Goal: Information Seeking & Learning: Learn about a topic

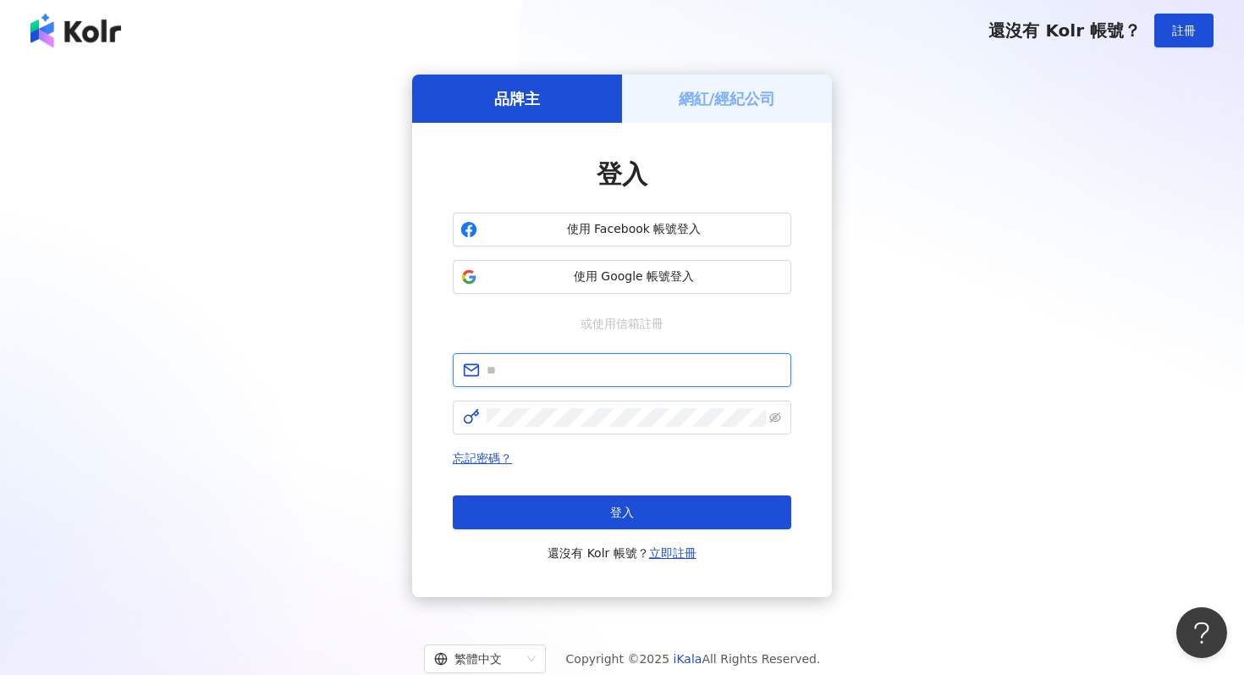
click at [506, 368] on input "text" at bounding box center [634, 370] width 295 height 19
type input "**********"
click at [974, 404] on div "**********" at bounding box center [622, 335] width 1204 height 522
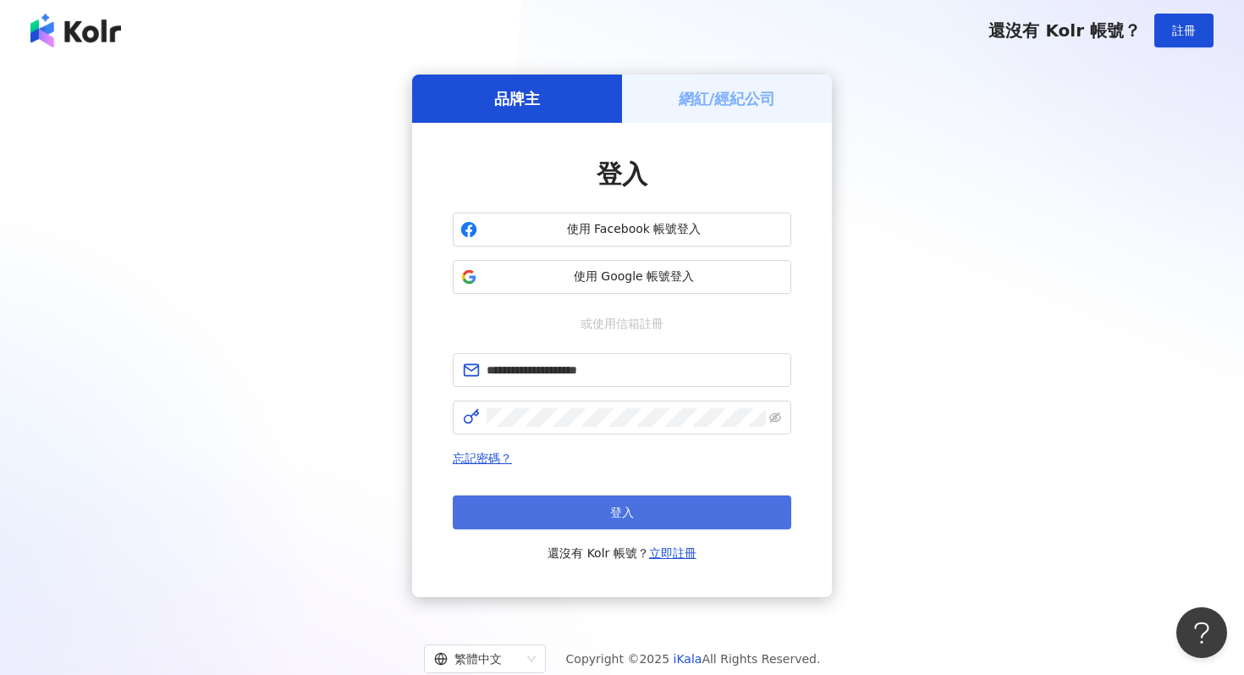
click at [604, 506] on button "登入" at bounding box center [622, 512] width 339 height 34
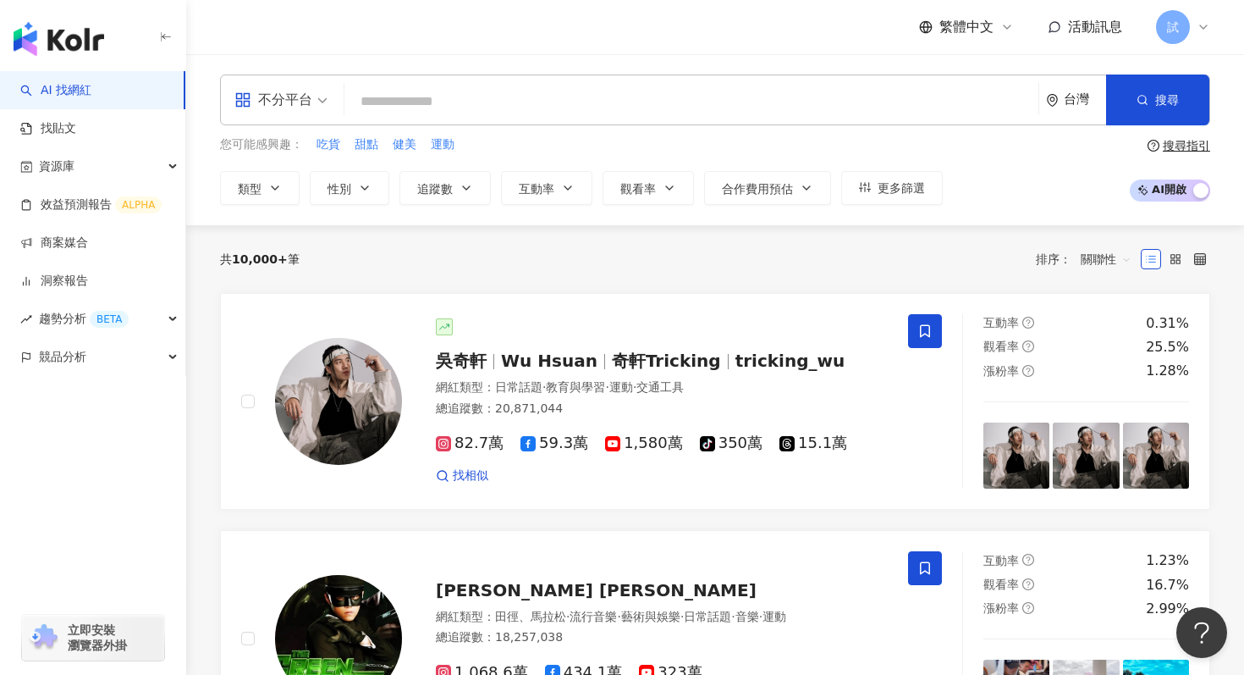
click at [443, 105] on input "search" at bounding box center [691, 101] width 680 height 32
type input "*"
type input "**"
click at [1139, 94] on icon "button" at bounding box center [1143, 100] width 12 height 12
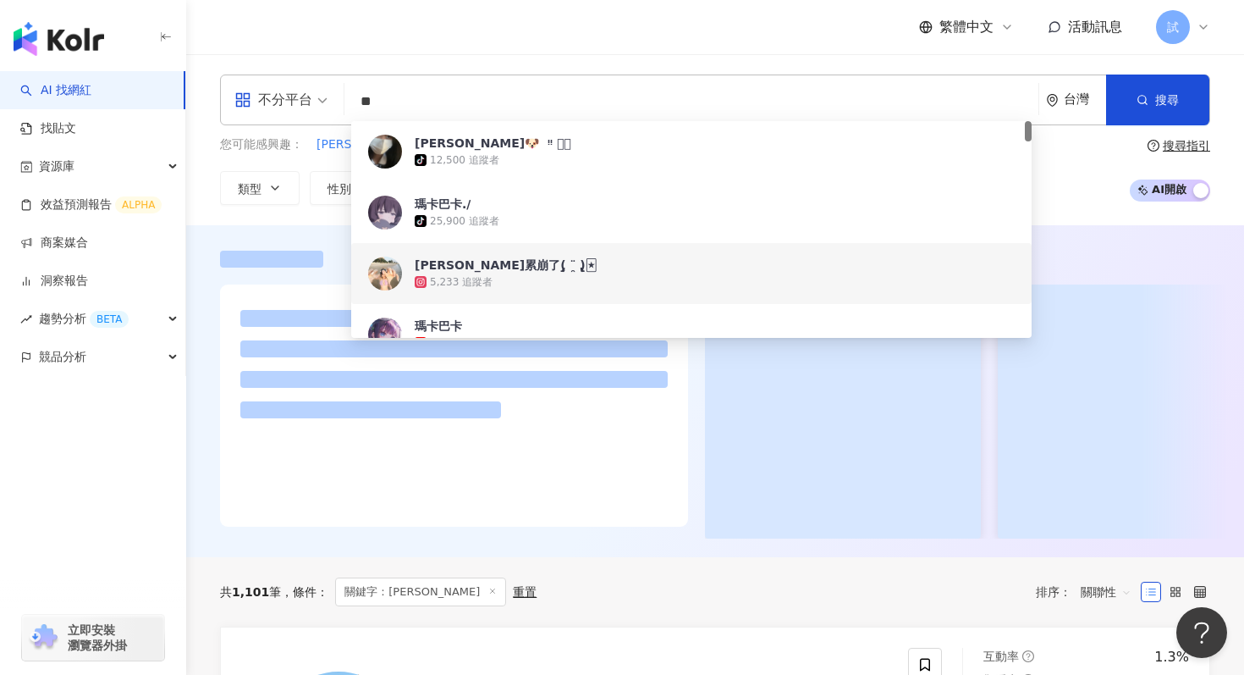
click at [748, 45] on div "繁體中文 活動訊息 試" at bounding box center [715, 27] width 990 height 54
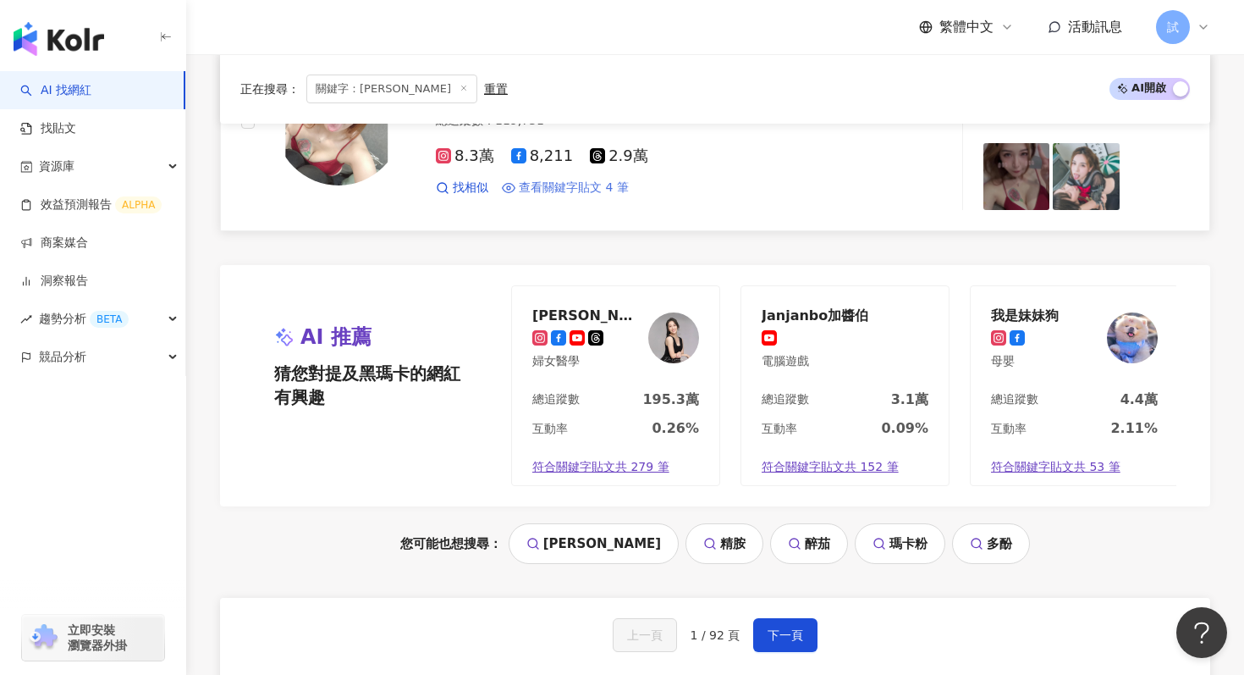
scroll to position [3256, 0]
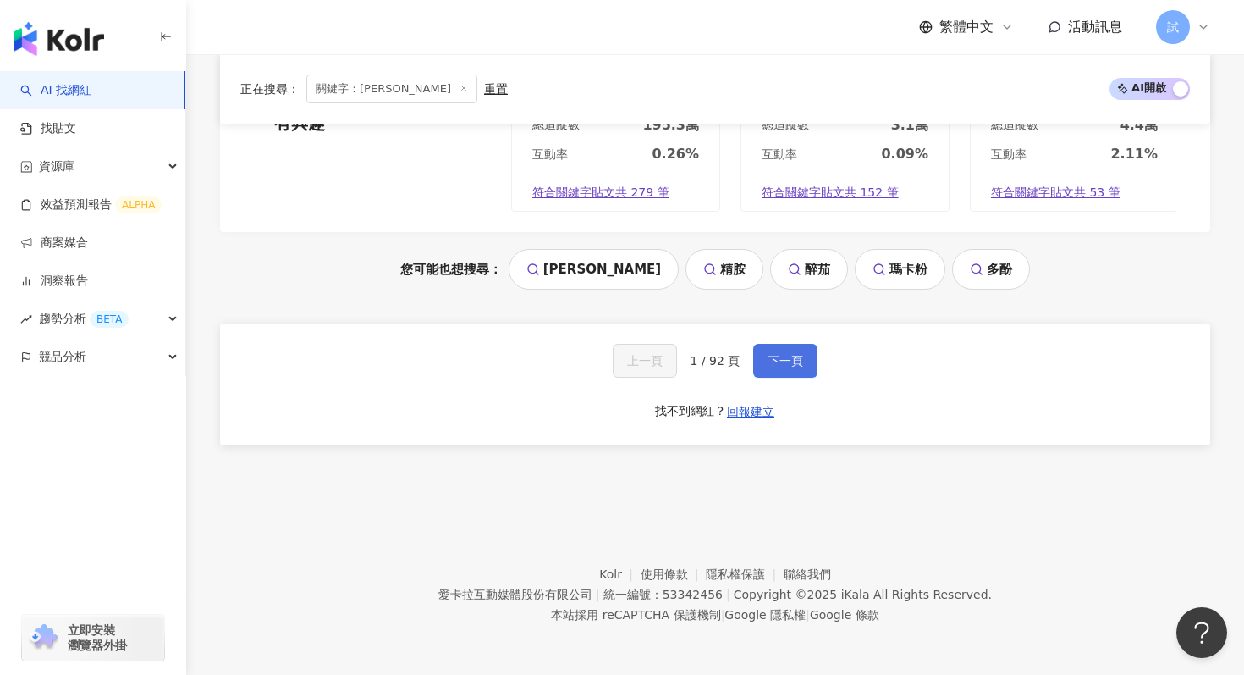
click at [794, 363] on span "下一頁" at bounding box center [786, 361] width 36 height 14
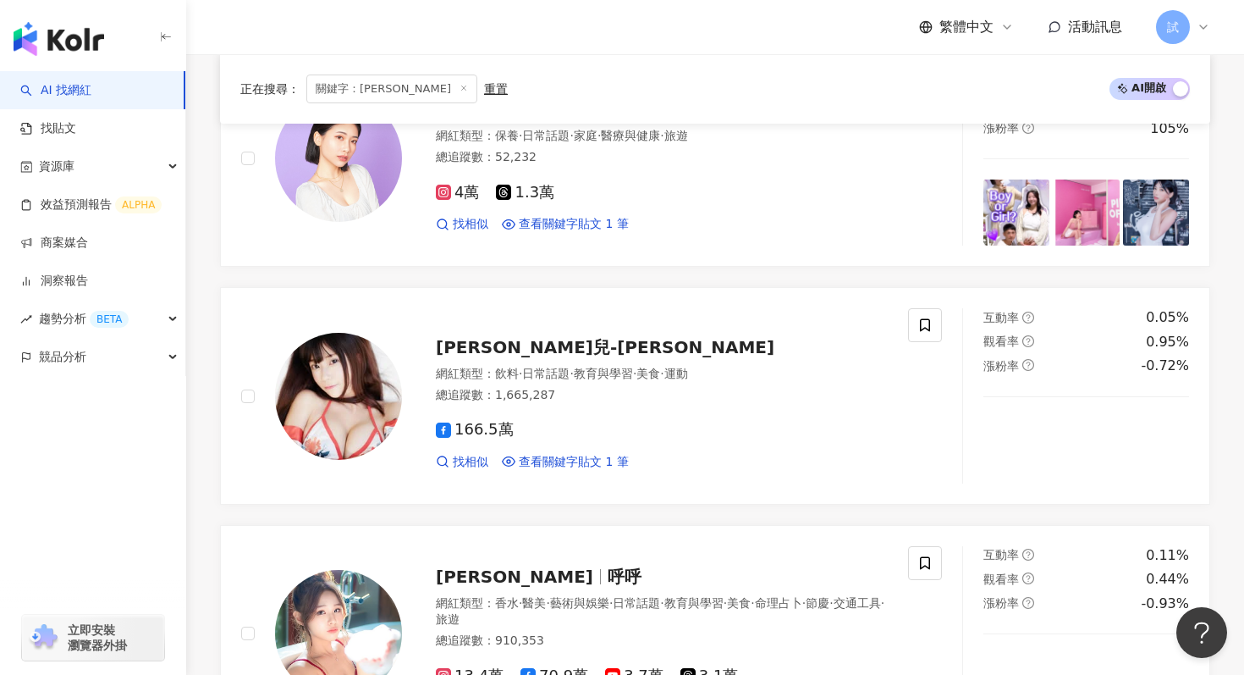
scroll to position [786, 0]
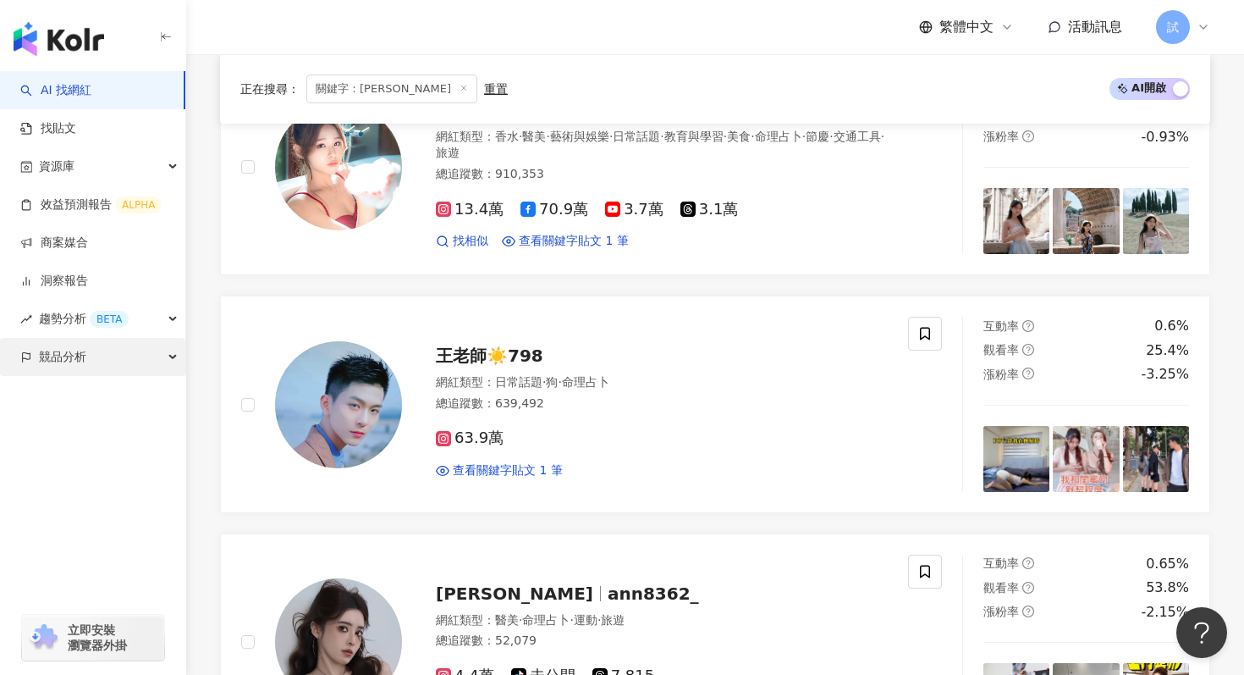
click at [149, 362] on div "競品分析" at bounding box center [92, 357] width 185 height 38
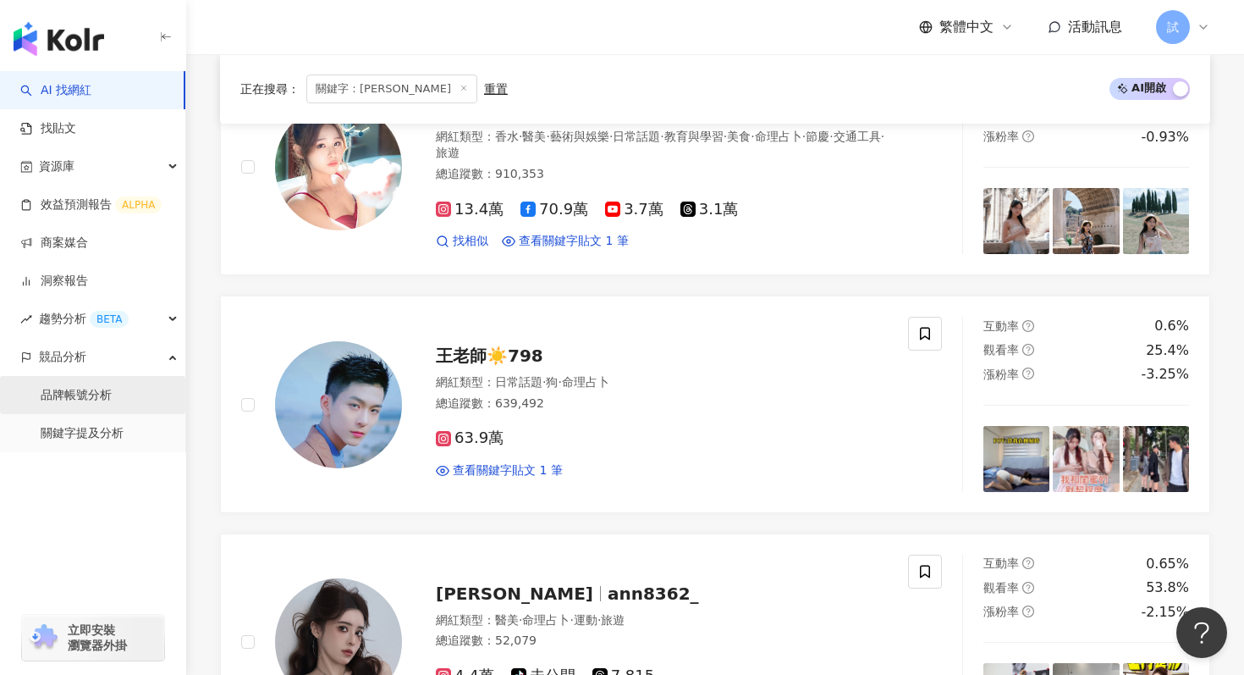
click at [101, 403] on link "品牌帳號分析" at bounding box center [76, 395] width 71 height 17
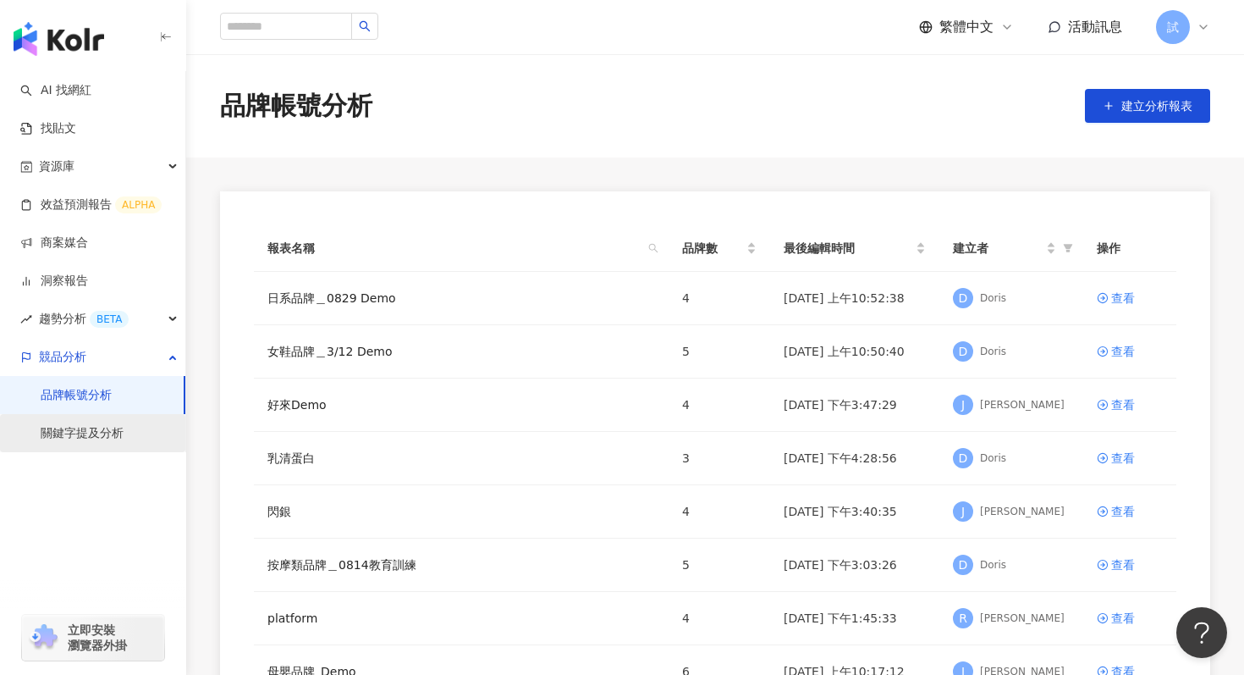
click at [105, 434] on link "關鍵字提及分析" at bounding box center [82, 433] width 83 height 17
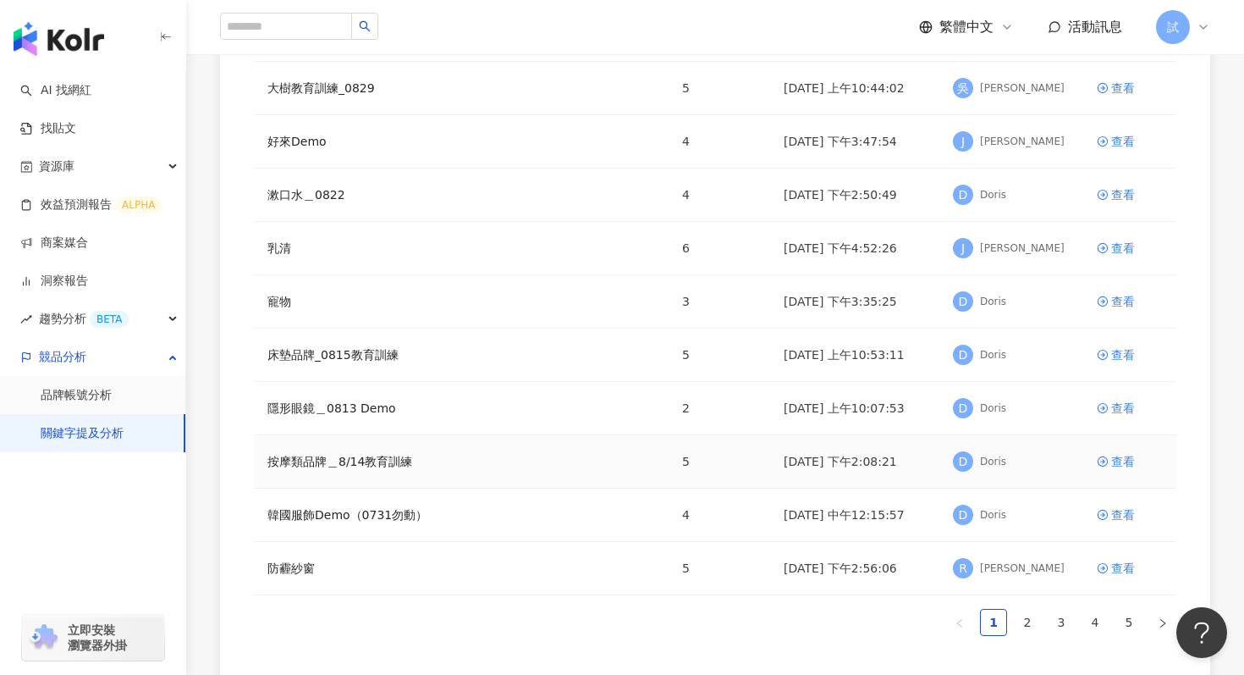
scroll to position [286, 0]
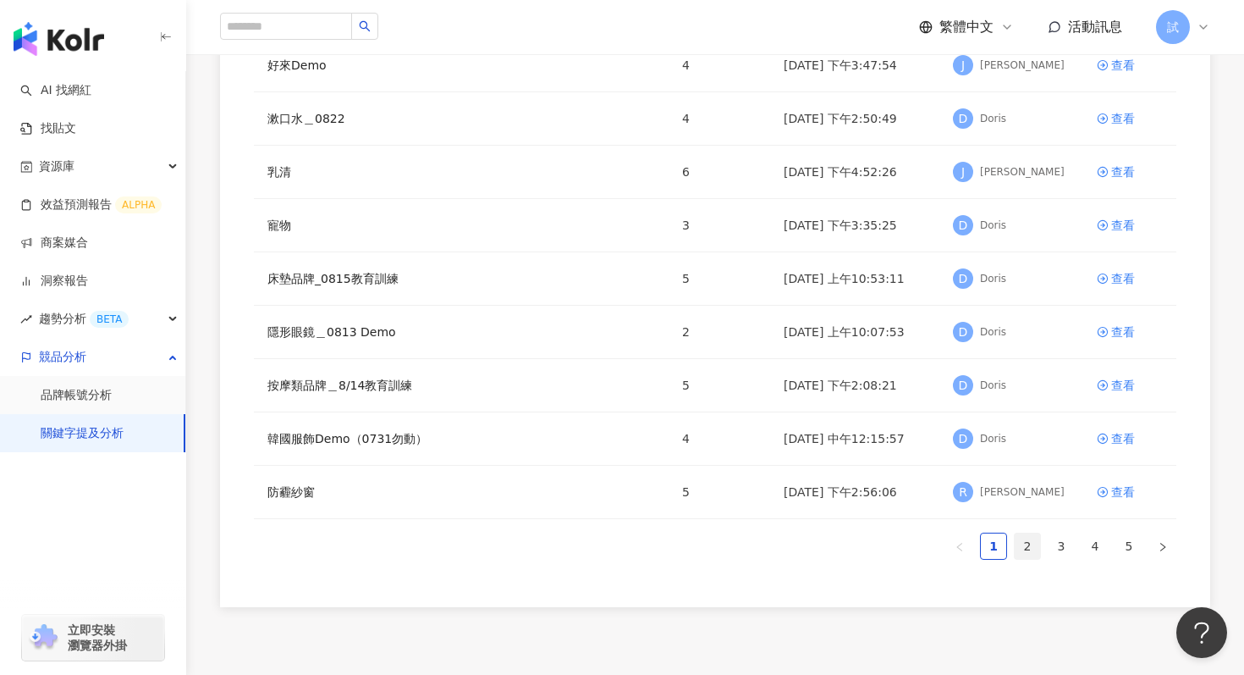
click at [1019, 550] on link "2" at bounding box center [1027, 545] width 25 height 25
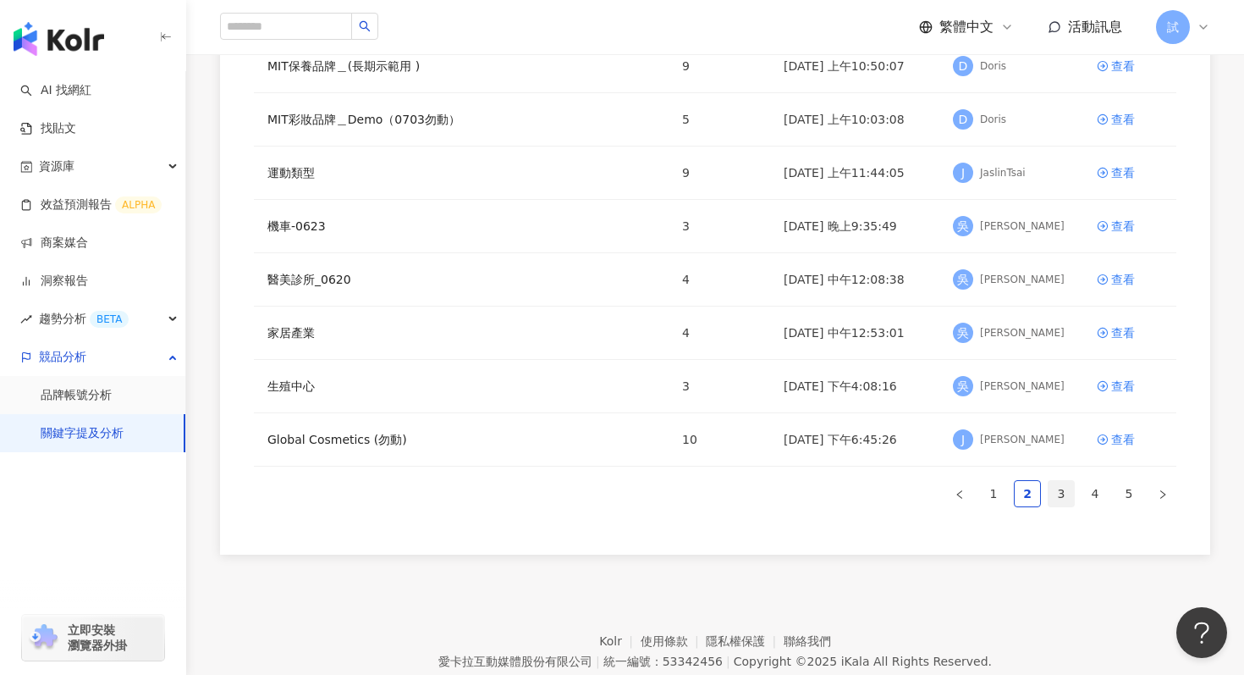
scroll to position [343, 0]
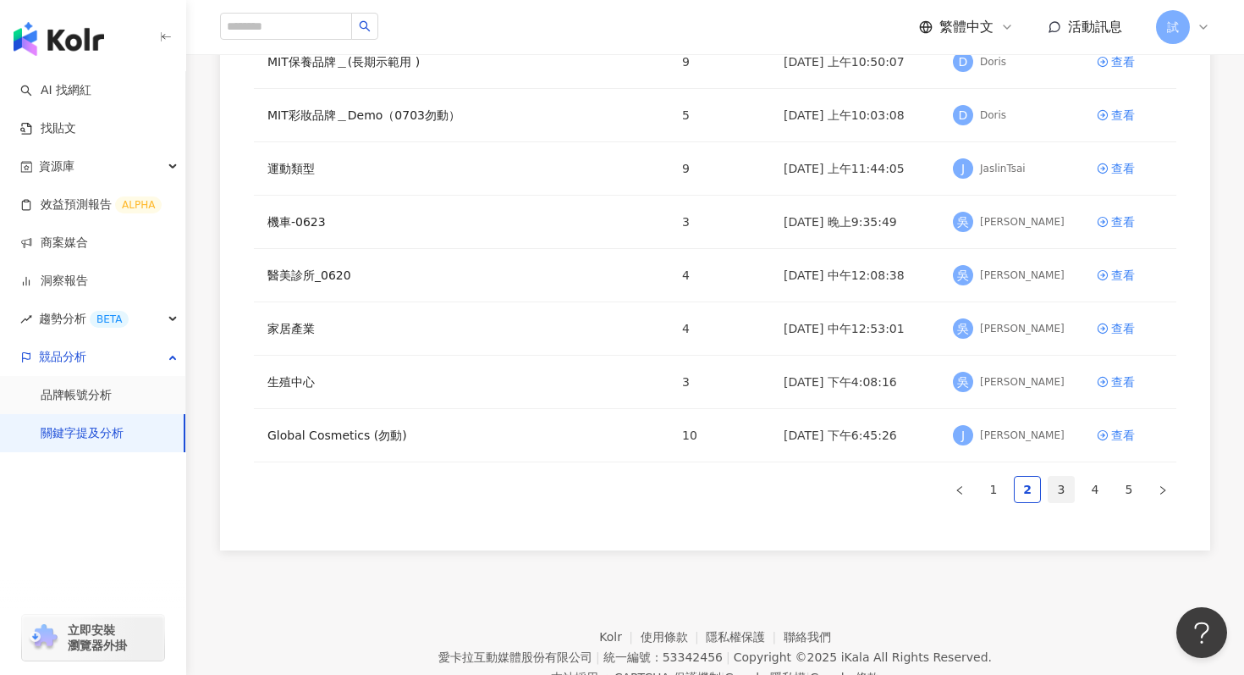
click at [1062, 489] on link "3" at bounding box center [1061, 489] width 25 height 25
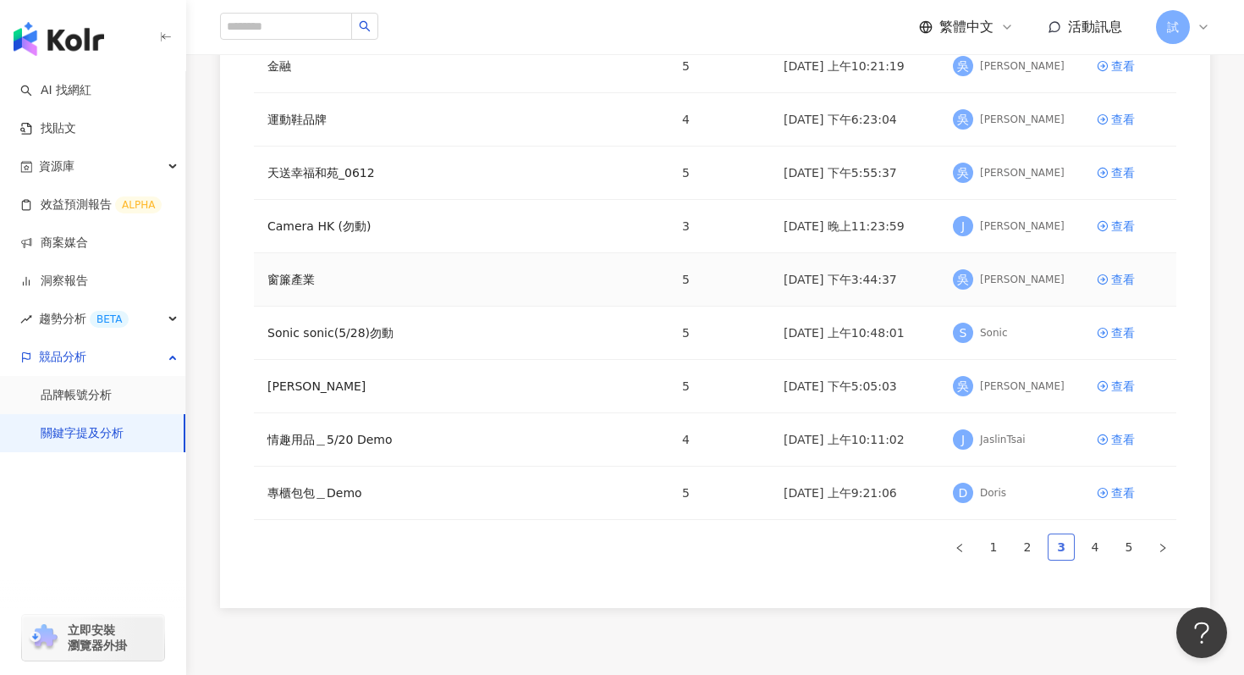
scroll to position [398, 0]
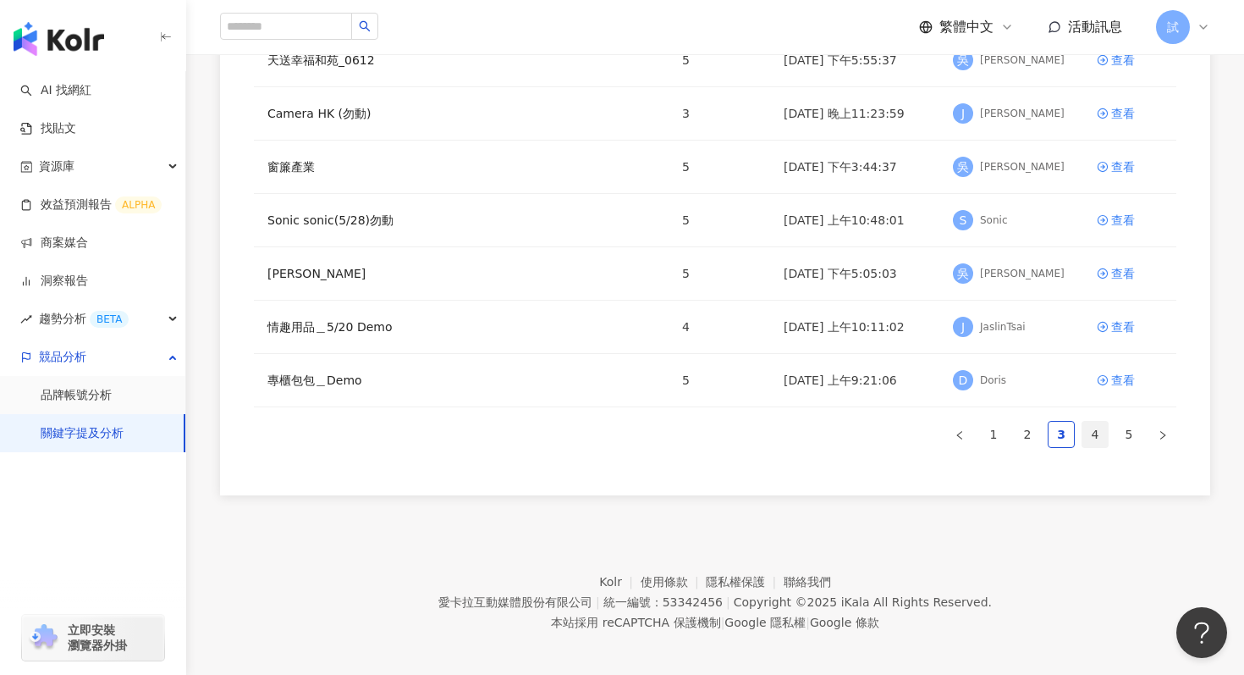
click at [1099, 443] on link "4" at bounding box center [1095, 433] width 25 height 25
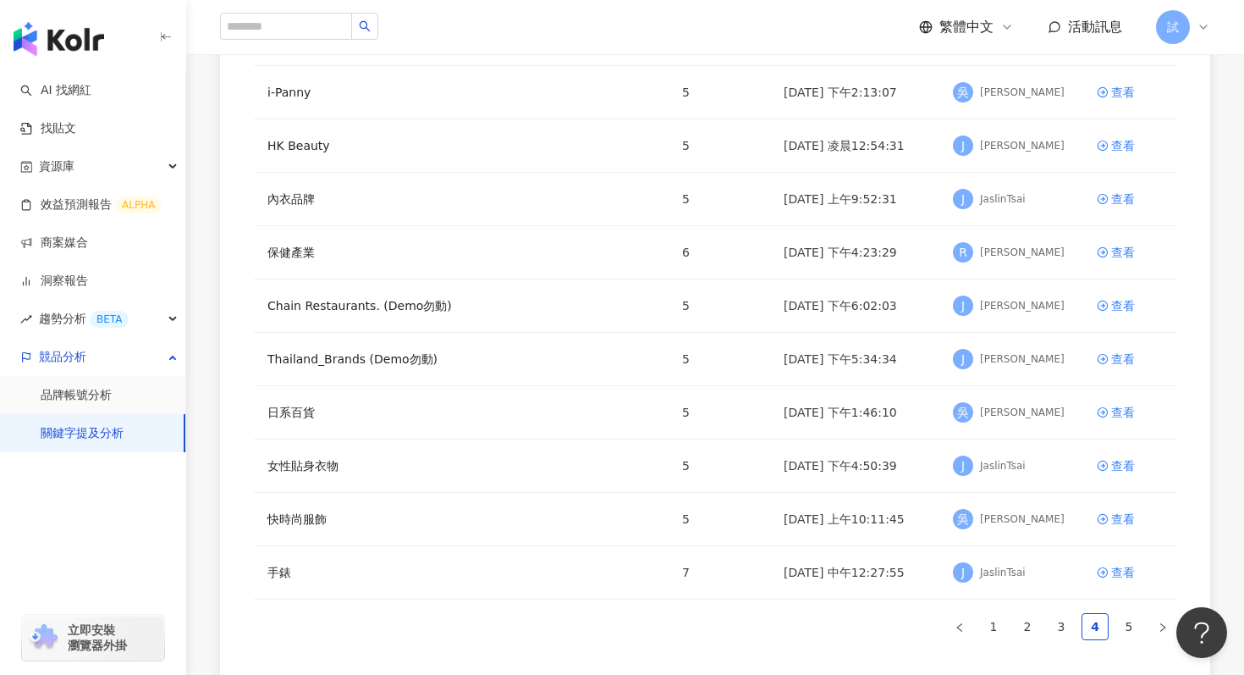
scroll to position [152, 0]
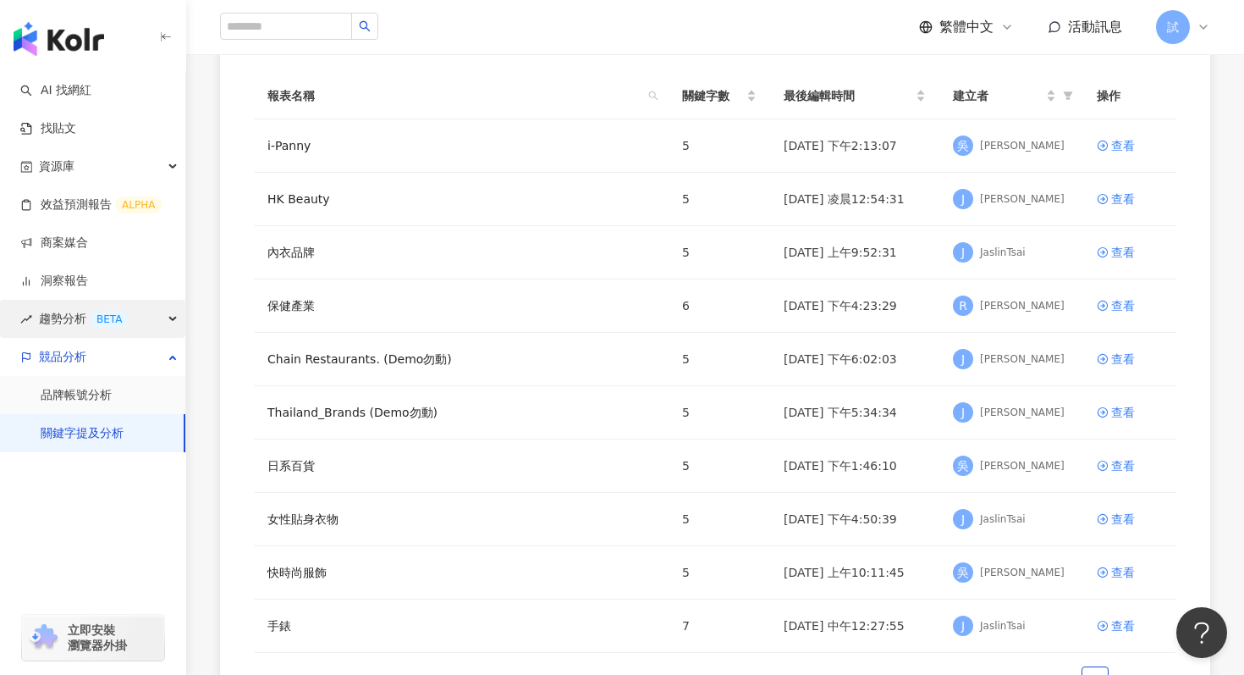
click at [158, 322] on div "趨勢分析 BETA" at bounding box center [92, 319] width 185 height 38
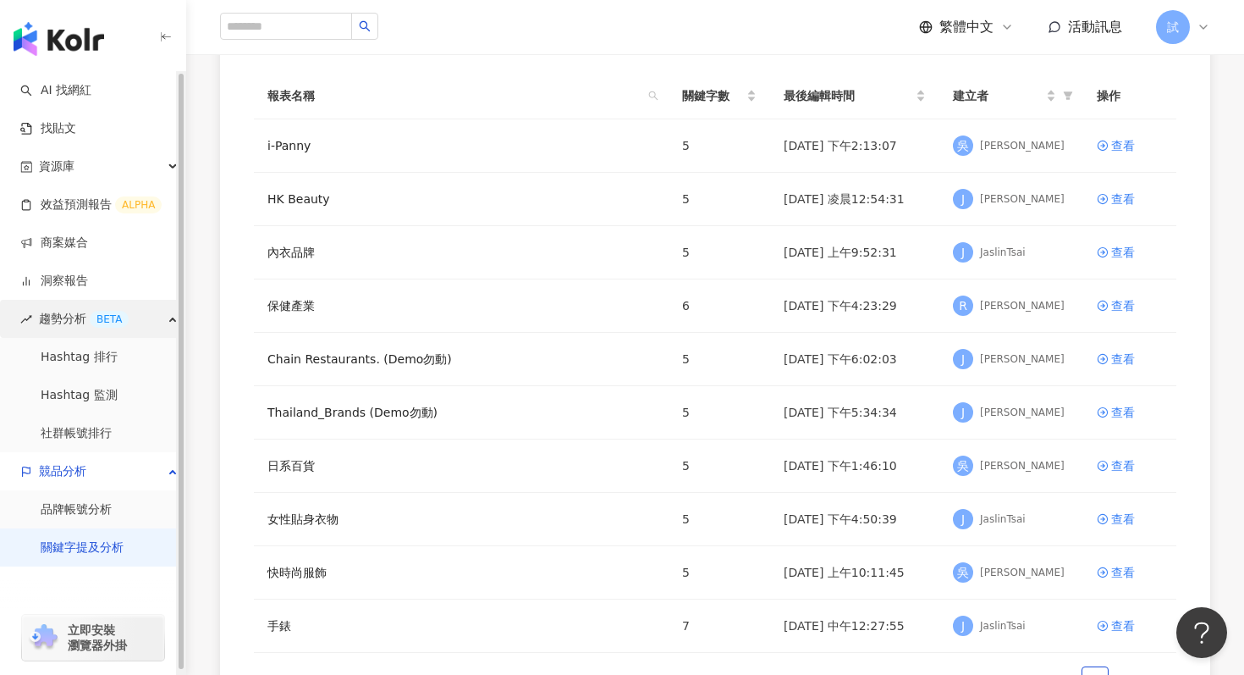
click at [160, 322] on div "趨勢分析 BETA" at bounding box center [92, 319] width 185 height 38
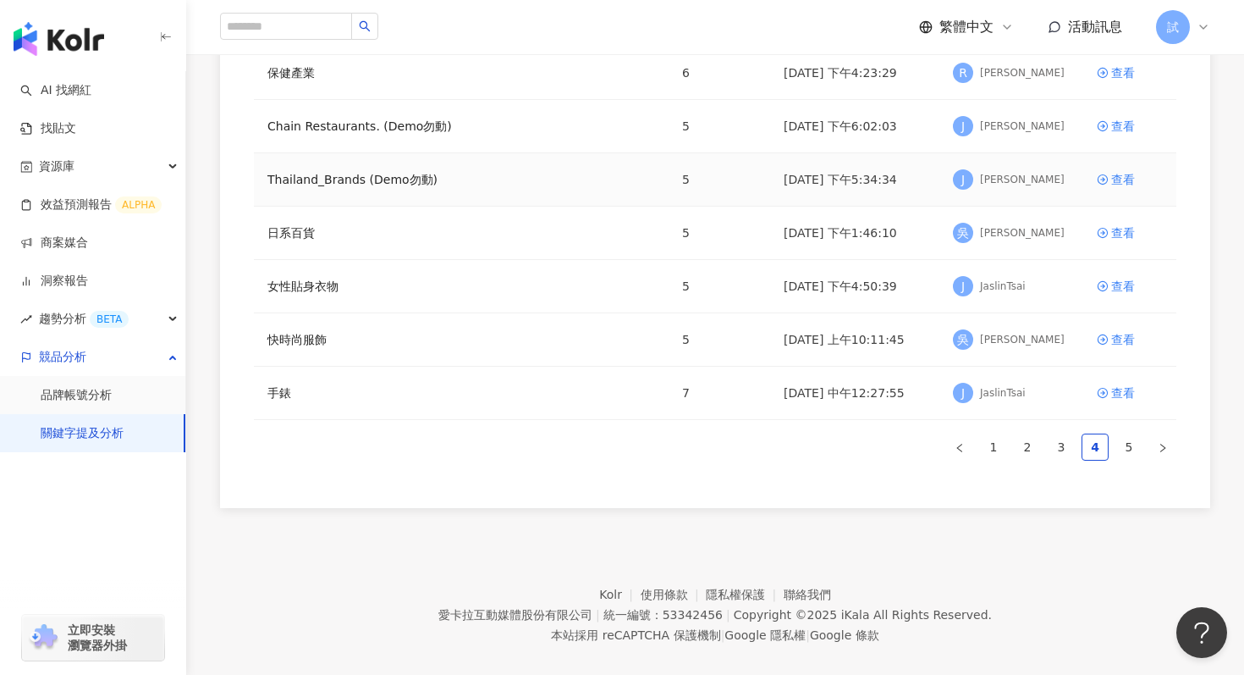
scroll to position [406, 0]
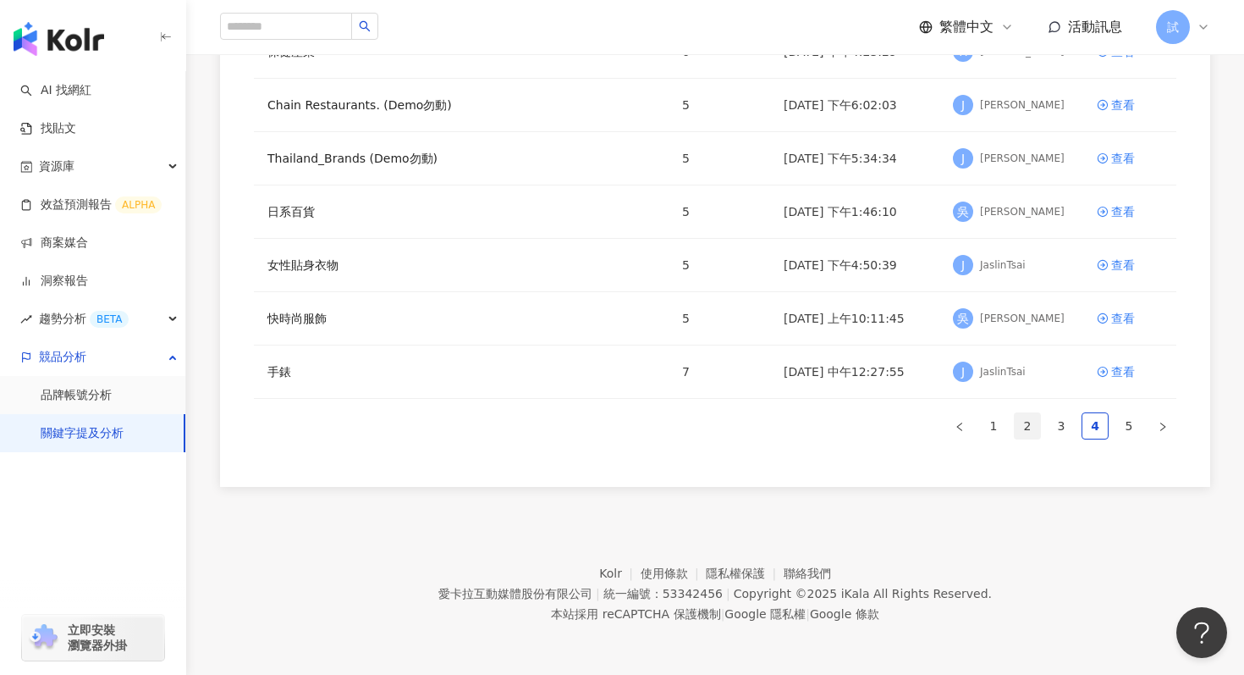
click at [1027, 425] on link "2" at bounding box center [1027, 425] width 25 height 25
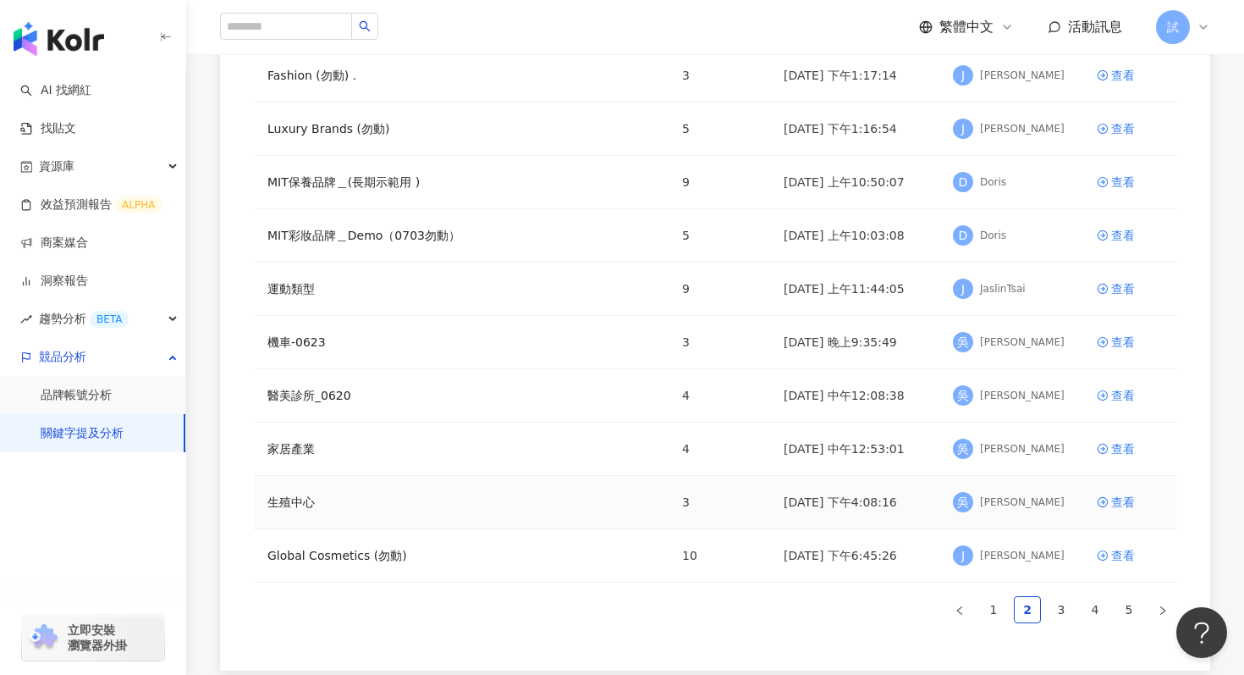
scroll to position [222, 0]
click at [1200, 26] on icon at bounding box center [1203, 26] width 7 height 3
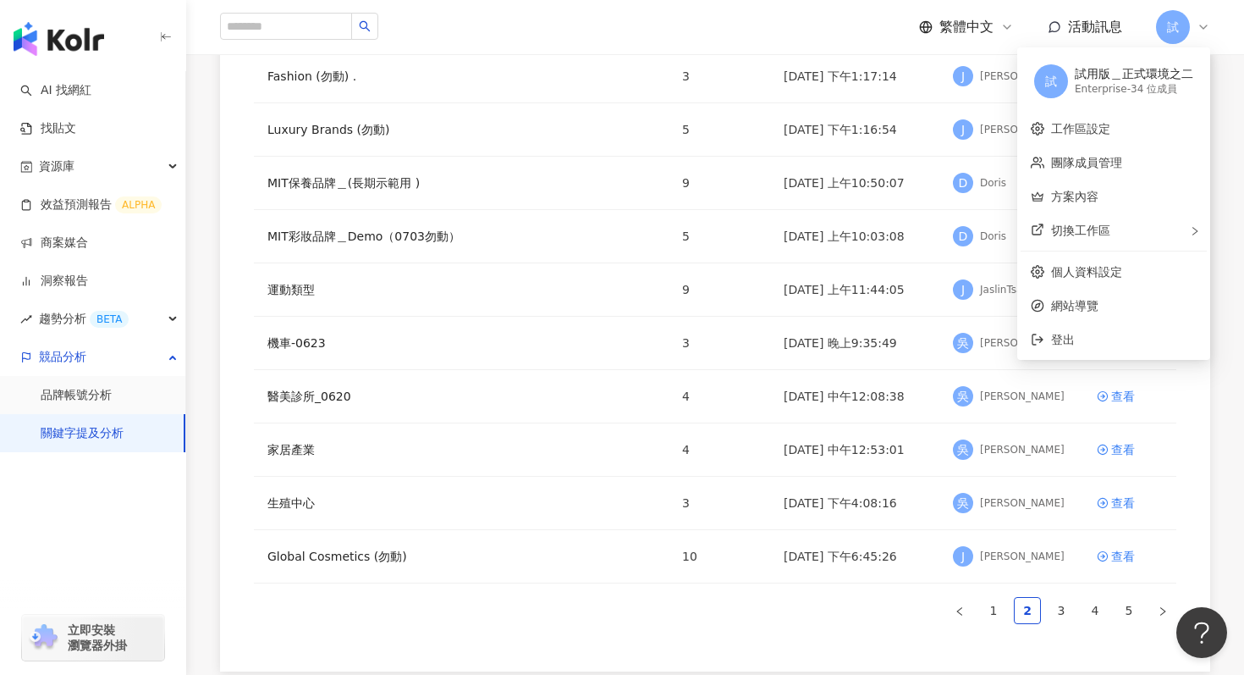
click at [1200, 26] on icon at bounding box center [1203, 26] width 7 height 3
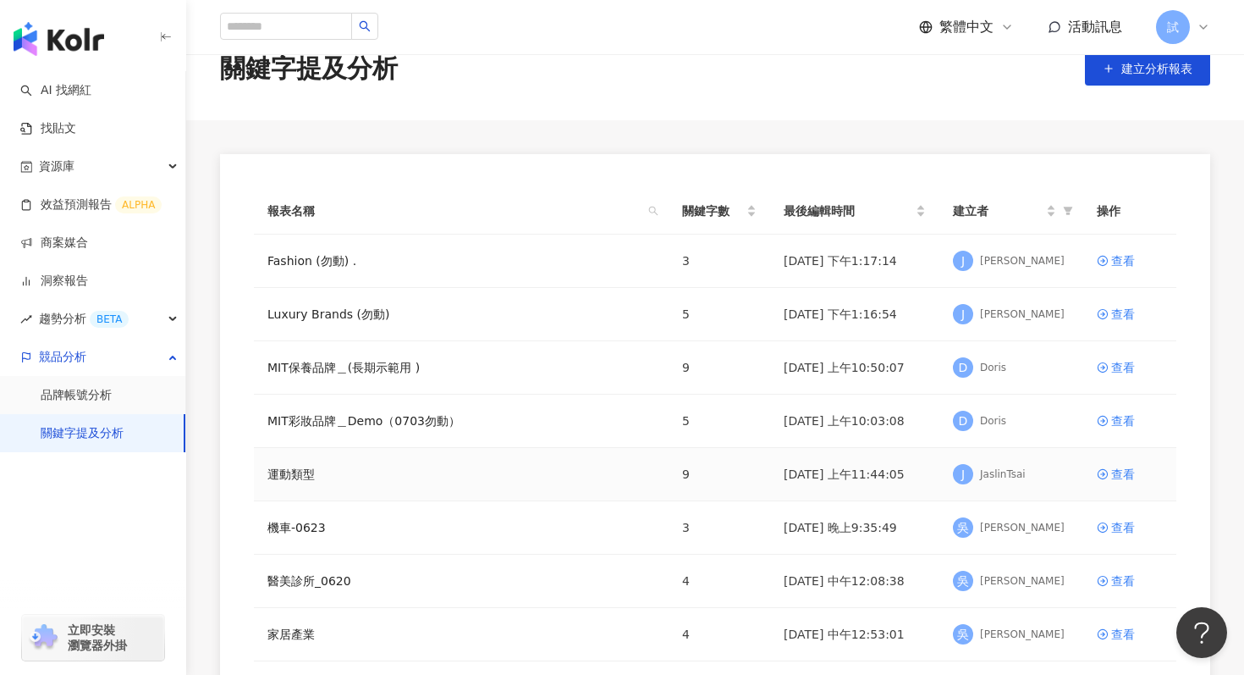
scroll to position [0, 0]
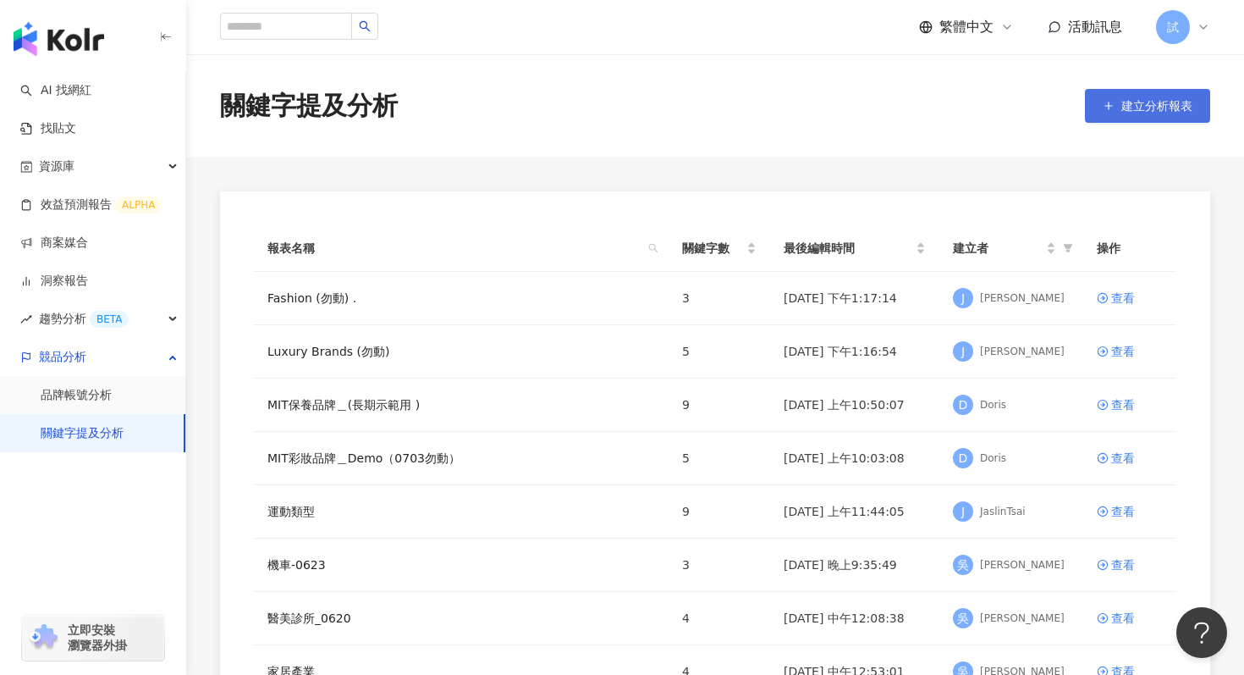
click at [1128, 112] on span "建立分析報表" at bounding box center [1156, 106] width 71 height 14
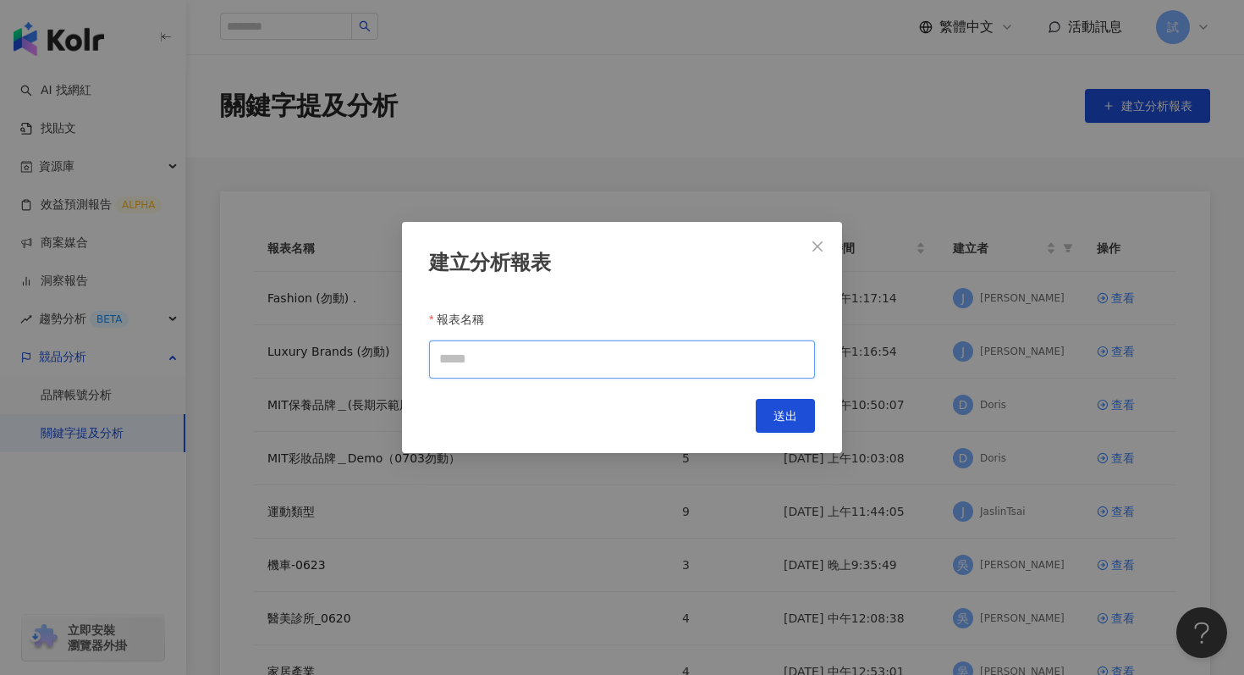
click at [475, 366] on input "報表名稱" at bounding box center [622, 359] width 386 height 38
click at [518, 360] on input "報表名稱" at bounding box center [622, 359] width 386 height 38
paste input "**********"
type input "**********"
click at [782, 422] on button "送出" at bounding box center [785, 416] width 59 height 34
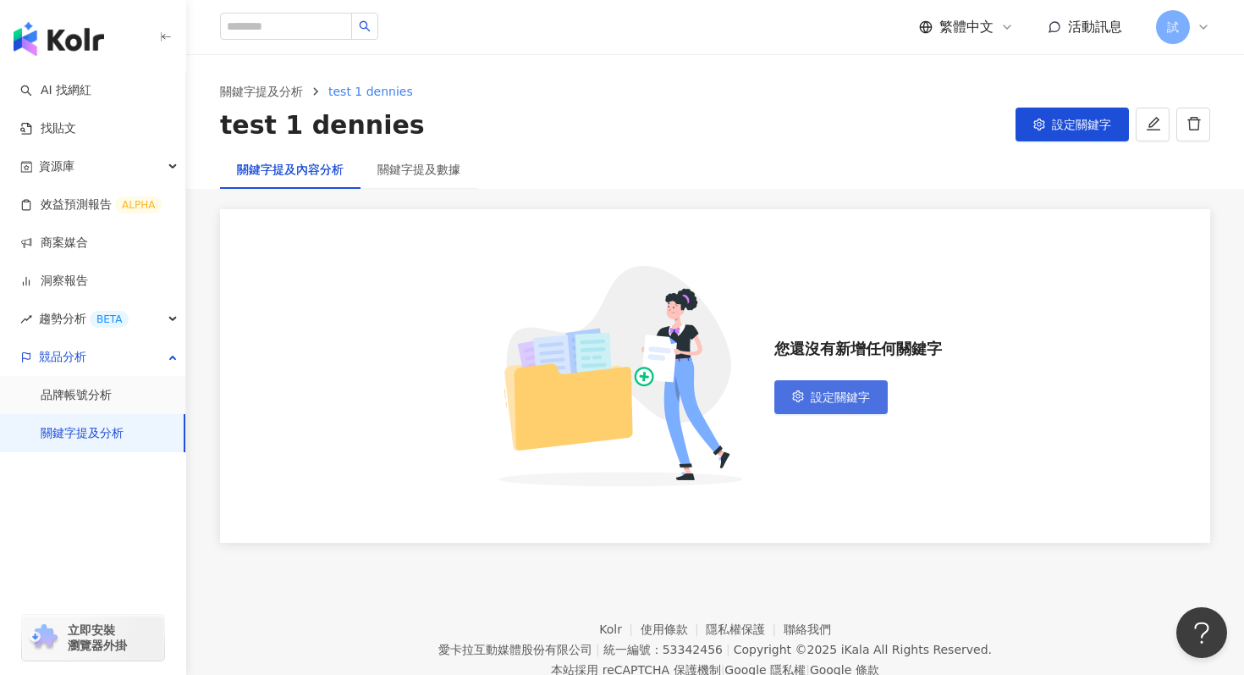
click at [814, 397] on span "設定關鍵字" at bounding box center [840, 397] width 59 height 14
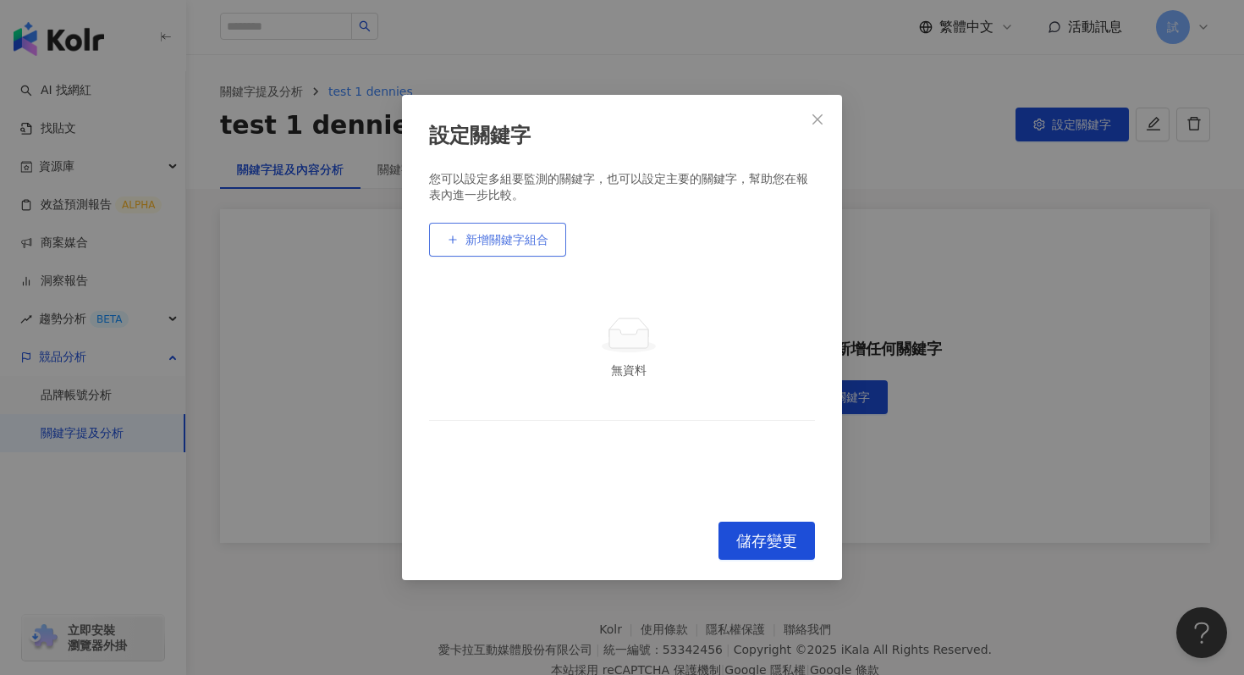
click at [504, 232] on button "新增關鍵字組合" at bounding box center [497, 240] width 137 height 34
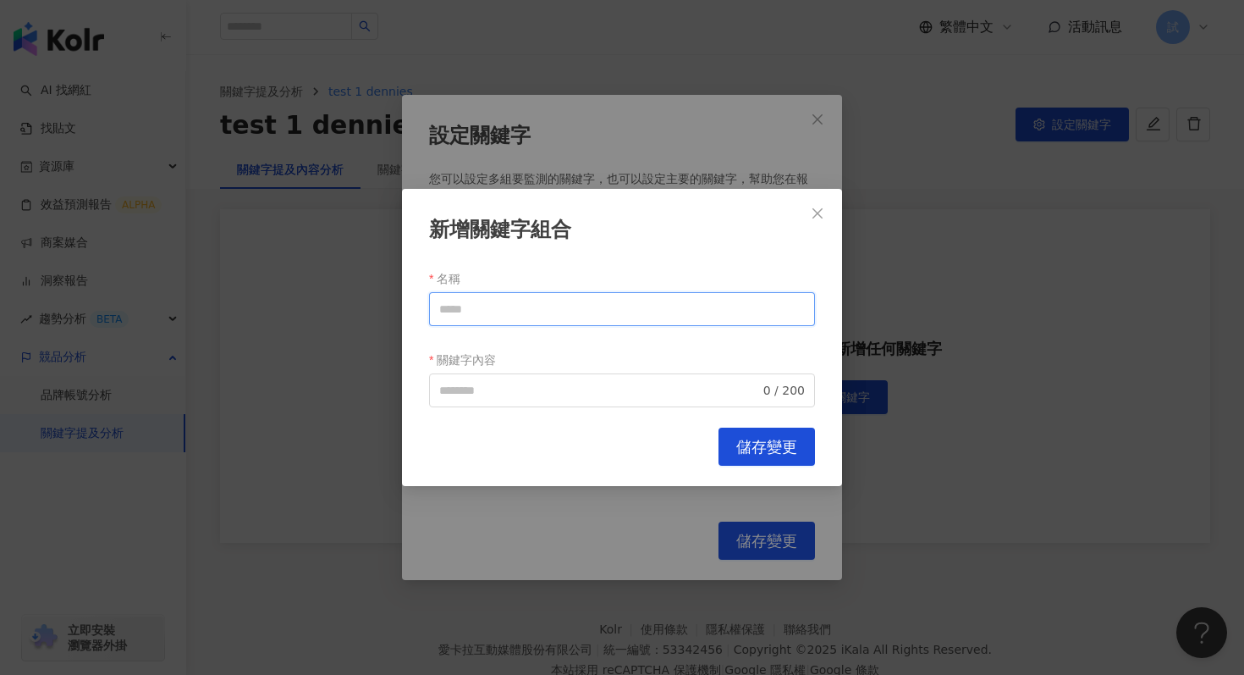
click at [472, 307] on input "名稱" at bounding box center [622, 309] width 386 height 34
type input "*"
type input "****"
click at [472, 390] on input "關鍵字內容" at bounding box center [599, 390] width 321 height 19
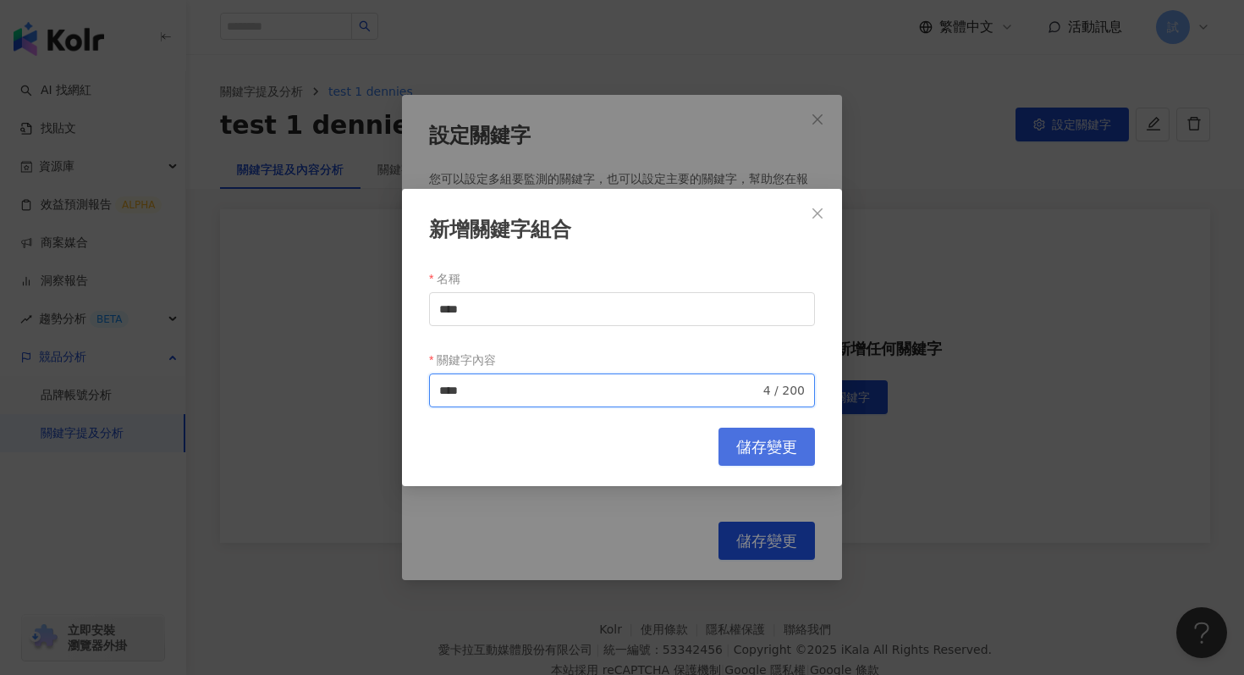
type input "****"
click at [778, 453] on span "儲存變更" at bounding box center [766, 447] width 61 height 19
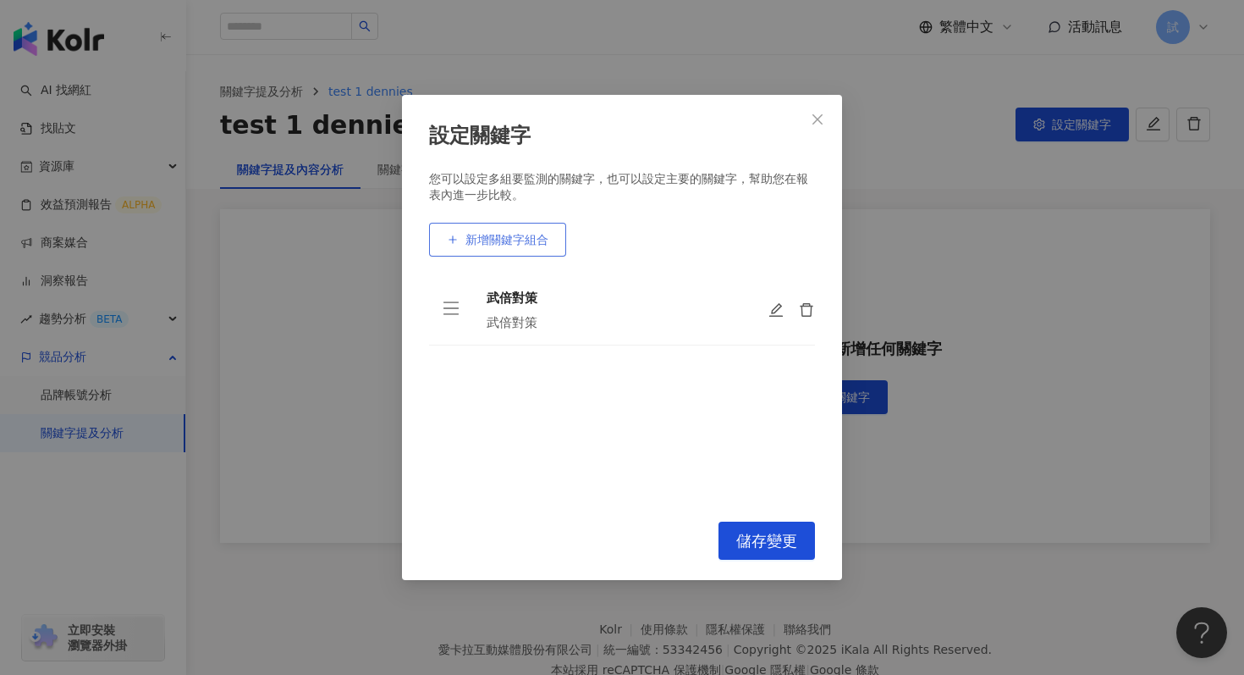
click at [476, 233] on span "新增關鍵字組合" at bounding box center [507, 240] width 83 height 14
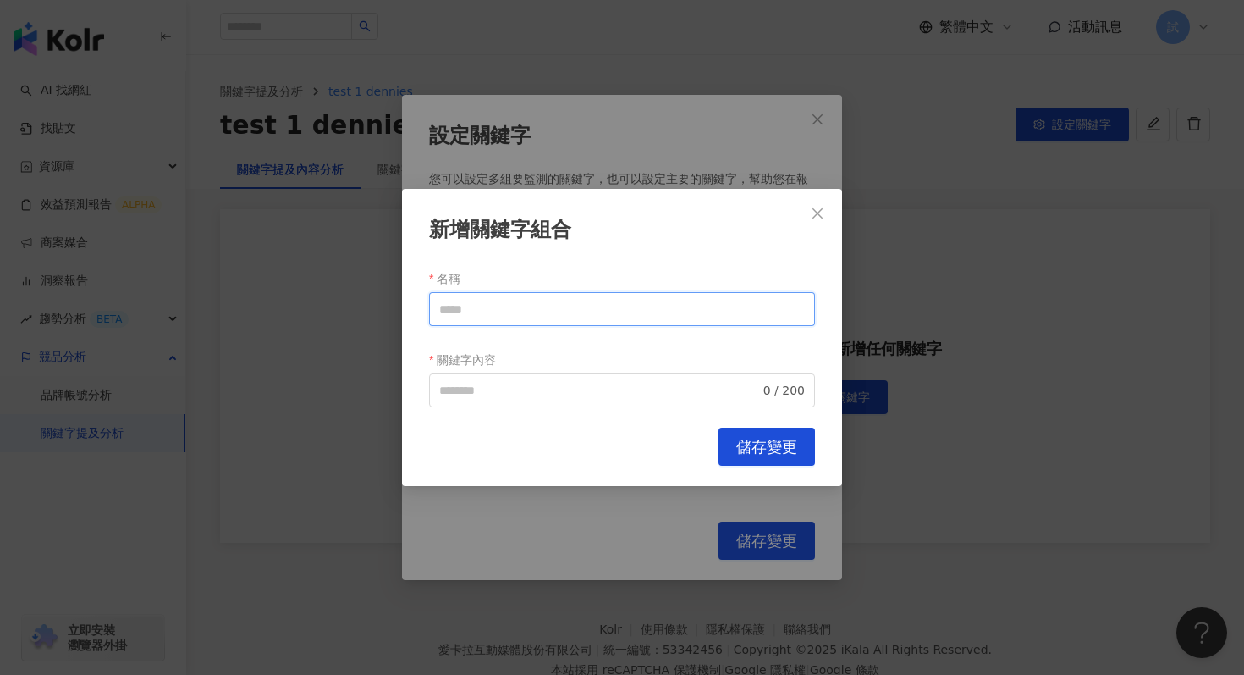
click at [507, 310] on input "名稱" at bounding box center [622, 309] width 386 height 34
type input "*"
type input "****"
click at [487, 387] on input "關鍵字內容" at bounding box center [599, 390] width 321 height 19
type input "*"
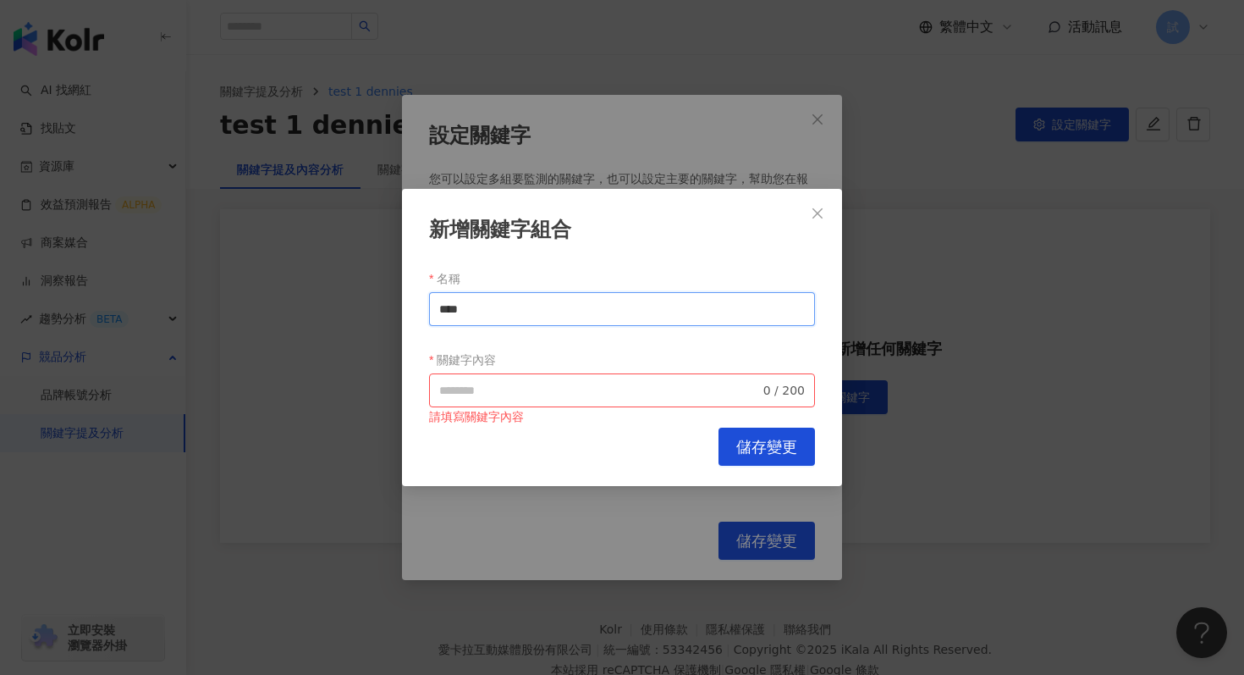
drag, startPoint x: 508, startPoint y: 317, endPoint x: 438, endPoint y: 317, distance: 70.3
click at [438, 317] on input "****" at bounding box center [622, 309] width 386 height 34
click at [476, 383] on input "關鍵字內容" at bounding box center [599, 390] width 321 height 19
paste input "****"
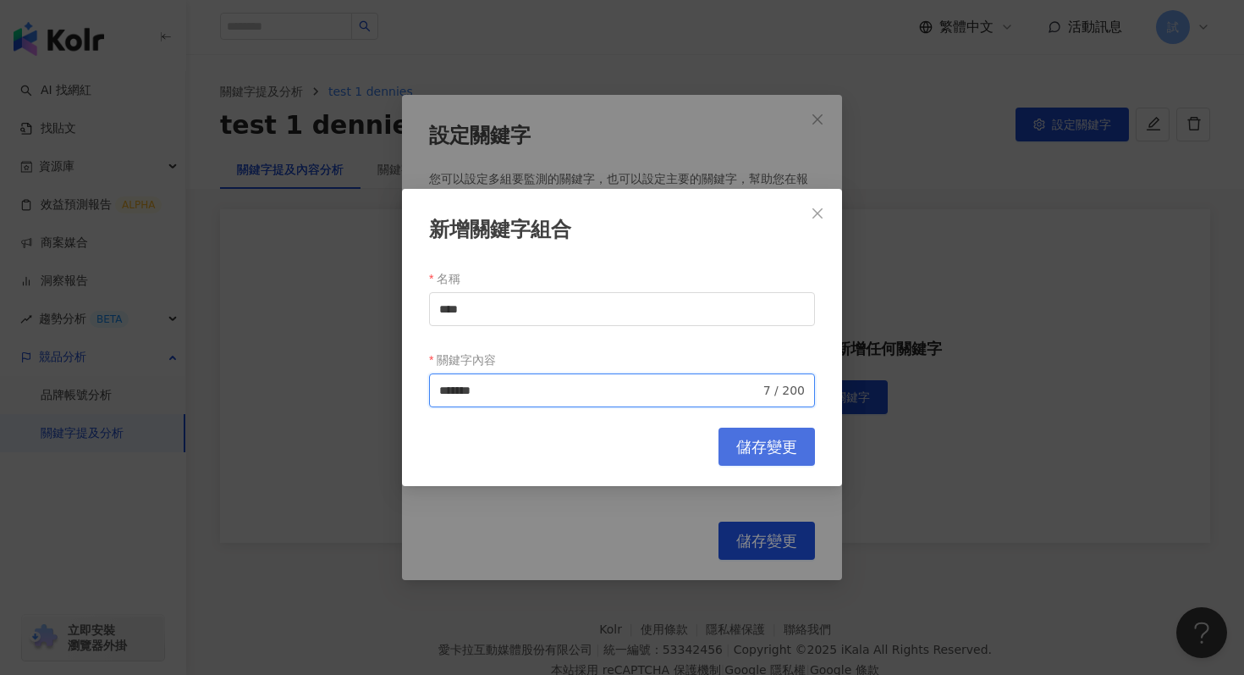
type input "*******"
click at [747, 450] on span "儲存變更" at bounding box center [766, 447] width 61 height 19
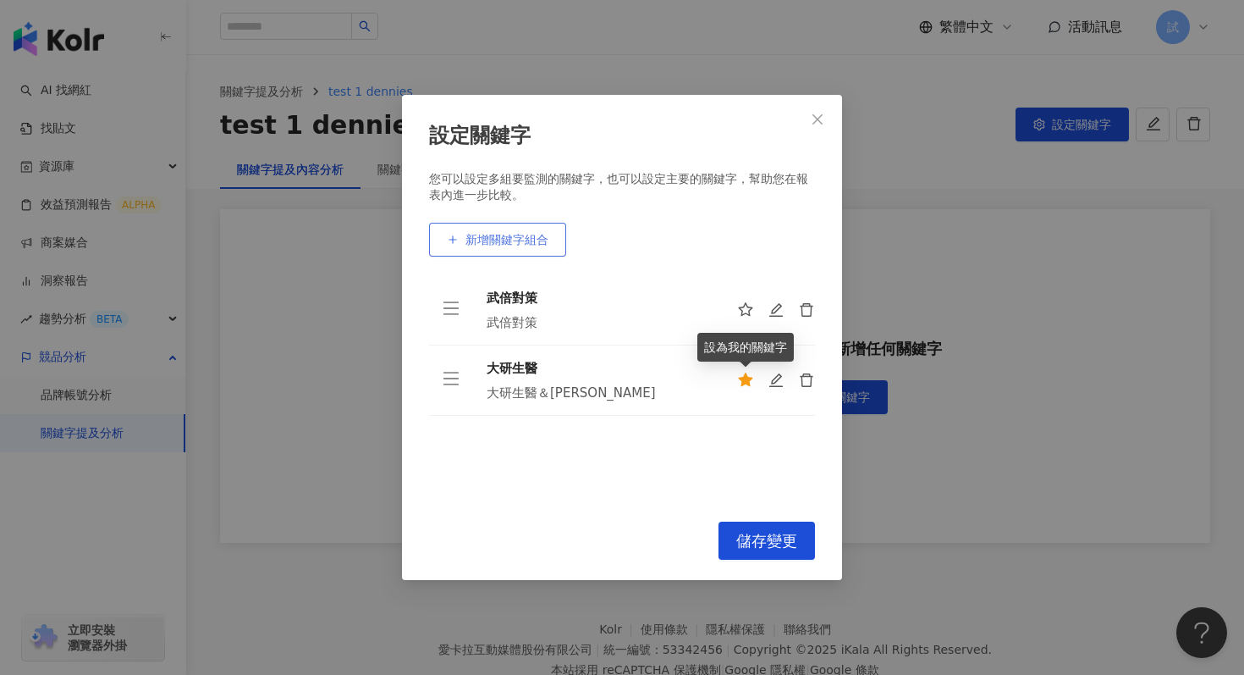
click at [512, 245] on span "新增關鍵字組合" at bounding box center [507, 240] width 83 height 14
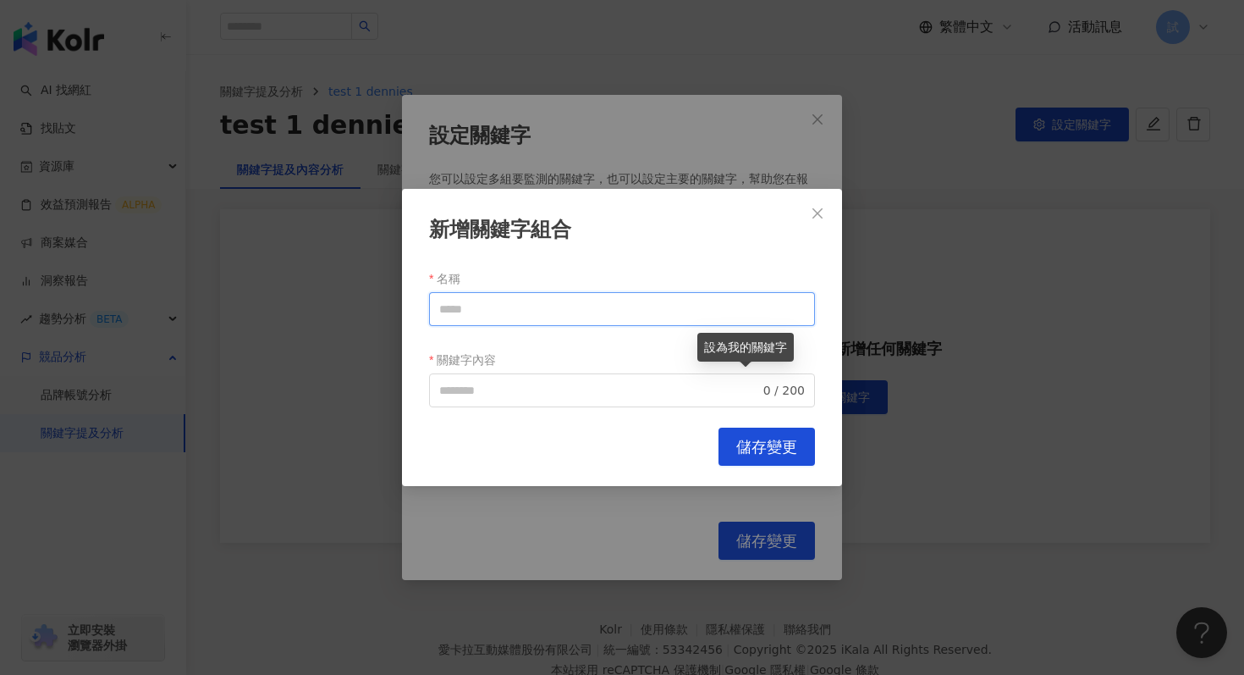
click at [474, 307] on input "名稱" at bounding box center [622, 309] width 386 height 34
type input "*"
drag, startPoint x: 502, startPoint y: 307, endPoint x: 421, endPoint y: 306, distance: 80.4
click at [421, 306] on div "新增關鍵字組合 名稱 ******* 關鍵字內容 0 / 200 Cancel 儲存變更" at bounding box center [622, 337] width 440 height 297
type input "*******"
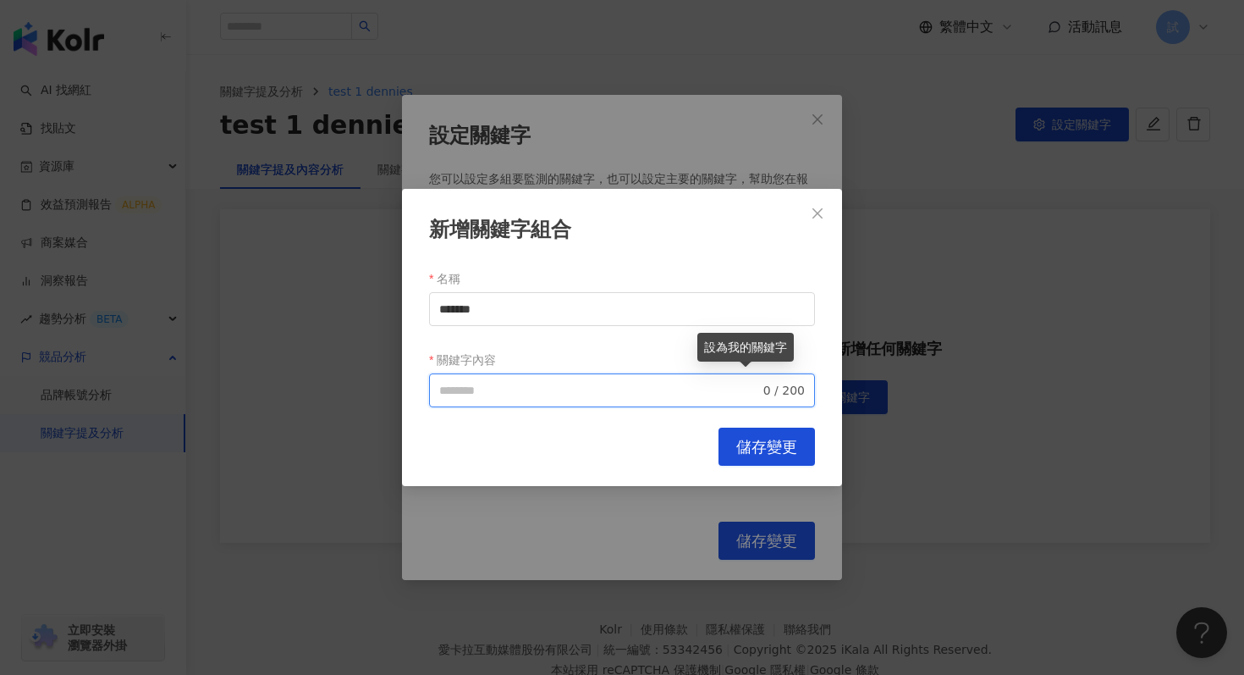
click at [480, 389] on input "關鍵字內容" at bounding box center [599, 390] width 321 height 19
paste input "*******"
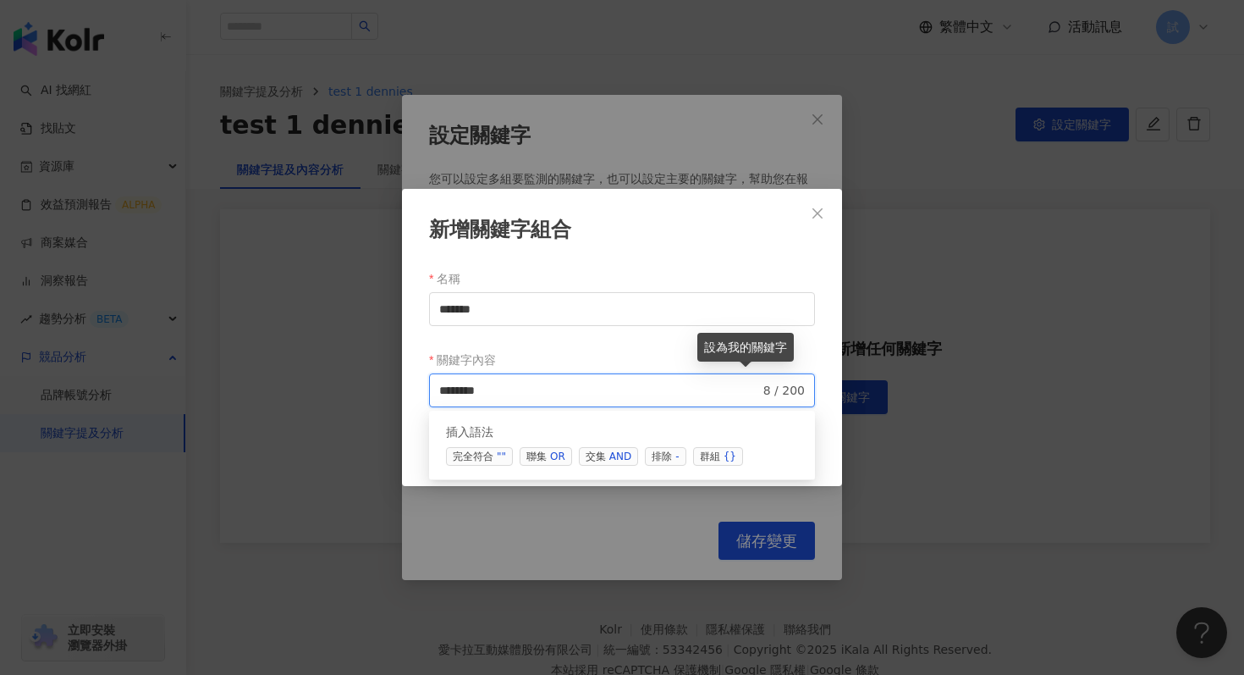
click at [614, 457] on div "AND" at bounding box center [620, 456] width 22 height 17
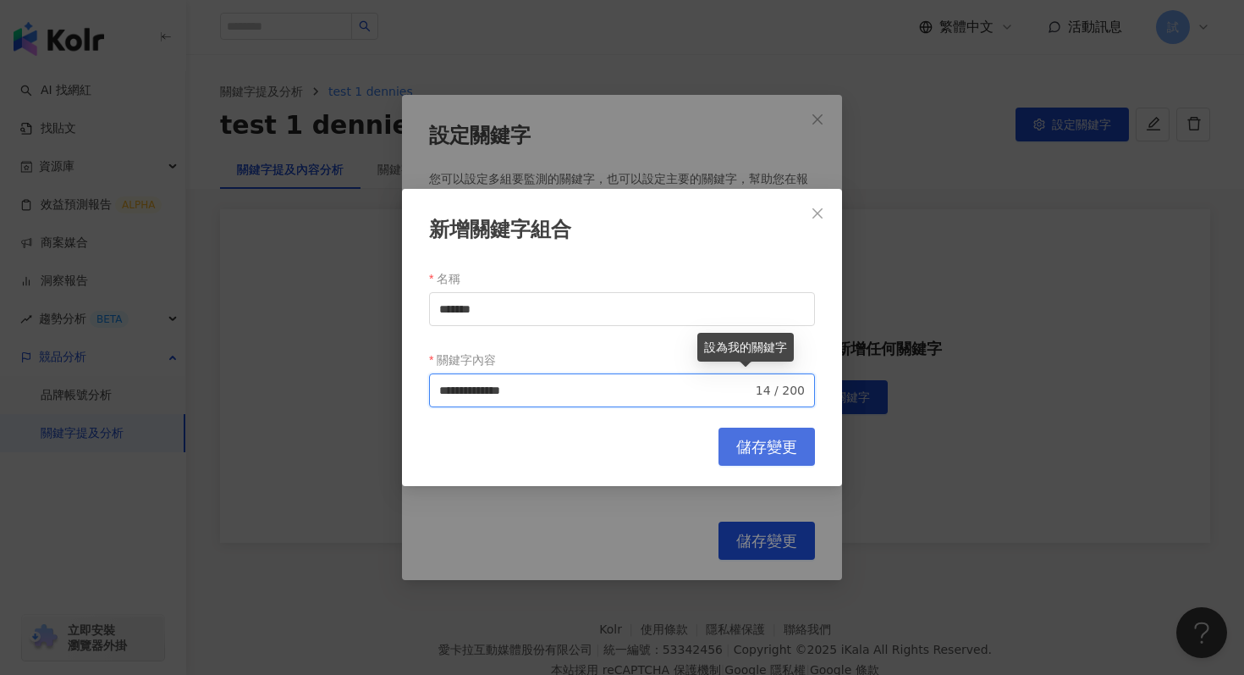
type input "**********"
click at [775, 451] on span "儲存變更" at bounding box center [766, 447] width 61 height 19
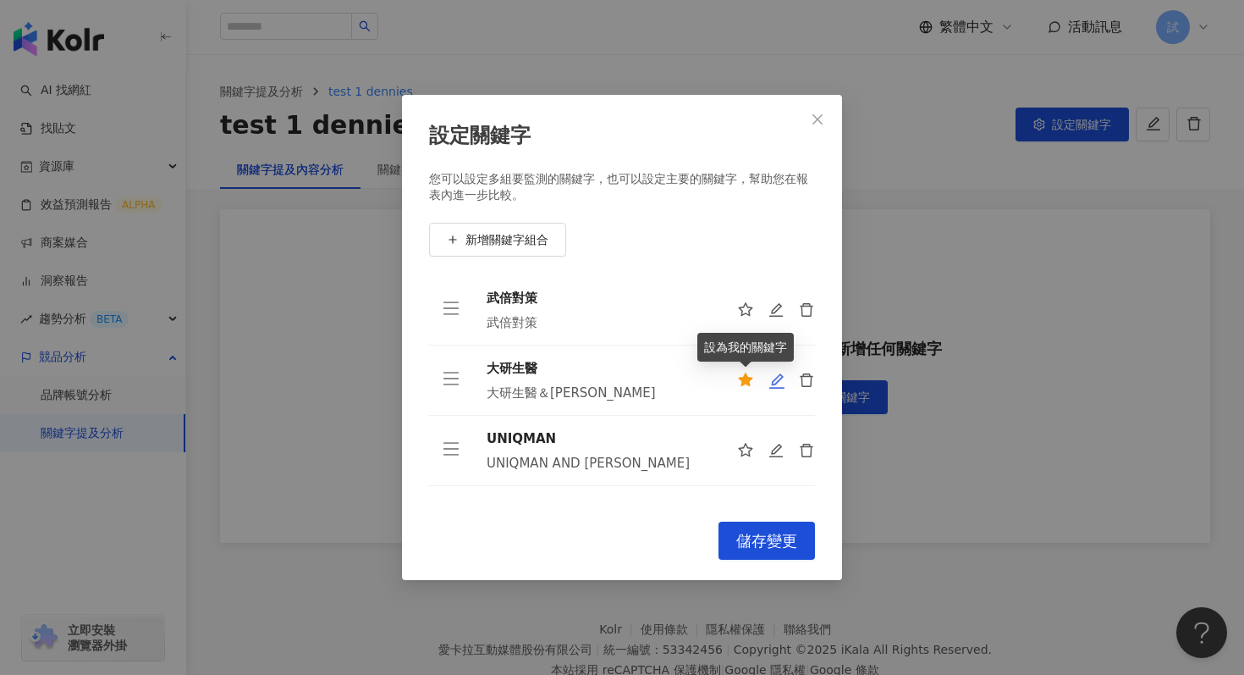
click at [780, 383] on icon "edit" at bounding box center [777, 380] width 17 height 17
type input "****"
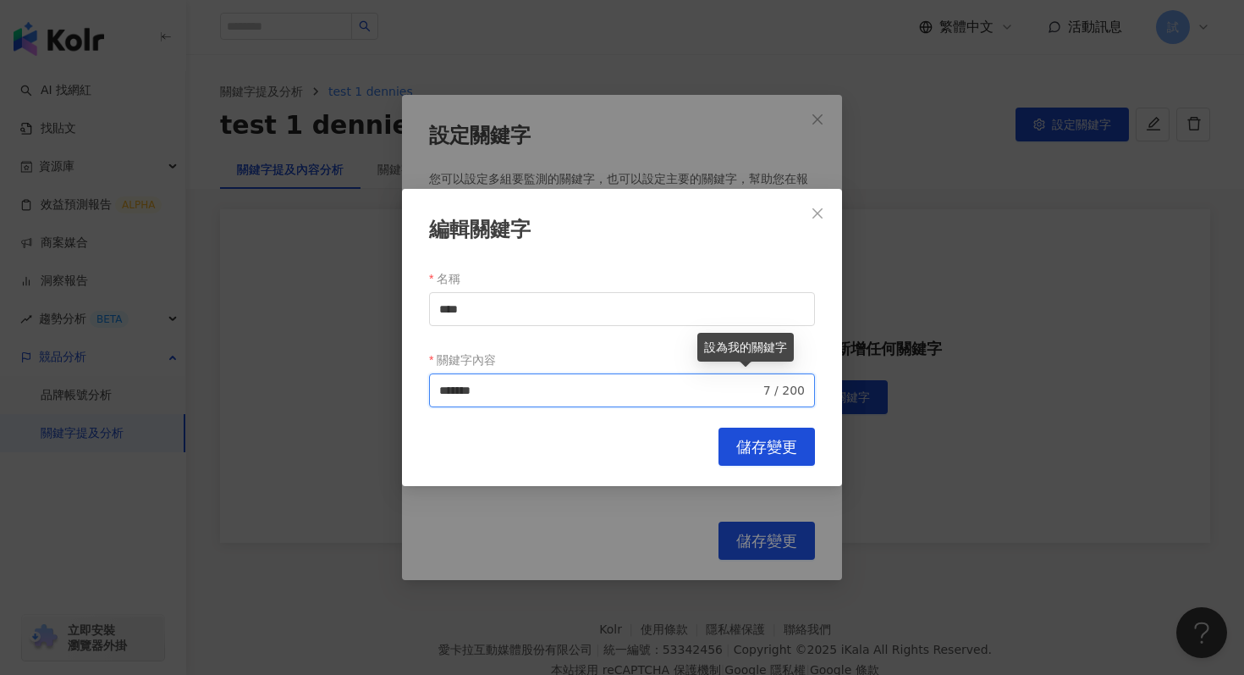
click at [499, 388] on input "*******" at bounding box center [599, 390] width 321 height 19
click at [660, 389] on input "****" at bounding box center [599, 390] width 321 height 19
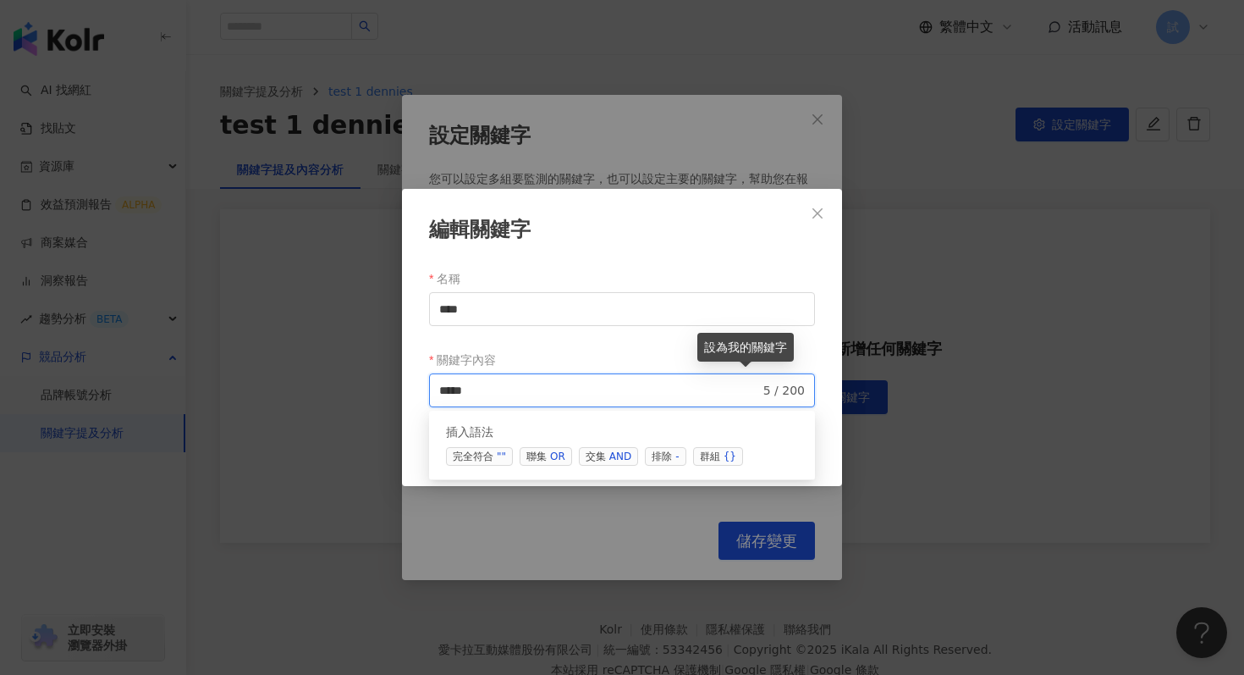
click at [609, 460] on div "AND" at bounding box center [620, 456] width 22 height 17
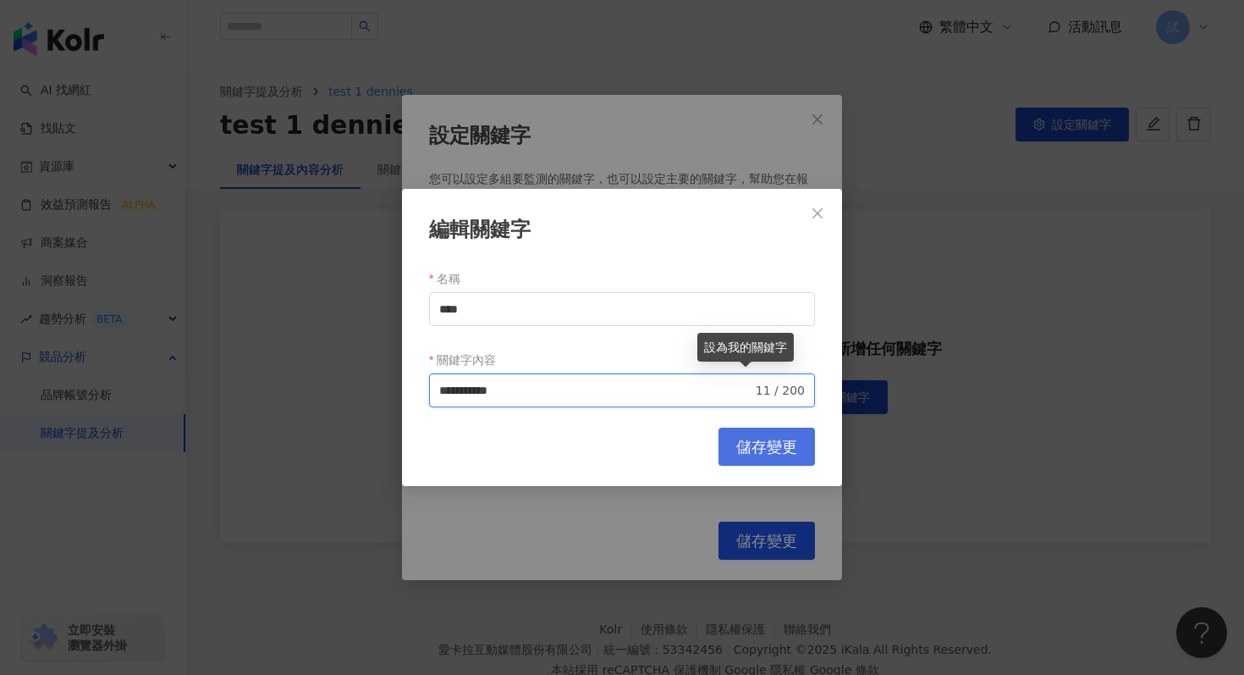
type input "**********"
click at [754, 448] on span "儲存變更" at bounding box center [766, 447] width 61 height 19
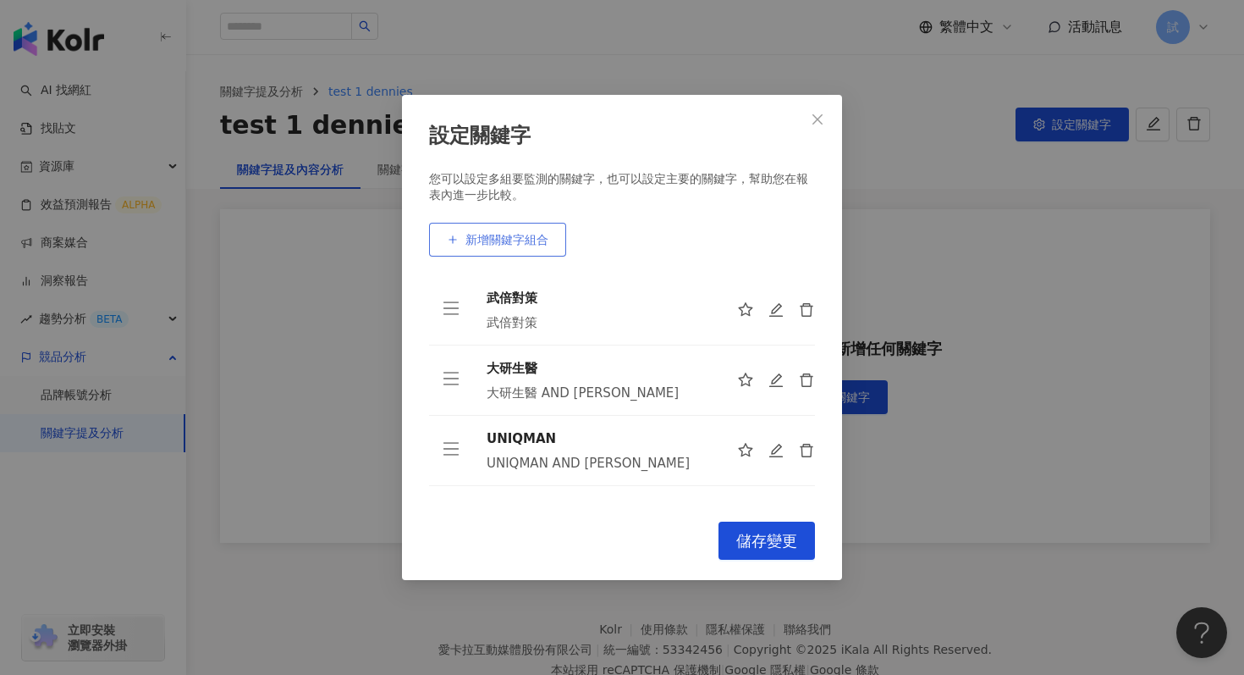
click at [510, 249] on button "新增關鍵字組合" at bounding box center [497, 240] width 137 height 34
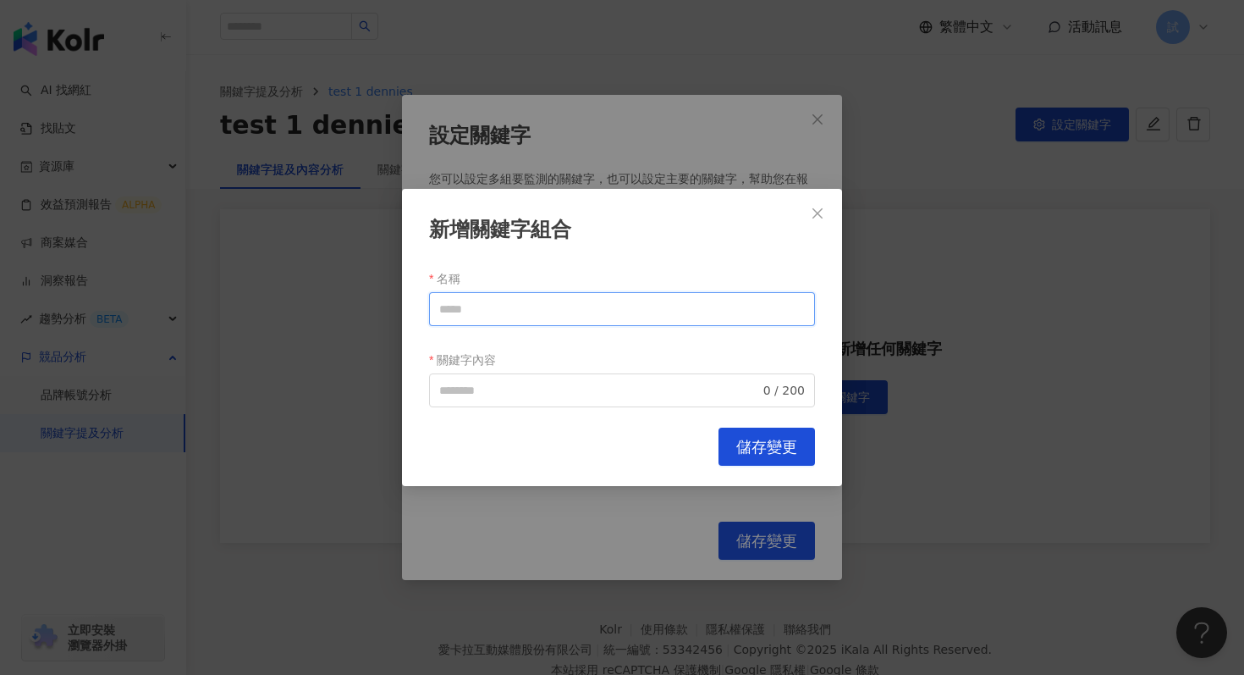
click at [499, 306] on input "名稱" at bounding box center [622, 309] width 386 height 34
type input "*******"
click at [480, 388] on input "關鍵字內容" at bounding box center [599, 390] width 321 height 19
click at [479, 389] on input "關鍵字內容" at bounding box center [599, 390] width 321 height 19
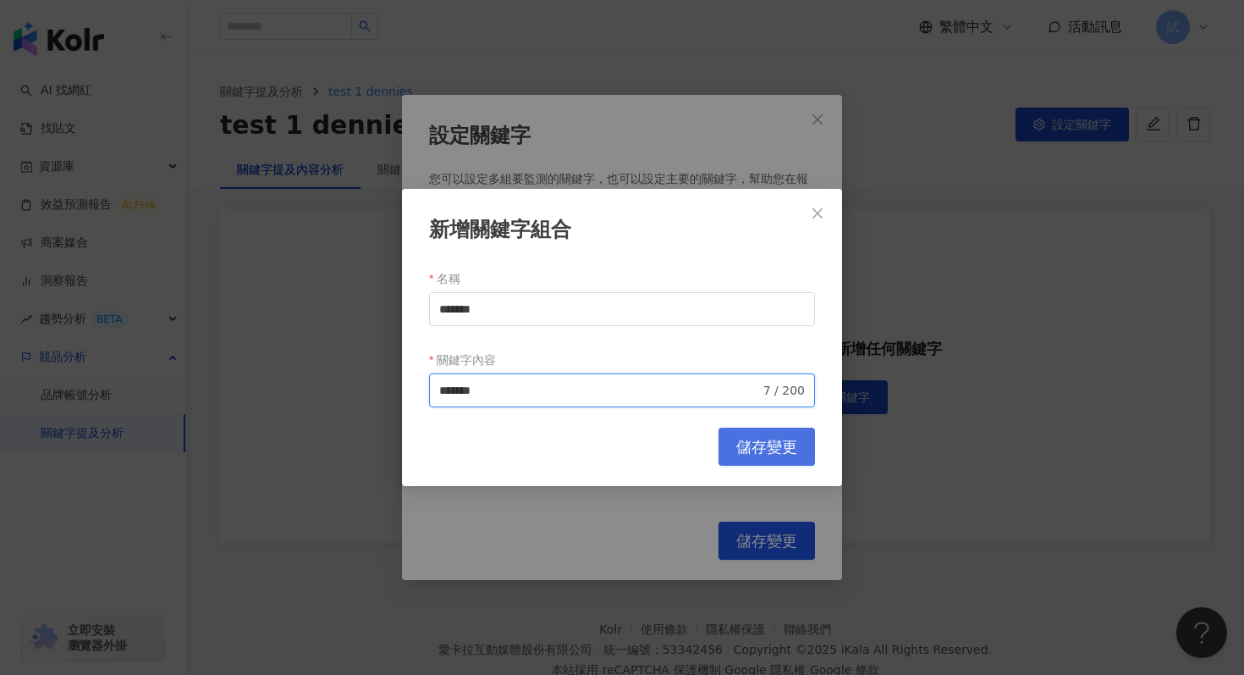
type input "*******"
click at [778, 457] on button "儲存變更" at bounding box center [767, 446] width 96 height 38
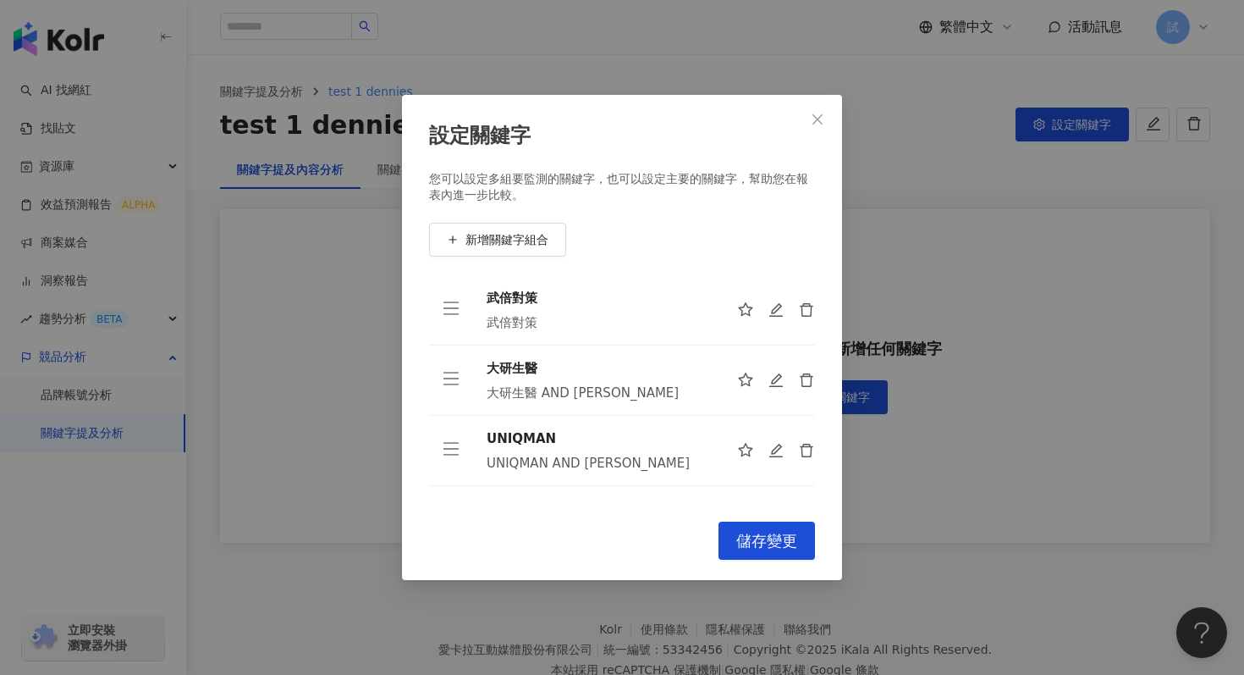
scroll to position [55, 0]
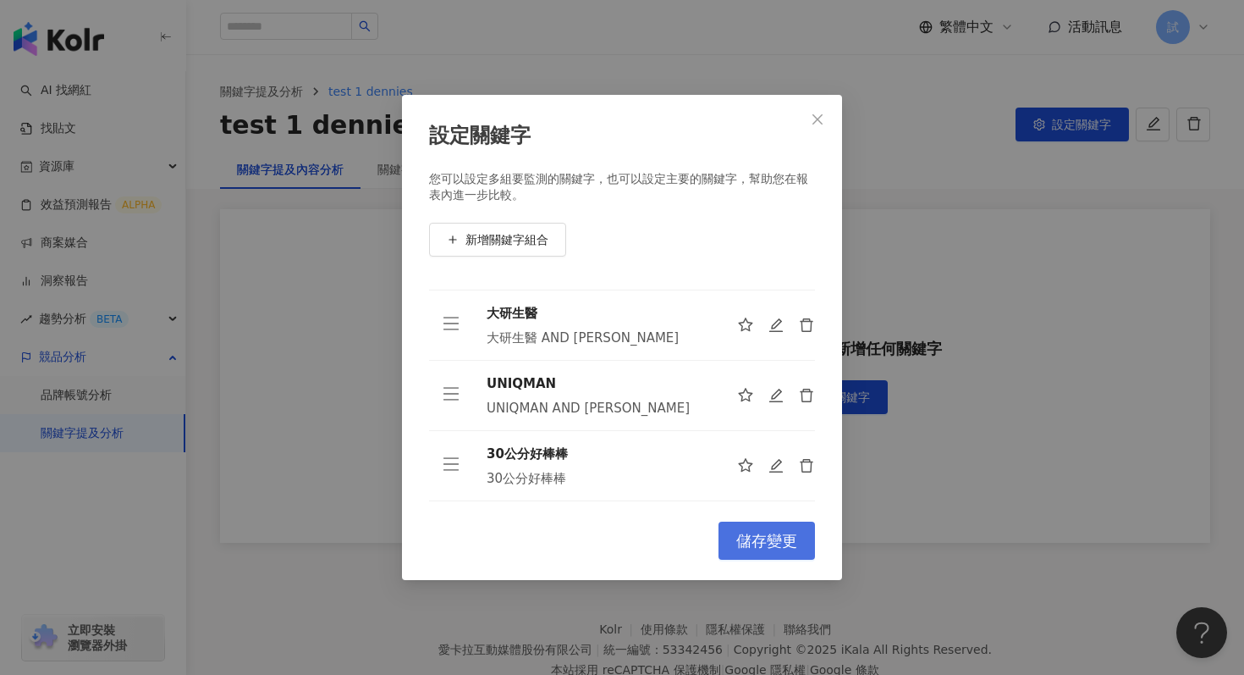
click at [752, 542] on span "儲存變更" at bounding box center [766, 541] width 61 height 19
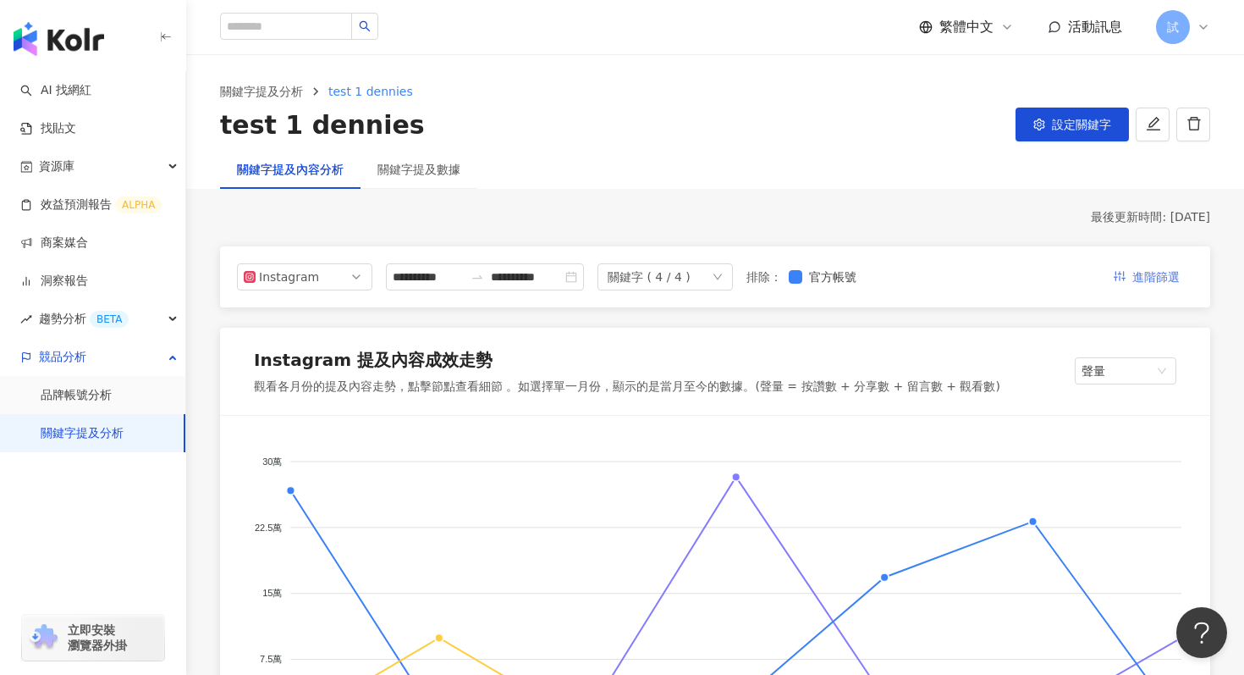
click at [1155, 273] on span "進階篩選" at bounding box center [1155, 277] width 47 height 27
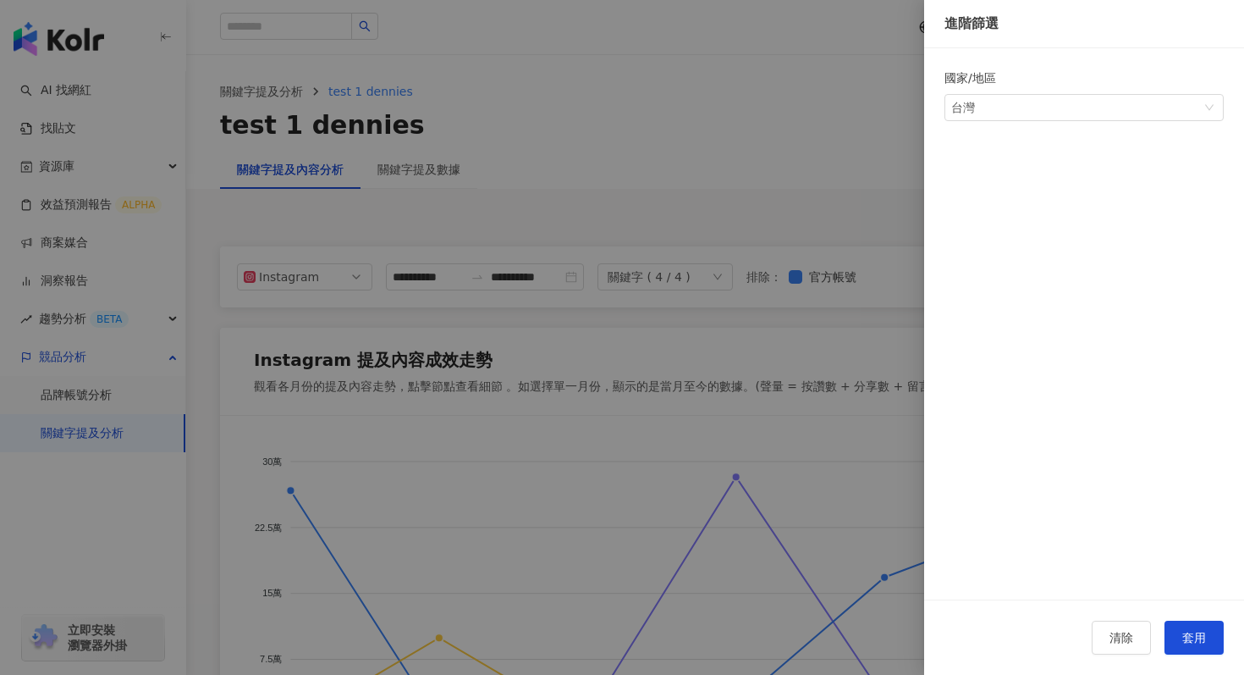
click at [830, 189] on div at bounding box center [622, 337] width 1244 height 675
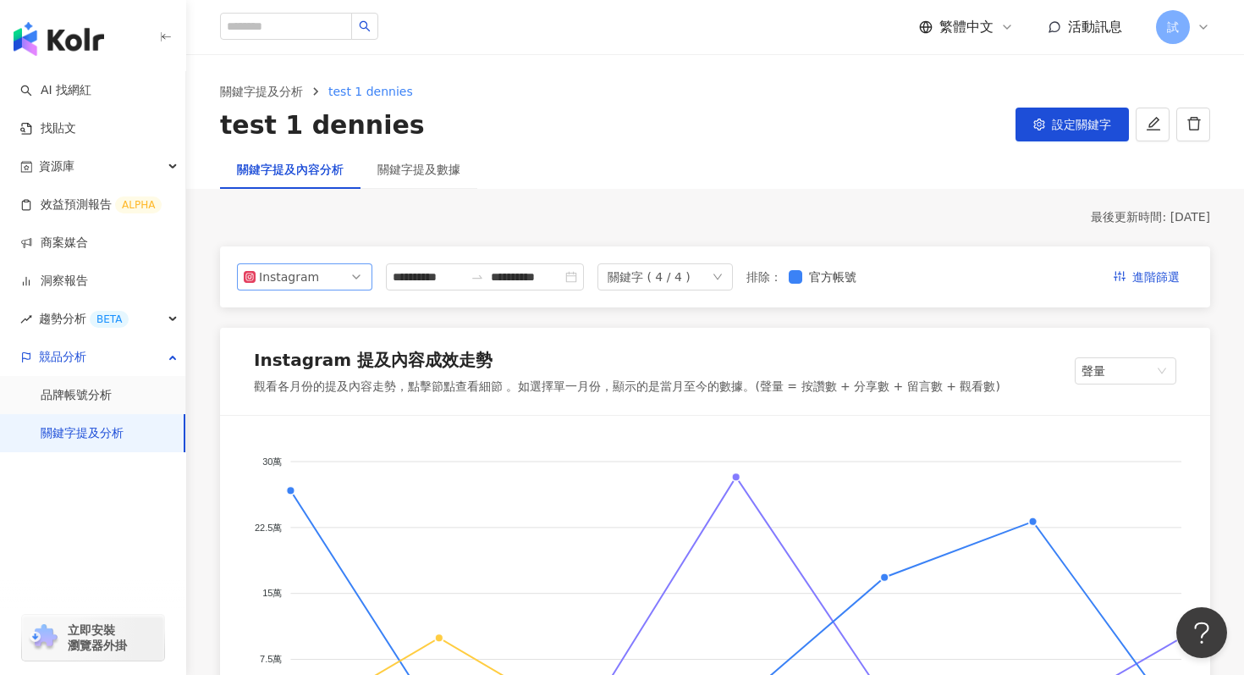
click at [326, 279] on span "Instagram" at bounding box center [305, 276] width 122 height 25
click at [297, 338] on div "Facebook" at bounding box center [293, 344] width 55 height 19
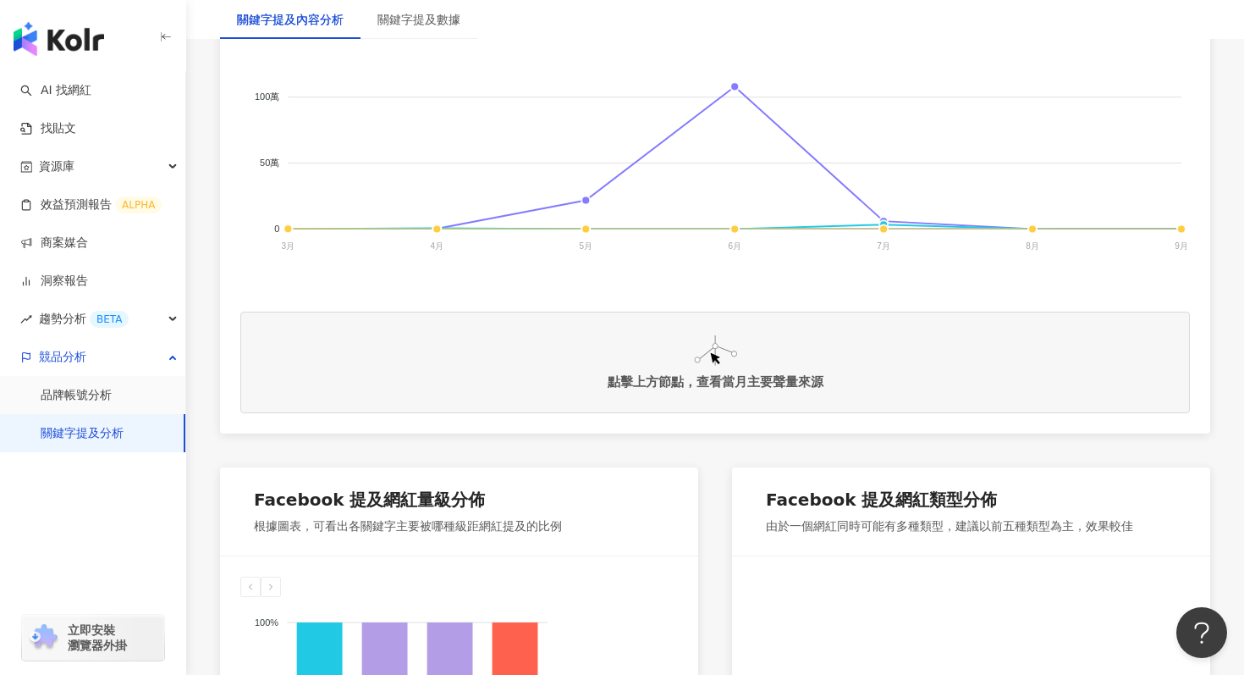
scroll to position [509, 0]
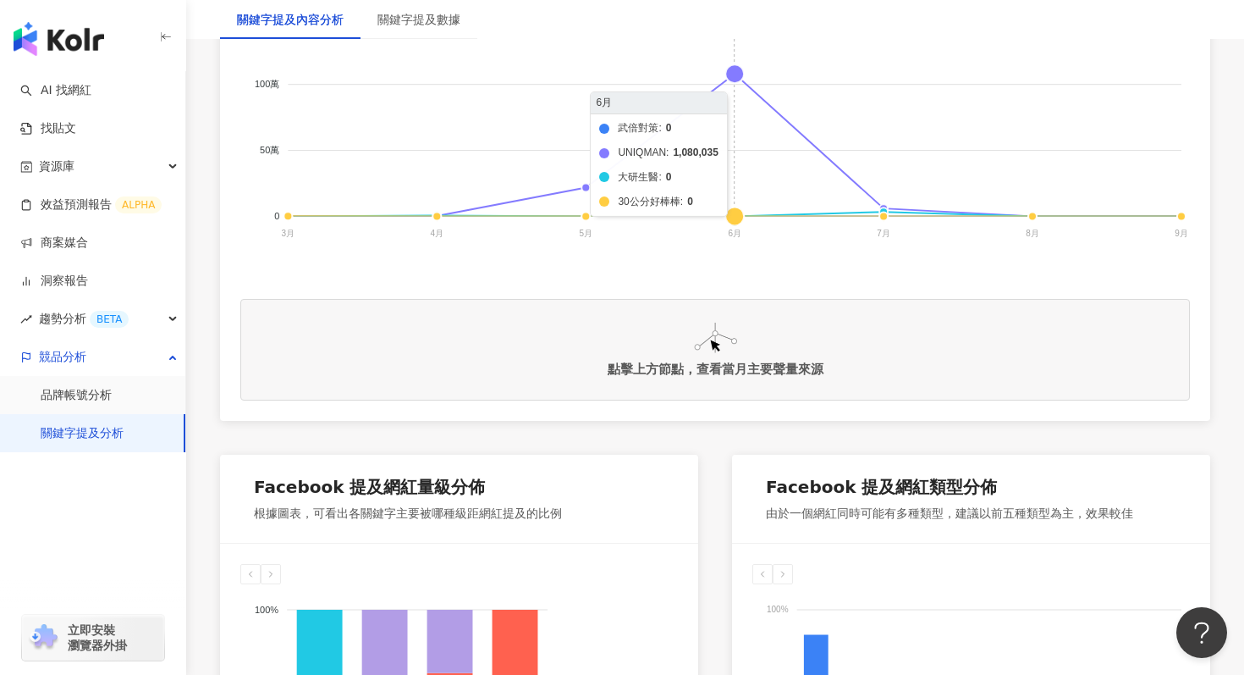
click at [739, 81] on foreignobject "武倍對策 UNIQMAN 大研生醫 30公分好棒棒" at bounding box center [715, 96] width 950 height 339
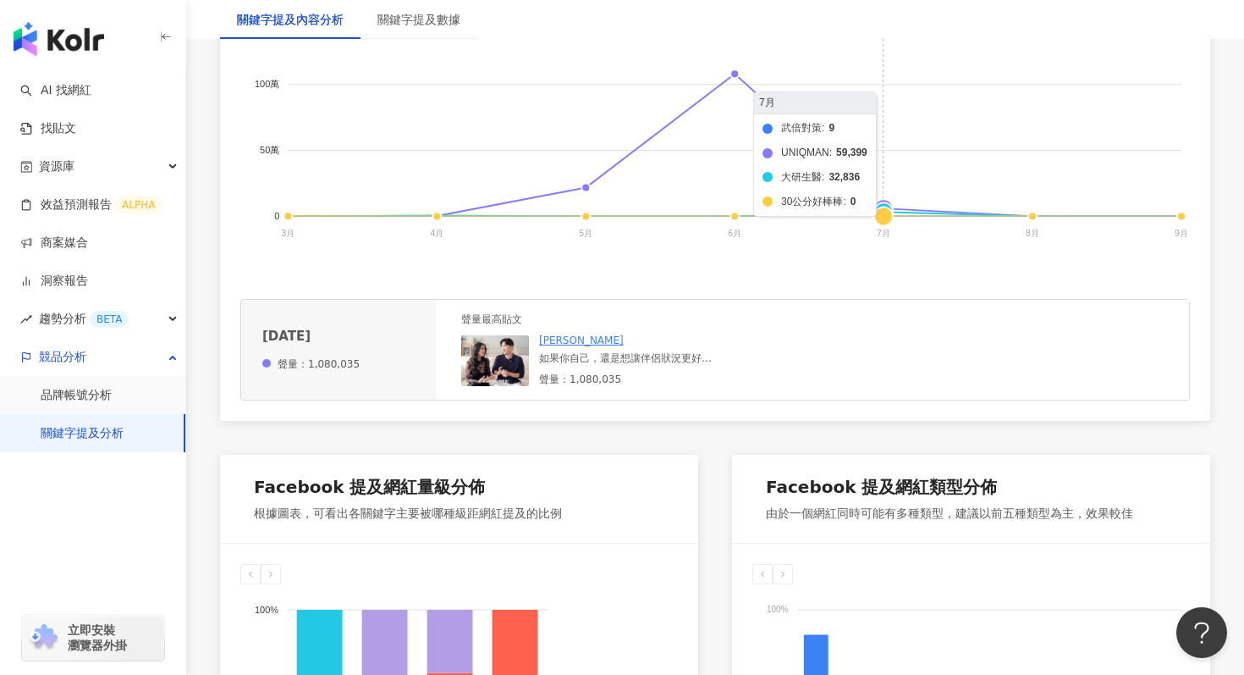
click at [884, 204] on foreignobject "武倍對策 UNIQMAN 大研生醫 30公分好棒棒" at bounding box center [715, 96] width 950 height 339
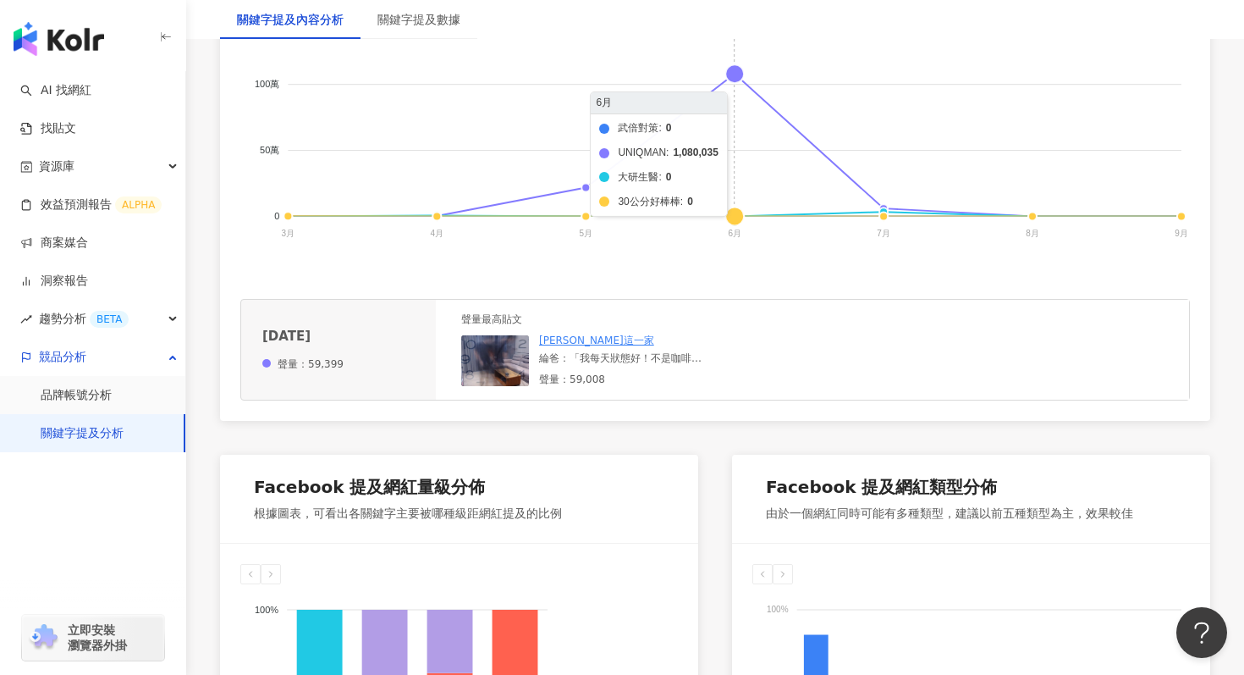
click at [806, 176] on foreignobject "武倍對策 UNIQMAN 大研生醫 30公分好棒棒" at bounding box center [715, 96] width 950 height 339
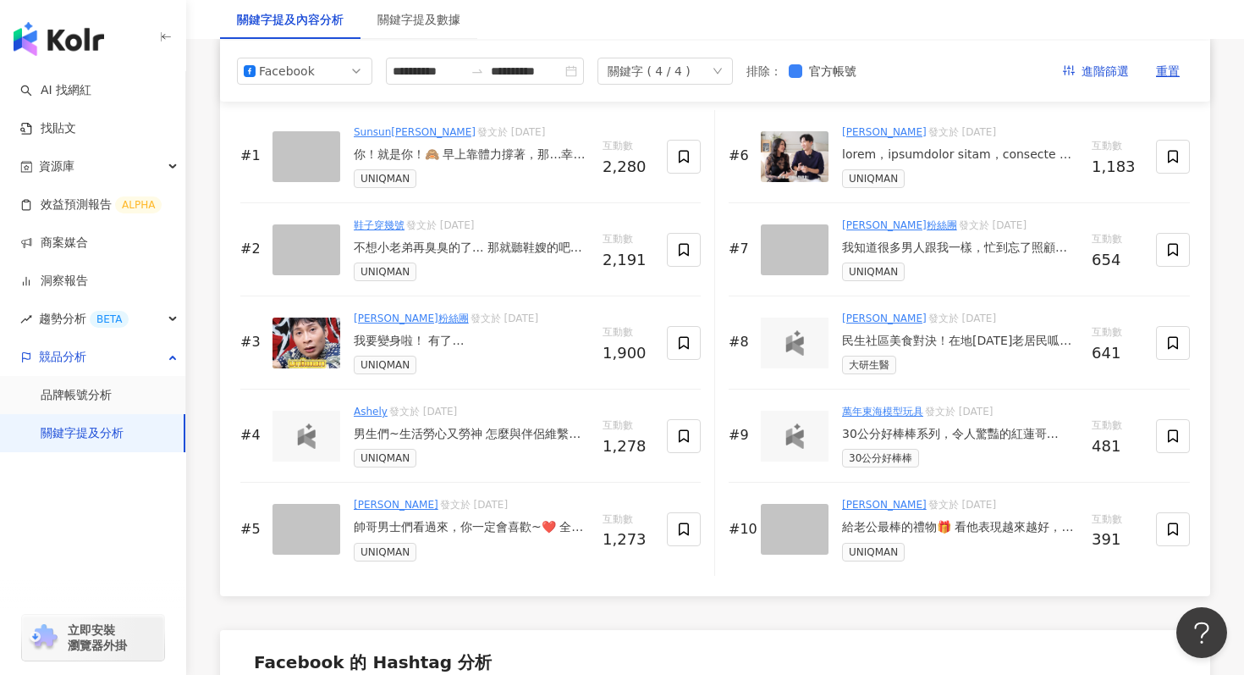
scroll to position [2642, 0]
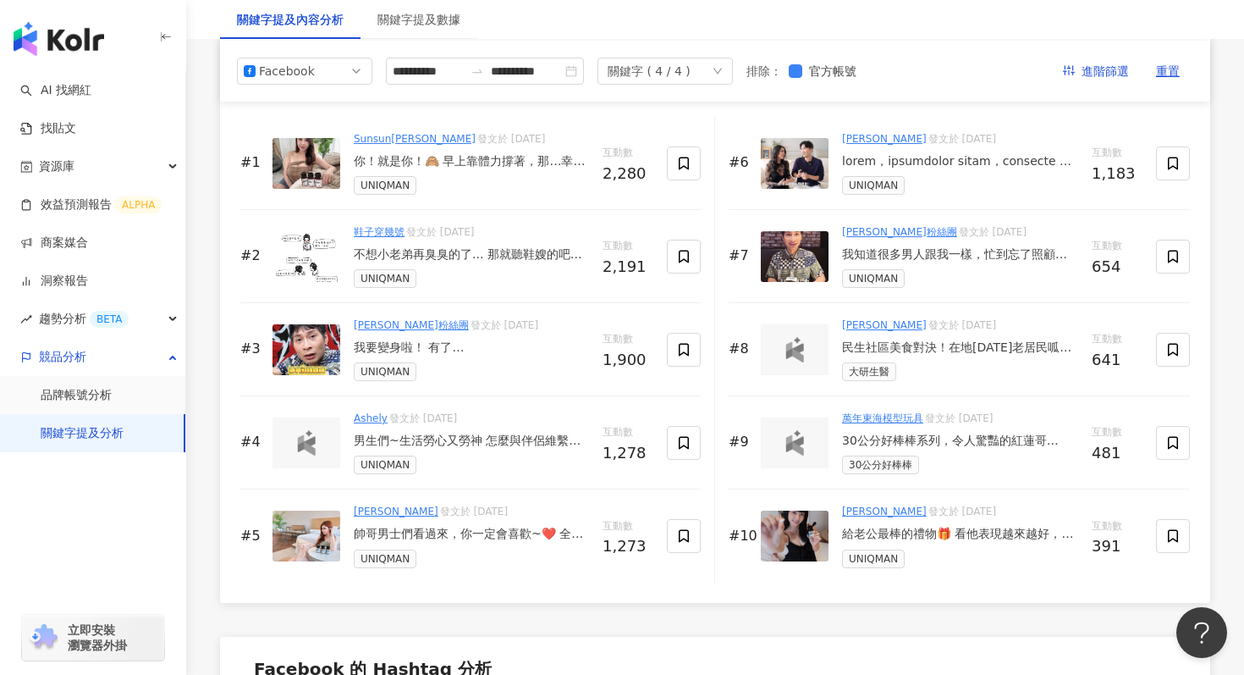
click at [1016, 349] on div "民生社區美食對決！在地50年老居民呱吉帶路！《Joe是要對決S2》Ep275 ft.呱吉【Joeman】 民生社區一直給人一種獨特又難以言喻的「生活品味感」。…" at bounding box center [960, 347] width 236 height 17
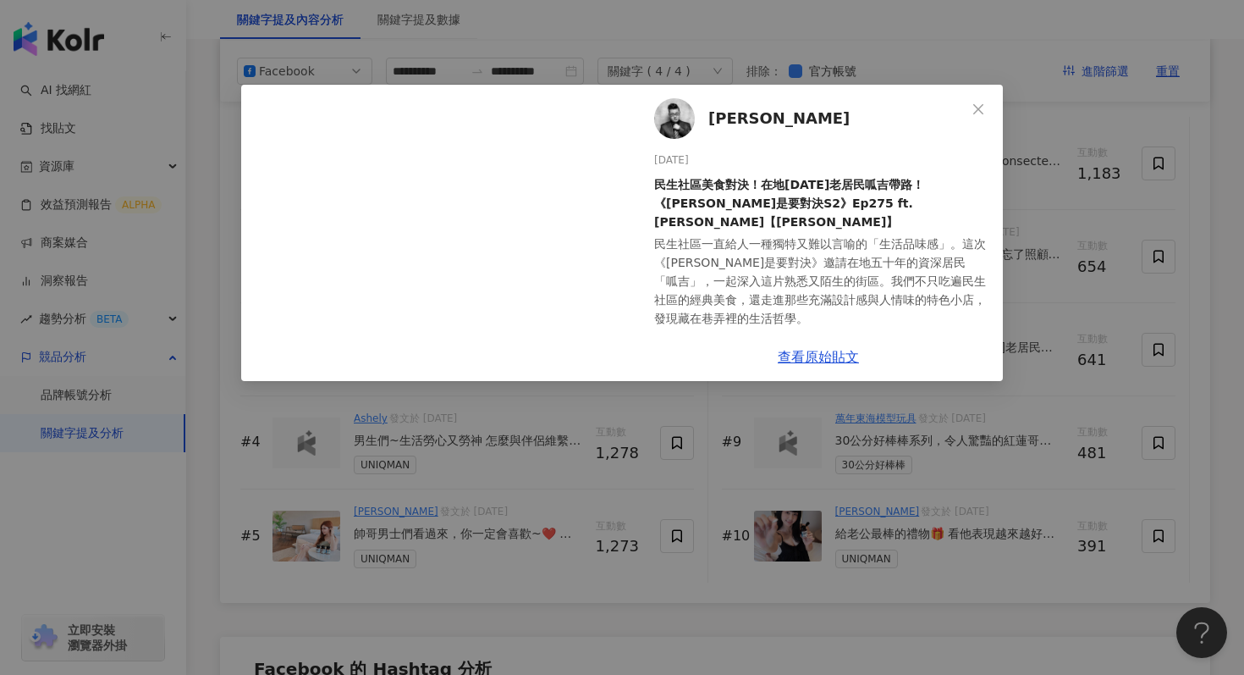
click at [741, 196] on div "民生社區美食對決！在地50年老居民呱吉帶路！《Joe是要對決S2》Ep275 ft.呱吉【Joeman】" at bounding box center [821, 203] width 335 height 56
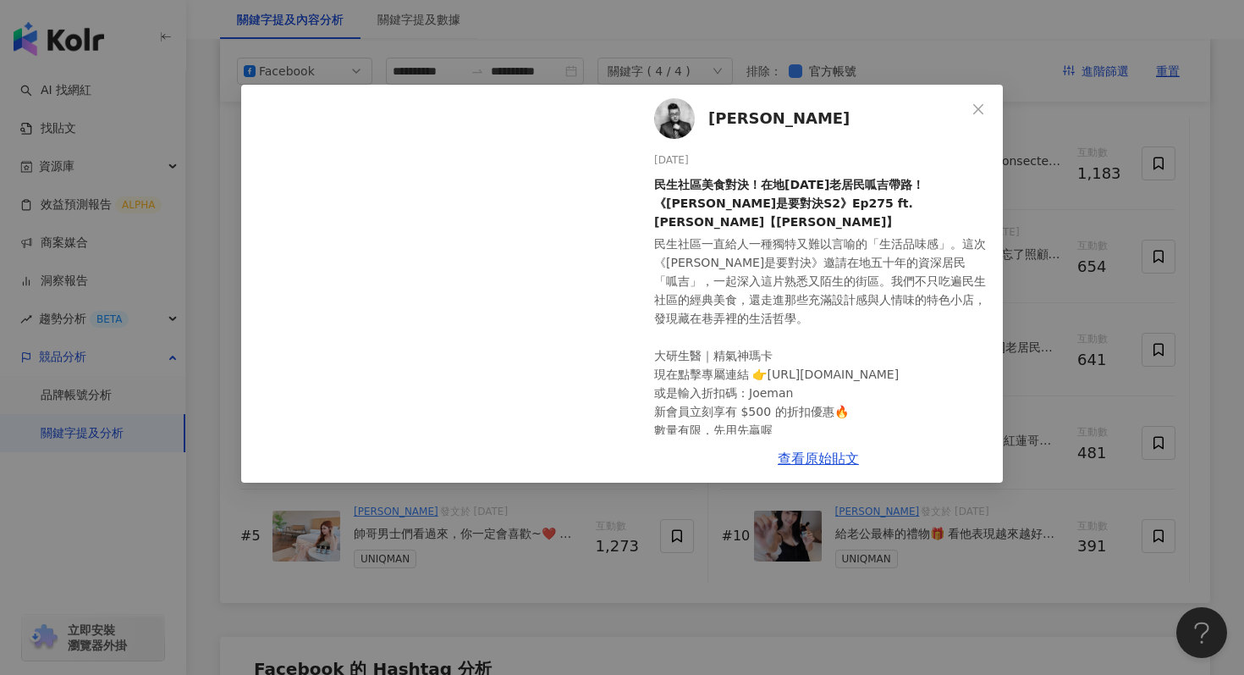
scroll to position [12, 0]
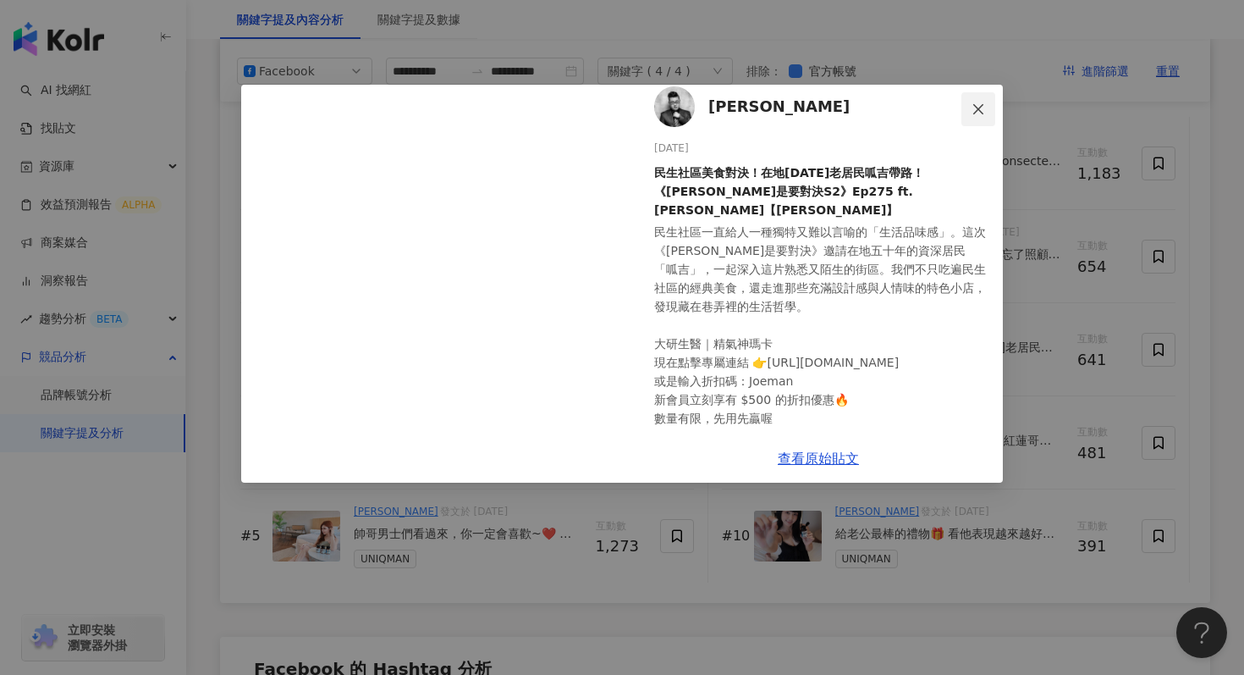
click at [977, 115] on icon "close" at bounding box center [979, 109] width 14 height 14
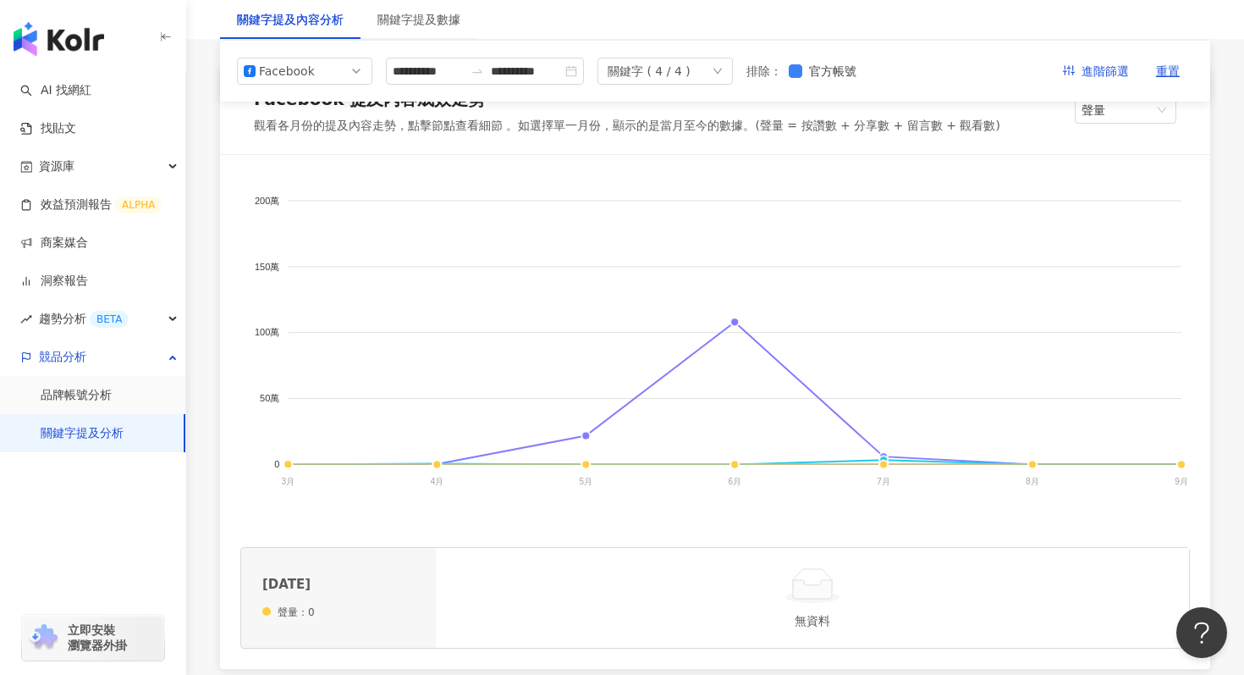
scroll to position [0, 0]
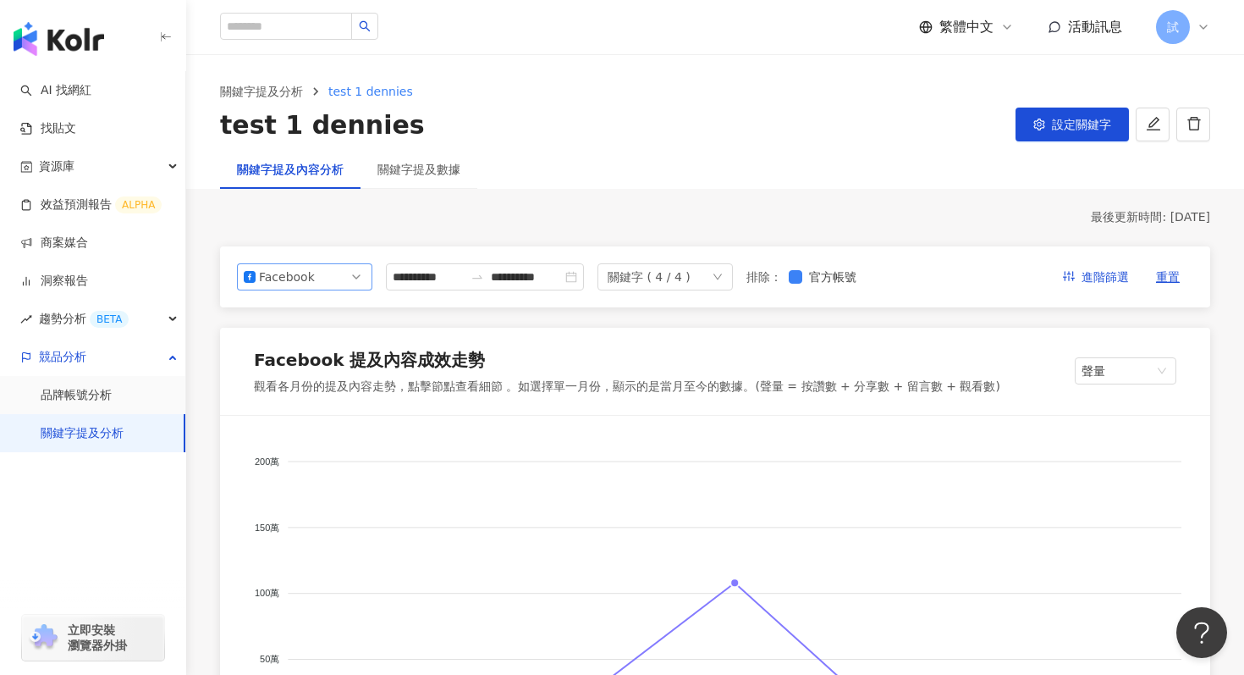
click at [328, 275] on span "Facebook" at bounding box center [305, 276] width 122 height 25
click at [315, 316] on div "Instagram" at bounding box center [293, 315] width 55 height 19
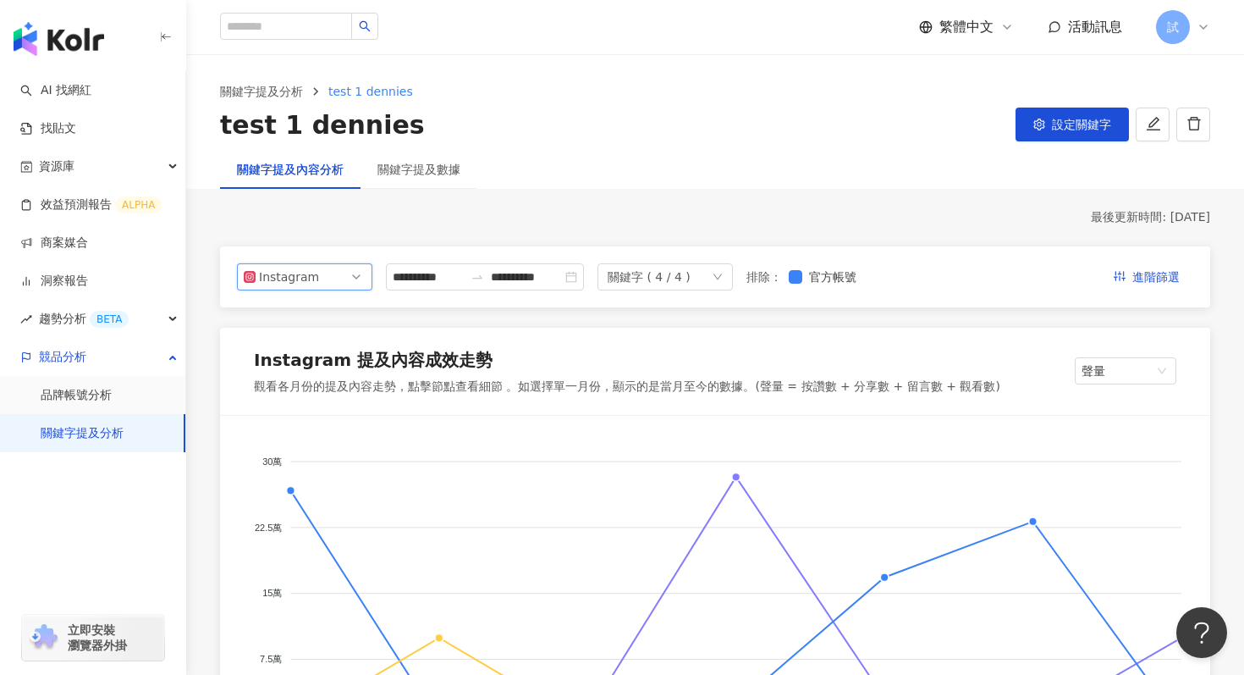
click at [294, 282] on div "Instagram" at bounding box center [286, 276] width 55 height 25
click at [293, 344] on div "Facebook" at bounding box center [293, 344] width 55 height 19
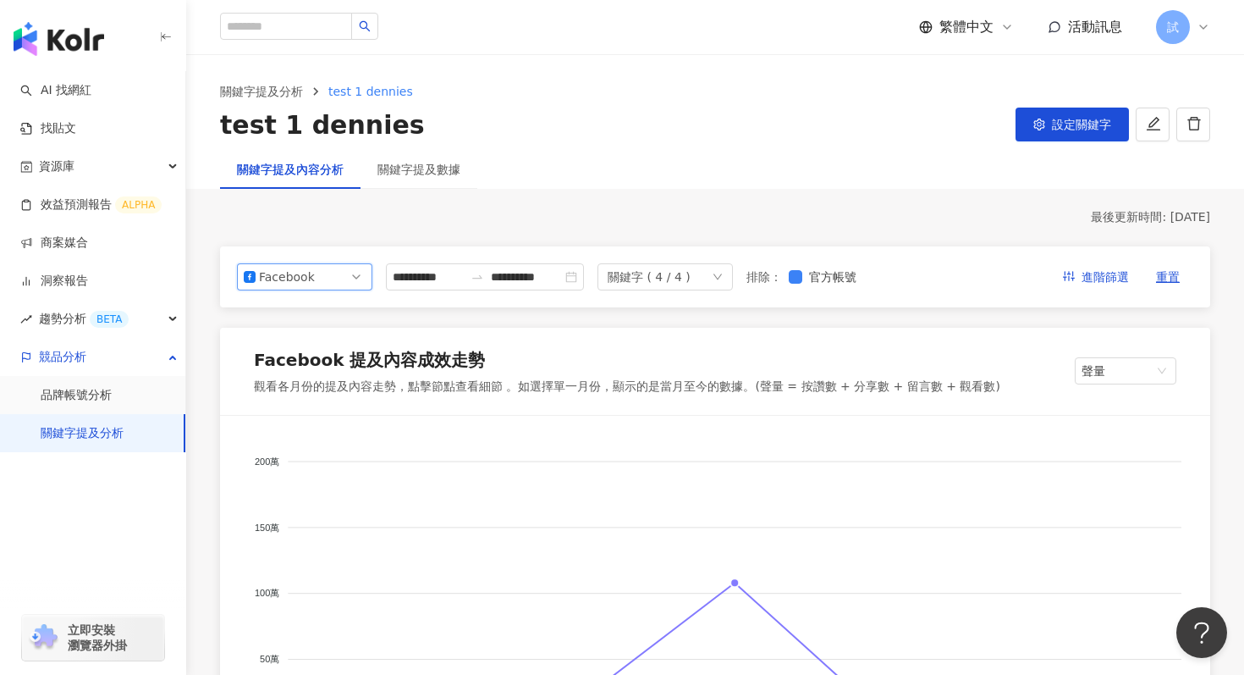
click at [317, 271] on span "Facebook" at bounding box center [305, 276] width 122 height 25
click at [289, 375] on div "YouTube" at bounding box center [293, 373] width 55 height 19
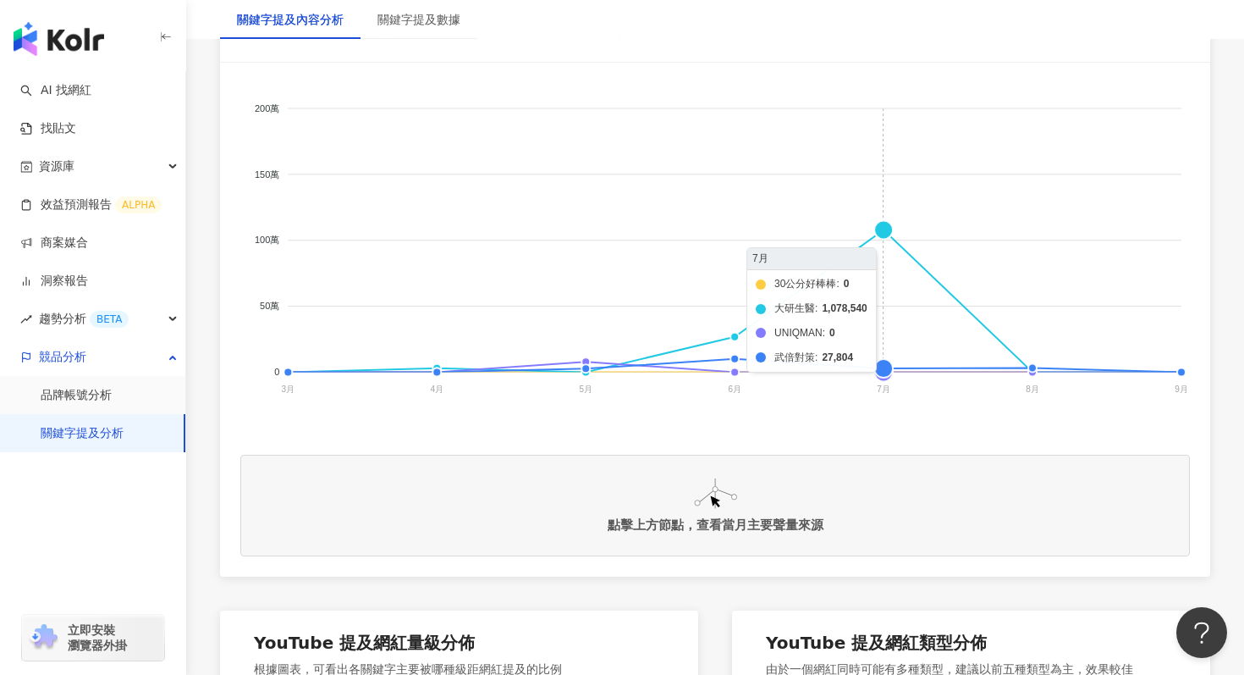
click at [885, 235] on foreignobject "30公分好棒棒 大研生醫 UNIQMAN 武倍對策" at bounding box center [715, 252] width 950 height 339
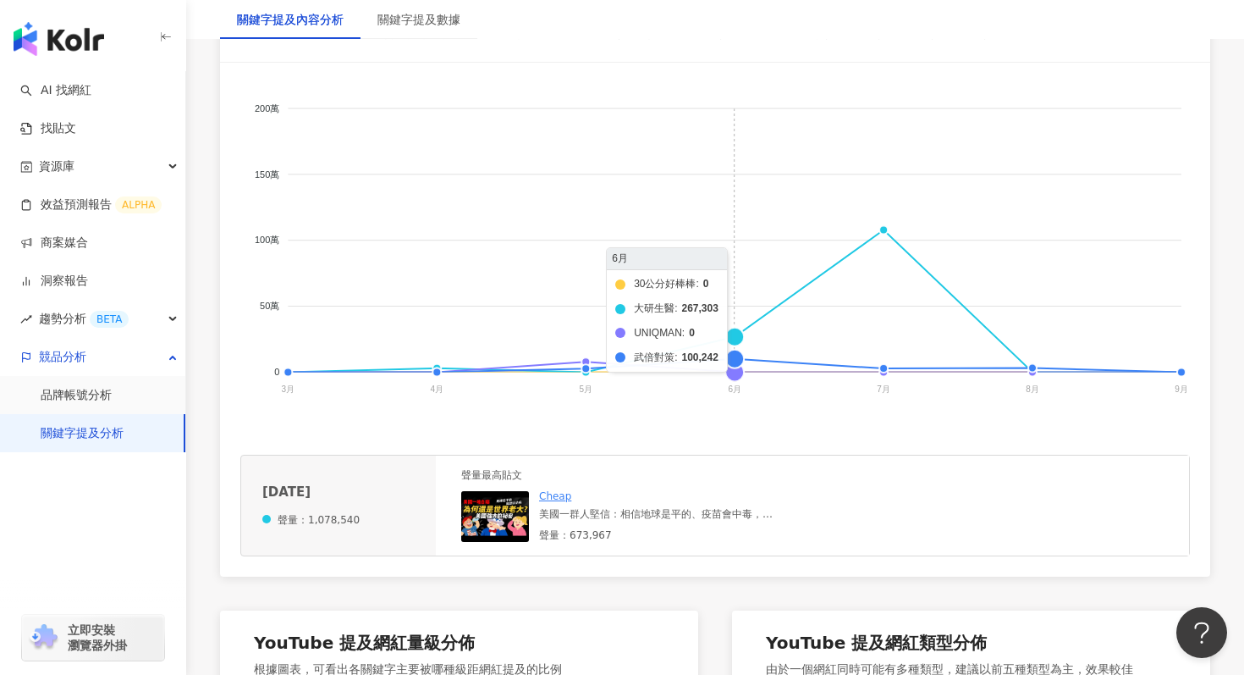
click at [740, 335] on foreignobject "30公分好棒棒 大研生醫 UNIQMAN 武倍對策" at bounding box center [715, 252] width 950 height 339
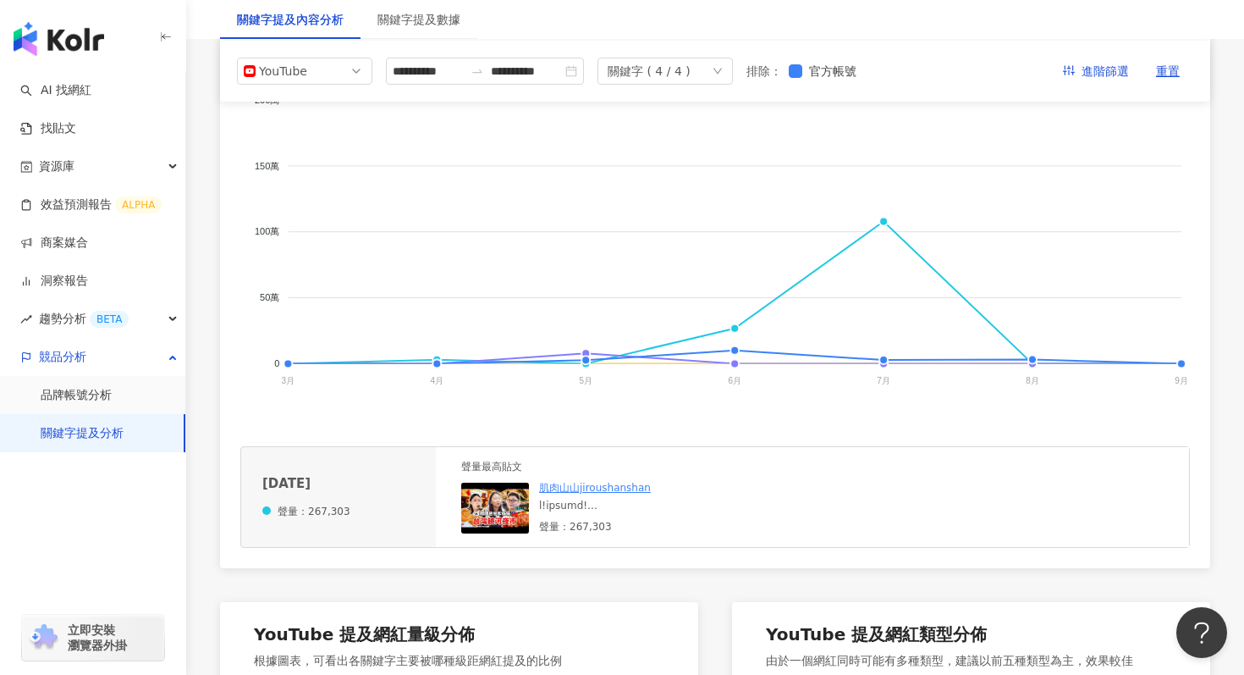
scroll to position [0, 0]
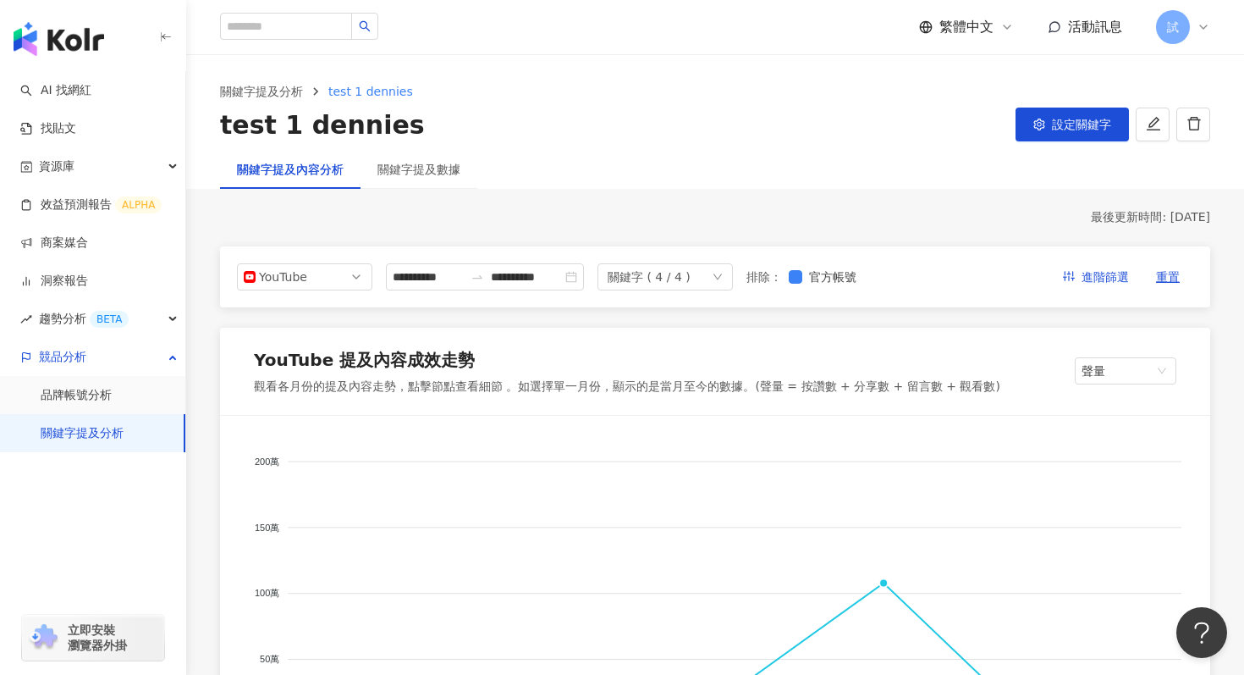
click at [124, 436] on link "關鍵字提及分析" at bounding box center [82, 433] width 83 height 17
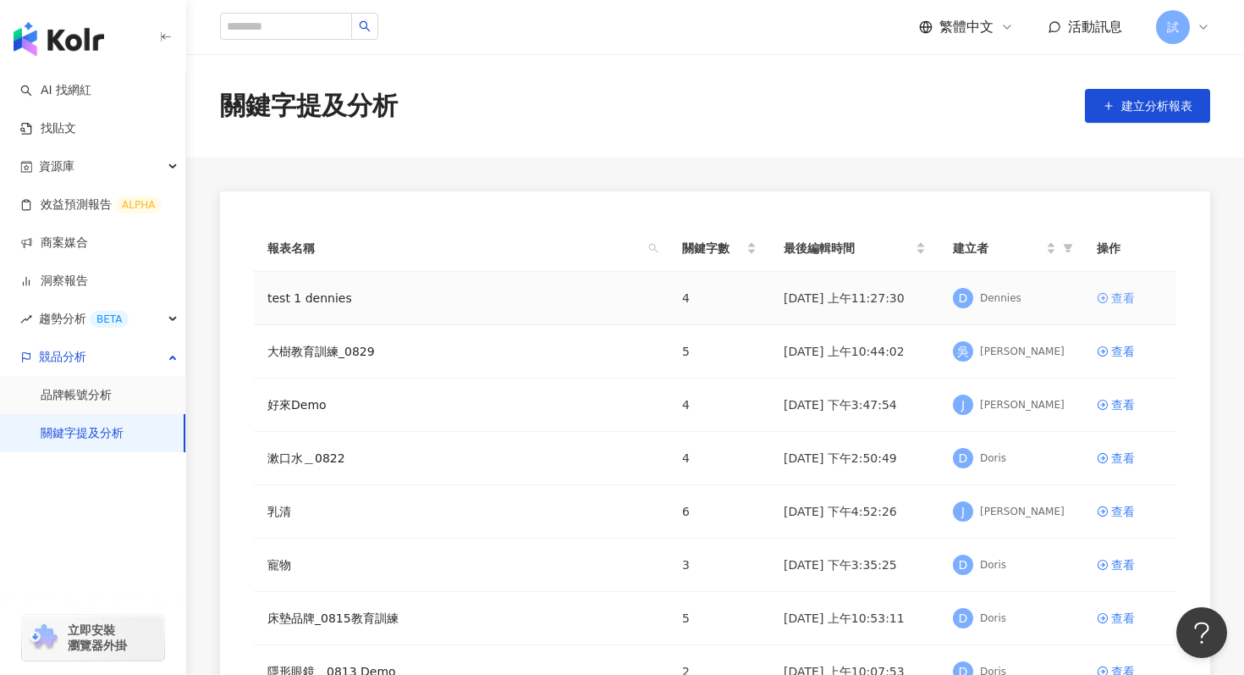
click at [1115, 301] on div "查看" at bounding box center [1123, 298] width 24 height 19
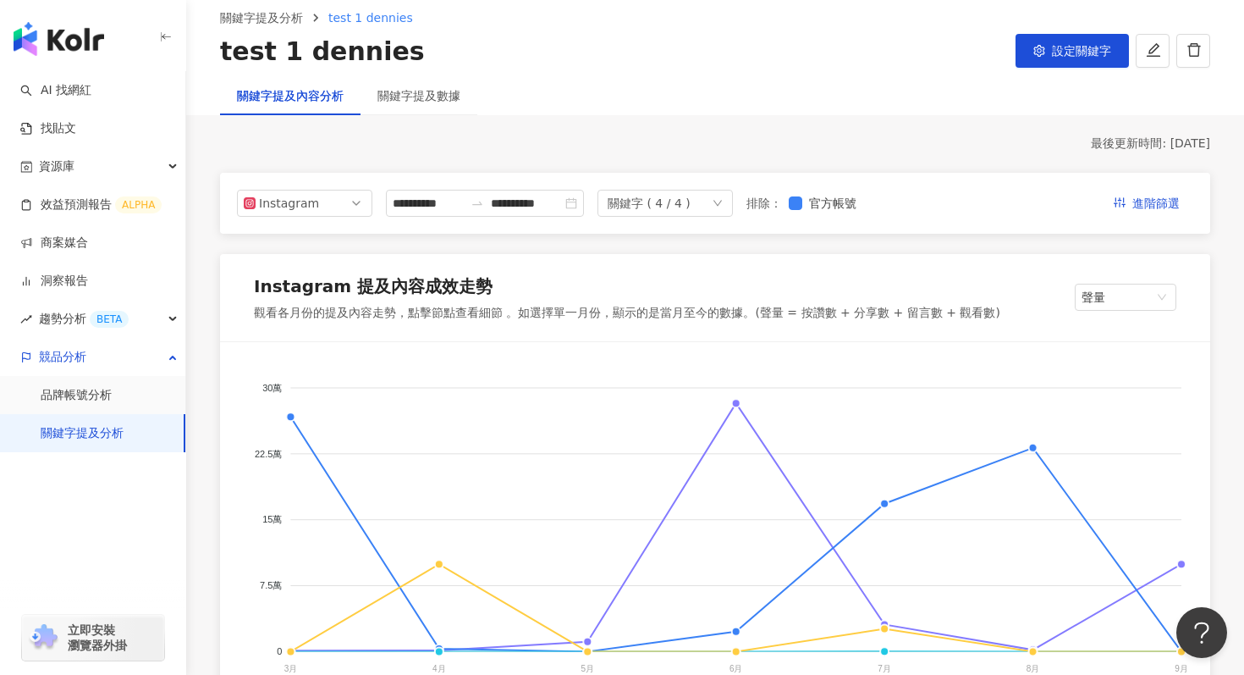
scroll to position [74, 0]
click at [328, 212] on span "Instagram" at bounding box center [305, 202] width 122 height 25
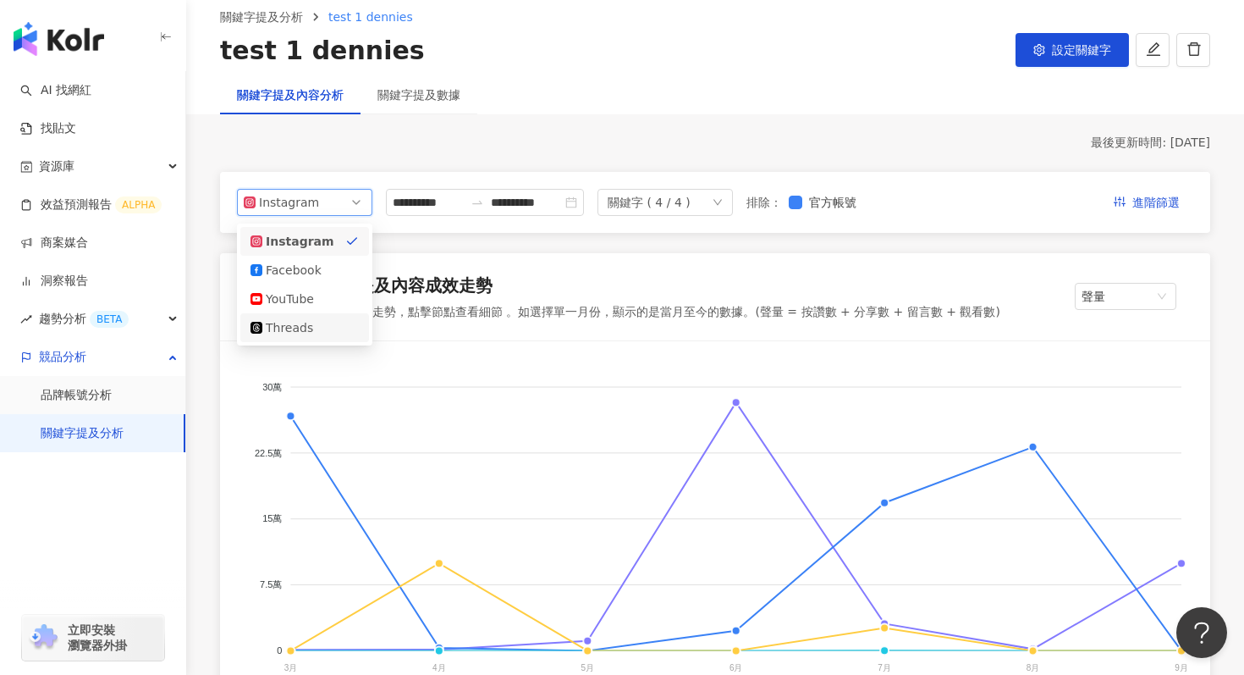
click at [304, 327] on div "Threads" at bounding box center [293, 327] width 55 height 19
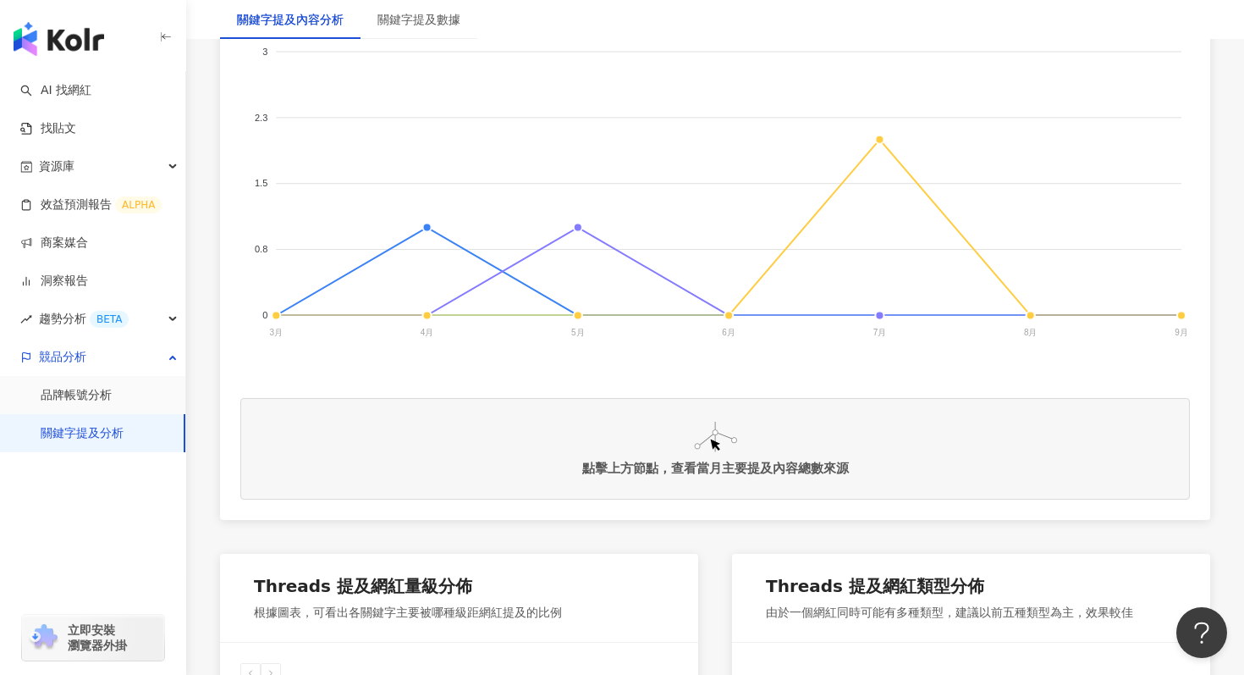
scroll to position [455, 0]
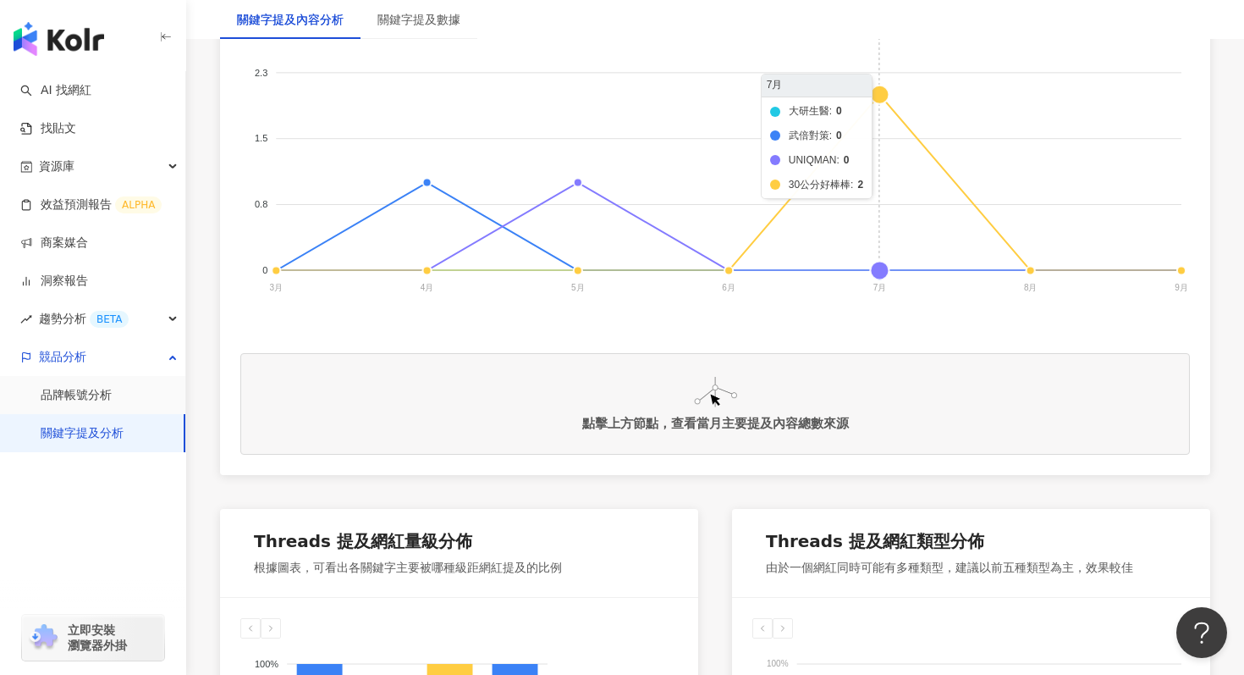
click at [880, 102] on foreignobject "大研生醫 武倍對策 UNIQMAN 30公分好棒棒" at bounding box center [715, 150] width 950 height 339
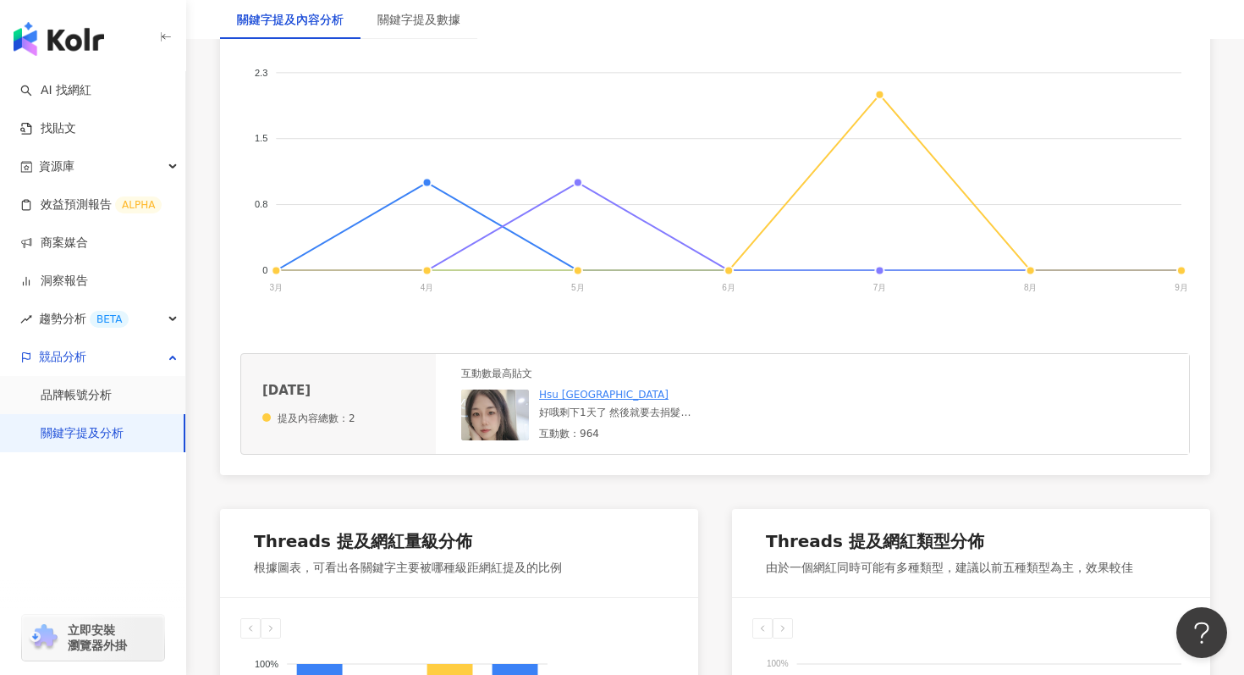
click at [565, 396] on link "Hsu Paris" at bounding box center [603, 394] width 129 height 12
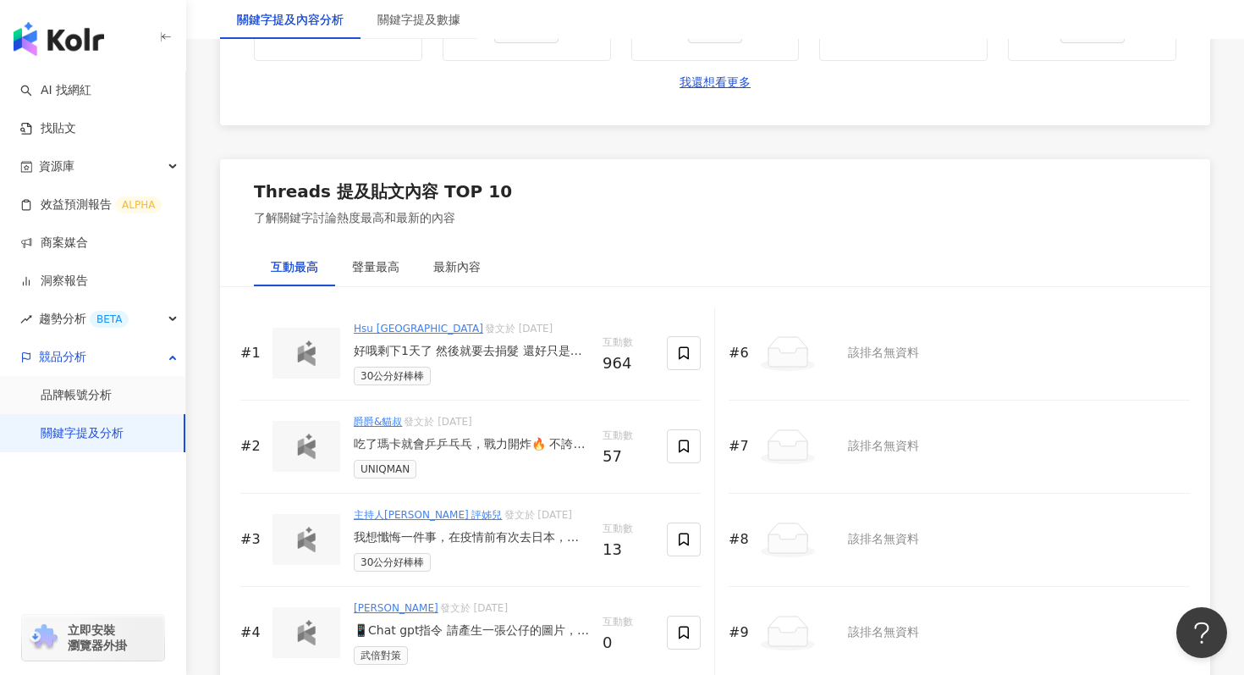
scroll to position [1964, 0]
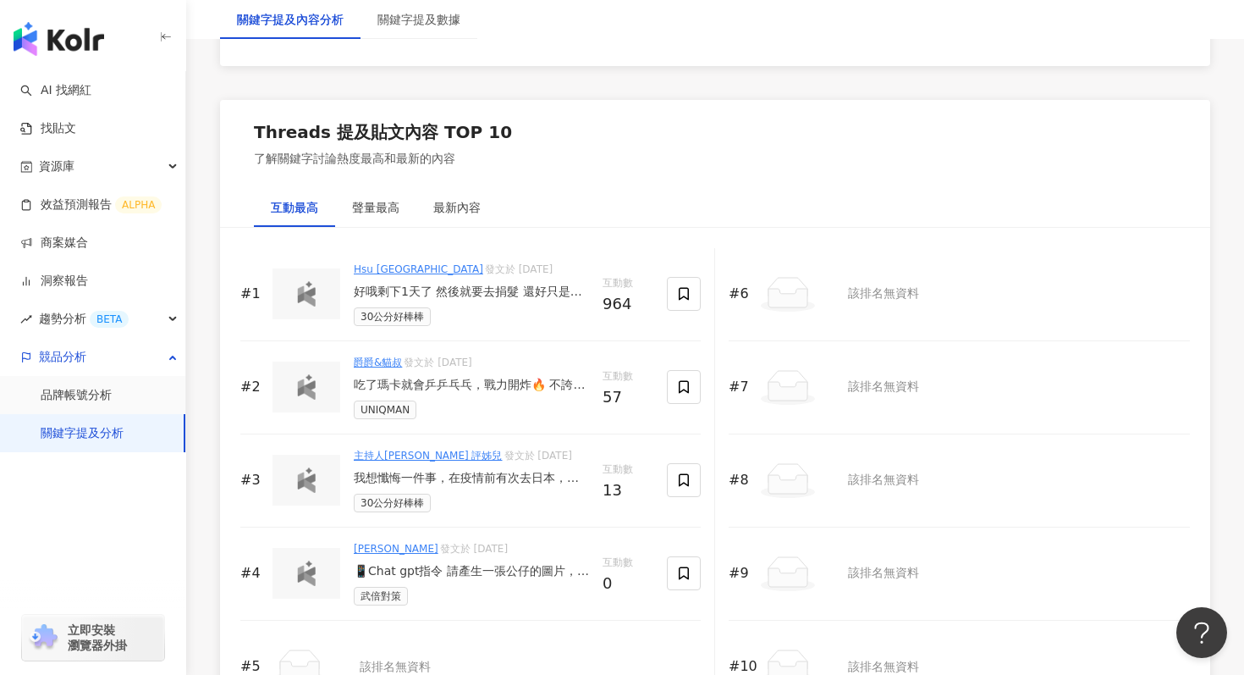
click at [409, 295] on div "好哦剩下1天了 然後就要去捐髮 還好只是捐髮 不是出家 昨天晚上就在思考 要不要乾脆出家呢 但出家師父都是家人認同的 我老母一定無法接受 先捐髮在說 ♥️ 除…" at bounding box center [471, 292] width 235 height 17
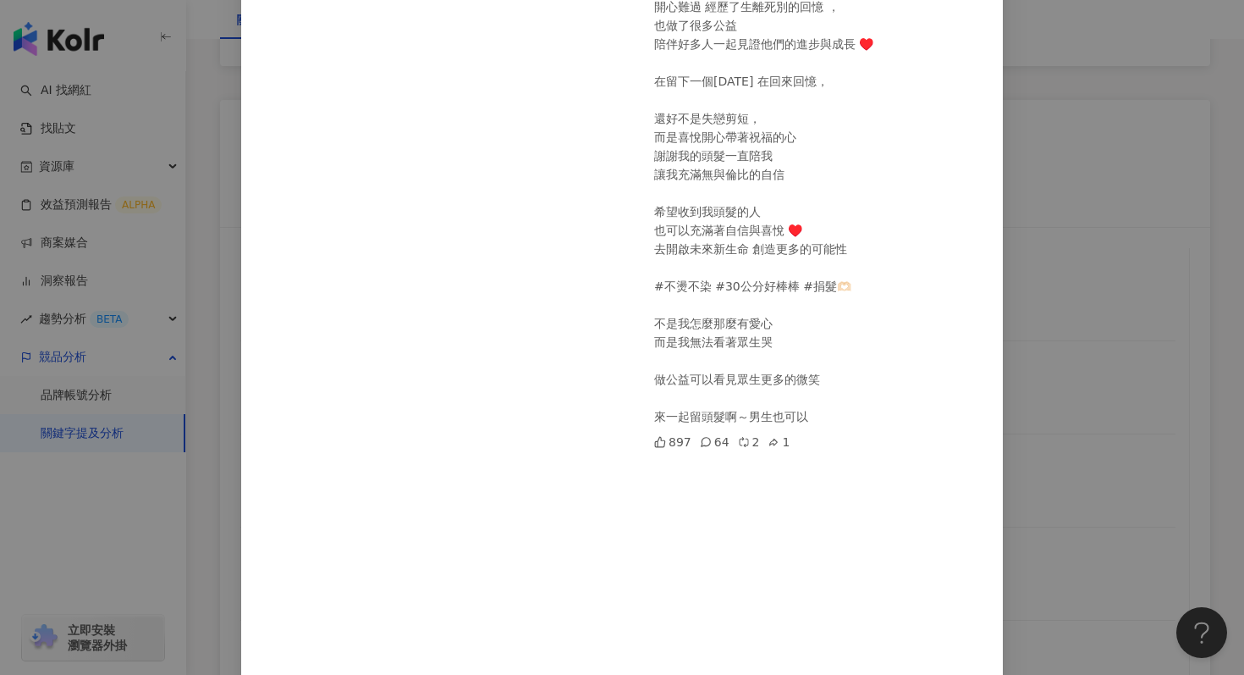
scroll to position [525, 0]
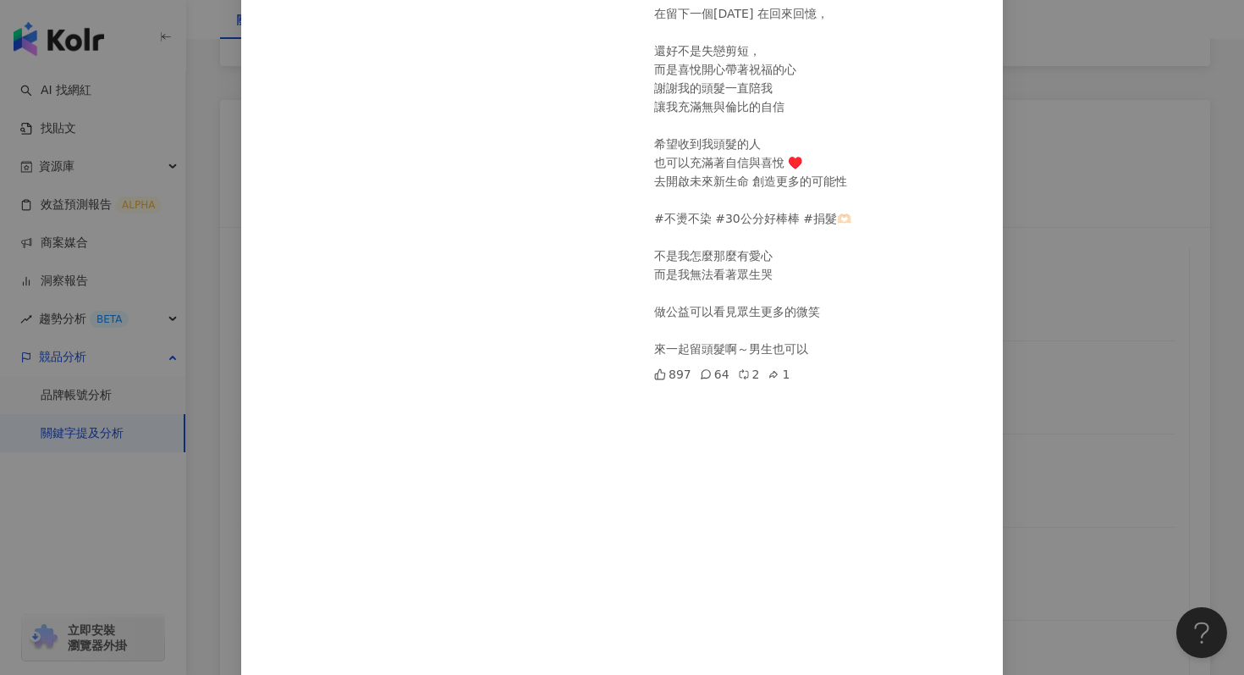
click at [1150, 310] on div "Hsu Paris 2025/7/2 897 64 2 1 查看原始貼文" at bounding box center [622, 337] width 1244 height 675
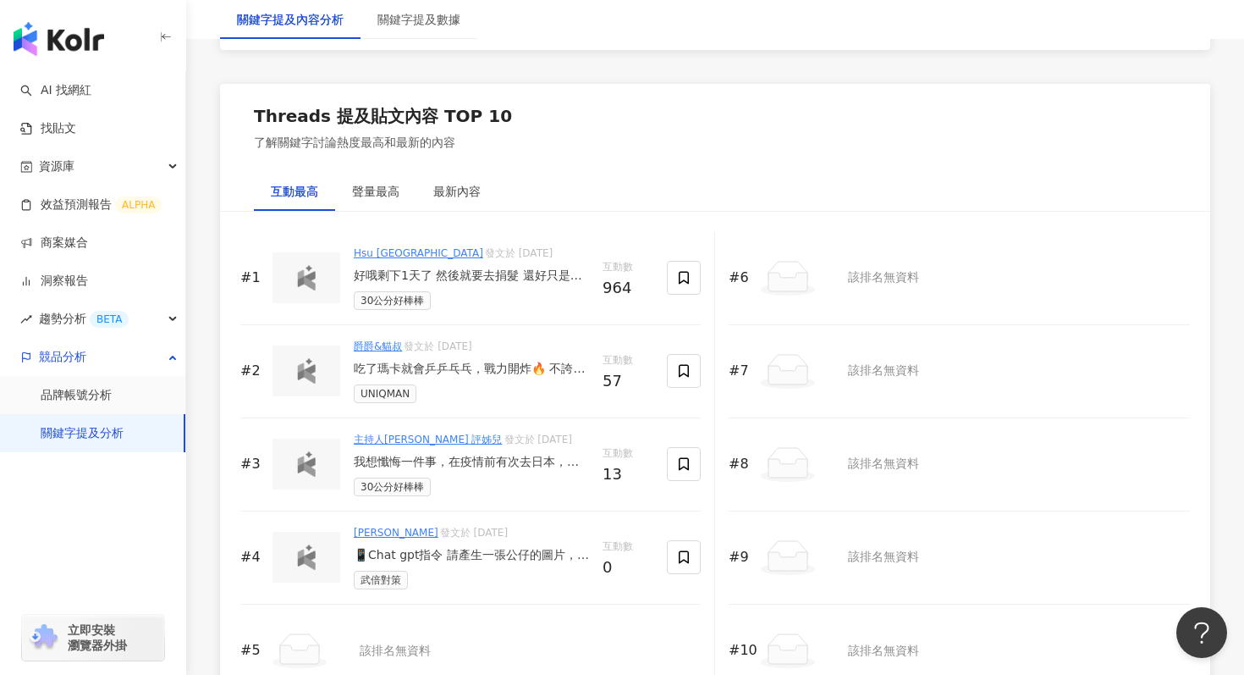
scroll to position [1987, 0]
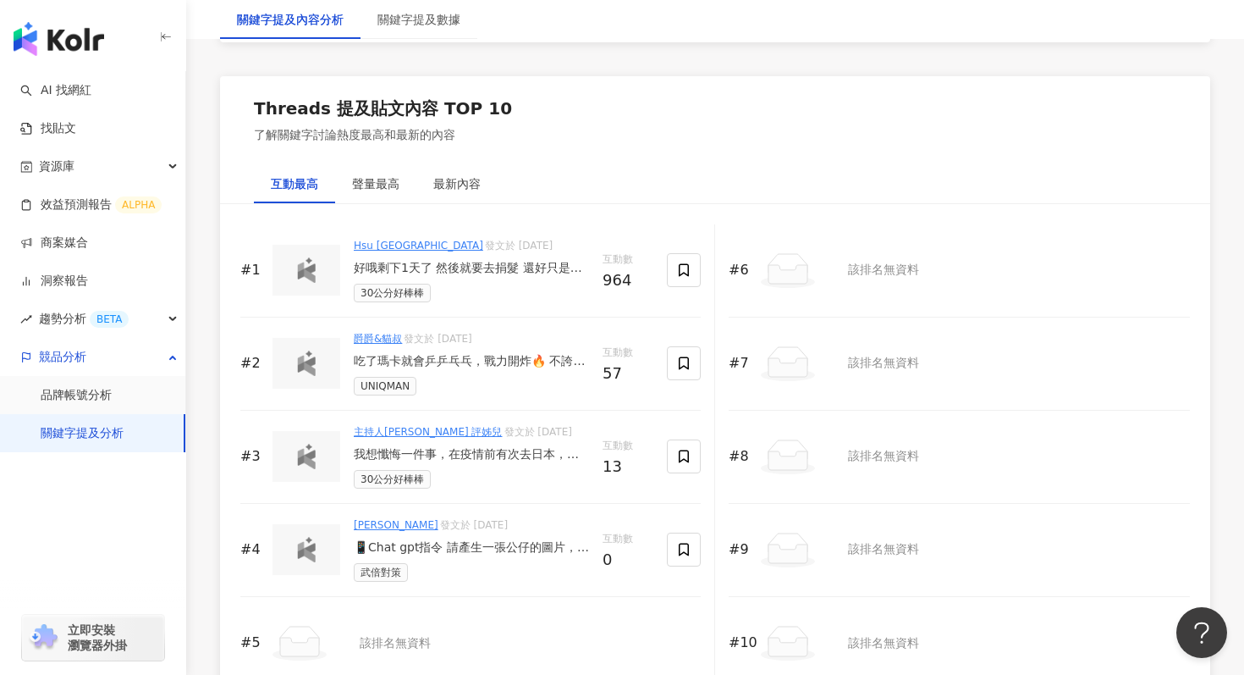
click at [416, 440] on div "主持人Kira 評姊兒 發文於 2025/7/17 我想懺悔一件事，在疫情前有次去日本，可以幫忙買些小東西回來，當年還沒有這麼多日藥美妝鋪，男網友們就請我買當…" at bounding box center [471, 455] width 235 height 63
click at [416, 435] on link "主持人Kira 評姊兒" at bounding box center [428, 432] width 149 height 12
click at [483, 455] on div "我想懺悔一件事，在疫情前有次去日本，可以幫忙買些小東西回來，當年還沒有這麼多日藥美妝鋪，男網友們就請我買當時最夯的001（印象中代購賣超貴） 到現場之後，才發…" at bounding box center [471, 454] width 235 height 17
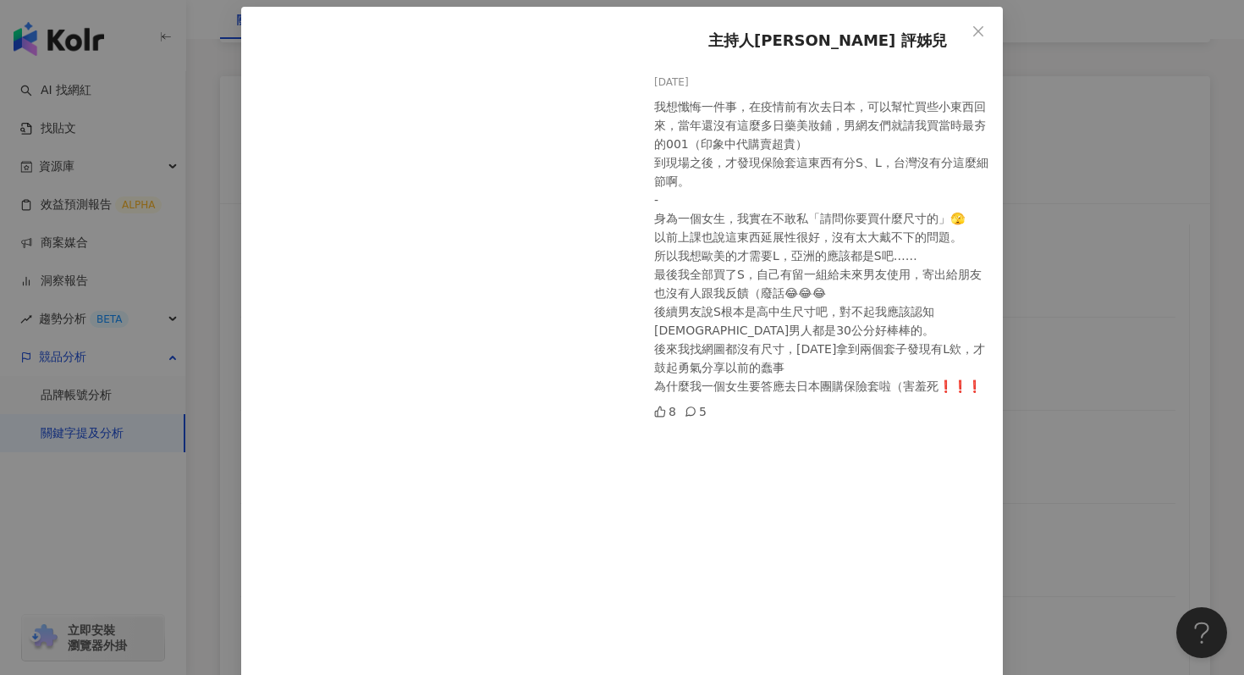
scroll to position [0, 0]
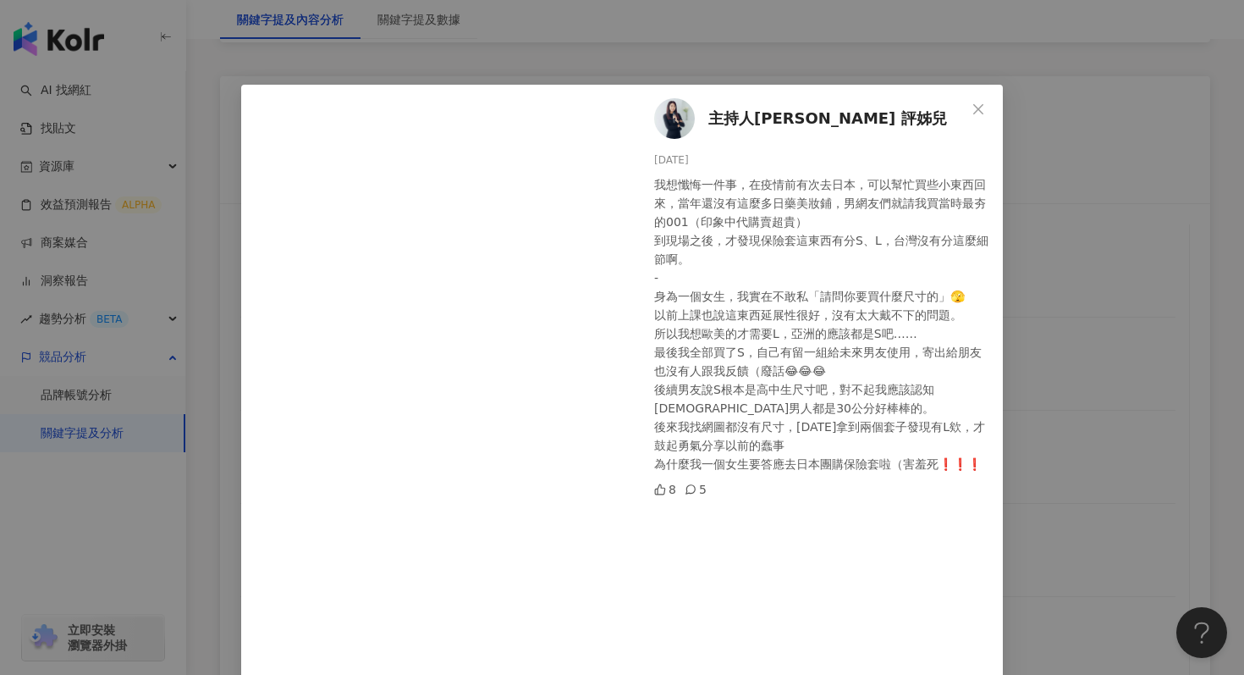
click at [1108, 335] on div "主持人Kira 評姊兒 2025/7/17 我想懺悔一件事，在疫情前有次去日本，可以幫忙買些小東西回來，當年還沒有這麼多日藥美妝鋪，男網友們就請我買當時最夯的…" at bounding box center [622, 337] width 1244 height 675
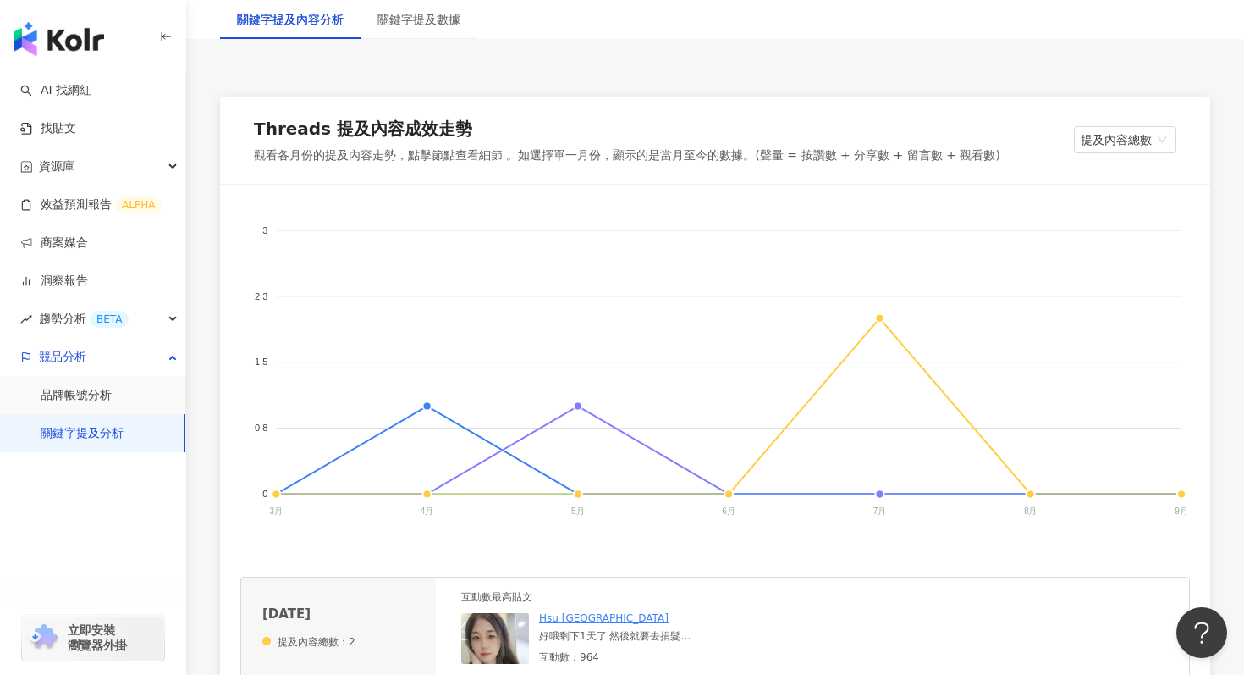
scroll to position [427, 0]
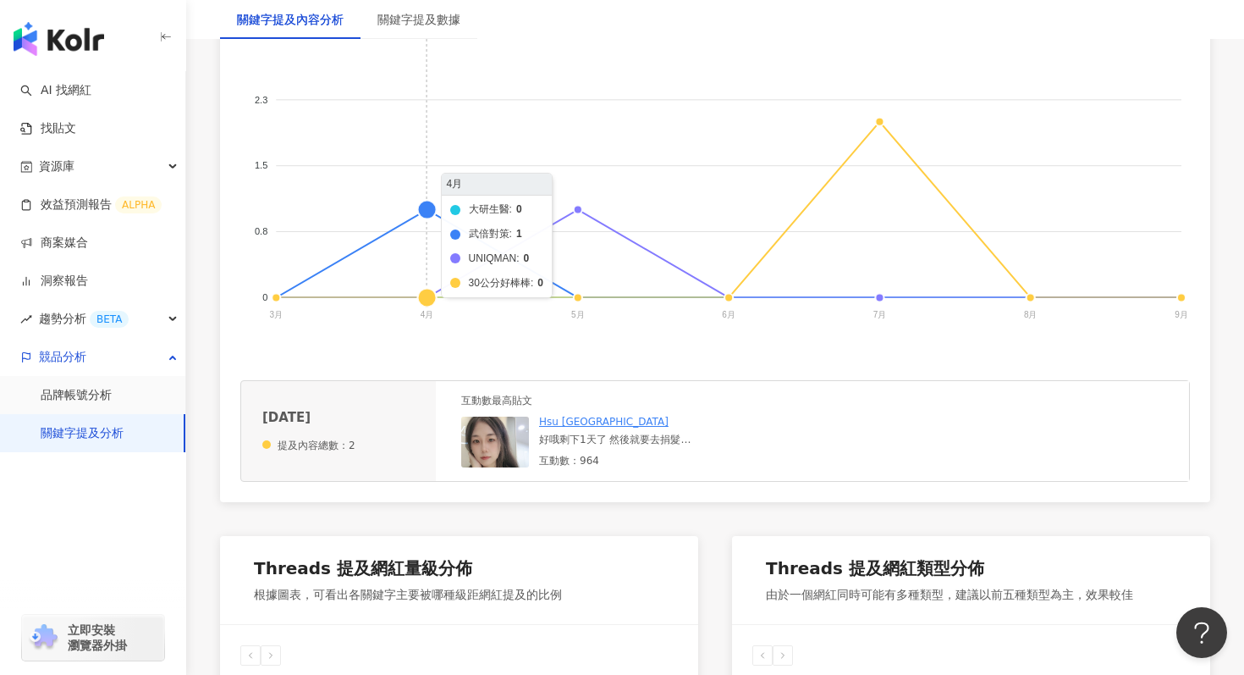
click at [428, 211] on foreignobject "大研生醫 武倍對策 UNIQMAN 30公分好棒棒" at bounding box center [715, 177] width 950 height 339
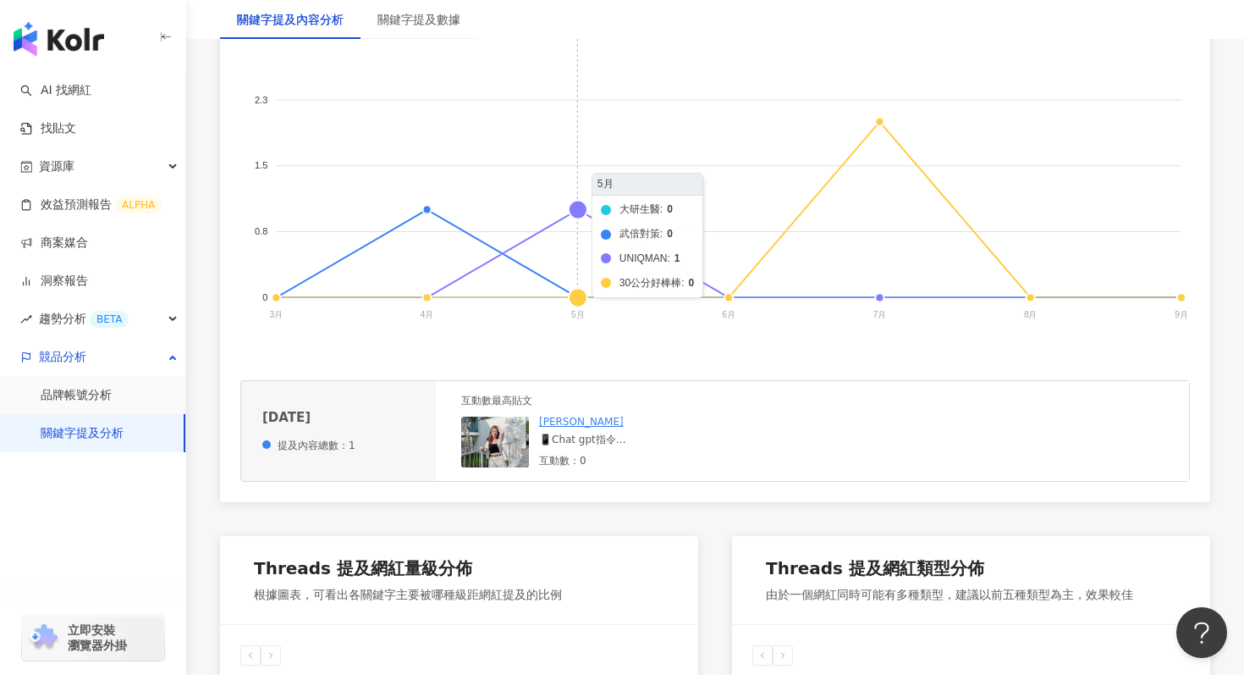
click at [578, 215] on foreignobject "大研生醫 武倍對策 UNIQMAN 30公分好棒棒" at bounding box center [715, 177] width 950 height 339
click at [573, 298] on line at bounding box center [729, 298] width 906 height 0
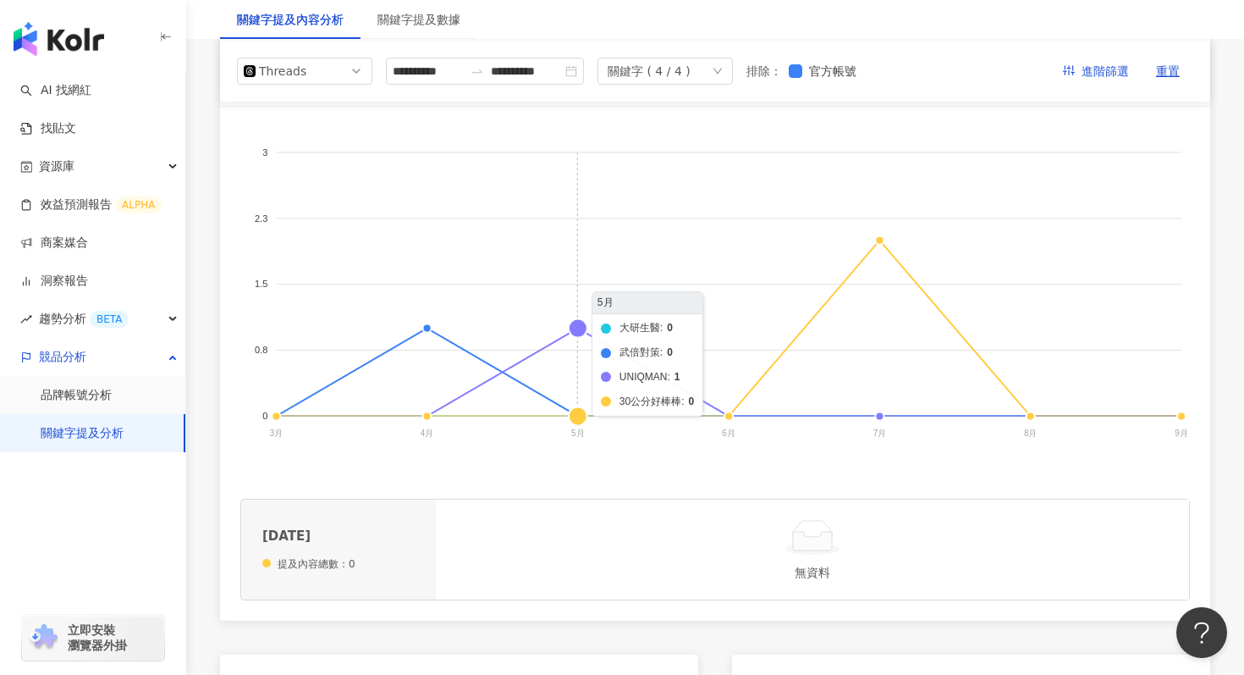
scroll to position [306, 0]
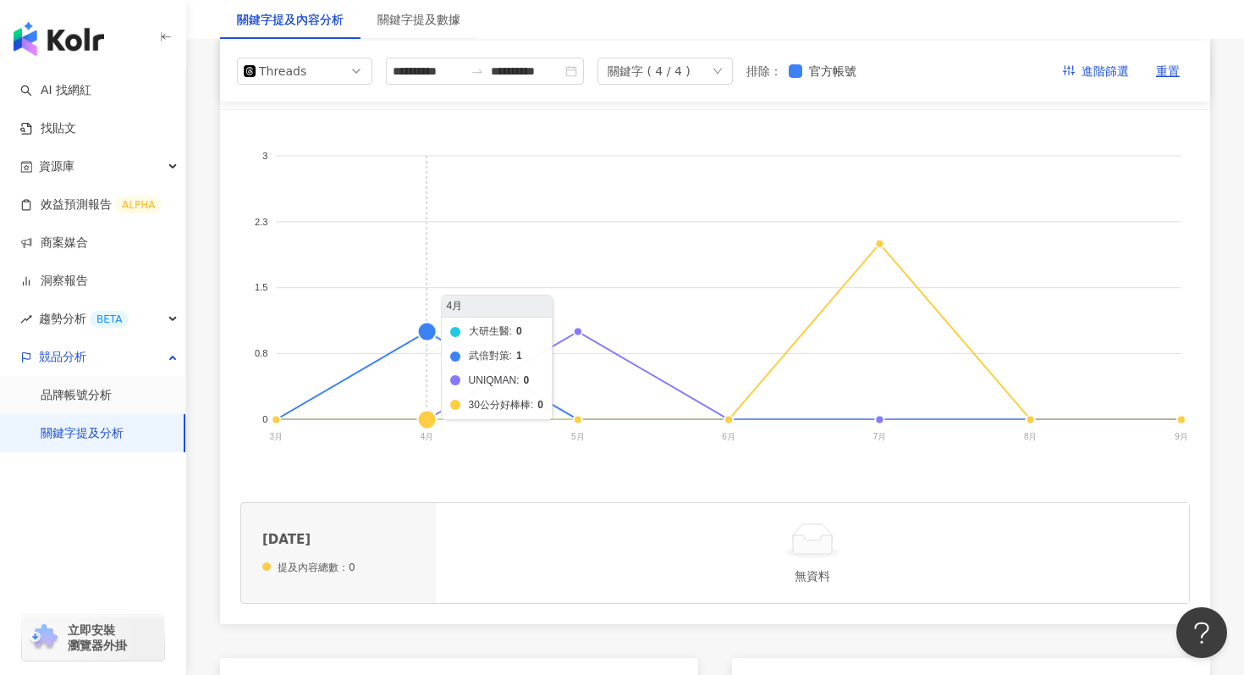
click at [428, 338] on foreignobject "大研生醫 武倍對策 UNIQMAN 30公分好棒棒" at bounding box center [715, 299] width 950 height 339
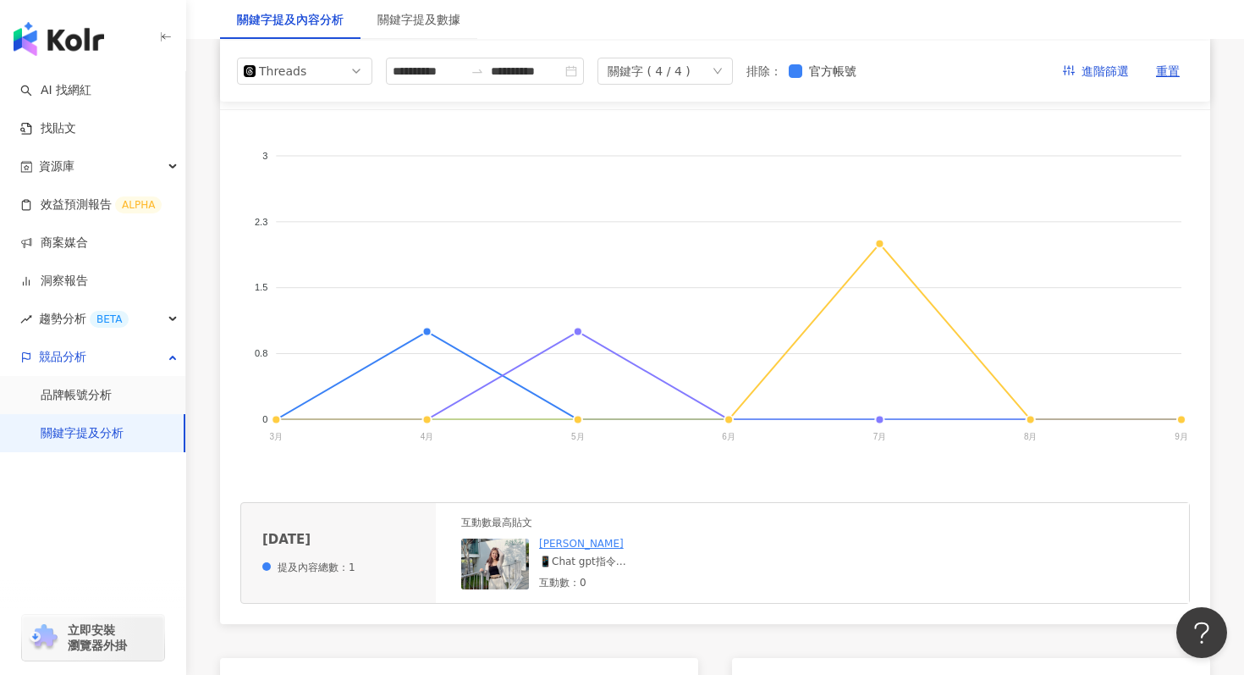
click at [557, 548] on link "Pei Ying" at bounding box center [581, 543] width 85 height 12
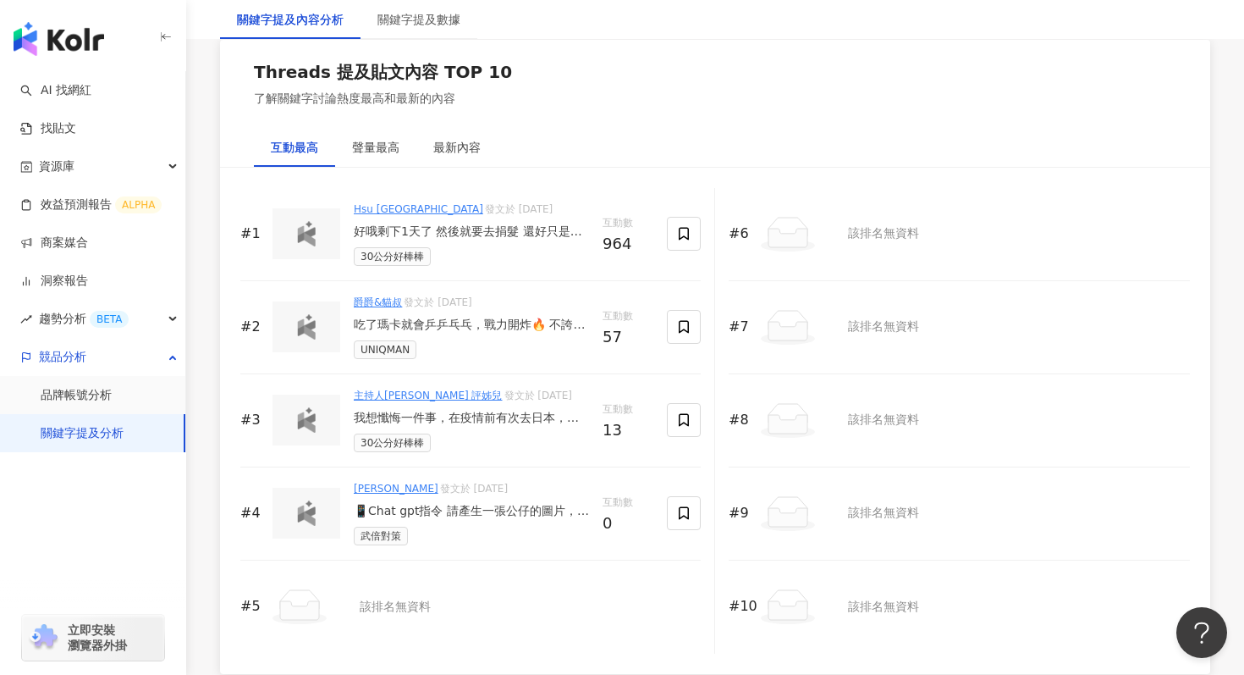
scroll to position [2067, 0]
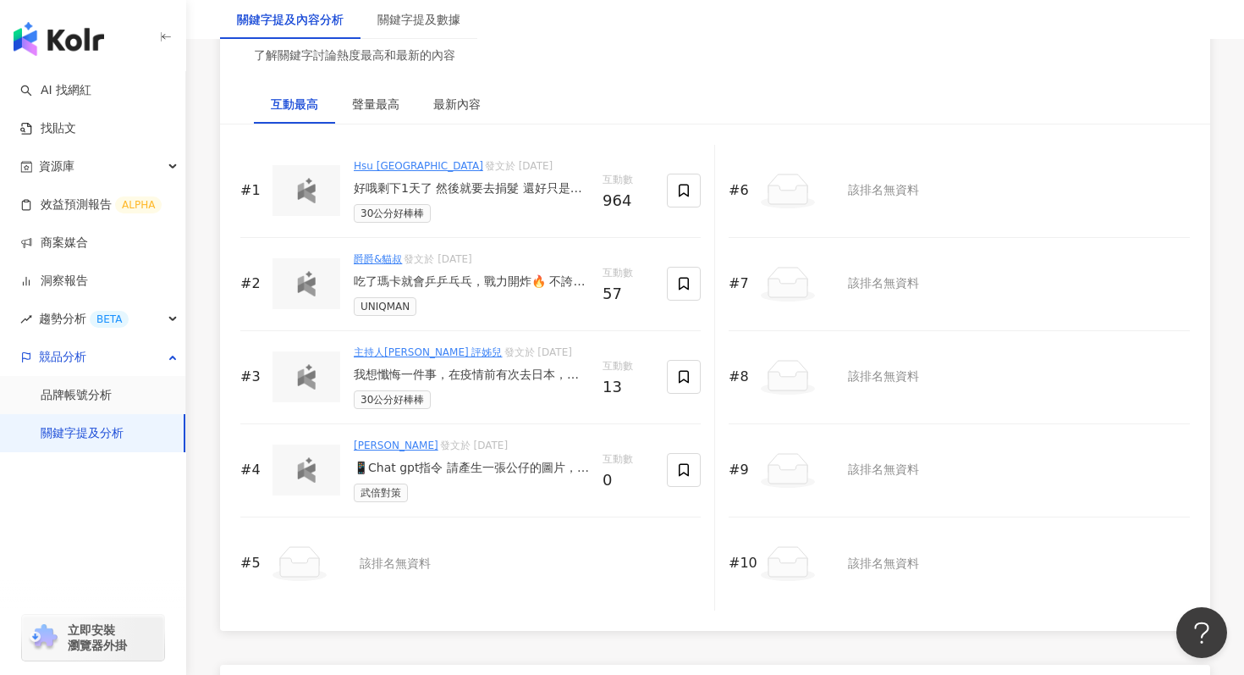
click at [435, 463] on div "📱Chat gpt指令 請產生一張公仔的圖片，該公仔包裝為零售陳列樣式，人物外貌請根據上方圖片訂製，讓角色像潮玩一樣精緻可愛！ 穿搭：捲髮+黑色平口上衣＋黑色…" at bounding box center [471, 468] width 235 height 17
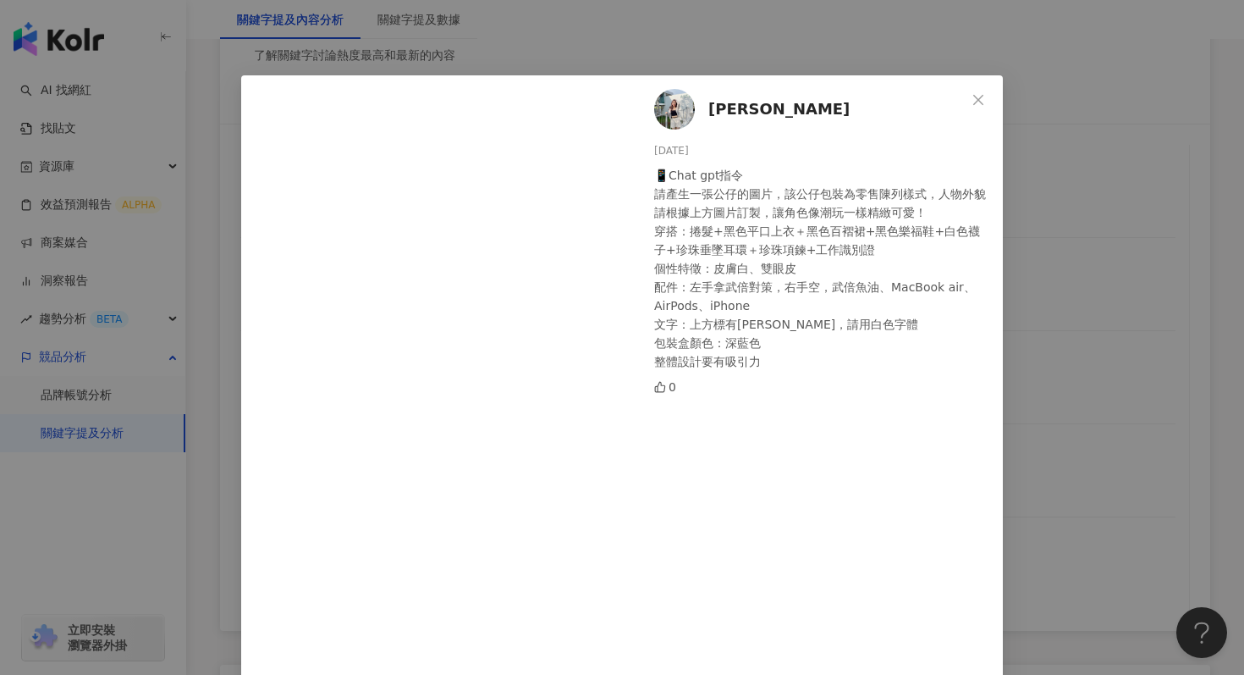
scroll to position [8, 0]
click at [1074, 357] on div "Pei Ying 2025/4/4 📱Chat gpt指令 請產生一張公仔的圖片，該公仔包裝為零售陳列樣式，人物外貌請根據上方圖片訂製，讓角色像潮玩一樣精緻可…" at bounding box center [622, 337] width 1244 height 675
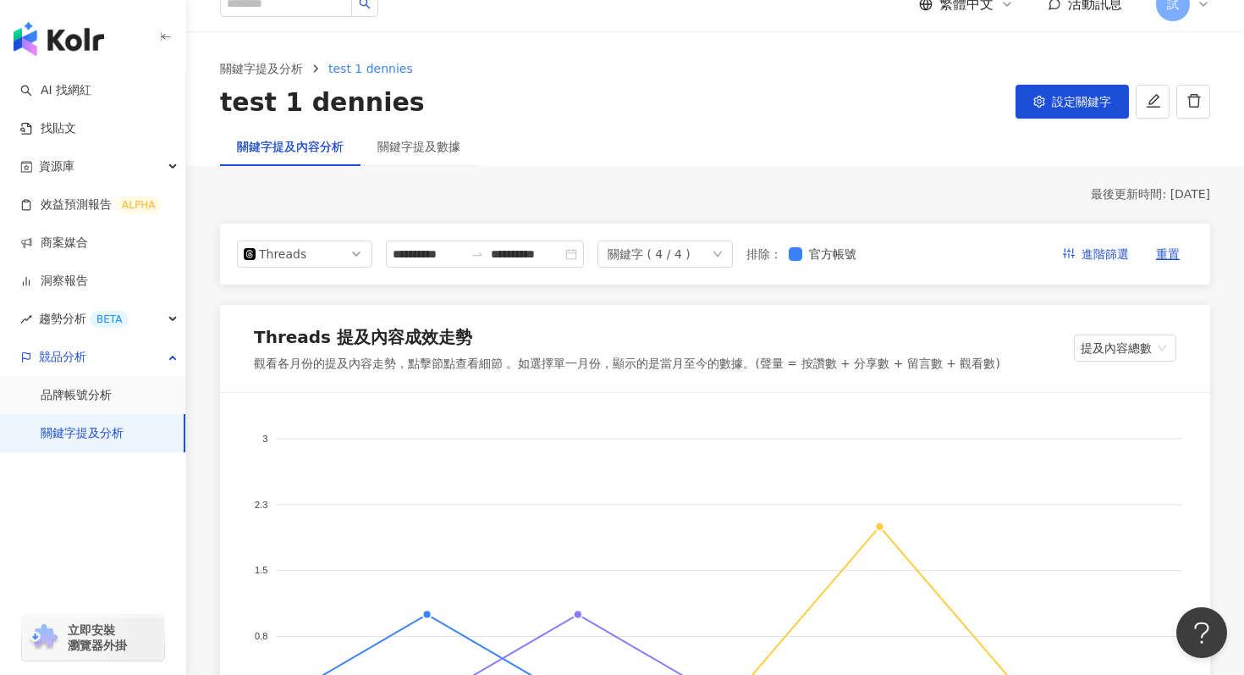
scroll to position [0, 0]
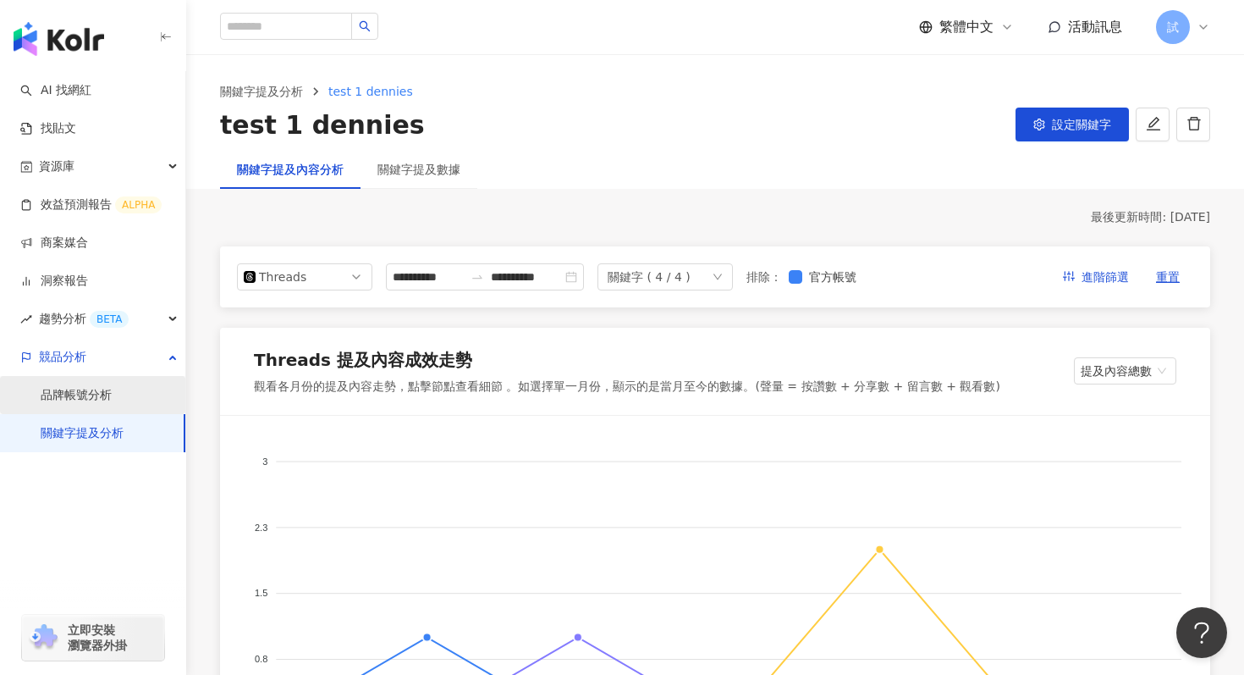
click at [112, 389] on link "品牌帳號分析" at bounding box center [76, 395] width 71 height 17
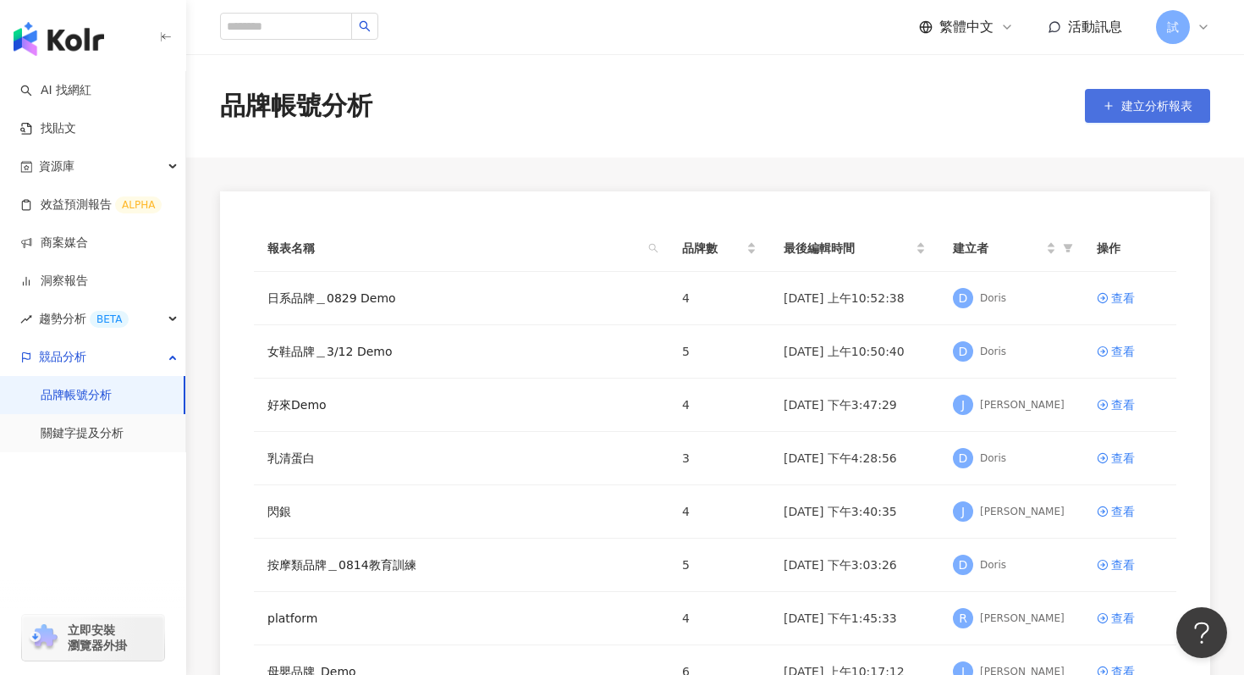
click at [1171, 112] on span "建立分析報表" at bounding box center [1156, 106] width 71 height 14
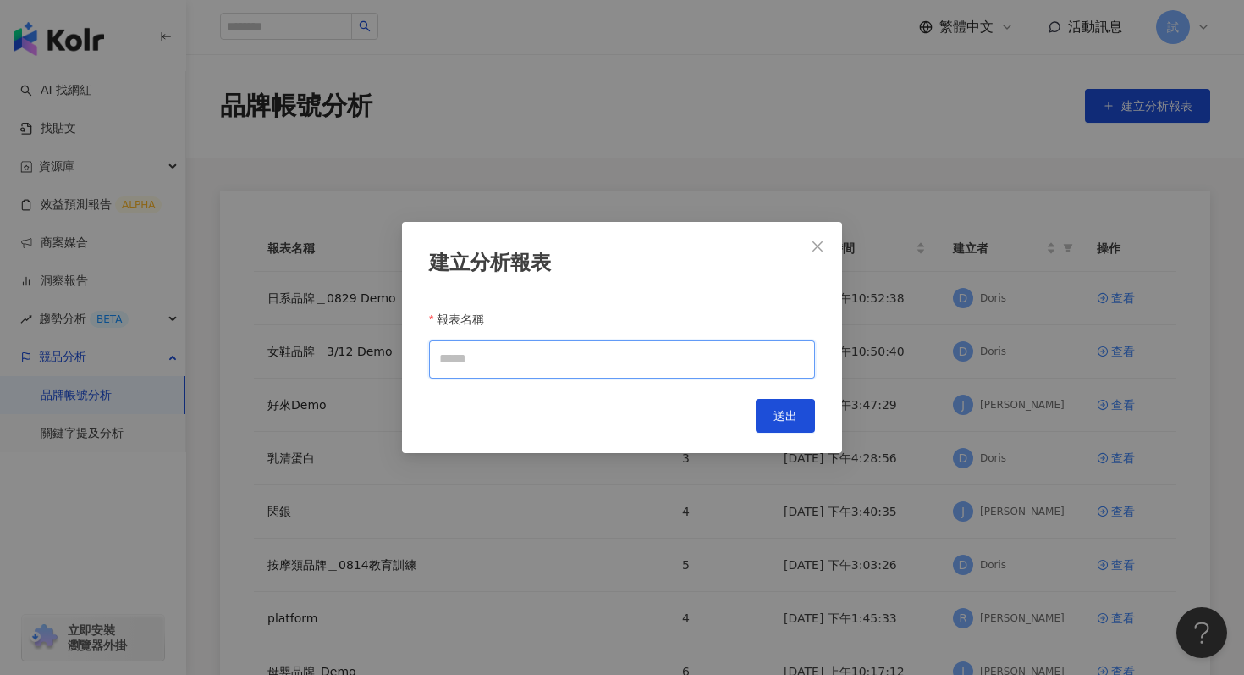
click at [565, 358] on input "報表名稱" at bounding box center [622, 359] width 386 height 38
paste input "*******"
drag, startPoint x: 547, startPoint y: 359, endPoint x: 413, endPoint y: 358, distance: 133.7
click at [412, 359] on div "建立分析報表 報表名稱 ******* Cancel 送出" at bounding box center [622, 337] width 440 height 231
type input "*******"
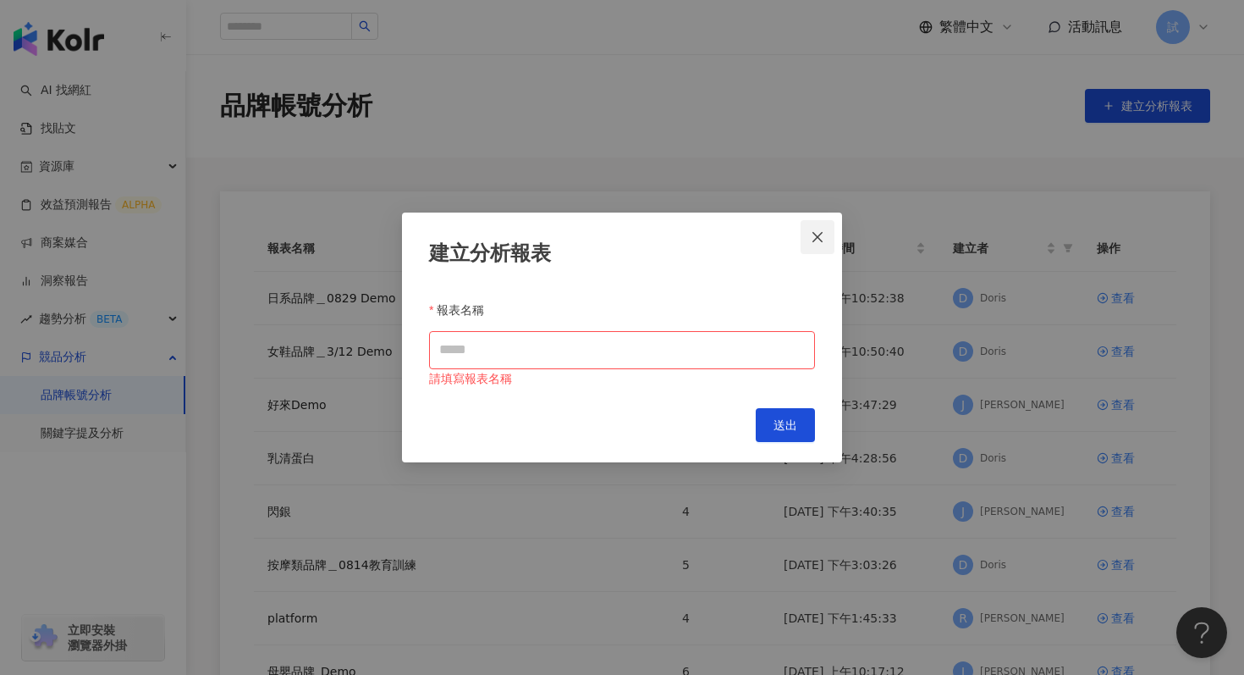
click at [819, 231] on icon "close" at bounding box center [818, 237] width 14 height 14
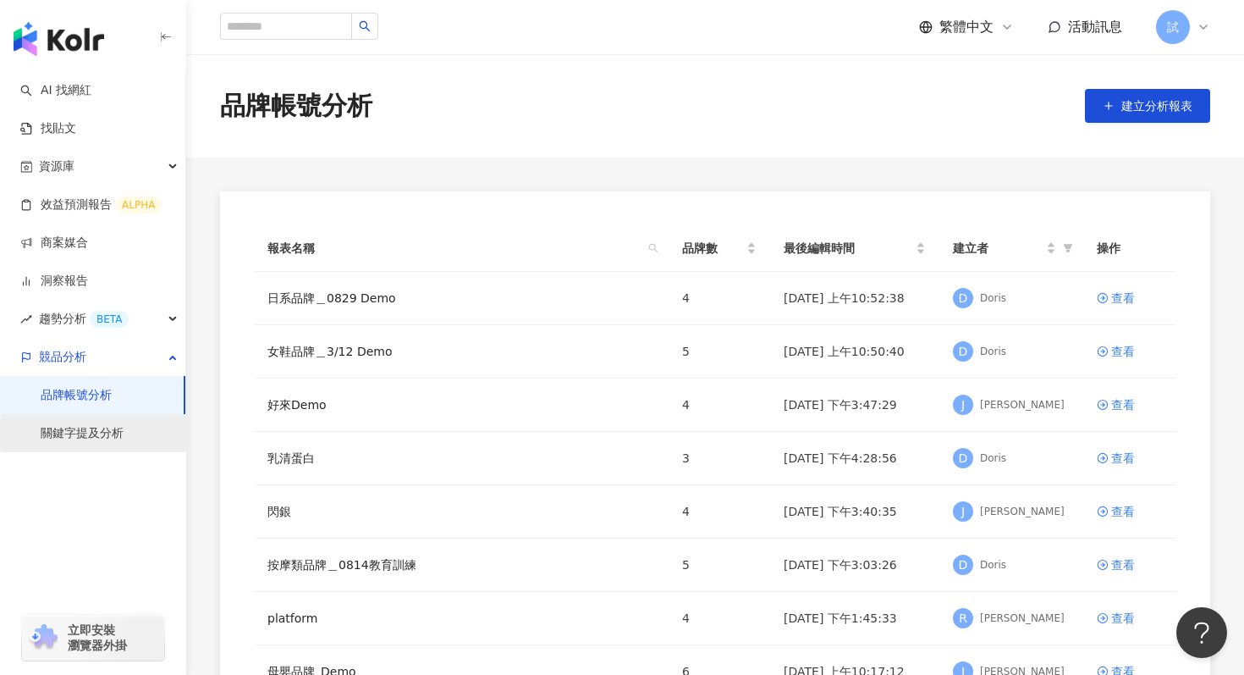
click at [94, 438] on link "關鍵字提及分析" at bounding box center [82, 433] width 83 height 17
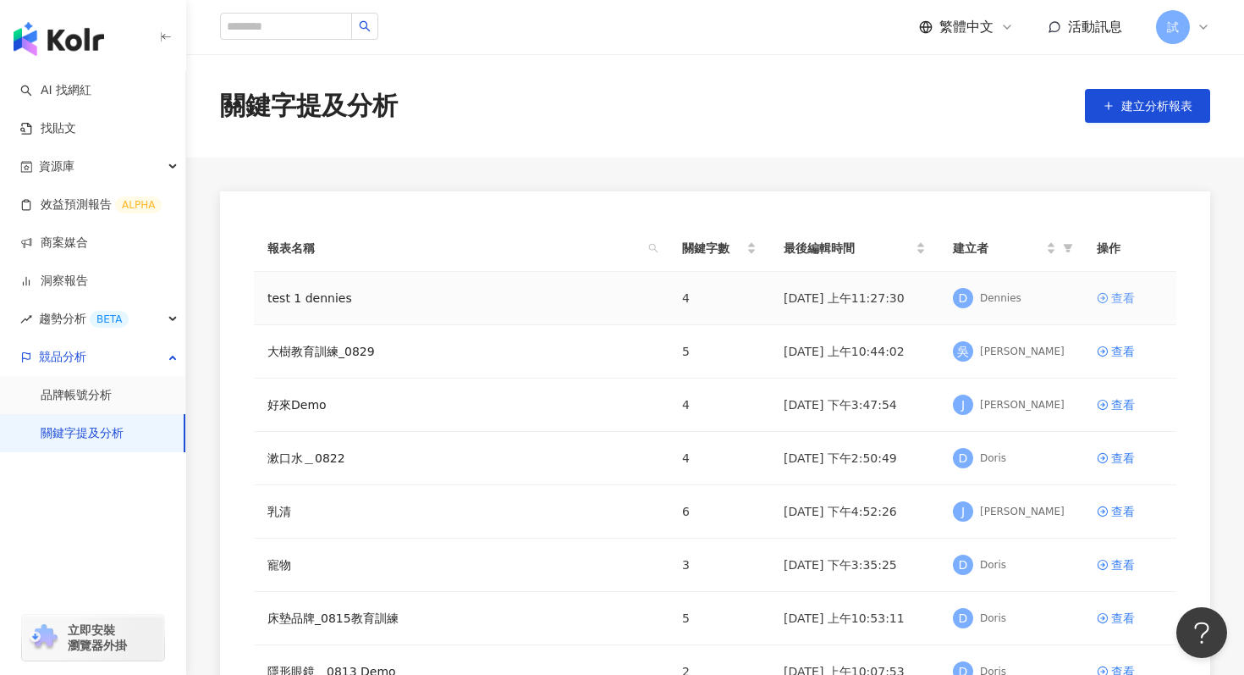
click at [1115, 298] on div "查看" at bounding box center [1123, 298] width 24 height 19
drag, startPoint x: 354, startPoint y: 303, endPoint x: 264, endPoint y: 302, distance: 89.7
click at [263, 302] on td "test 1 dennies" at bounding box center [461, 298] width 415 height 53
copy link "test 1 dennies"
click at [101, 396] on link "品牌帳號分析" at bounding box center [76, 395] width 71 height 17
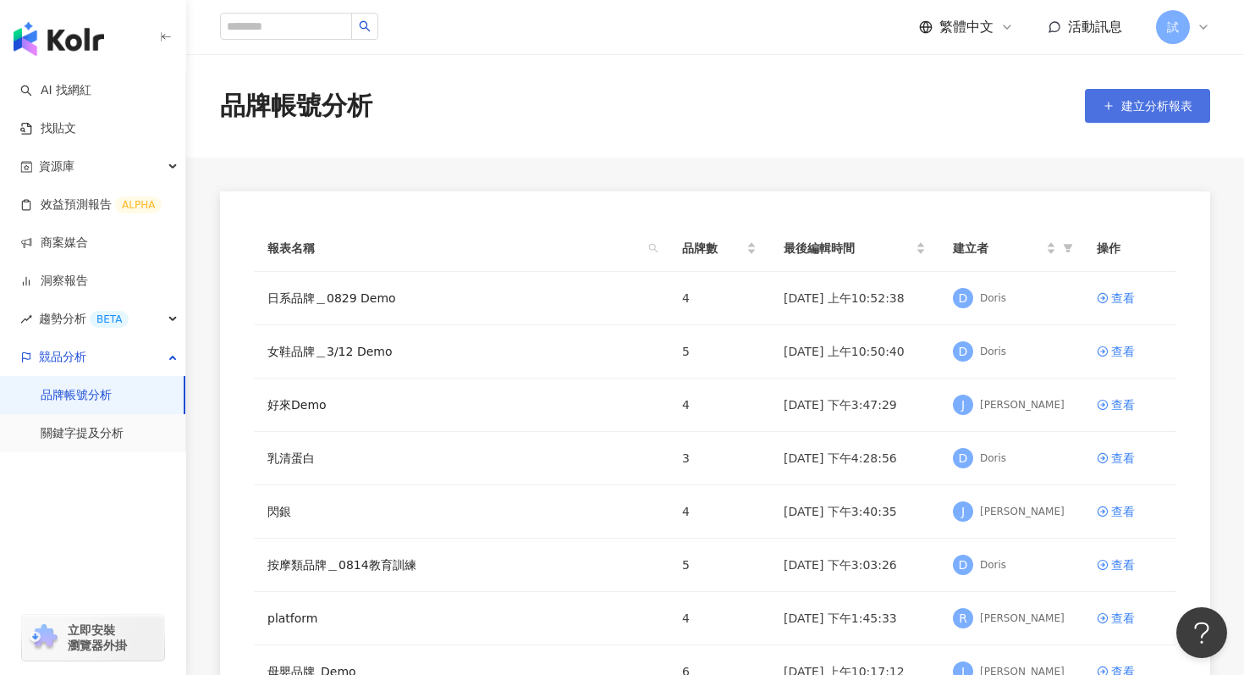
click at [1129, 104] on span "建立分析報表" at bounding box center [1156, 106] width 71 height 14
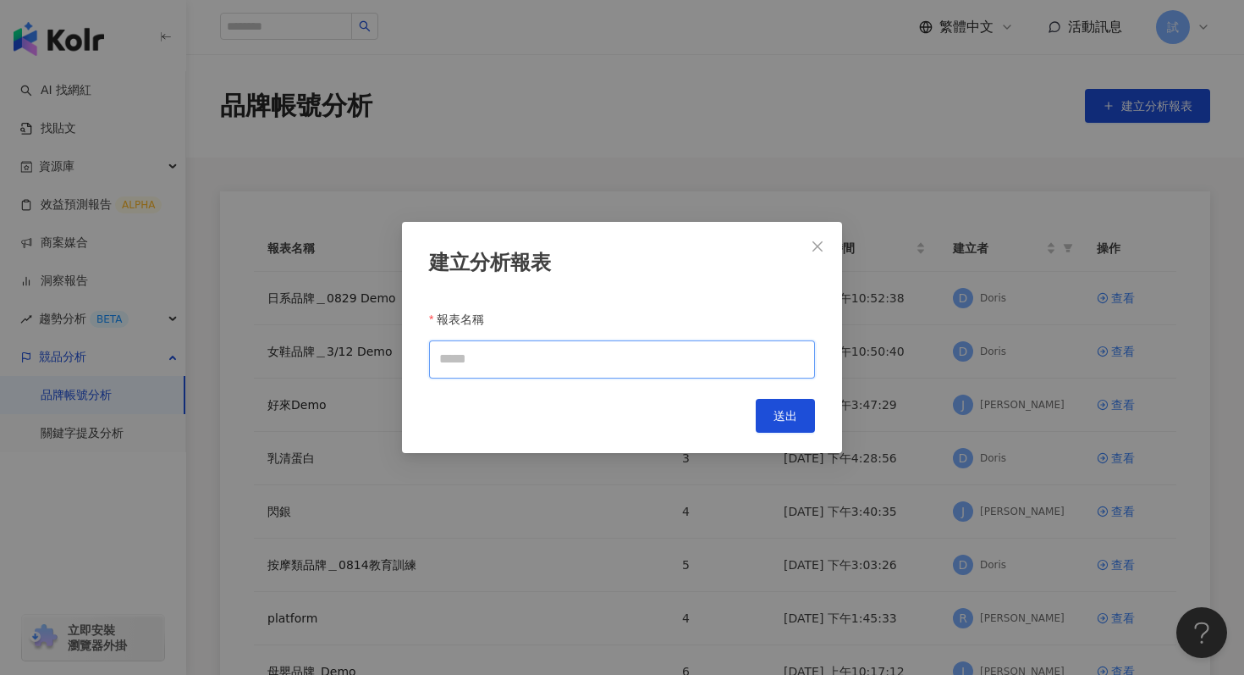
click at [487, 359] on input "報表名稱" at bounding box center [622, 359] width 386 height 38
paste input "**********"
type input "**********"
click at [781, 420] on span "送出" at bounding box center [786, 416] width 24 height 14
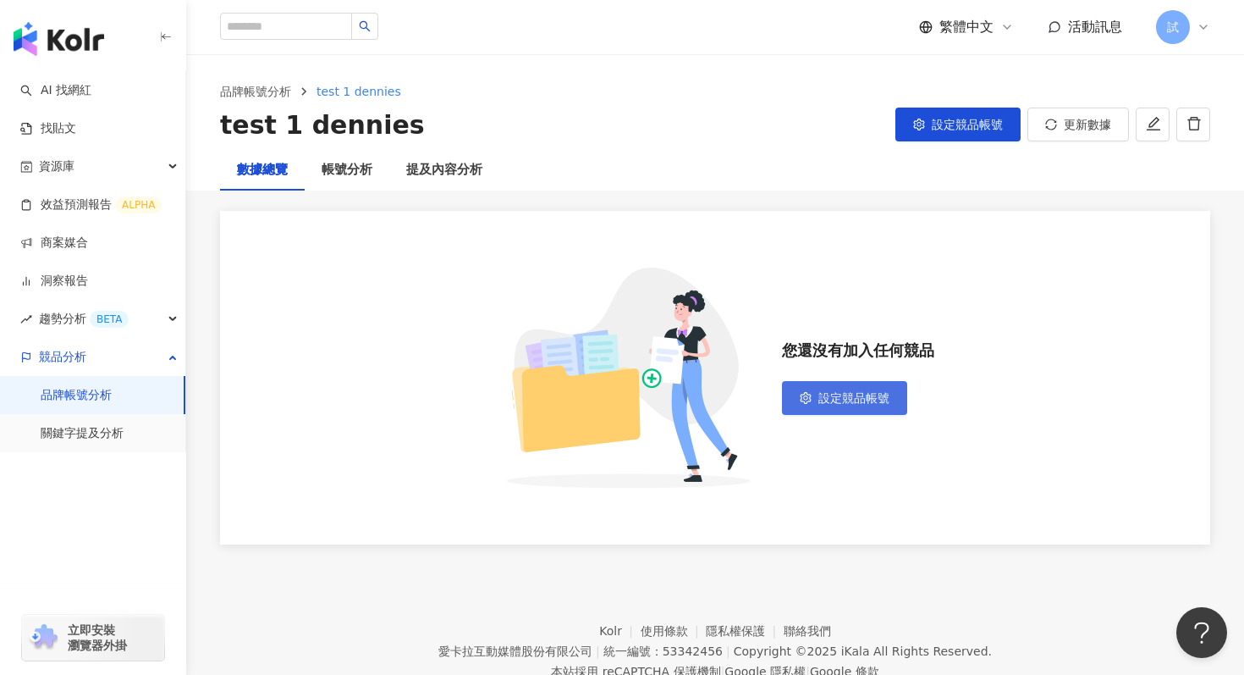
click at [809, 397] on icon "setting" at bounding box center [805, 398] width 11 height 12
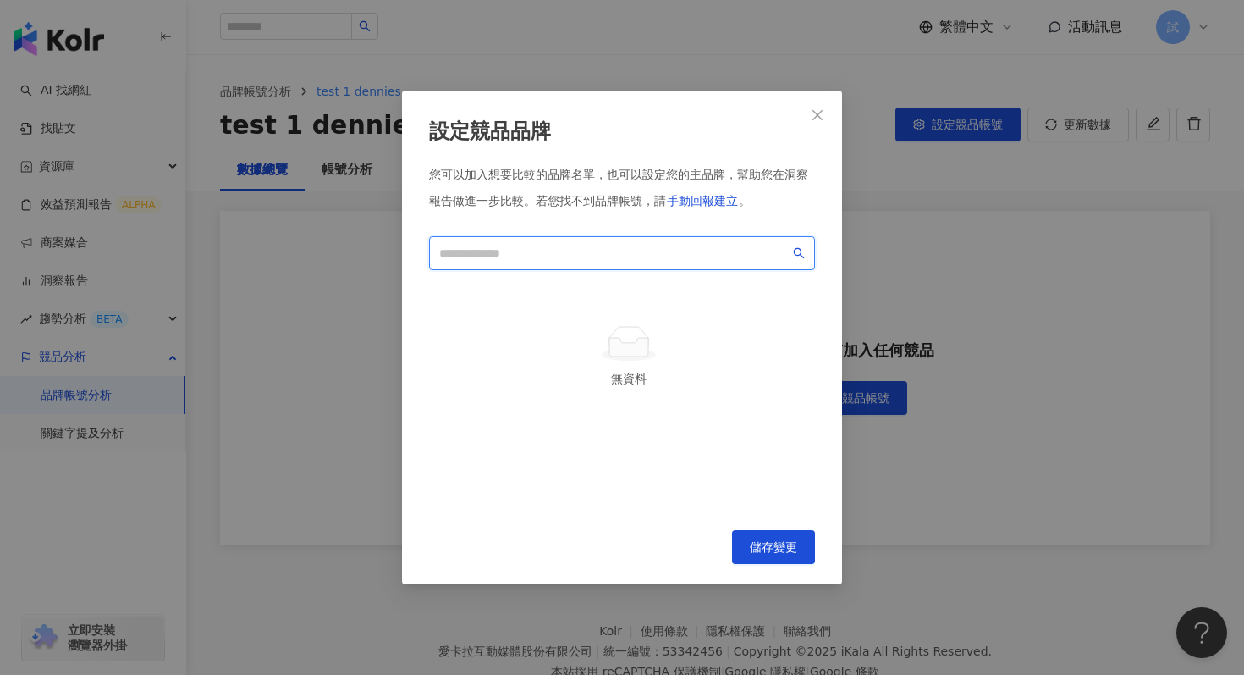
click at [549, 256] on input "search" at bounding box center [614, 253] width 350 height 19
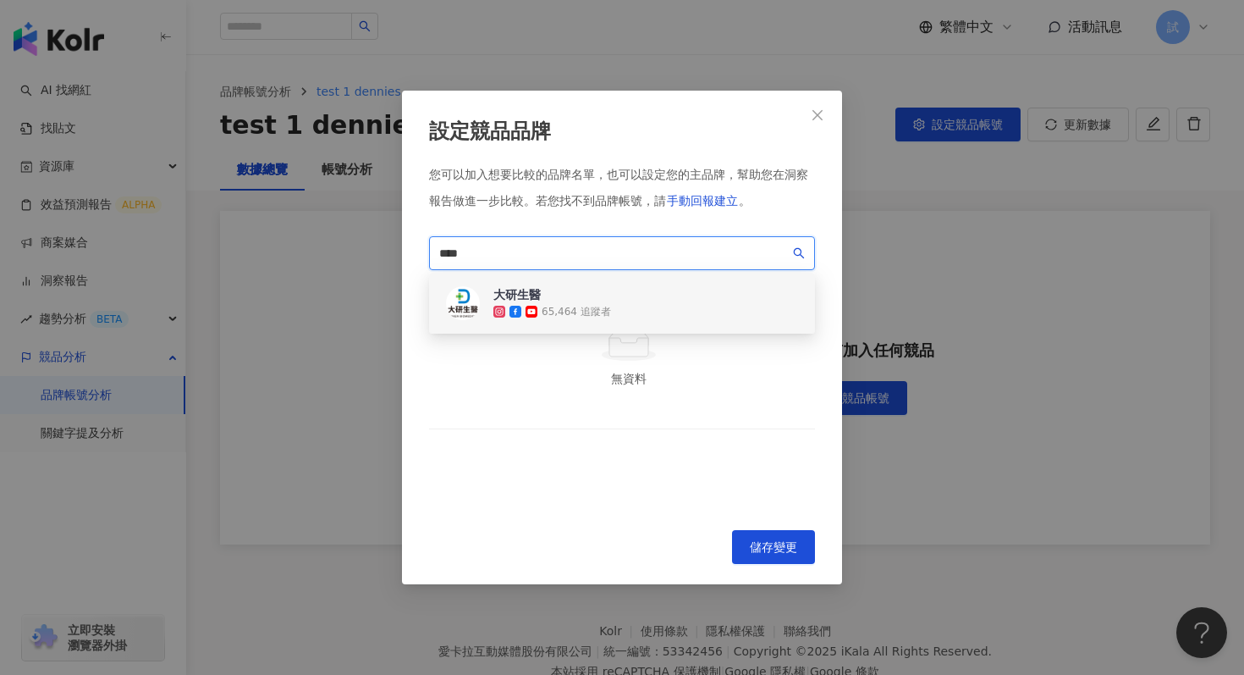
click at [609, 300] on div "大研生醫 65,464 追蹤者" at bounding box center [622, 303] width 386 height 61
drag, startPoint x: 586, startPoint y: 253, endPoint x: 422, endPoint y: 251, distance: 163.4
click at [421, 251] on div "設定競品品牌 您可以加入想要比較的品牌名單，也可以設定您的主品牌，幫助您在洞察報告做進一步比較。 若您找不到品牌帳號，請 手動回報建立 。 **** be8c…" at bounding box center [622, 337] width 440 height 493
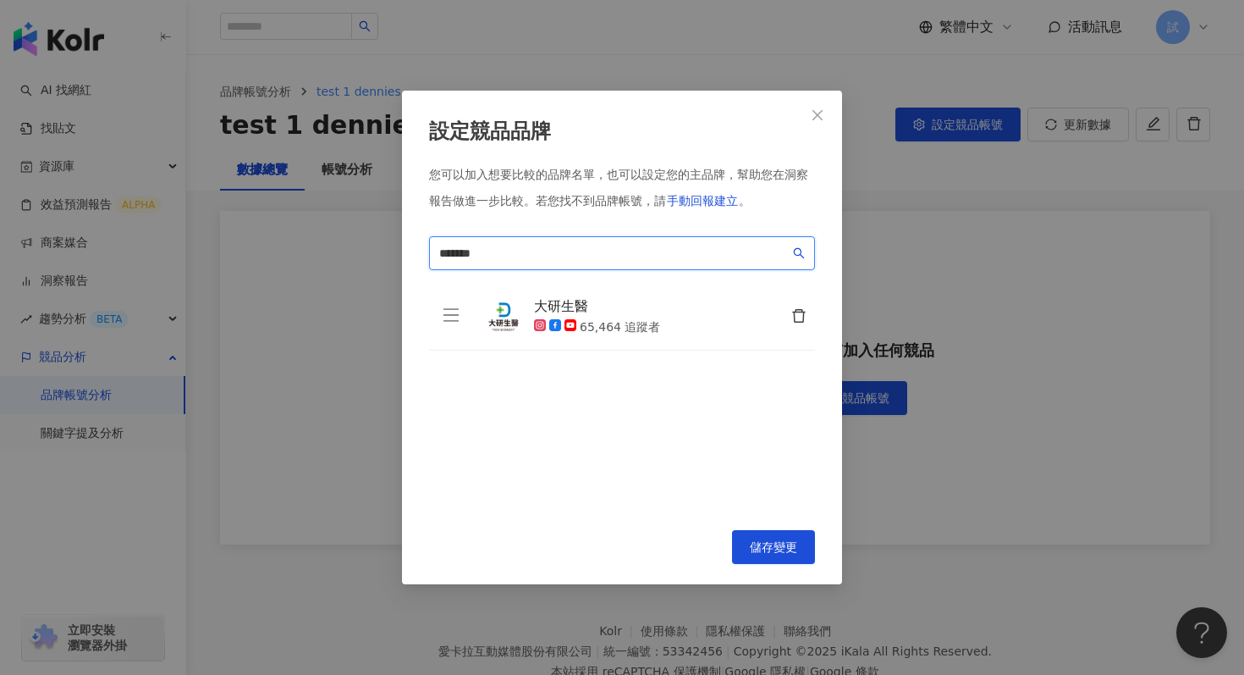
click at [801, 255] on icon "search" at bounding box center [799, 253] width 12 height 12
click at [521, 251] on input "*******" at bounding box center [614, 253] width 350 height 19
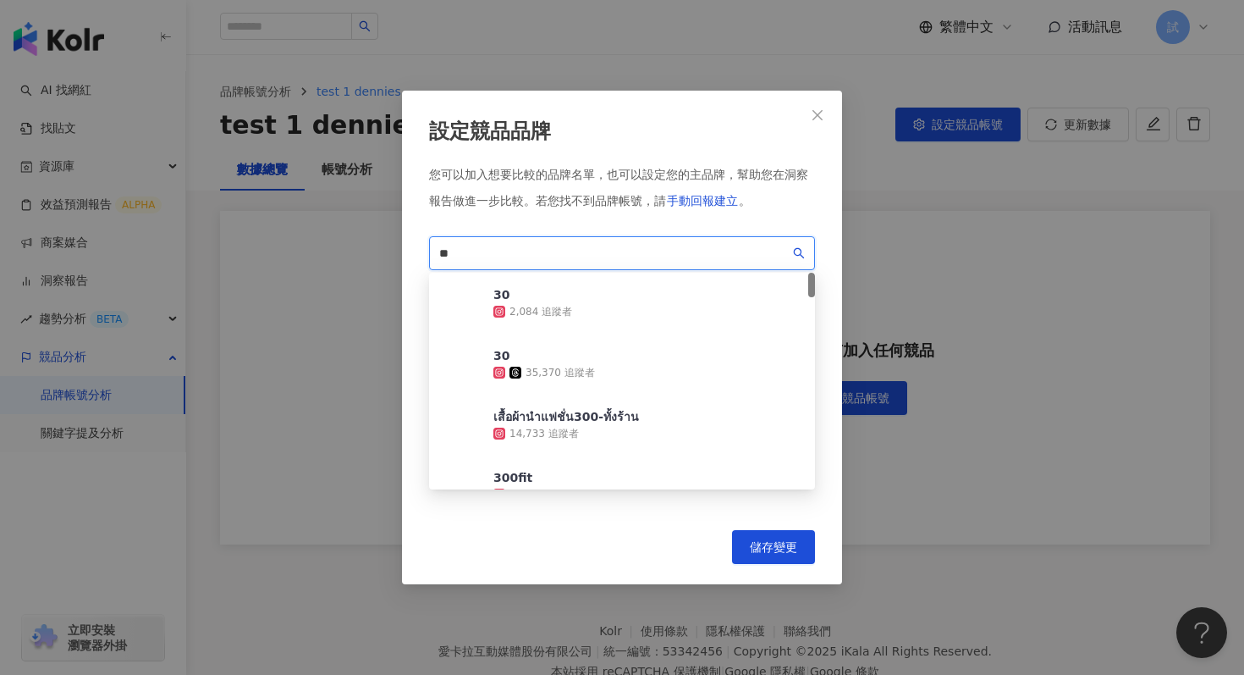
type input "*"
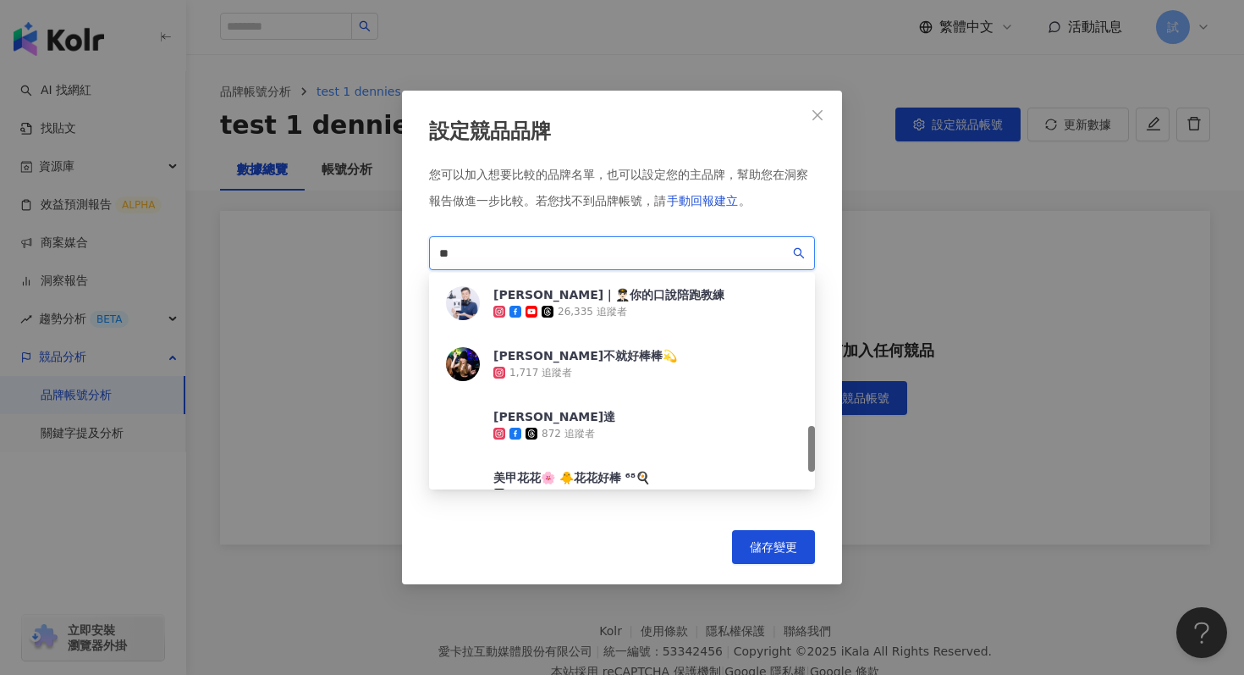
scroll to position [819, 0]
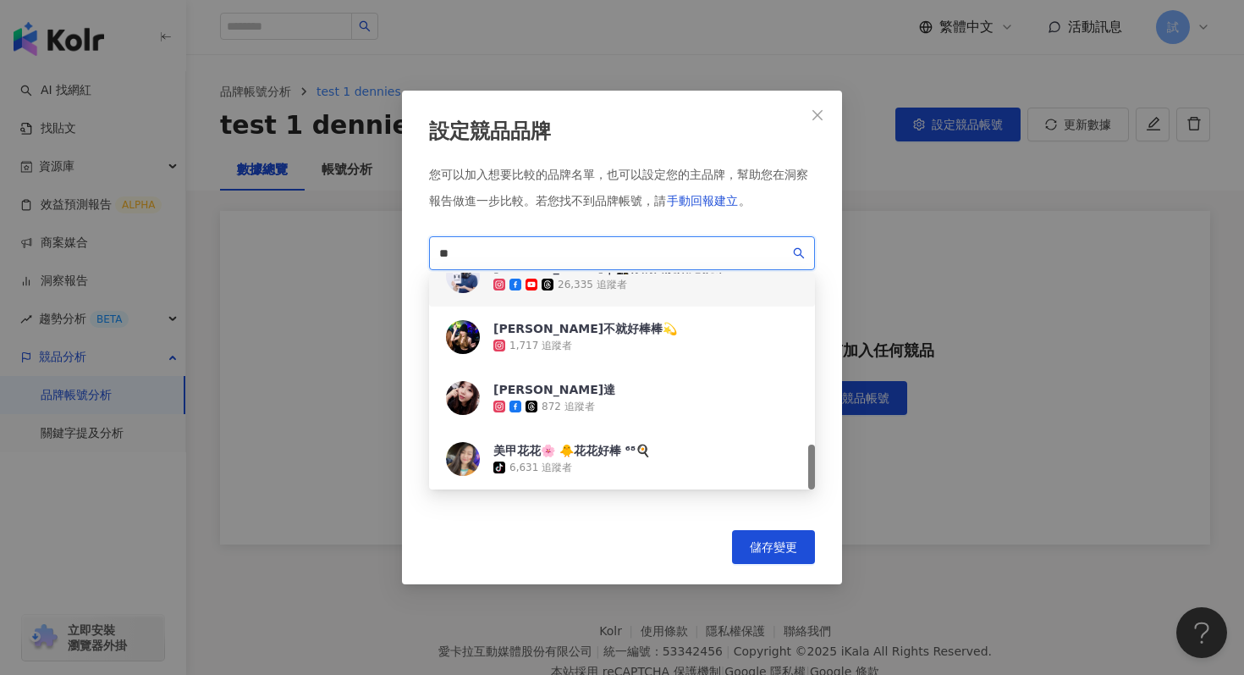
drag, startPoint x: 477, startPoint y: 250, endPoint x: 425, endPoint y: 253, distance: 52.6
click at [425, 253] on div "設定競品品牌 您可以加入想要比較的品牌名單，也可以設定您的主品牌，幫助您在洞察報告做進一步比較。 若您找不到品牌帳號，請 手動回報建立 。 ** e71a00…" at bounding box center [622, 337] width 440 height 493
type input "*"
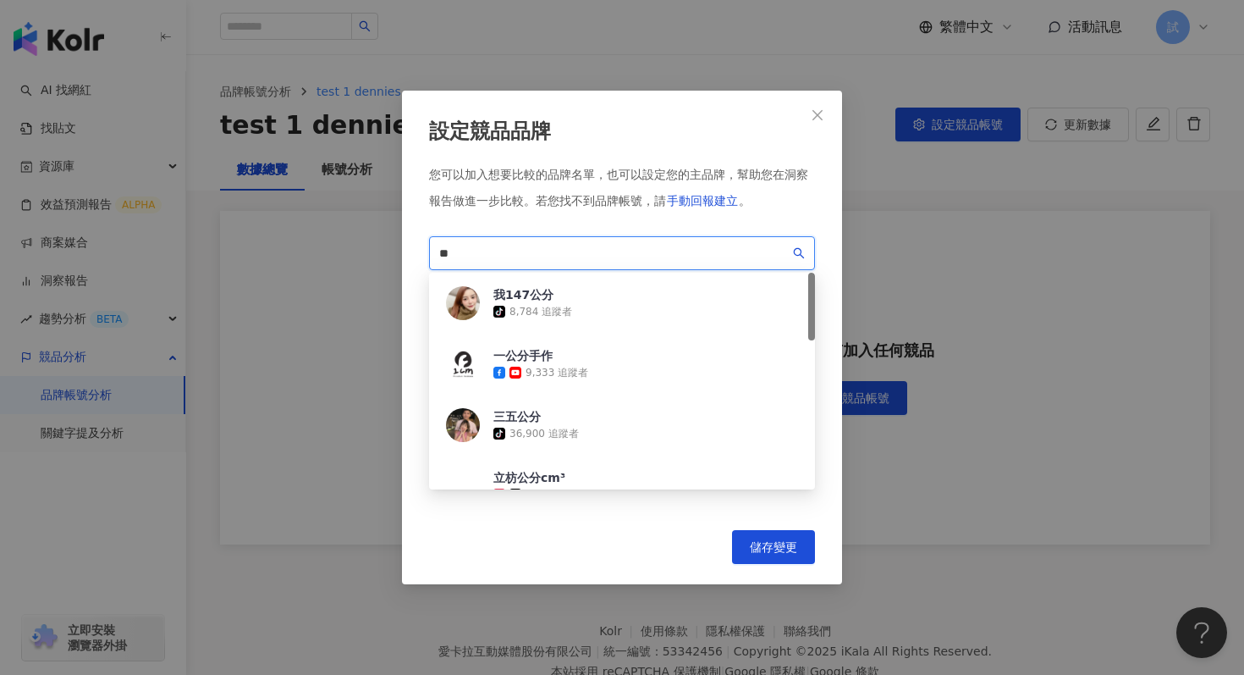
type input "*"
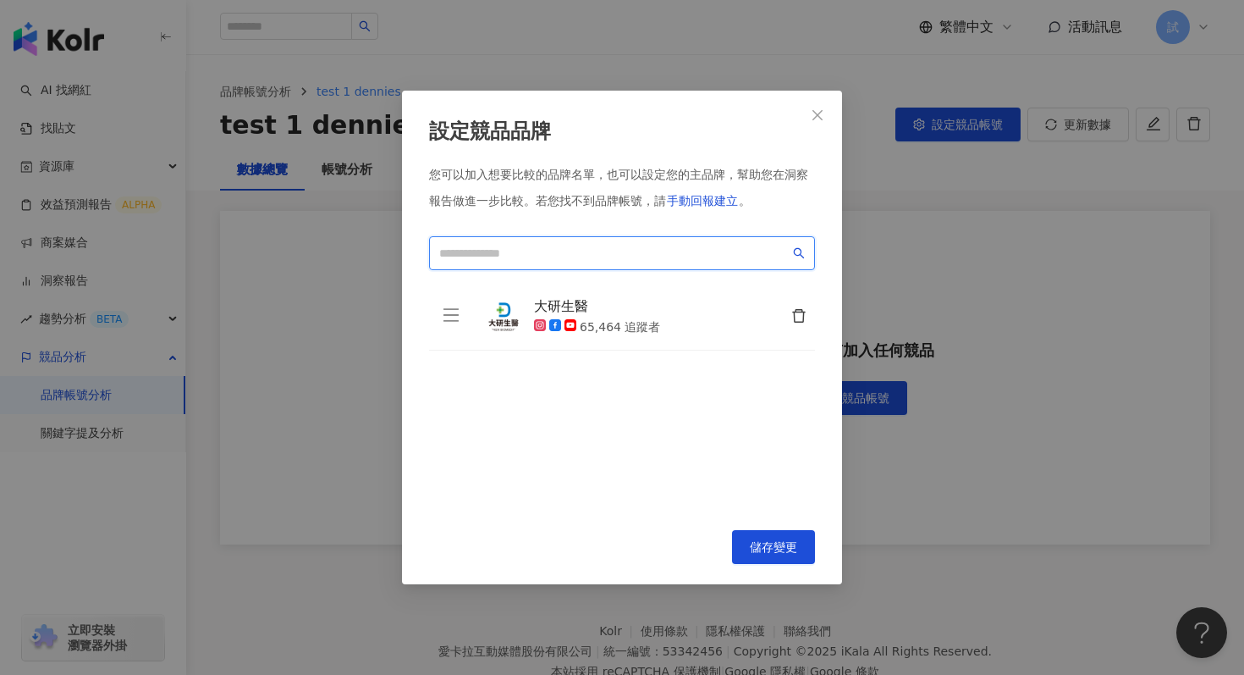
click at [455, 248] on input "search" at bounding box center [614, 253] width 350 height 19
paste input "*******"
drag, startPoint x: 523, startPoint y: 254, endPoint x: 374, endPoint y: 254, distance: 149.0
click at [373, 254] on div "設定競品品牌 您可以加入想要比較的品牌名單，也可以設定您的主品牌，幫助您在洞察報告做進一步比較。 若您找不到品牌帳號，請 手動回報建立 。 30公分好棒棒 *…" at bounding box center [622, 337] width 1244 height 675
type input "*"
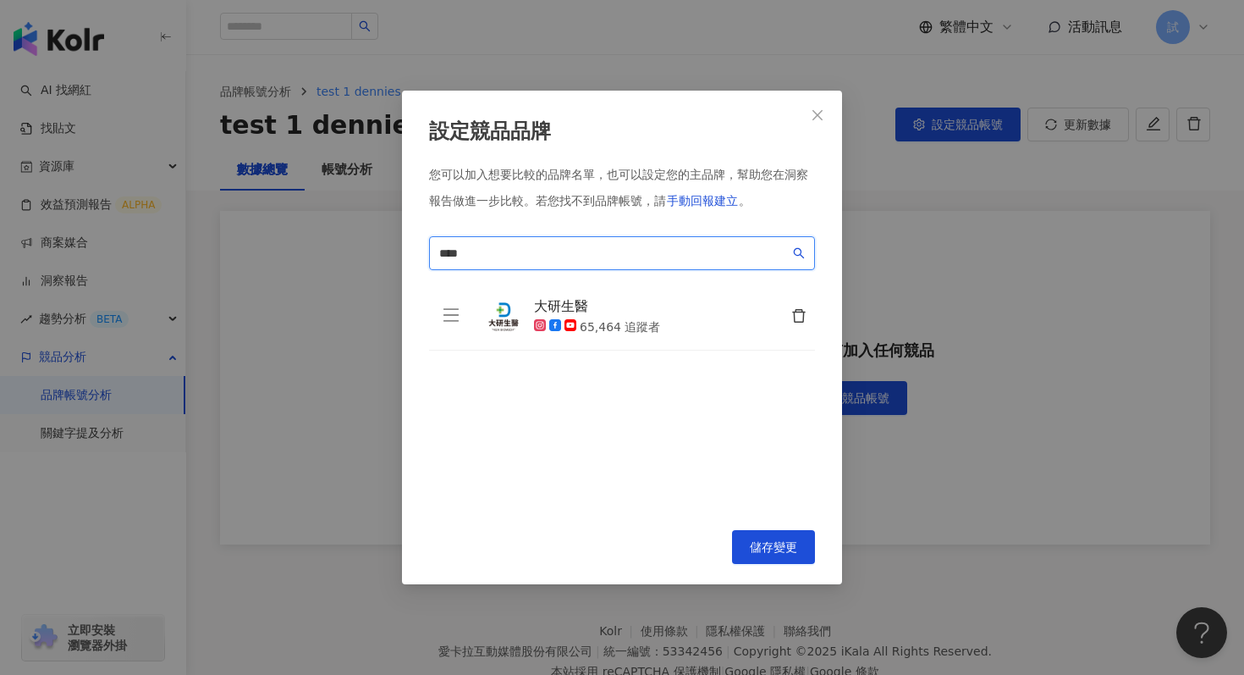
type input "****"
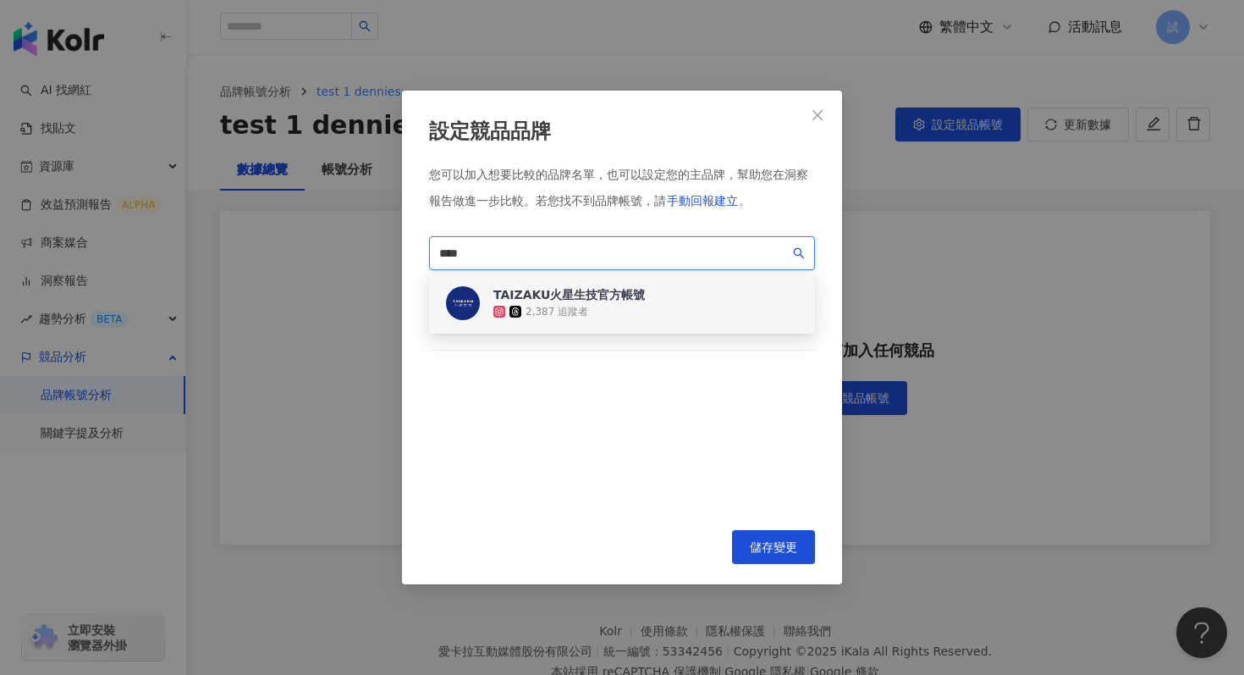
click at [579, 300] on div "TAIZAKU火星生技官方帳號" at bounding box center [569, 294] width 152 height 17
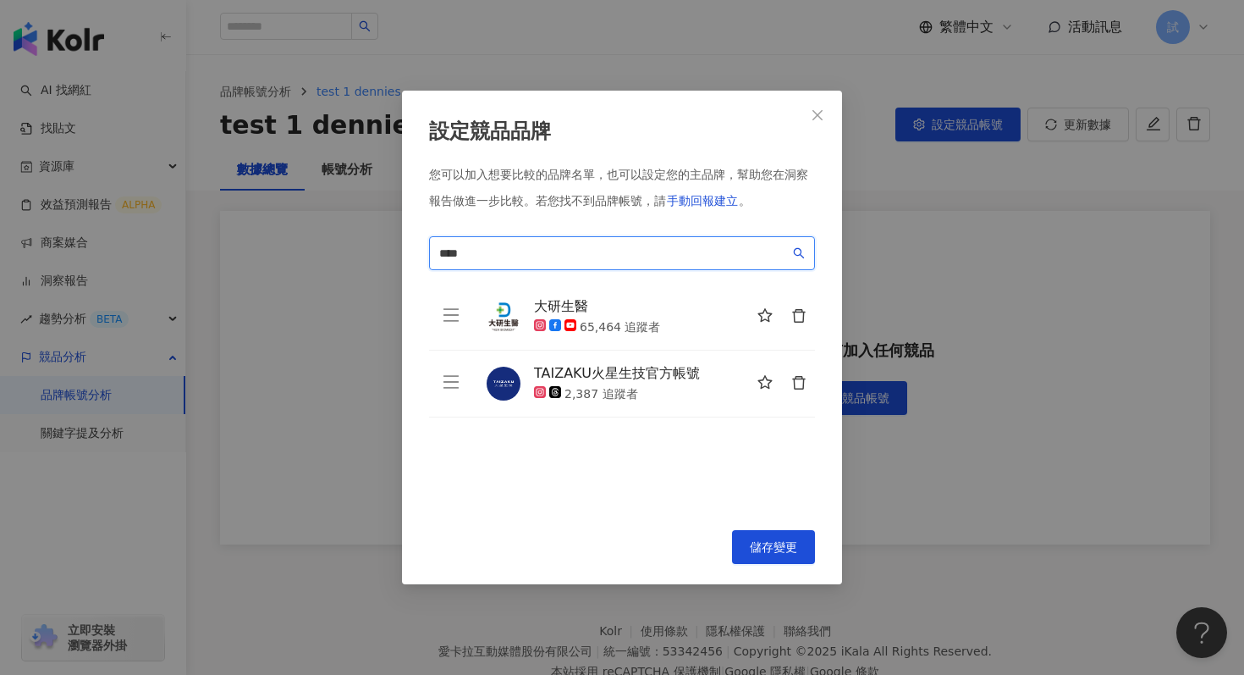
click at [567, 253] on input "****" at bounding box center [614, 253] width 350 height 19
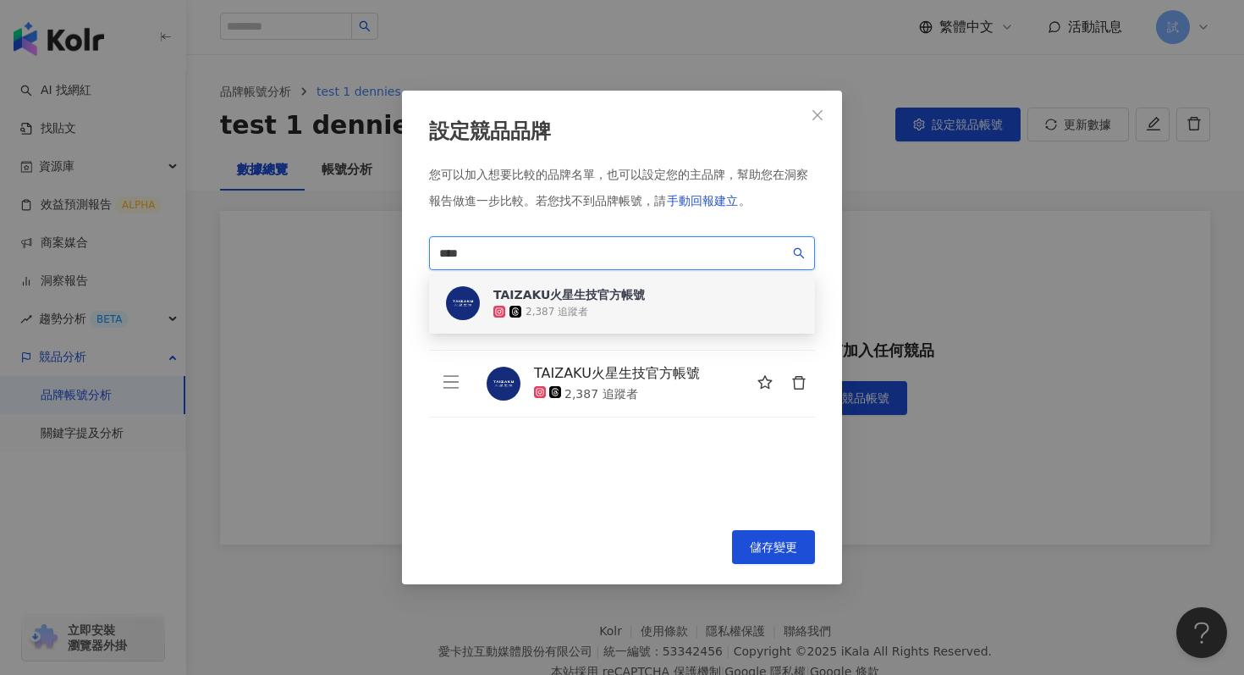
drag, startPoint x: 555, startPoint y: 253, endPoint x: 403, endPoint y: 253, distance: 152.3
click at [400, 253] on div "設定競品品牌 您可以加入想要比較的品牌名單，也可以設定您的主品牌，幫助您在洞察報告做進一步比較。 若您找不到品牌帳號，請 手動回報建立 。 **** 7183…" at bounding box center [622, 337] width 1244 height 675
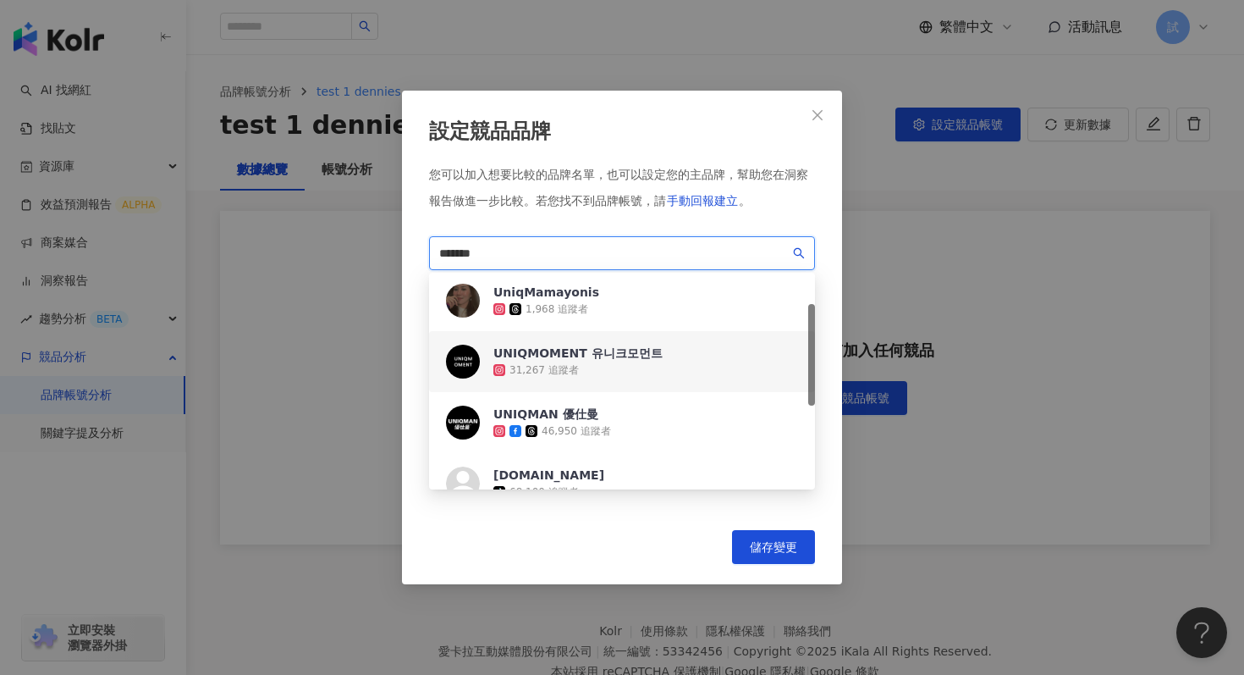
scroll to position [66, 0]
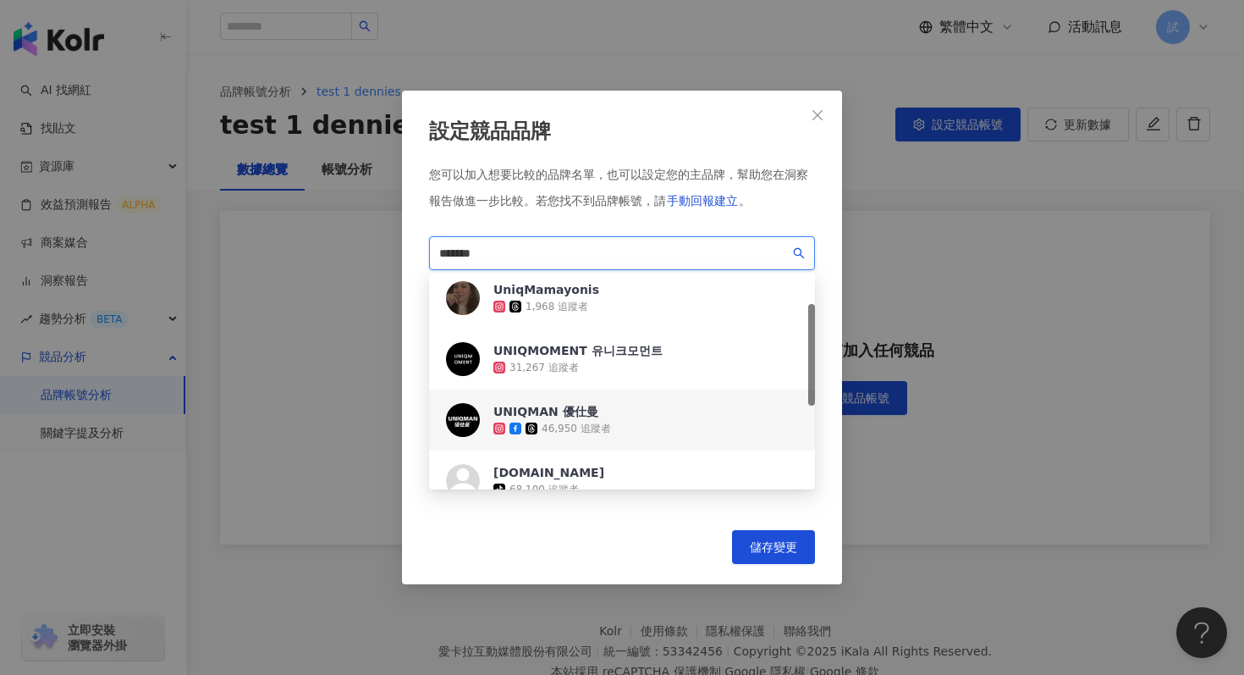
click at [584, 426] on div "46,950 追蹤者" at bounding box center [576, 428] width 69 height 14
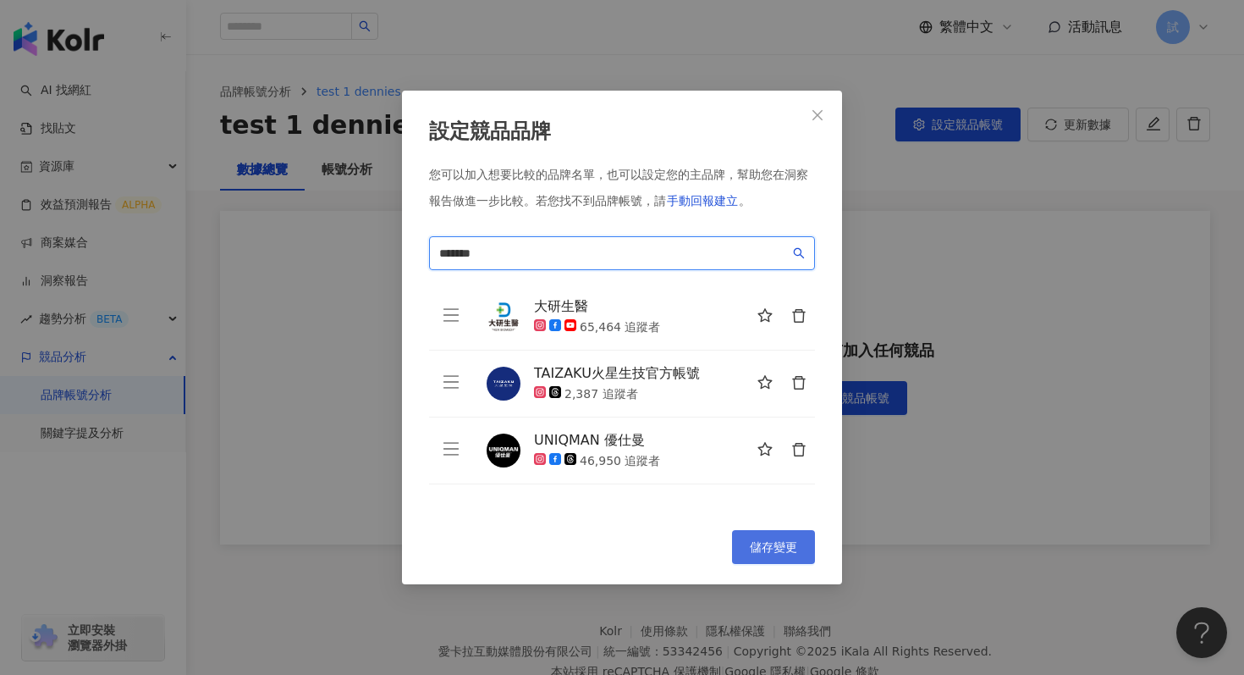
type input "*******"
click at [789, 548] on span "儲存變更" at bounding box center [773, 547] width 47 height 14
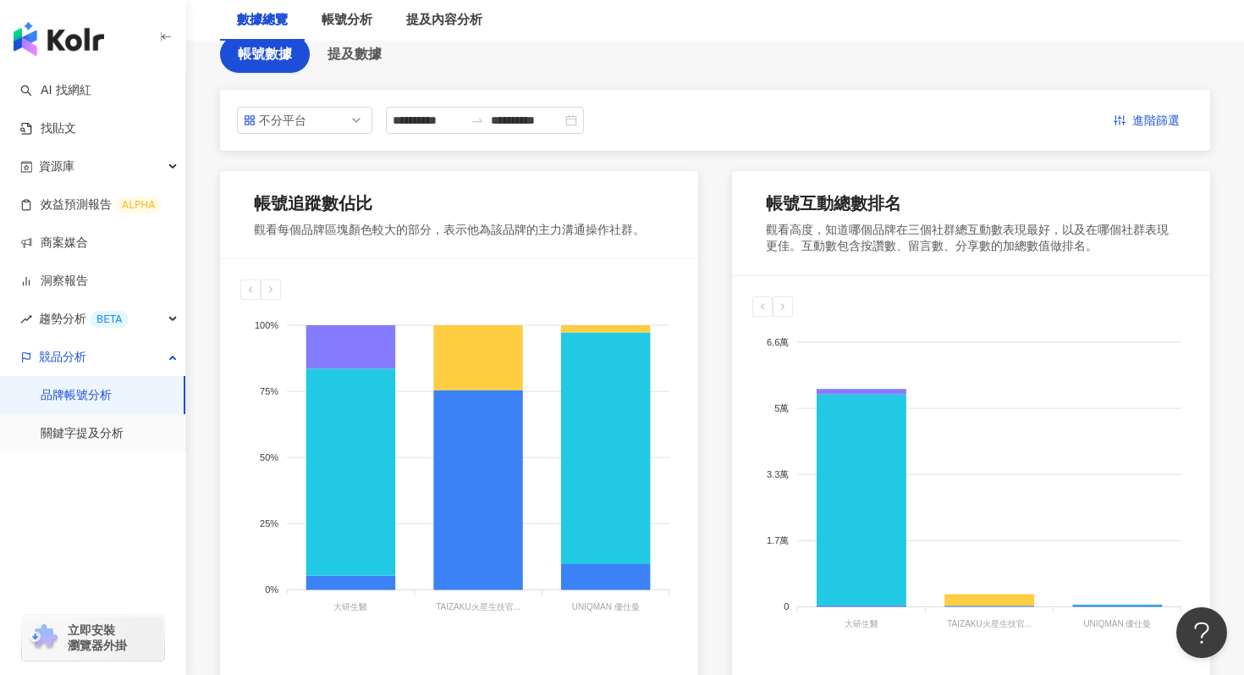
scroll to position [34, 0]
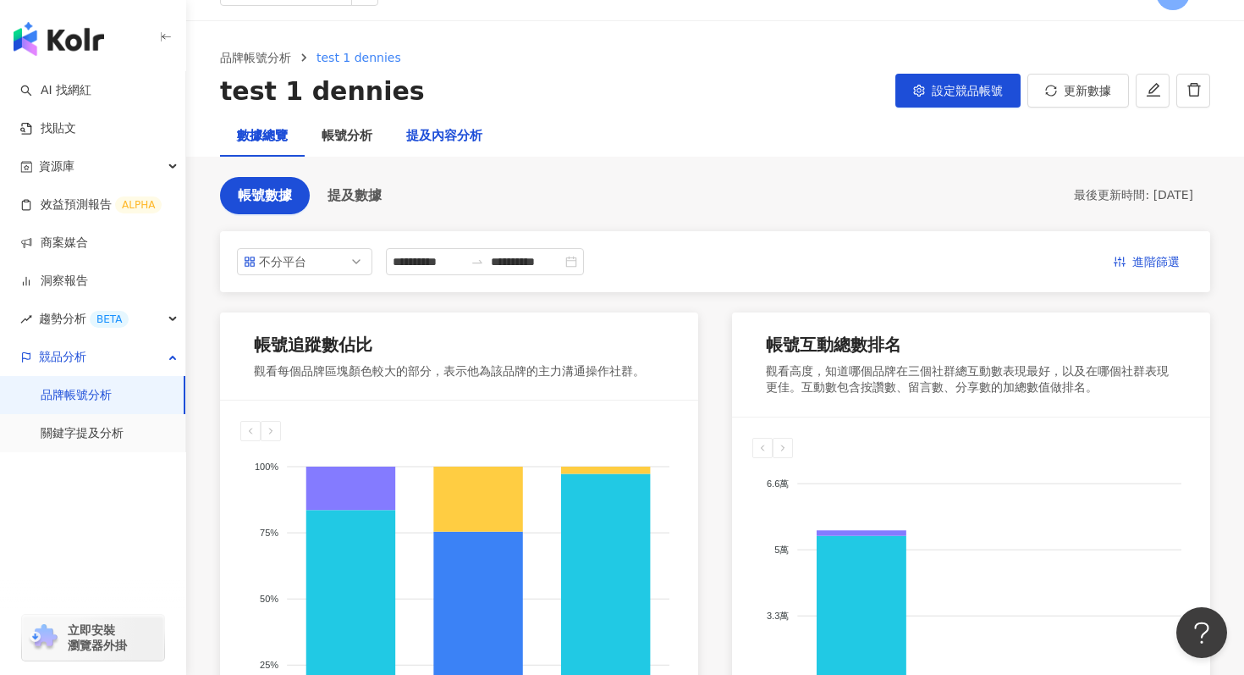
click at [436, 140] on div "提及內容分析" at bounding box center [444, 136] width 76 height 20
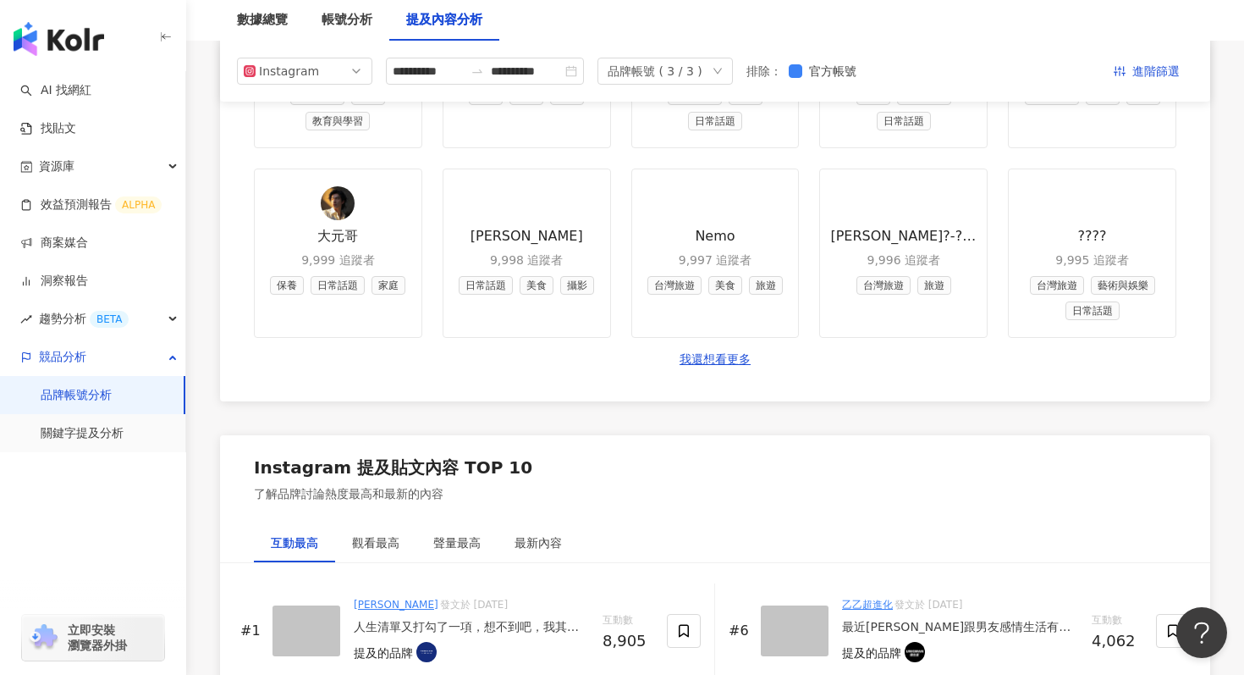
scroll to position [2069, 0]
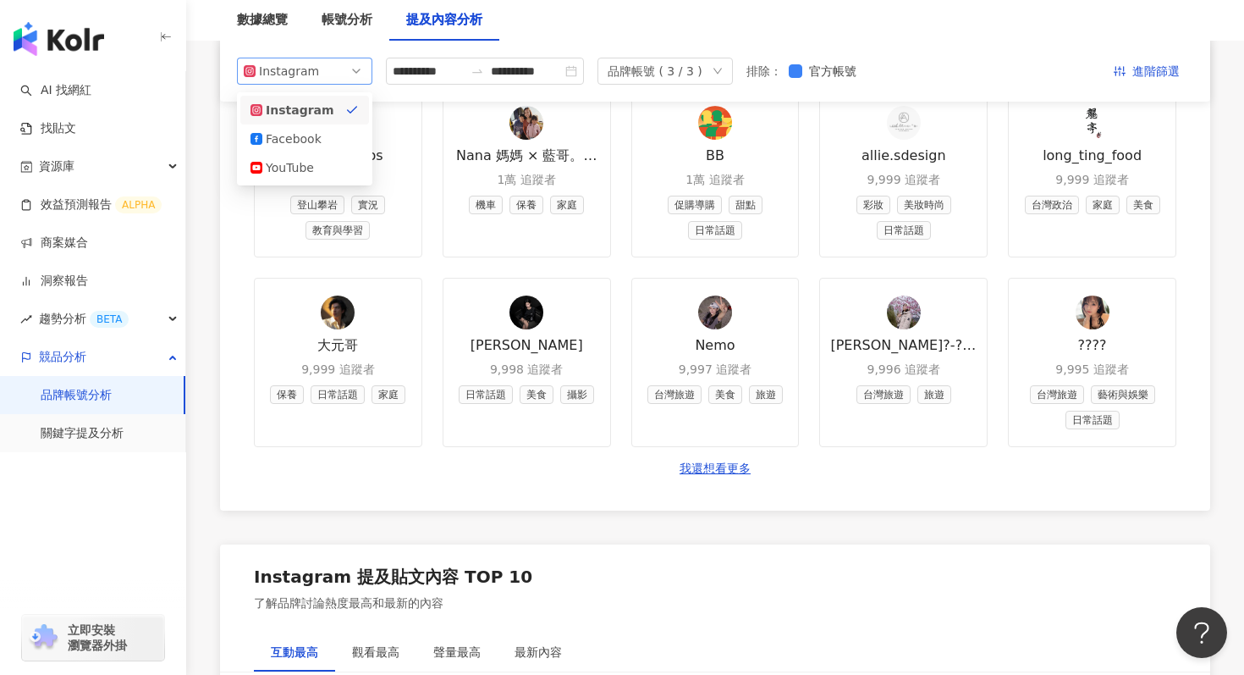
click at [330, 72] on span "Instagram" at bounding box center [305, 70] width 122 height 25
click at [300, 138] on div "Facebook" at bounding box center [293, 138] width 55 height 19
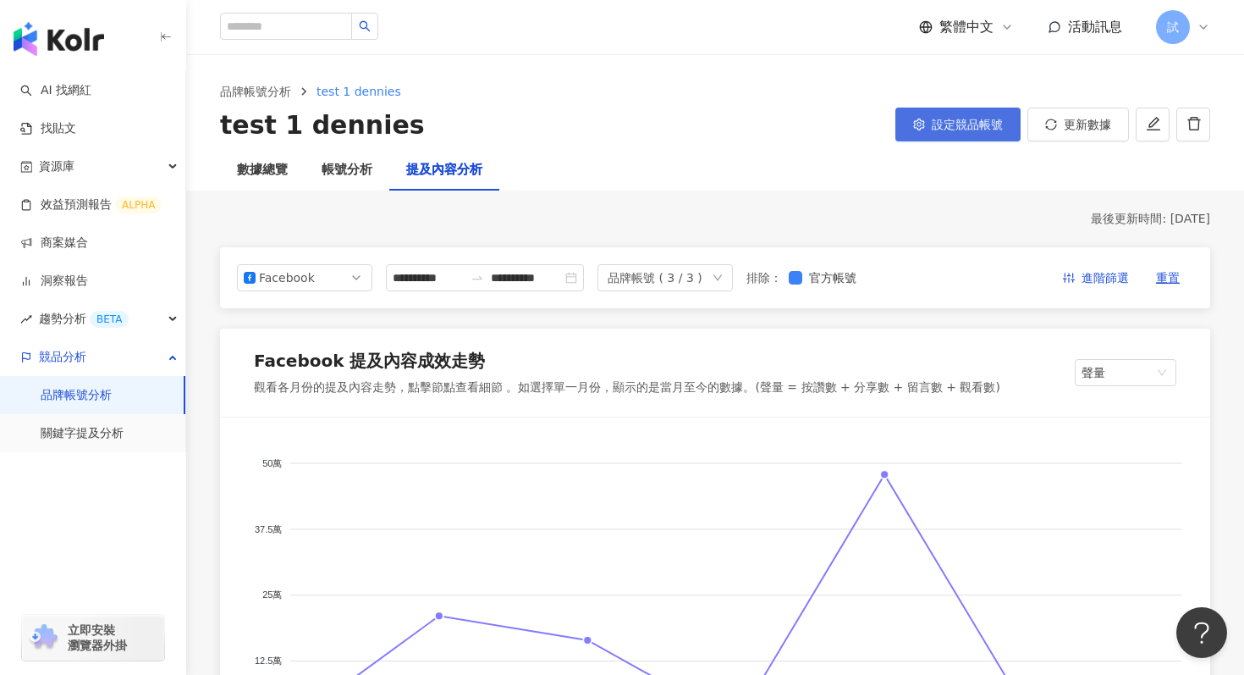
click at [935, 129] on span "設定競品帳號" at bounding box center [967, 125] width 71 height 14
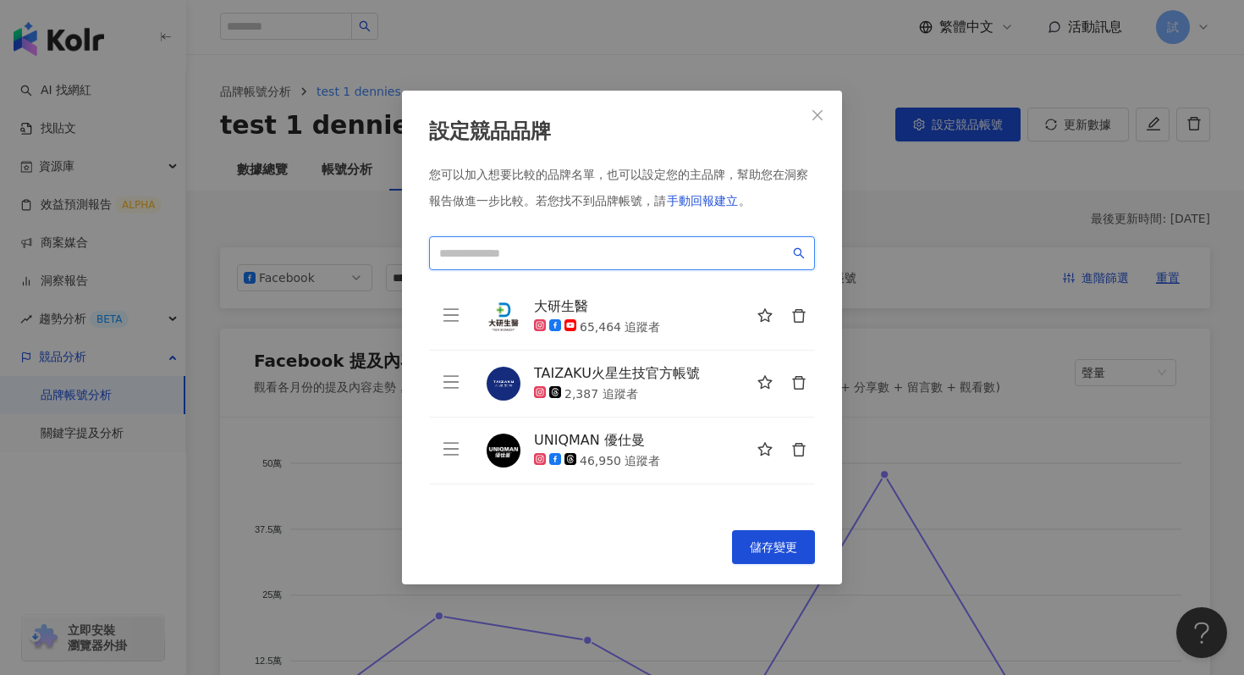
click at [589, 252] on input "search" at bounding box center [614, 253] width 350 height 19
type input "*"
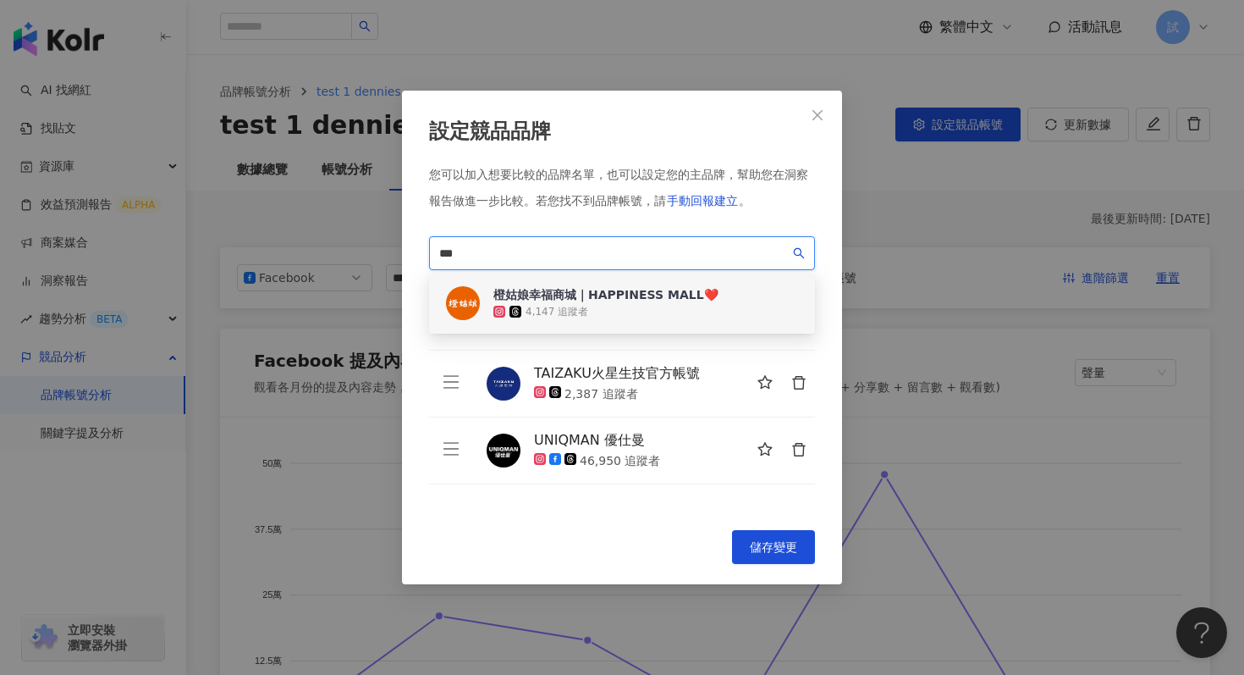
click at [645, 311] on div "4,147 追蹤者" at bounding box center [605, 311] width 225 height 17
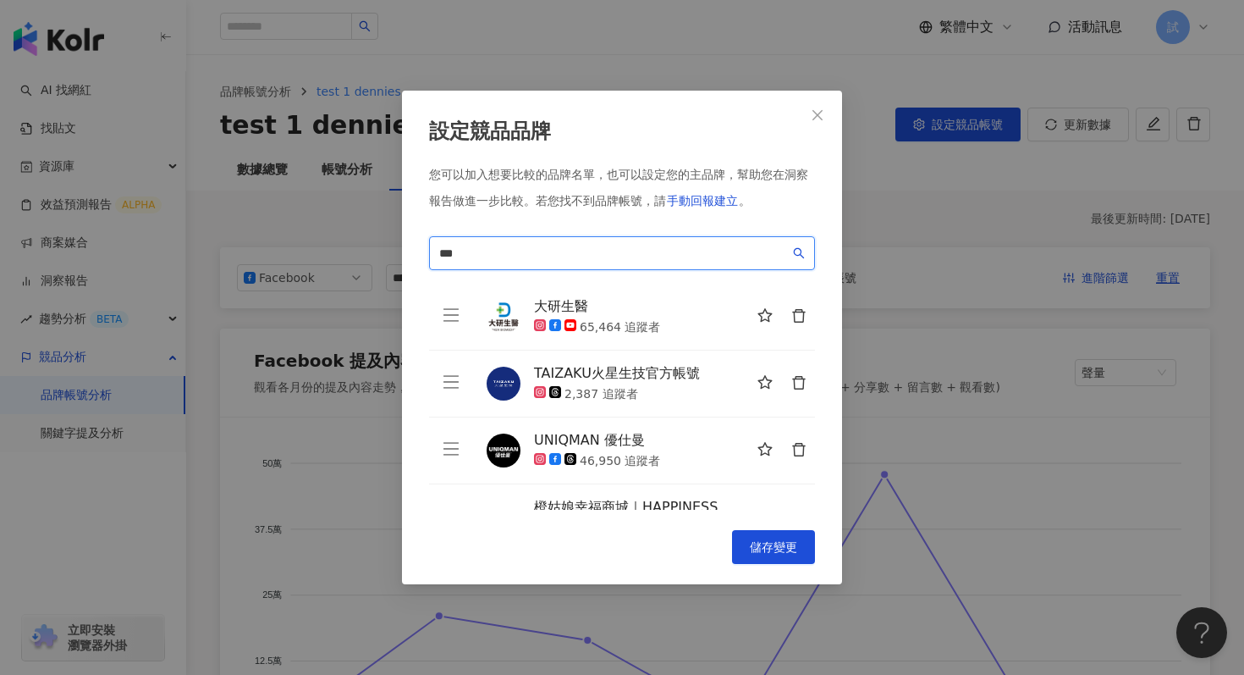
scroll to position [60, 0]
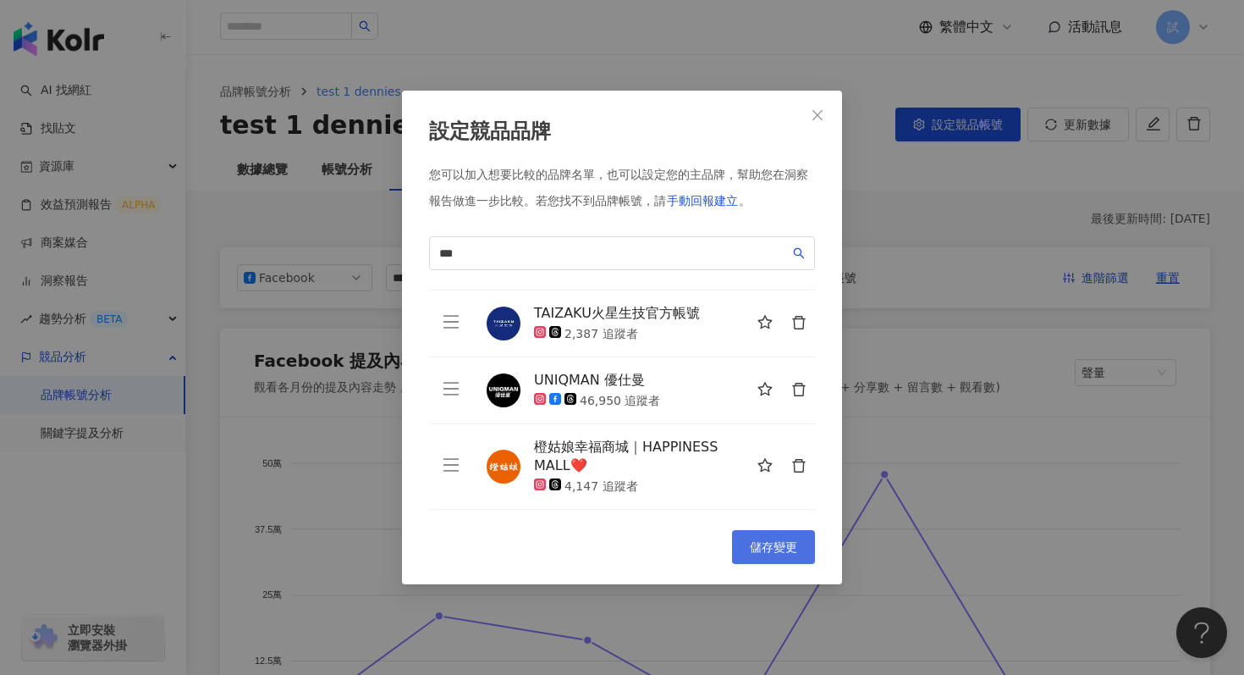
click at [774, 554] on button "儲存變更" at bounding box center [773, 547] width 83 height 34
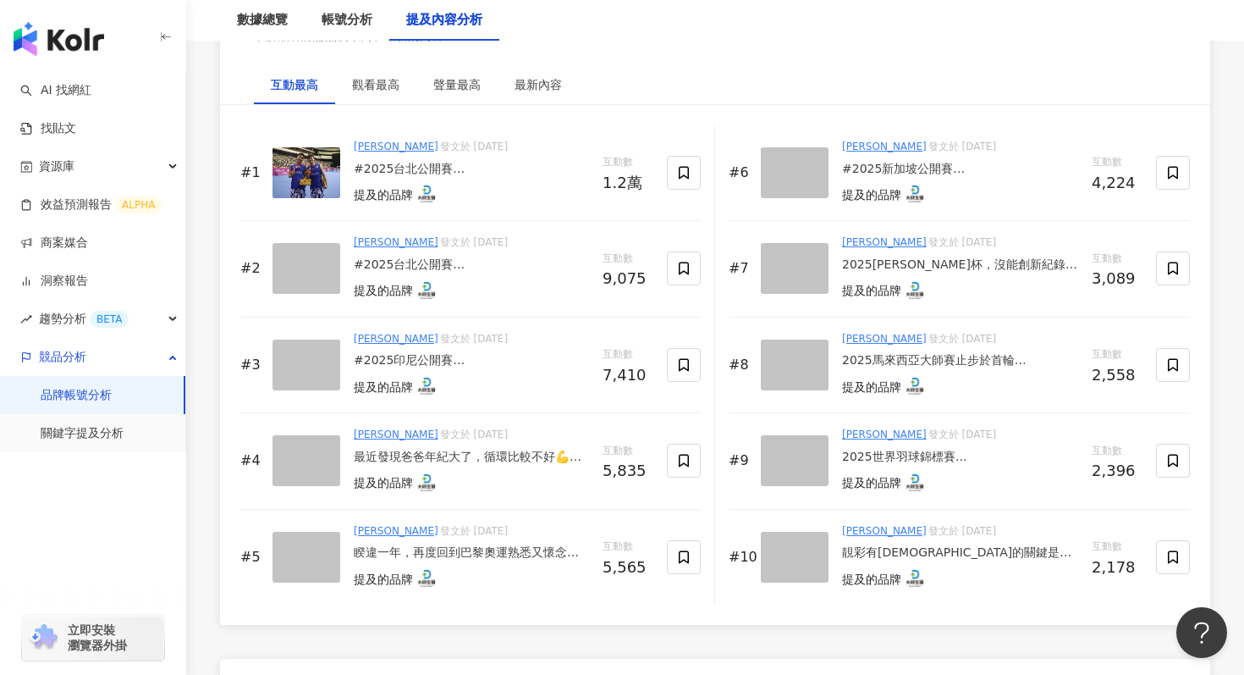
scroll to position [2636, 0]
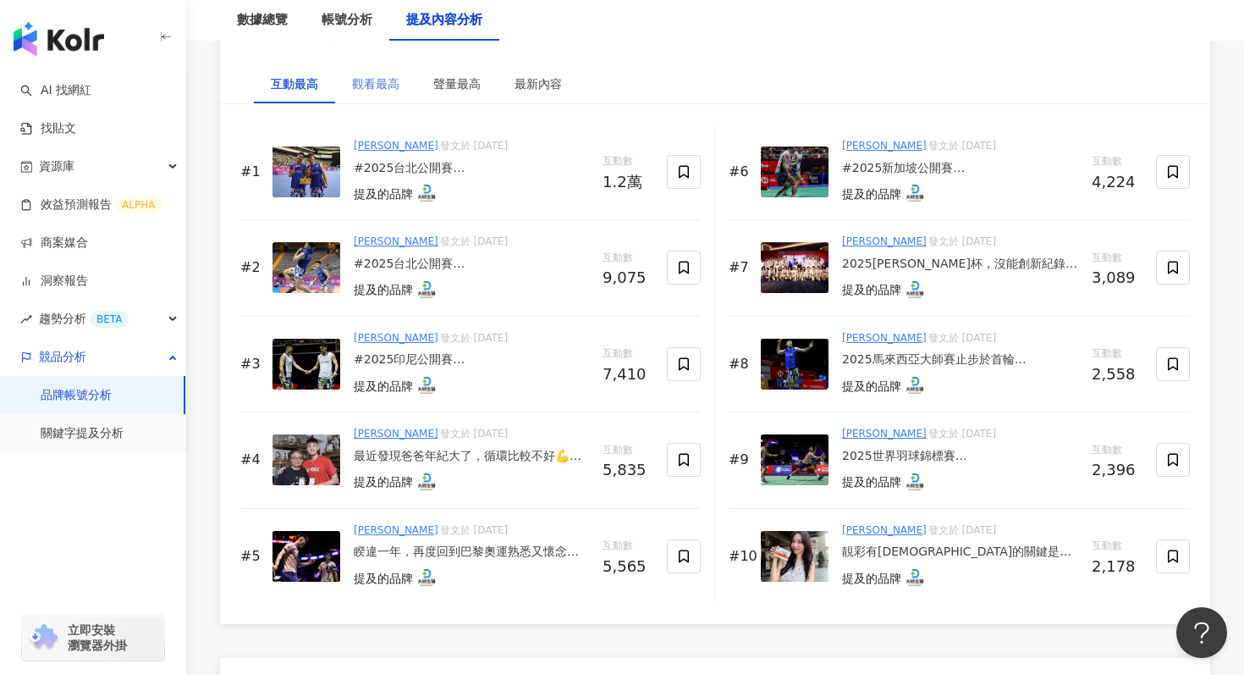
click at [396, 98] on div "觀看最高" at bounding box center [375, 83] width 81 height 39
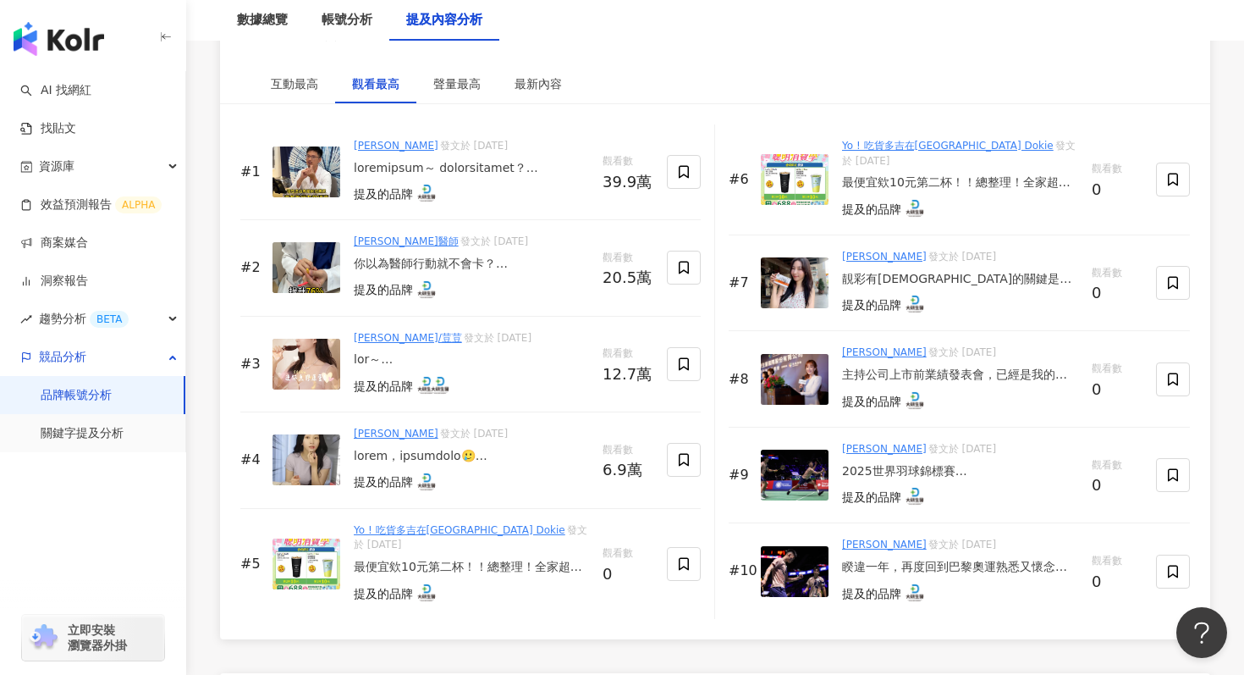
click at [482, 459] on div at bounding box center [471, 456] width 235 height 17
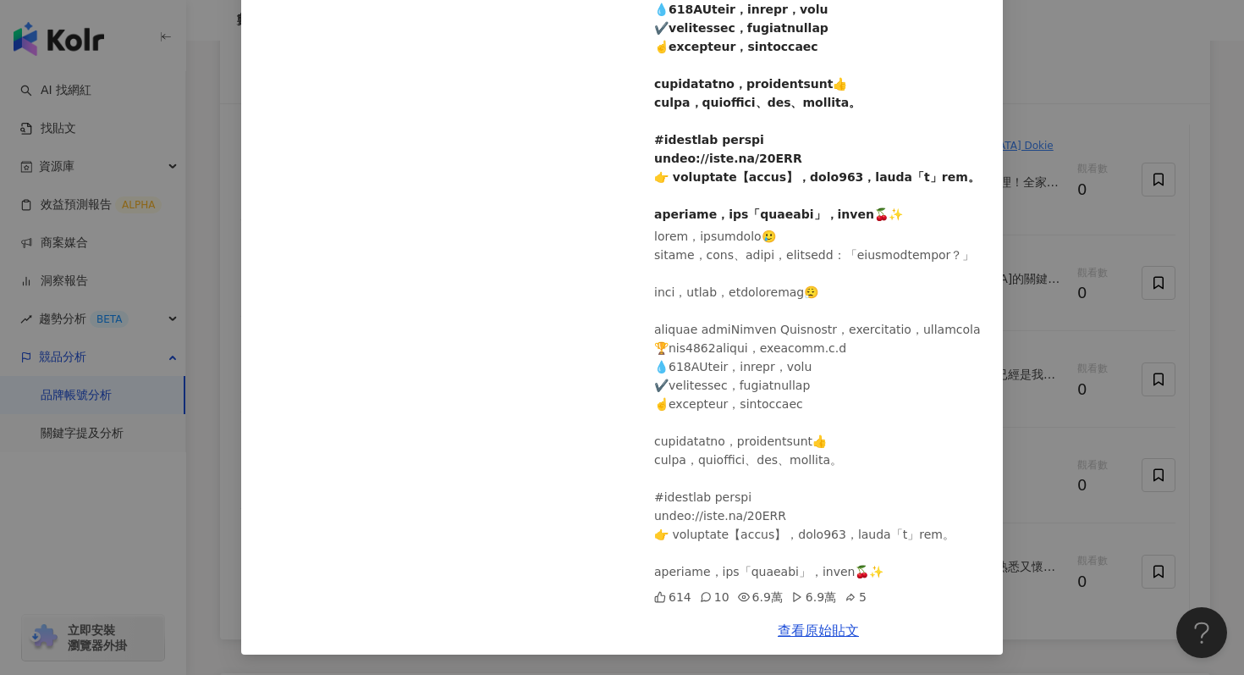
scroll to position [2719, 0]
click at [1061, 610] on div "篠崎泫 2025/7/9 614 10 6.9萬 6.9萬 5 查看原始貼文" at bounding box center [622, 337] width 1244 height 675
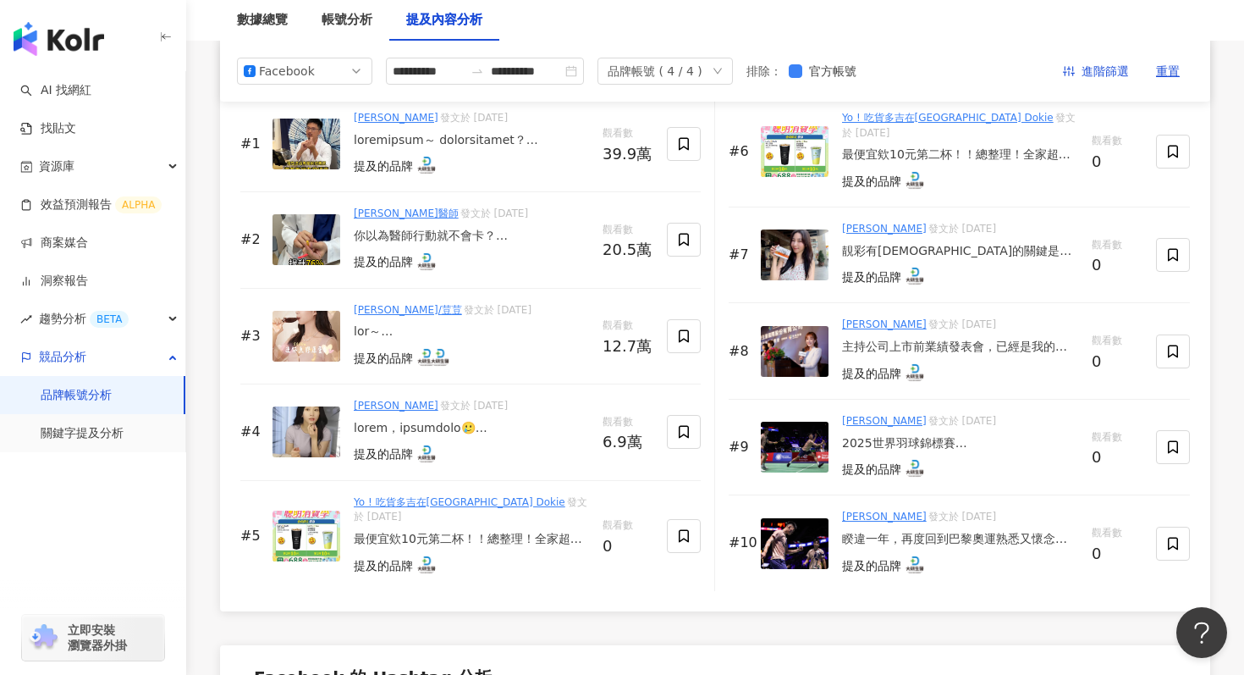
scroll to position [2650, 0]
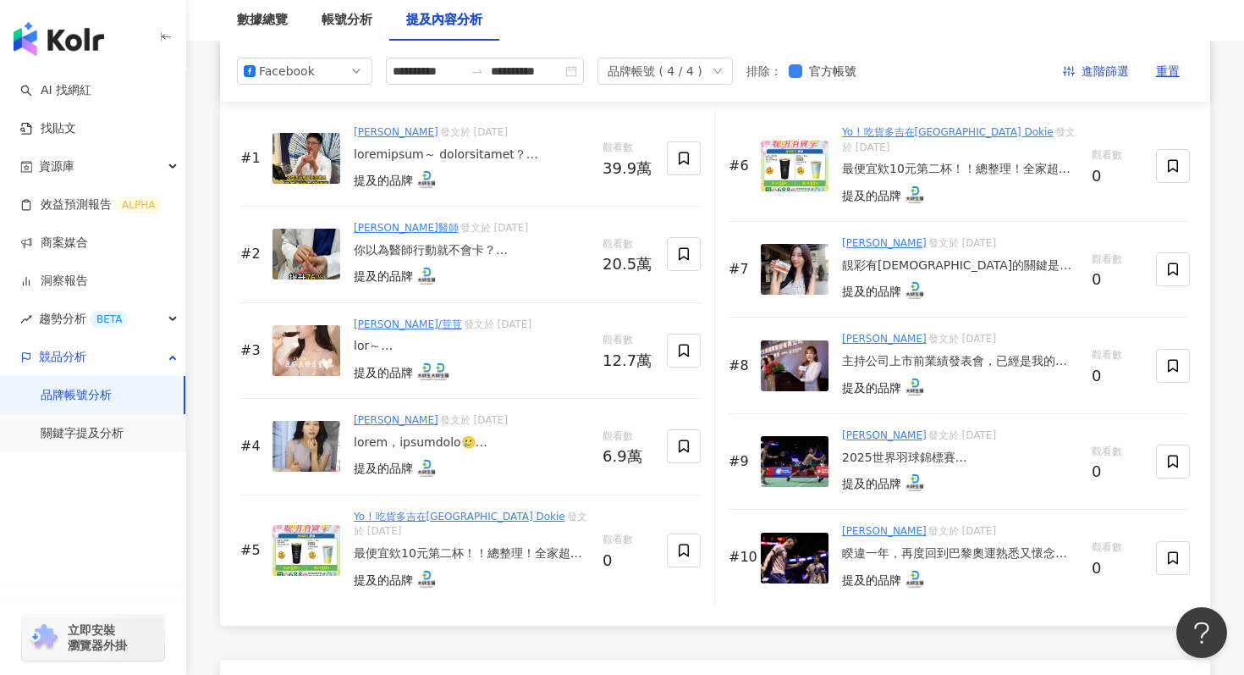
click at [985, 287] on div "提及的品牌" at bounding box center [960, 291] width 236 height 23
click at [927, 270] on div "靚彩有神的關鍵是？ 最近工作行程滿到翻、又常常滑手機、追劇追到天亮 結果就是很不舒服，總是迷茫 我的救星出現了，就是這組我最近天天帶著走的 👉 大研生醫Dai…" at bounding box center [960, 265] width 236 height 17
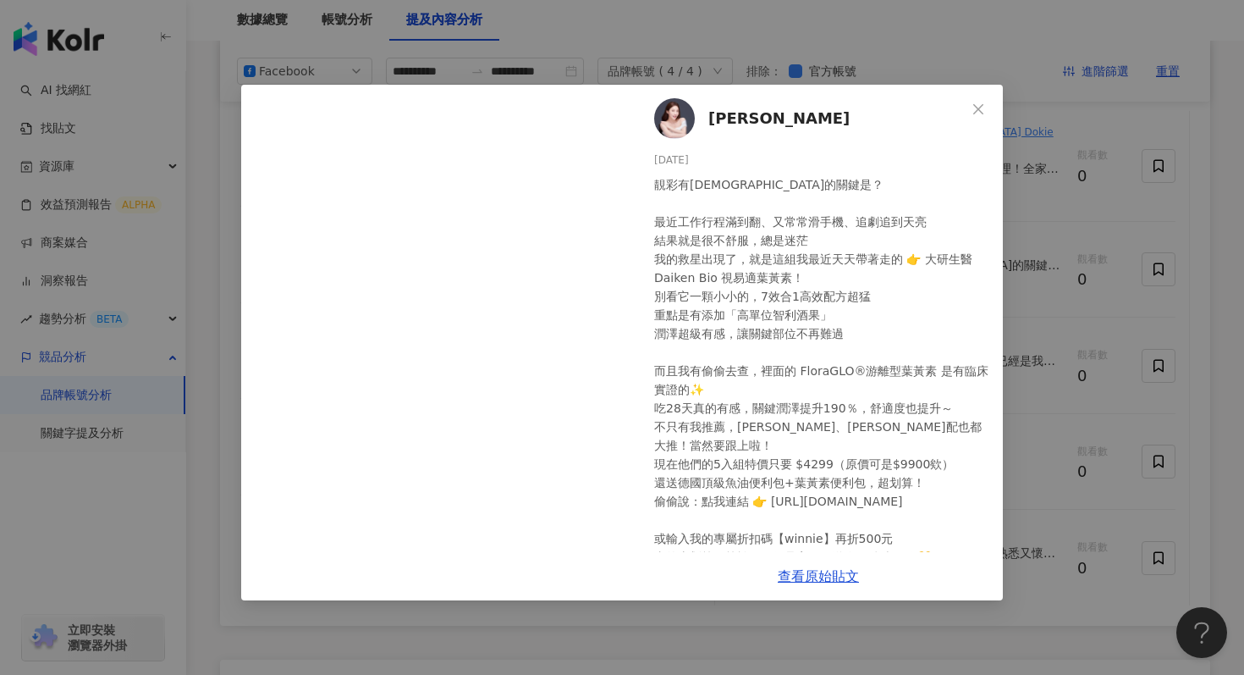
click at [1044, 631] on div "張家瑋 Winnie 2025/7/28 2,044 107 27 查看原始貼文" at bounding box center [622, 337] width 1244 height 675
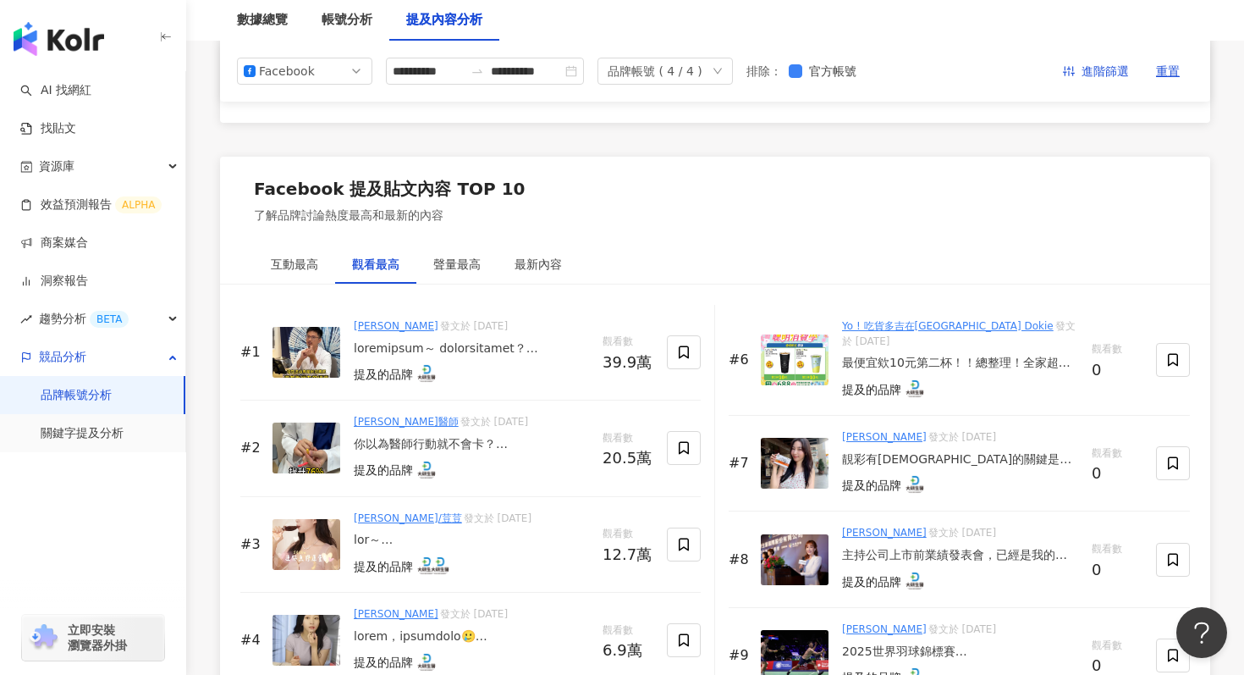
scroll to position [2438, 0]
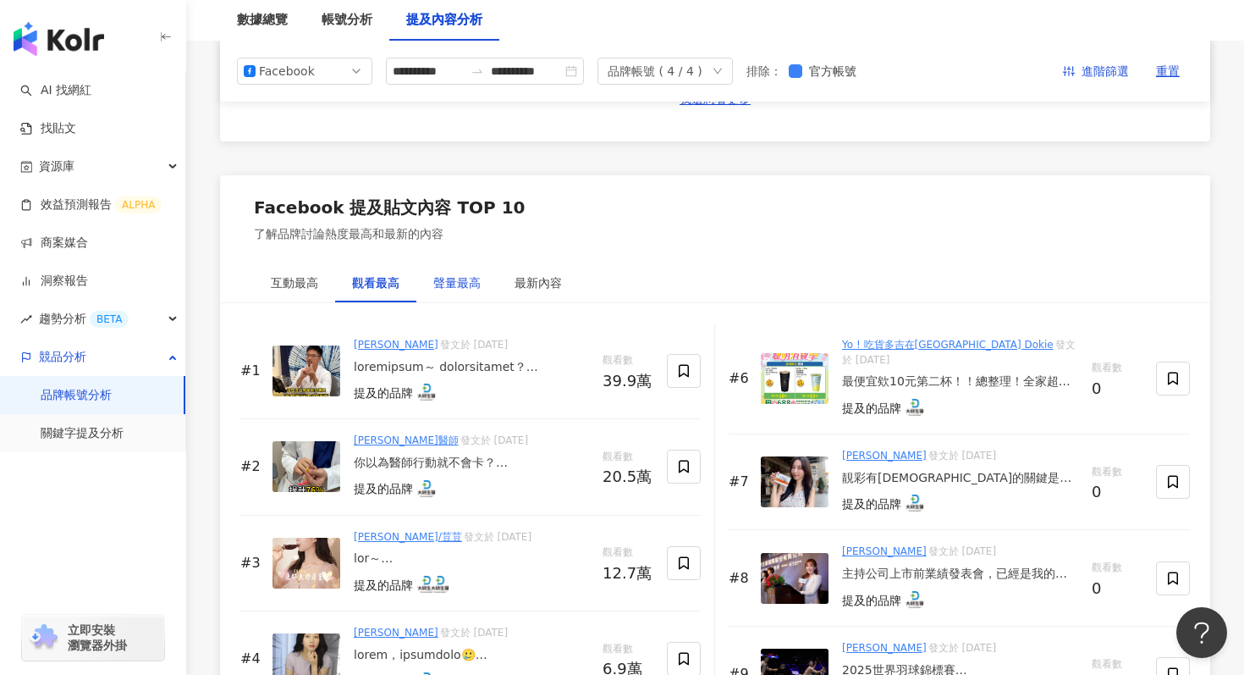
click at [455, 288] on div "聲量最高" at bounding box center [456, 282] width 47 height 19
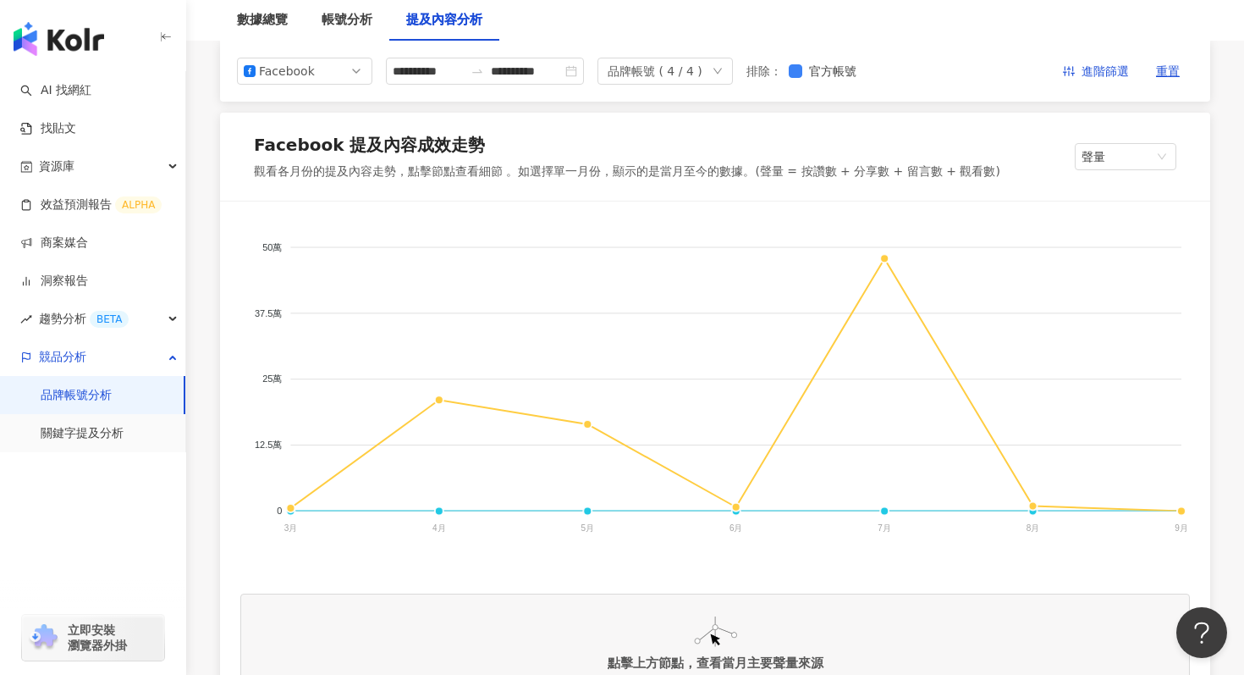
scroll to position [39, 0]
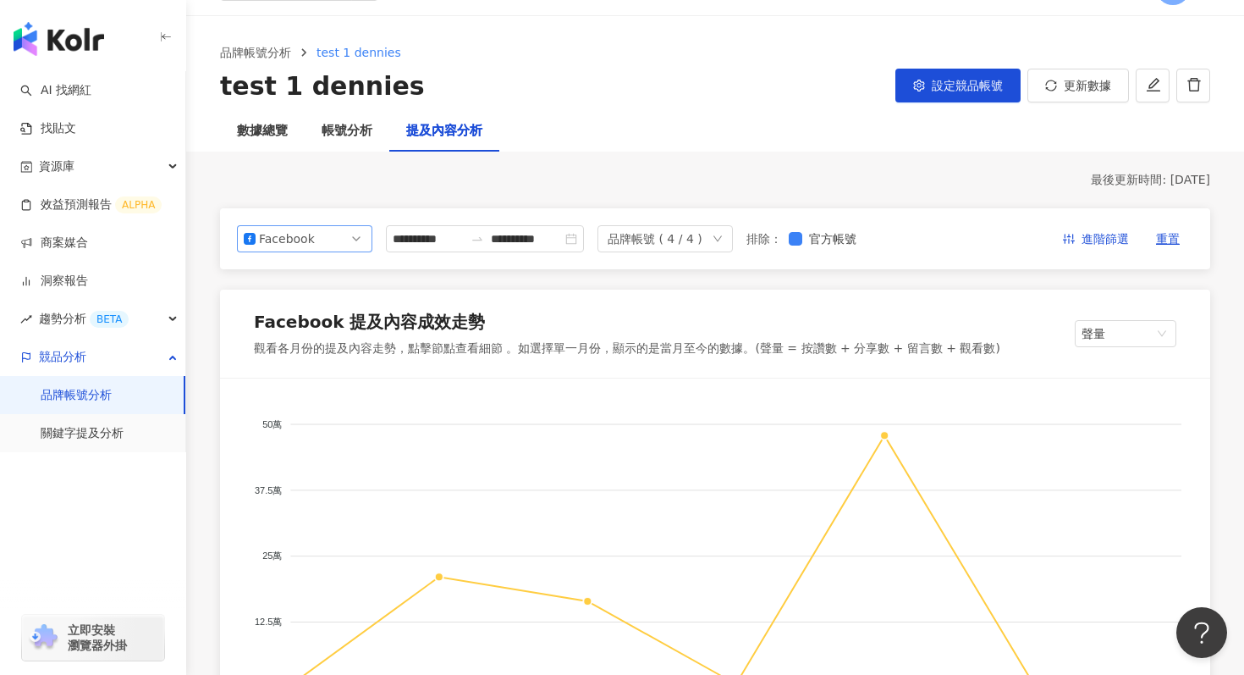
click at [329, 241] on span "Facebook" at bounding box center [305, 238] width 122 height 25
click at [310, 336] on div "YouTube" at bounding box center [293, 335] width 55 height 19
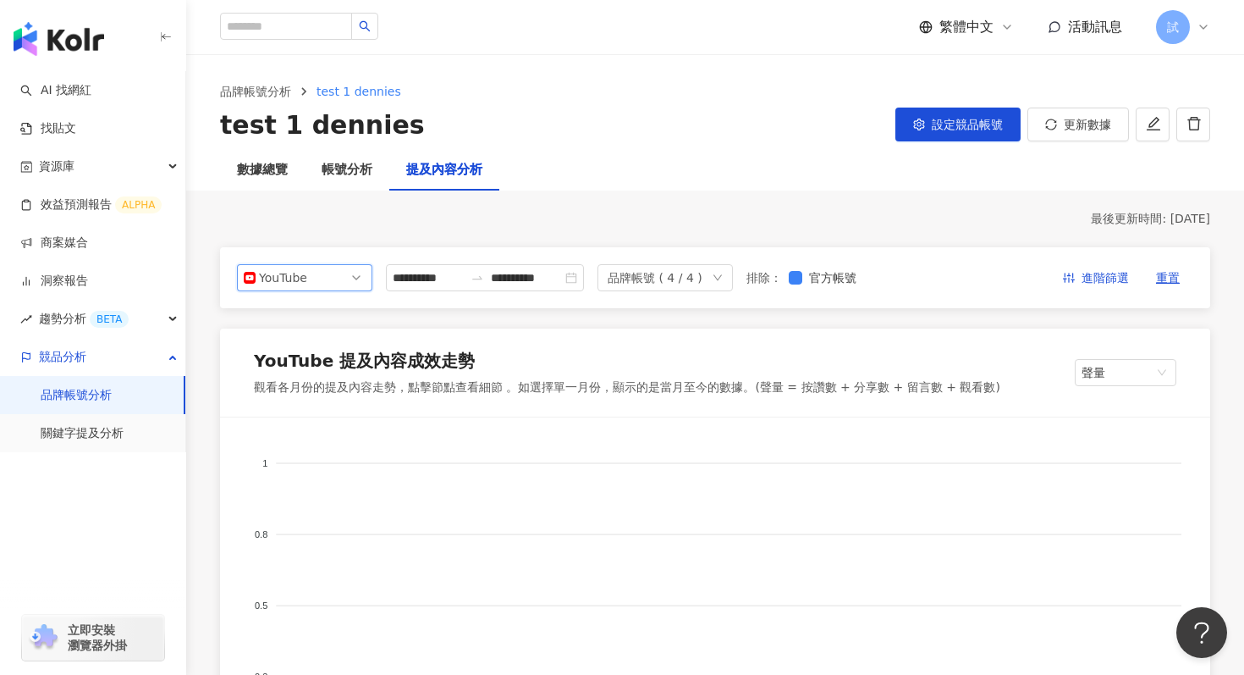
click at [327, 284] on span "YouTube" at bounding box center [305, 277] width 122 height 25
click at [316, 317] on div "Instagram" at bounding box center [293, 316] width 55 height 19
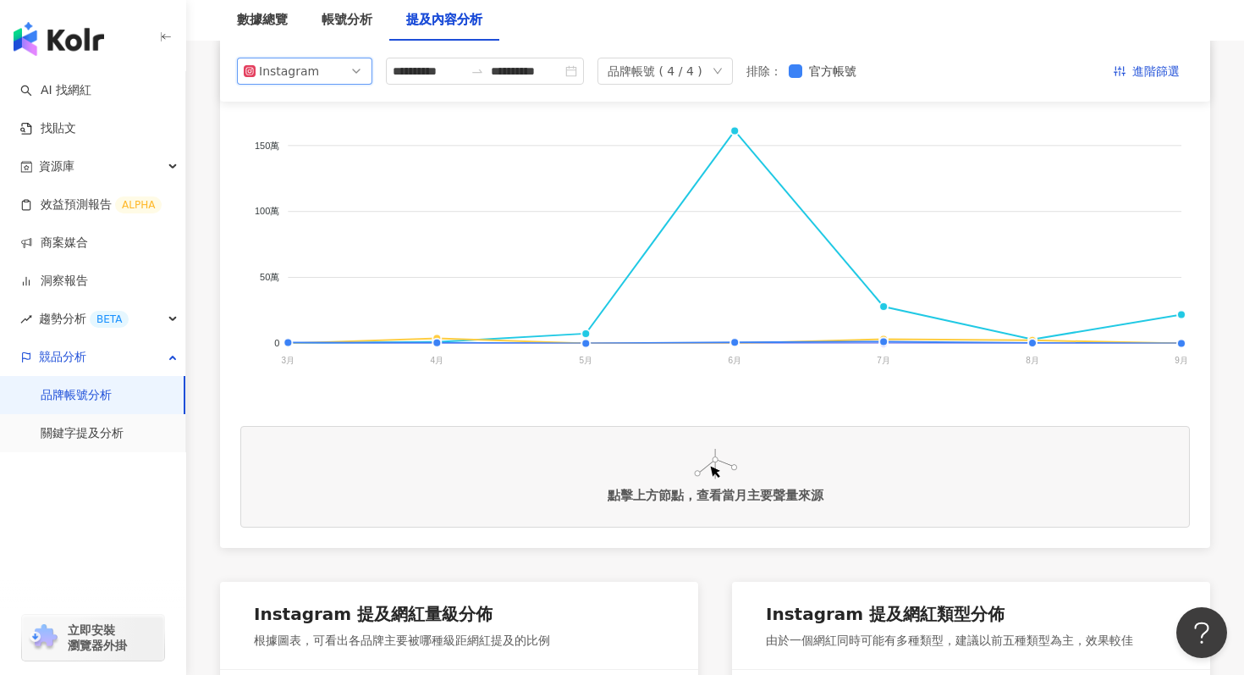
scroll to position [376, 0]
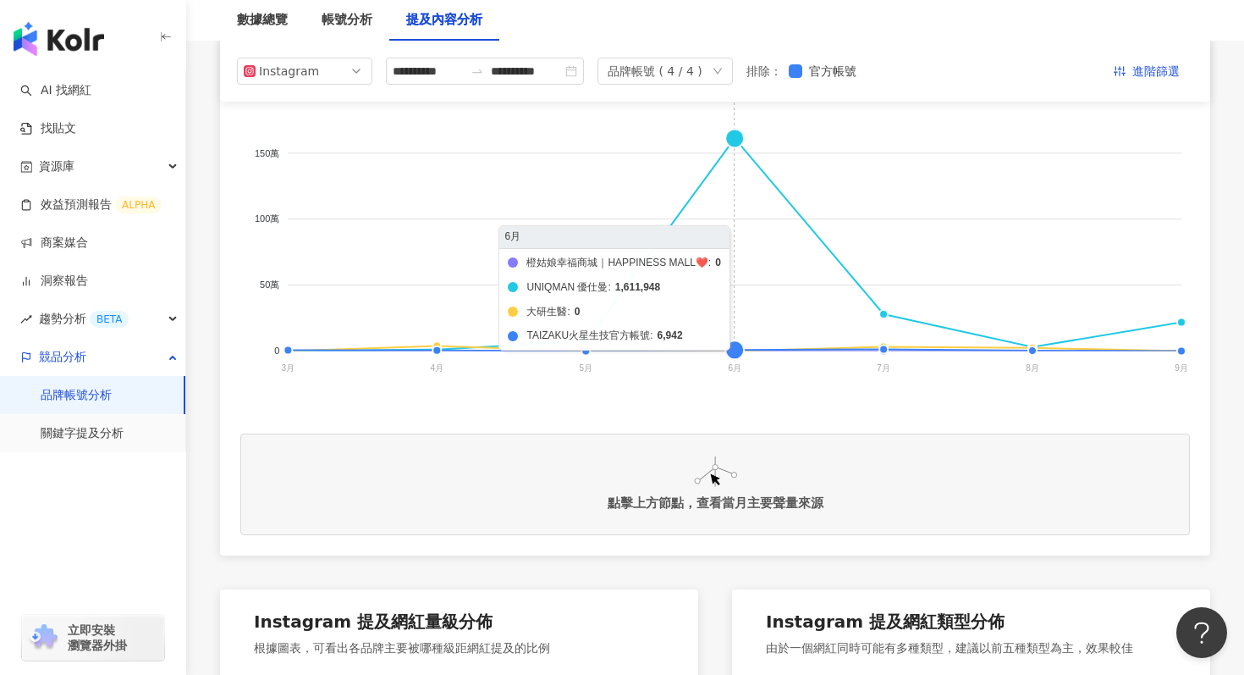
click at [736, 138] on foreignobject "橙姑娘幸福商城｜HAPPINESS MALL❤️ UNIQMAN 優仕曼 大研生醫 TAIZAKU火星生技官方帳號" at bounding box center [715, 231] width 950 height 339
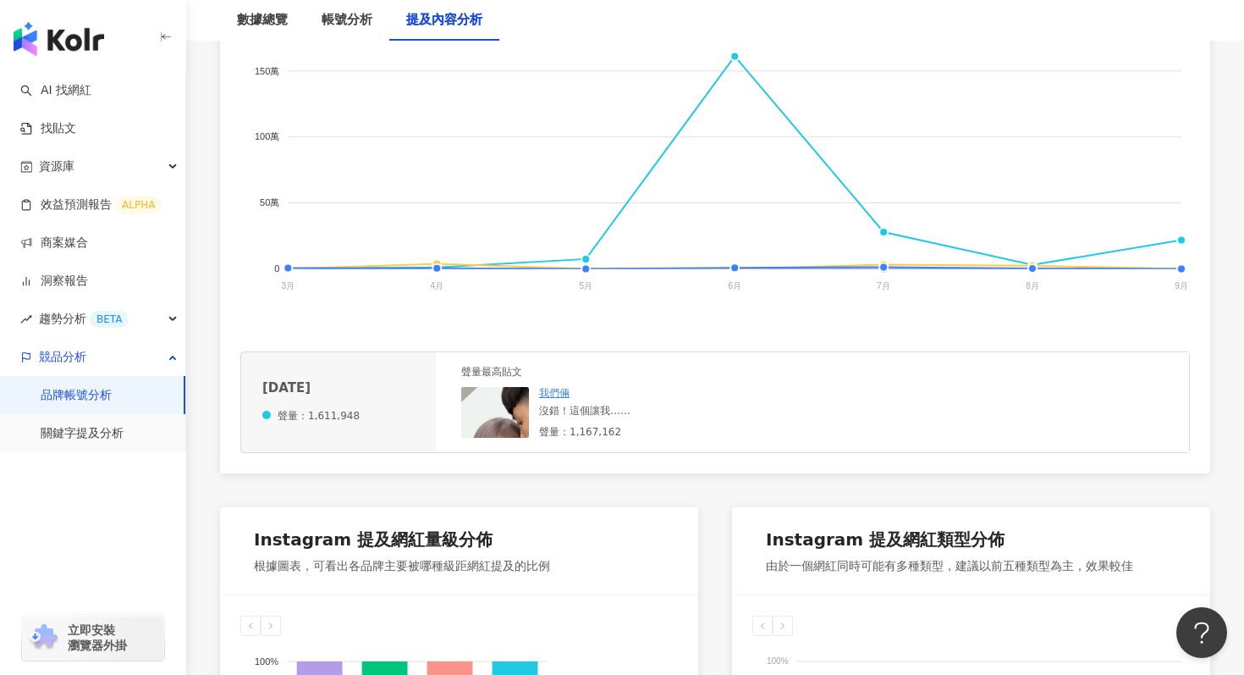
scroll to position [460, 0]
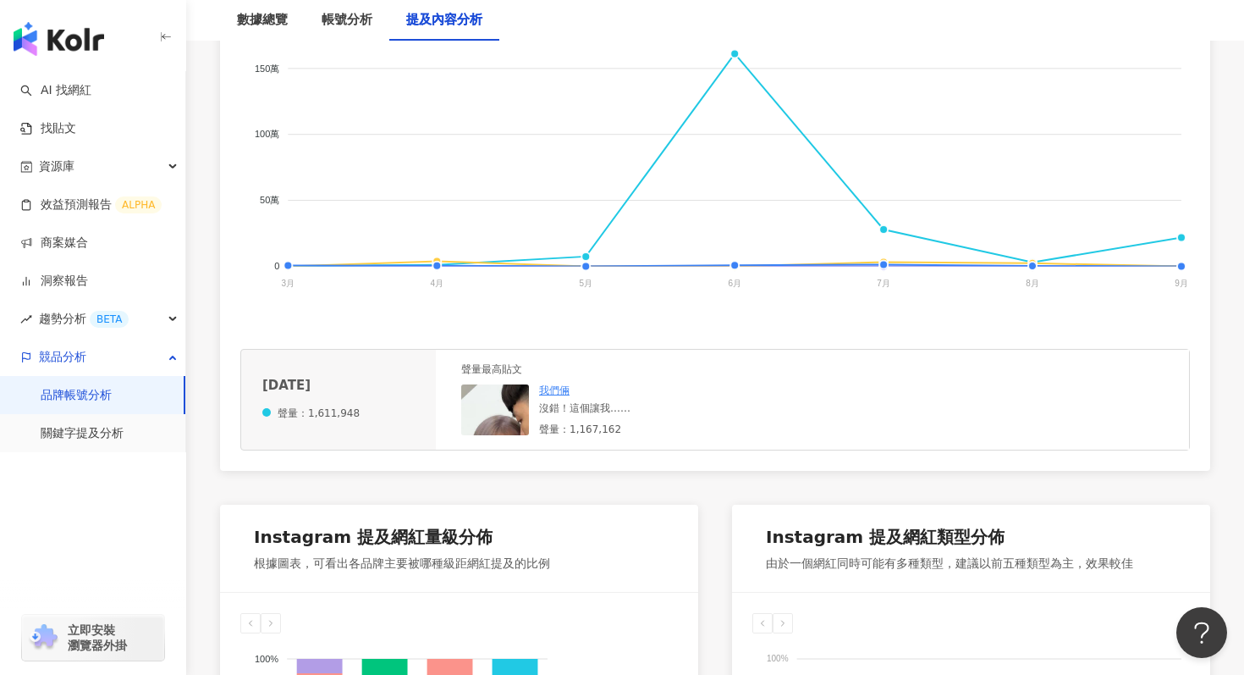
click at [550, 390] on link "我們倆" at bounding box center [554, 390] width 30 height 12
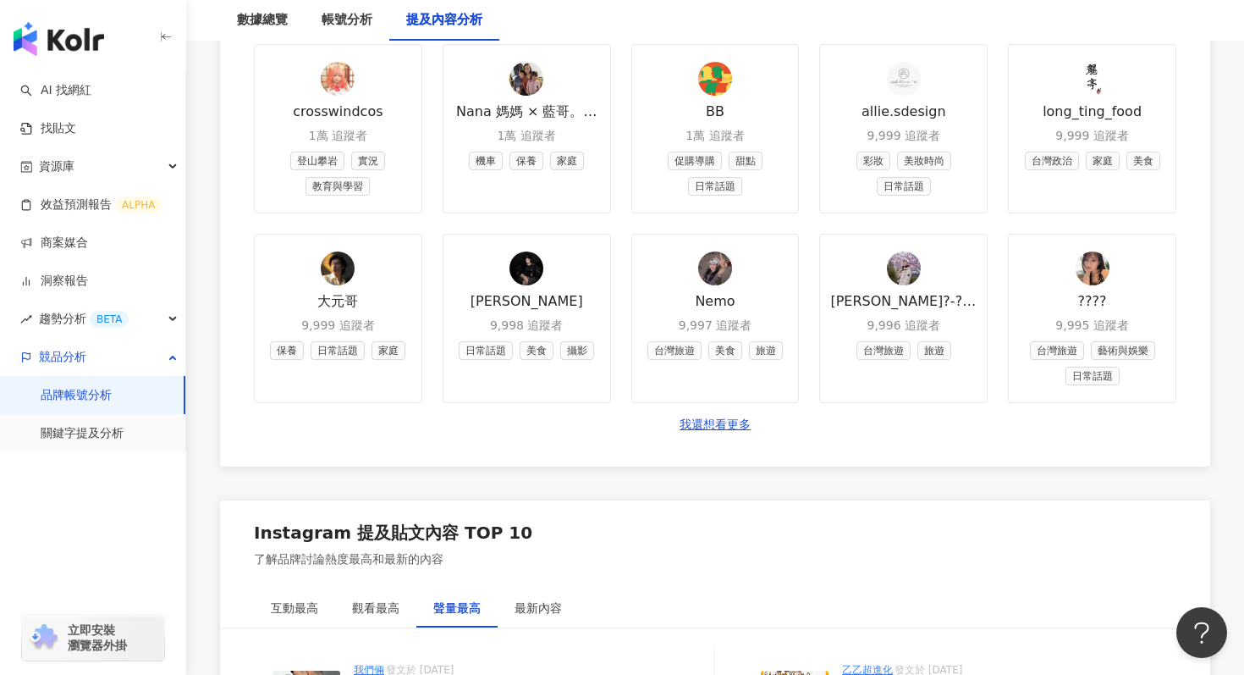
scroll to position [2575, 0]
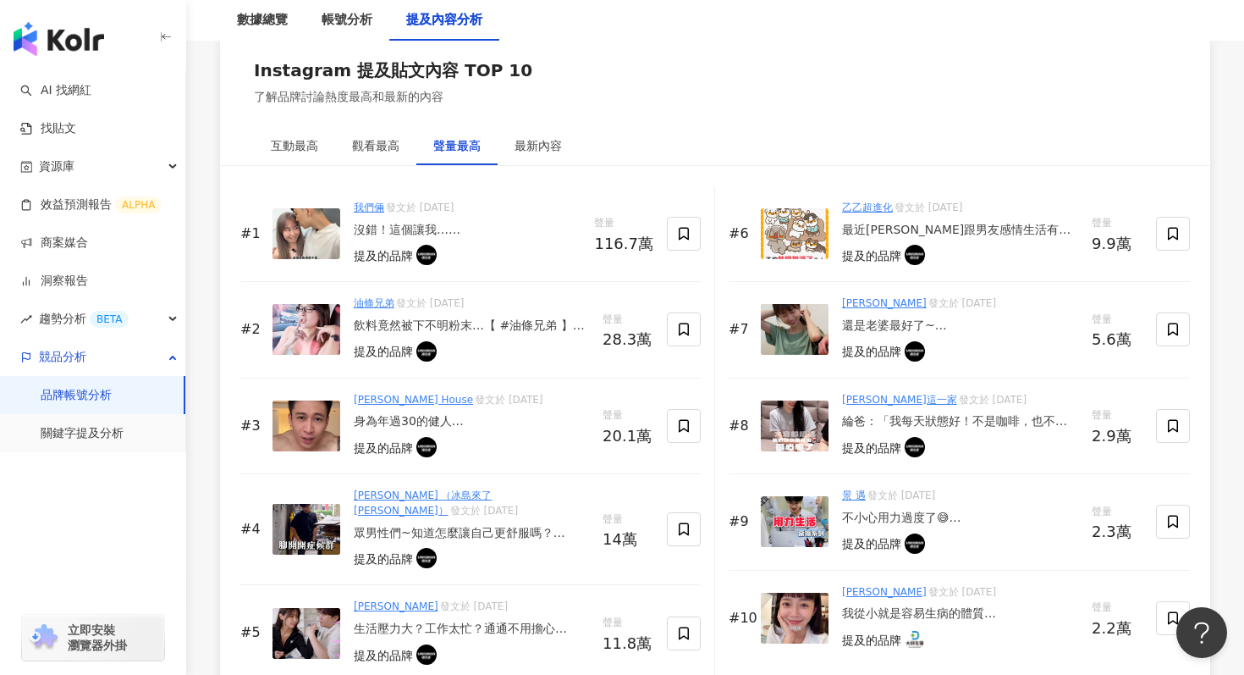
click at [401, 235] on div "沒錯！這個讓我… 要精神有精神，要動力有動力 工作家庭都能完美兼顧💯 ​ 那就是「UNIQMAN B群+馬卡錠」 我每天早上都會吃一顆 白天超有精神，也不會想…" at bounding box center [467, 230] width 227 height 17
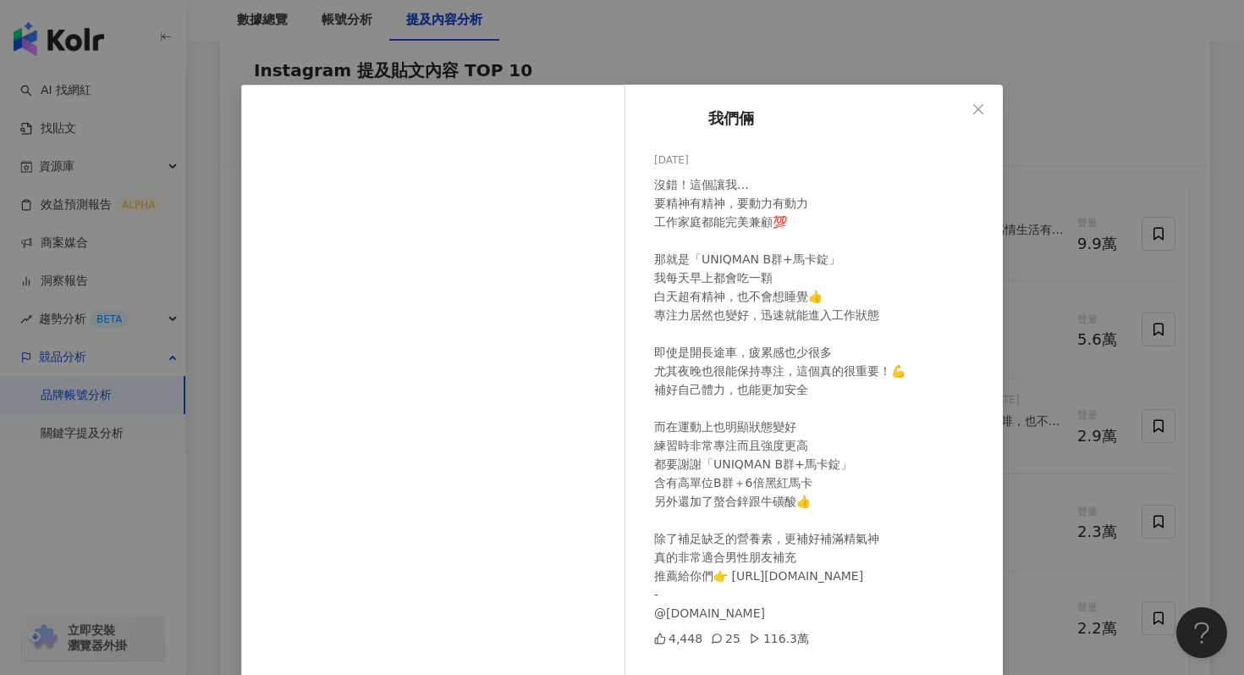
scroll to position [85, 0]
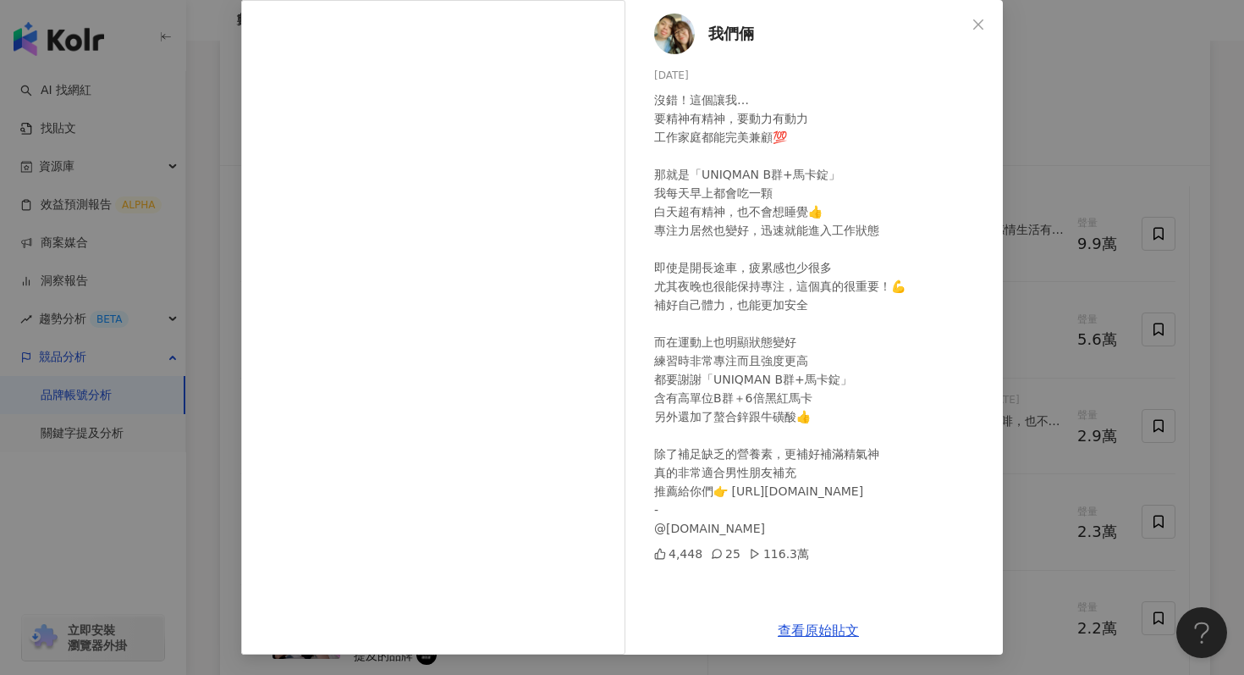
click at [1074, 114] on div "我們倆 2025/6/9 沒錯！這個讓我… 要精神有精神，要動力有動力 工作家庭都能完美兼顧💯 ​ 那就是「UNIQMAN B群+馬卡錠」 我每天早上都會吃一…" at bounding box center [622, 337] width 1244 height 675
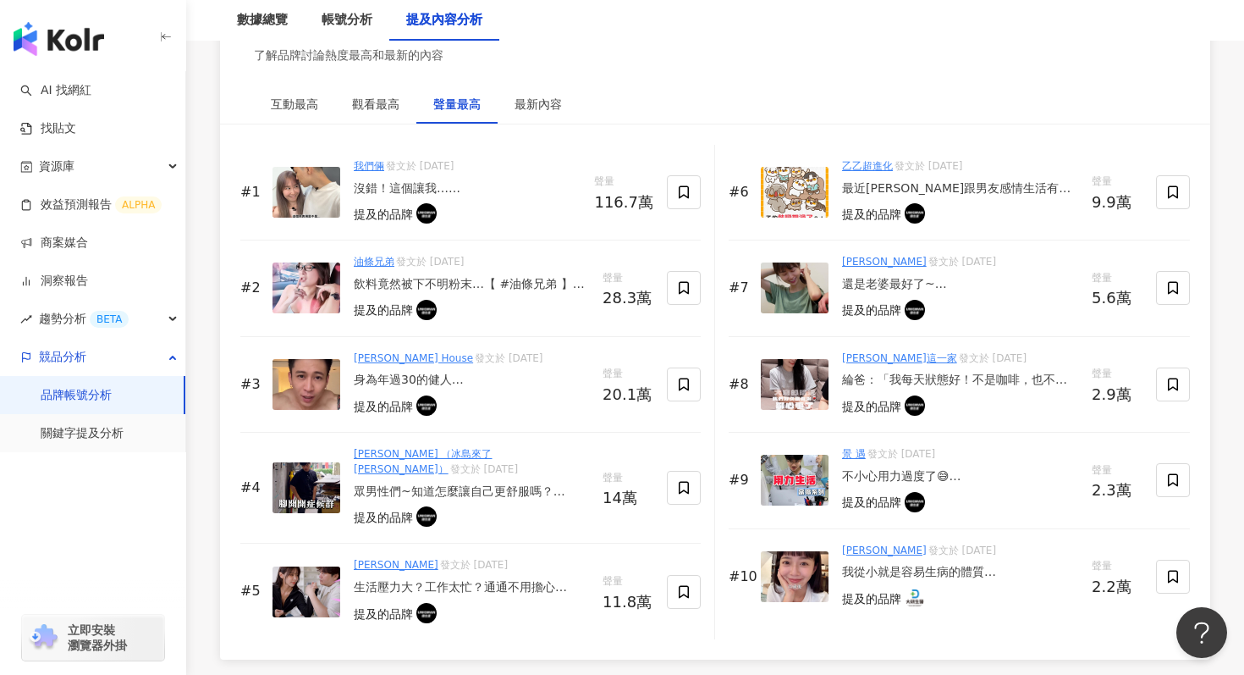
scroll to position [2617, 0]
click at [879, 181] on div "最近乙乙跟男友感情生活有點…🍃 有了他才又回到熱戀「撞」態 就是👉🏻 @uniqman.tw 當初以為是熱戀期過了，但其實是體力跟精神不好啊～😮💨 自從每天吃…" at bounding box center [960, 187] width 236 height 17
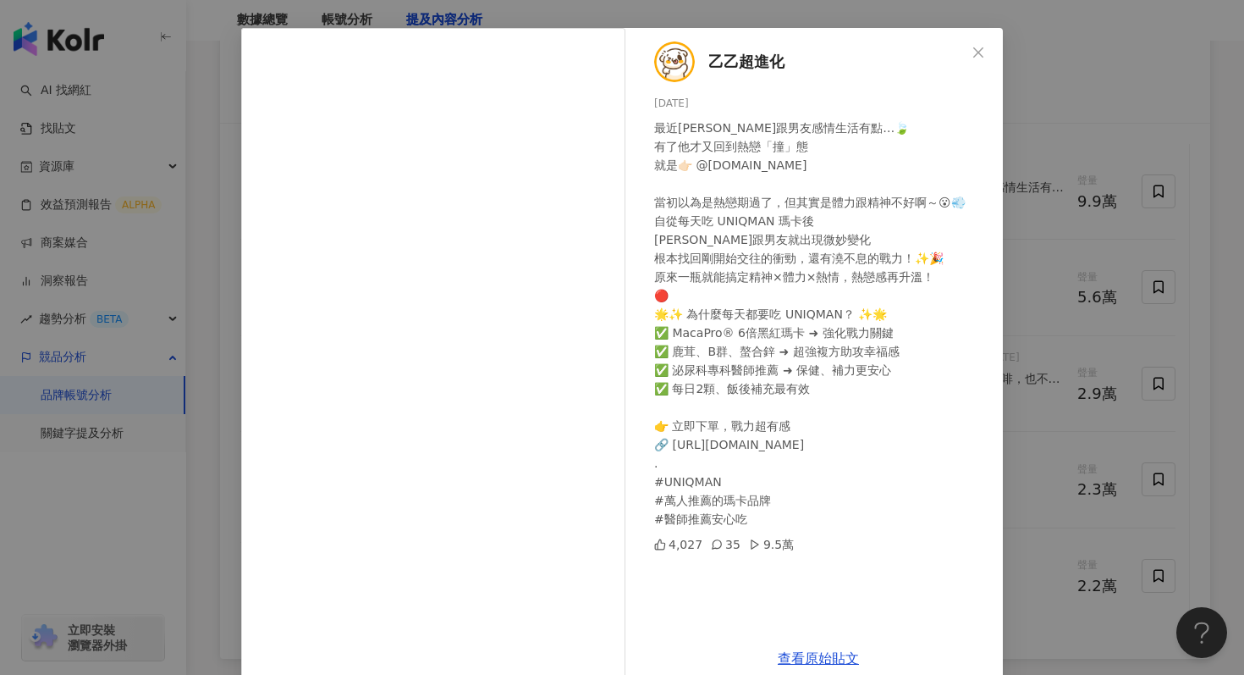
scroll to position [58, 0]
click at [1124, 108] on div "乙乙超進化 2025/9/3 最近乙乙跟男友感情生活有點…🍃 有了他才又回到熱戀「撞」態 就是👉🏻 @uniqman.tw 當初以為是熱戀期過了，但其實是體力…" at bounding box center [622, 337] width 1244 height 675
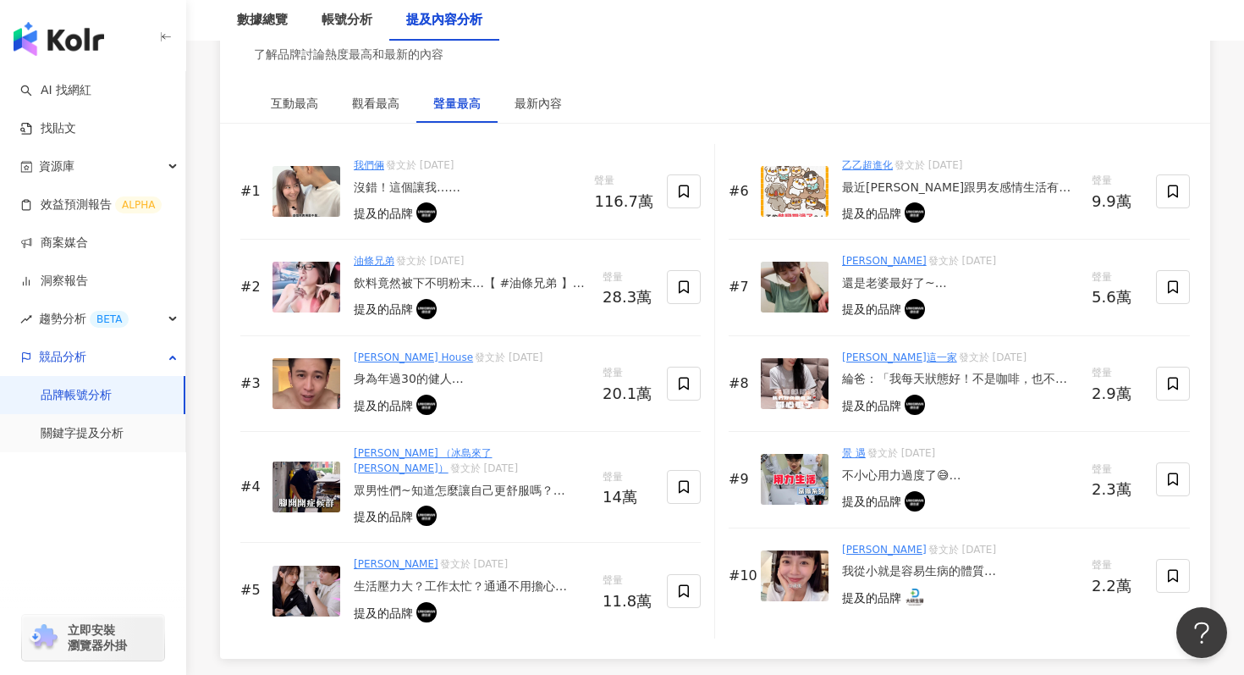
click at [414, 578] on div "生活壓力大？工作太忙？通通不用擔心 因為UNIQMAN戰力持續組，他，來了！！ 男人的戰力、耐久、精力就在這 讓你通體舒暢、自信滿滿 來吧！👉 https:/…" at bounding box center [471, 586] width 235 height 17
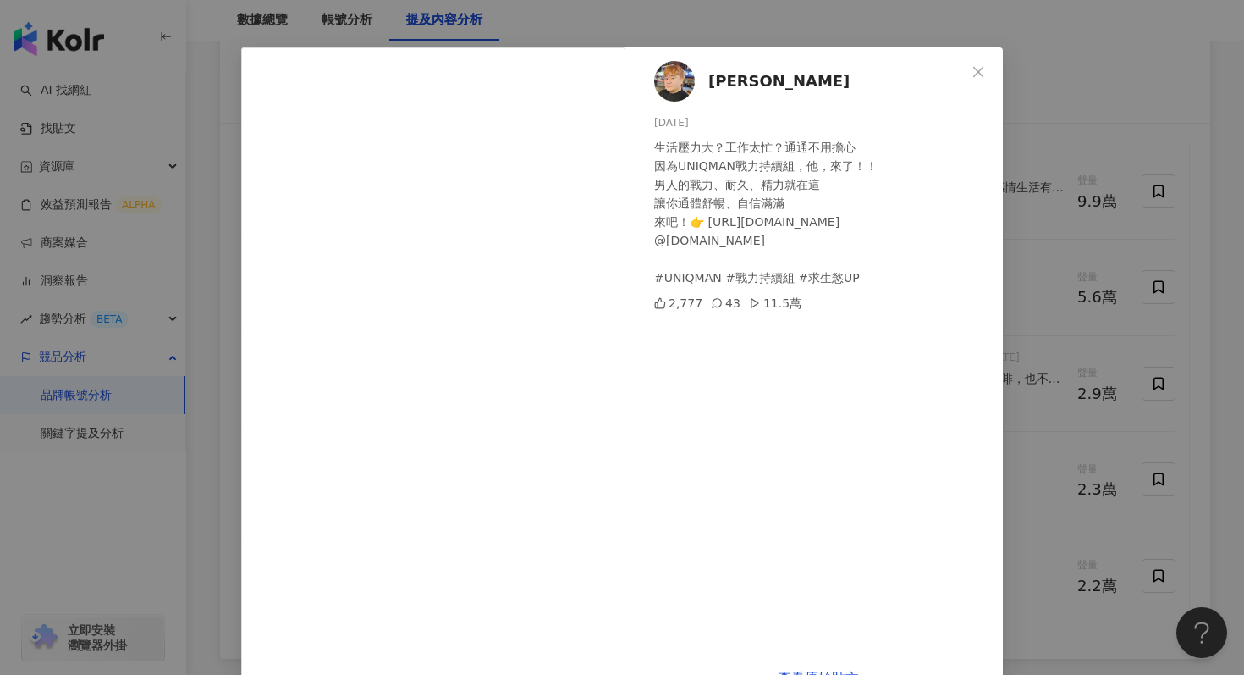
scroll to position [39, 0]
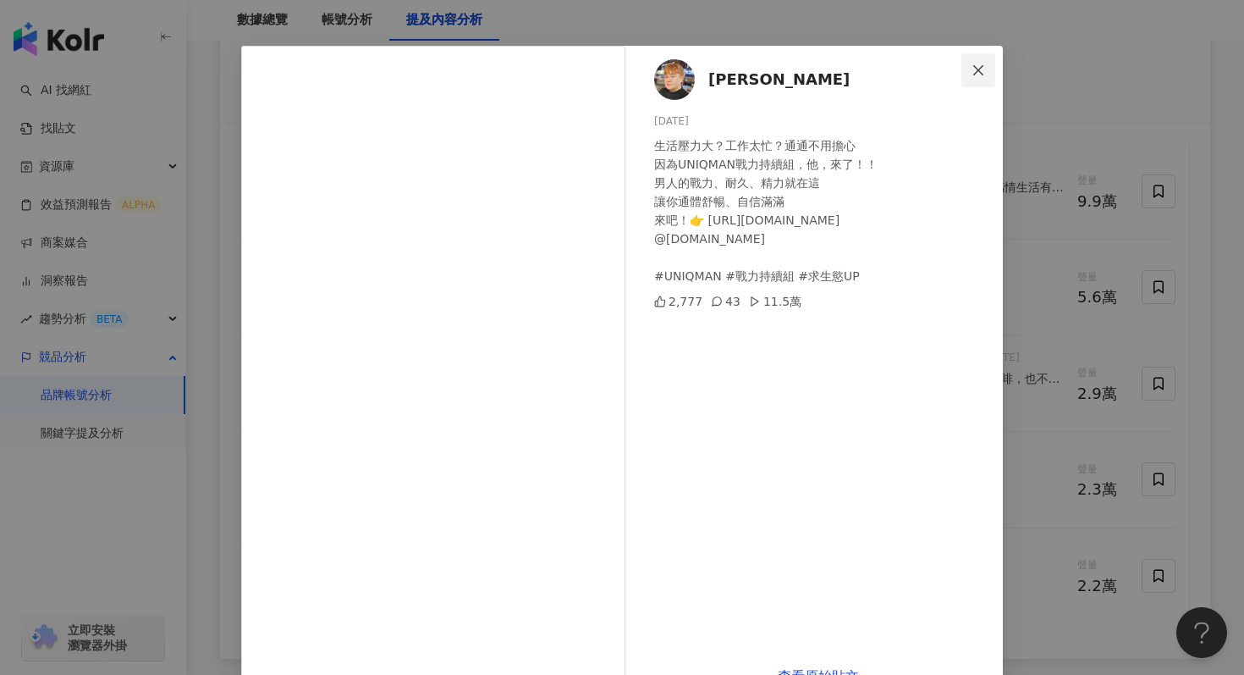
click at [973, 72] on icon "close" at bounding box center [979, 70] width 14 height 14
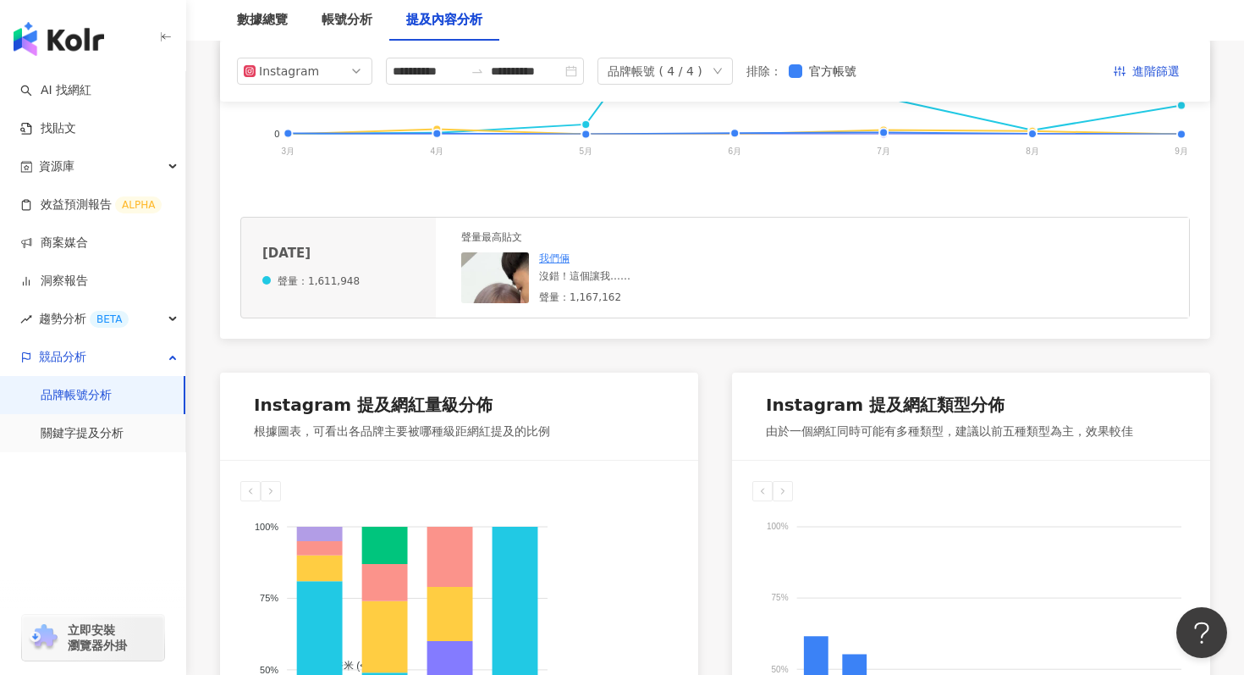
scroll to position [0, 0]
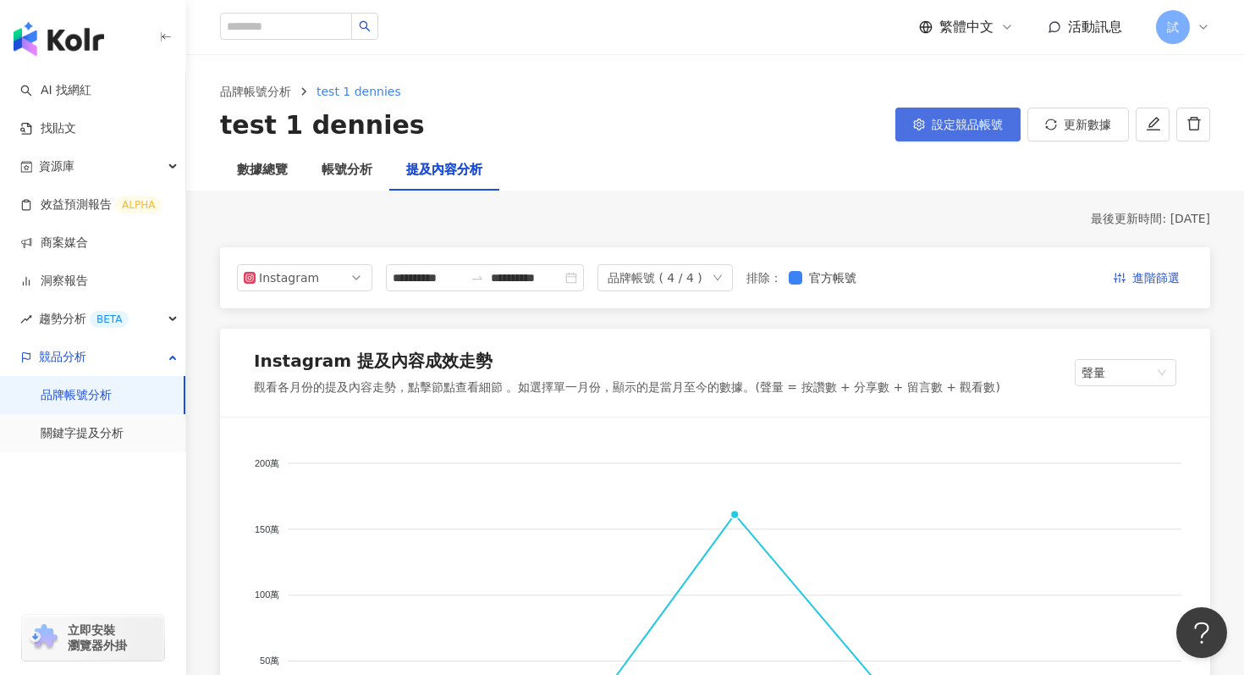
click at [944, 134] on button "設定競品帳號" at bounding box center [957, 124] width 125 height 34
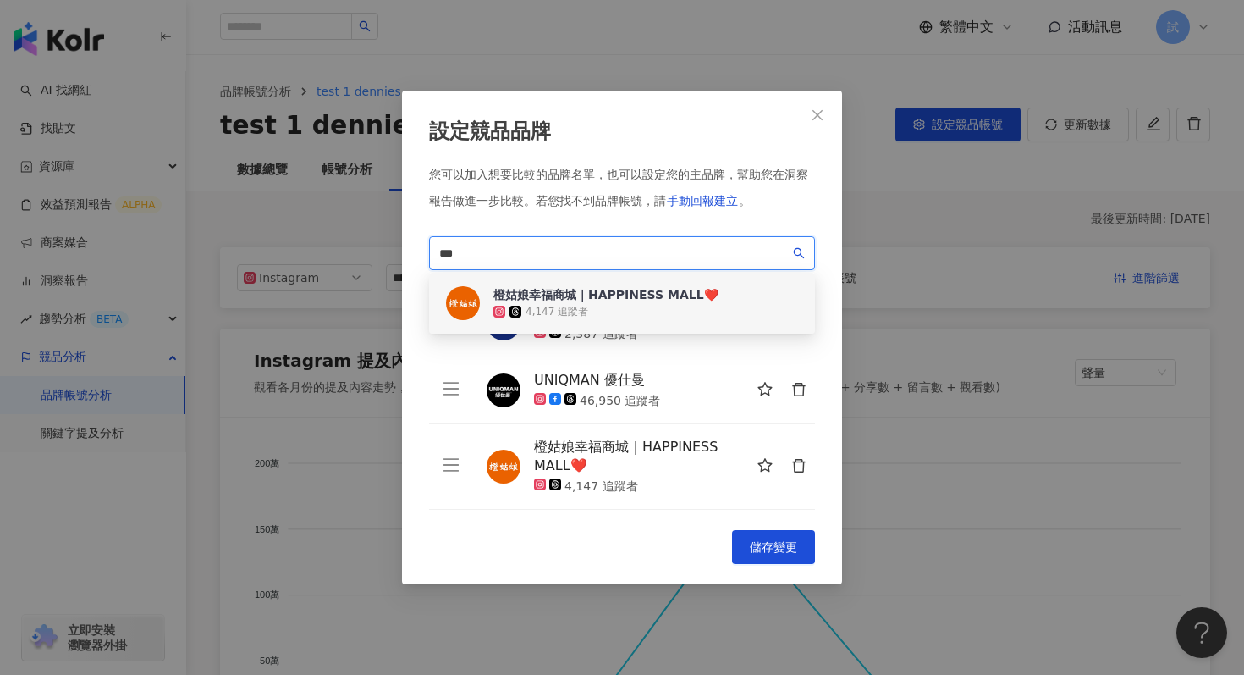
drag, startPoint x: 537, startPoint y: 255, endPoint x: 429, endPoint y: 256, distance: 107.5
click at [429, 256] on span "***" at bounding box center [622, 253] width 386 height 34
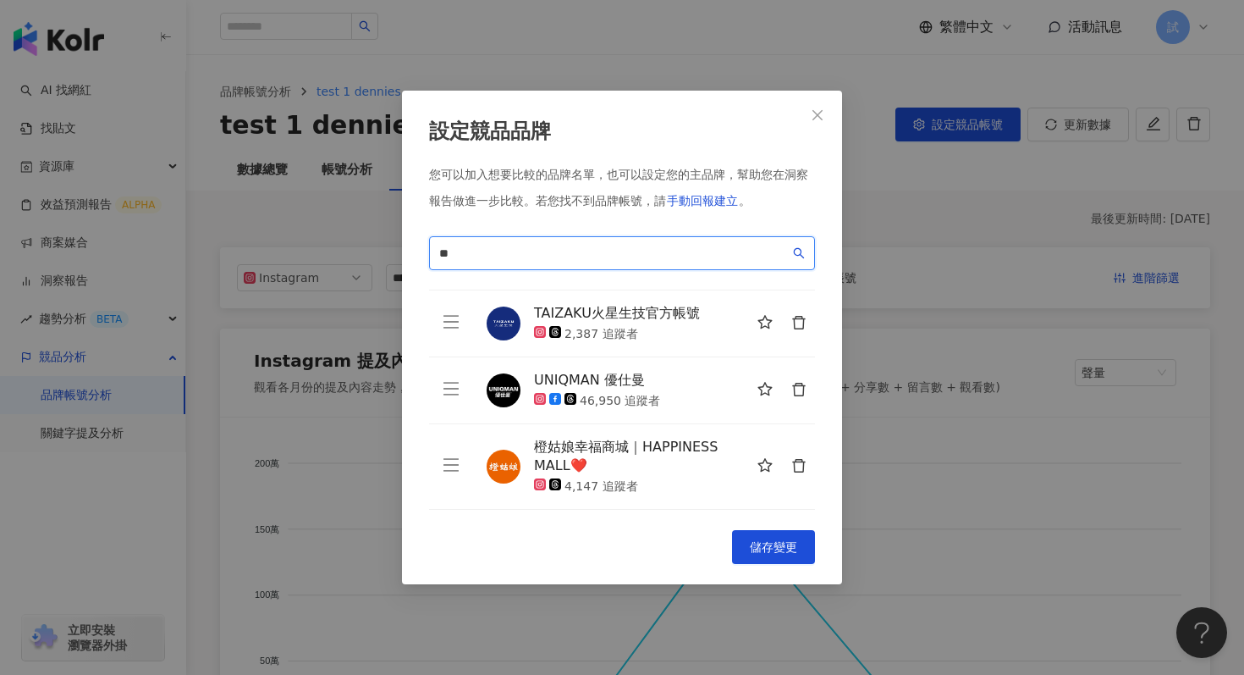
type input "*"
click at [514, 253] on input "search" at bounding box center [614, 253] width 350 height 19
paste input "***"
click at [575, 249] on input "***" at bounding box center [614, 253] width 350 height 19
click at [542, 255] on input "***" at bounding box center [614, 253] width 350 height 19
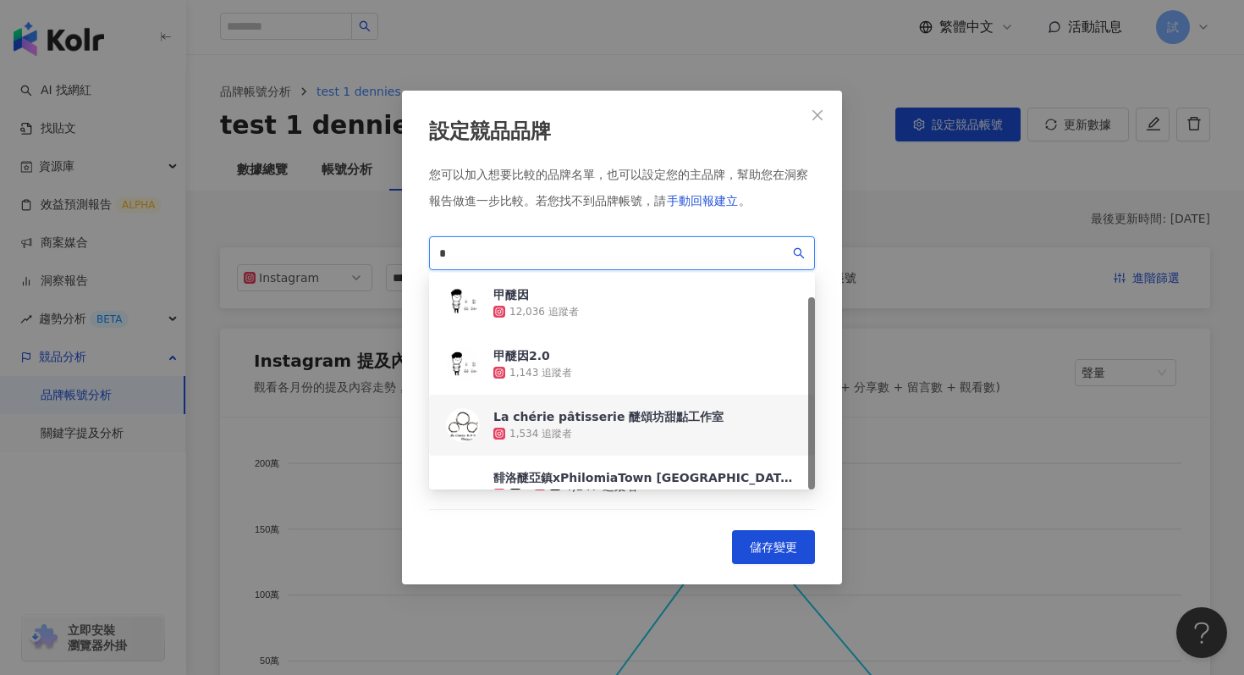
scroll to position [27, 0]
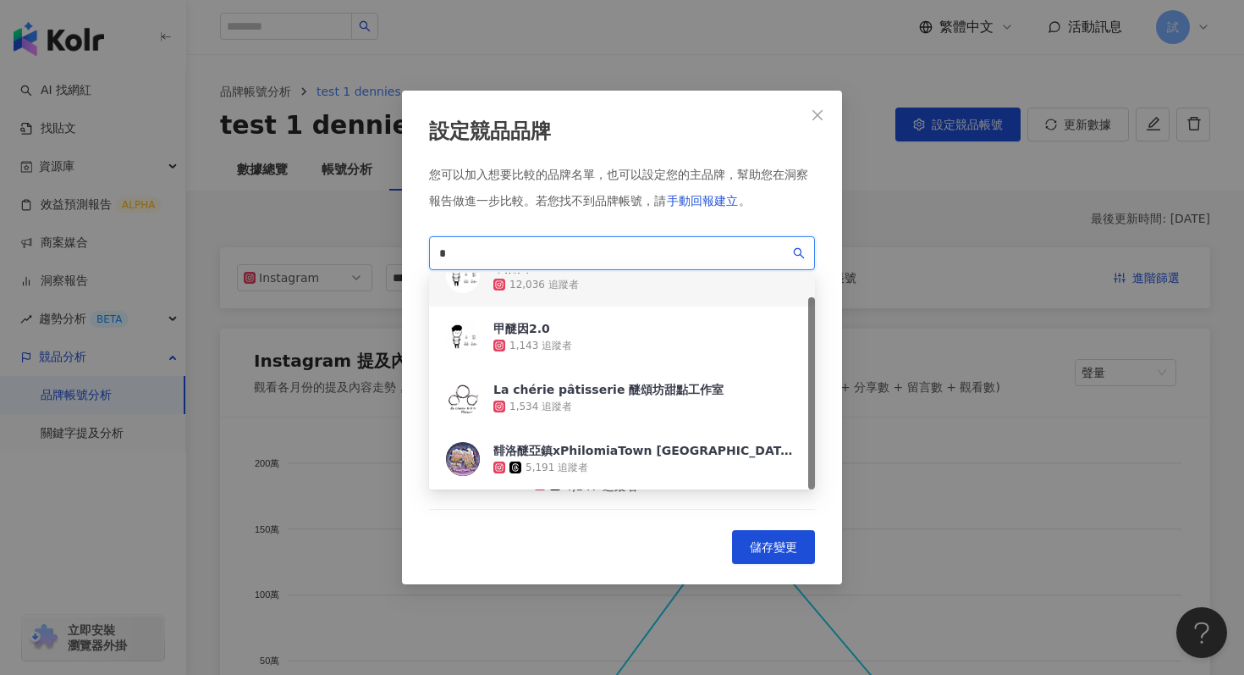
click at [477, 259] on input "*" at bounding box center [614, 253] width 350 height 19
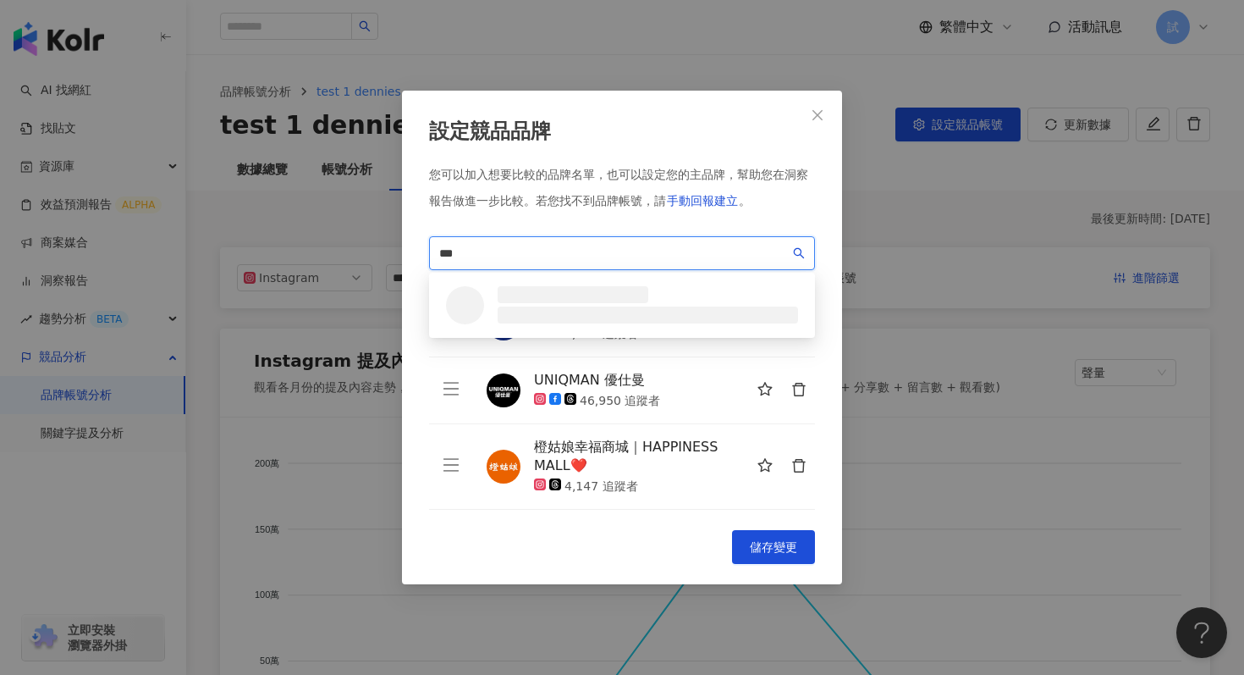
scroll to position [0, 0]
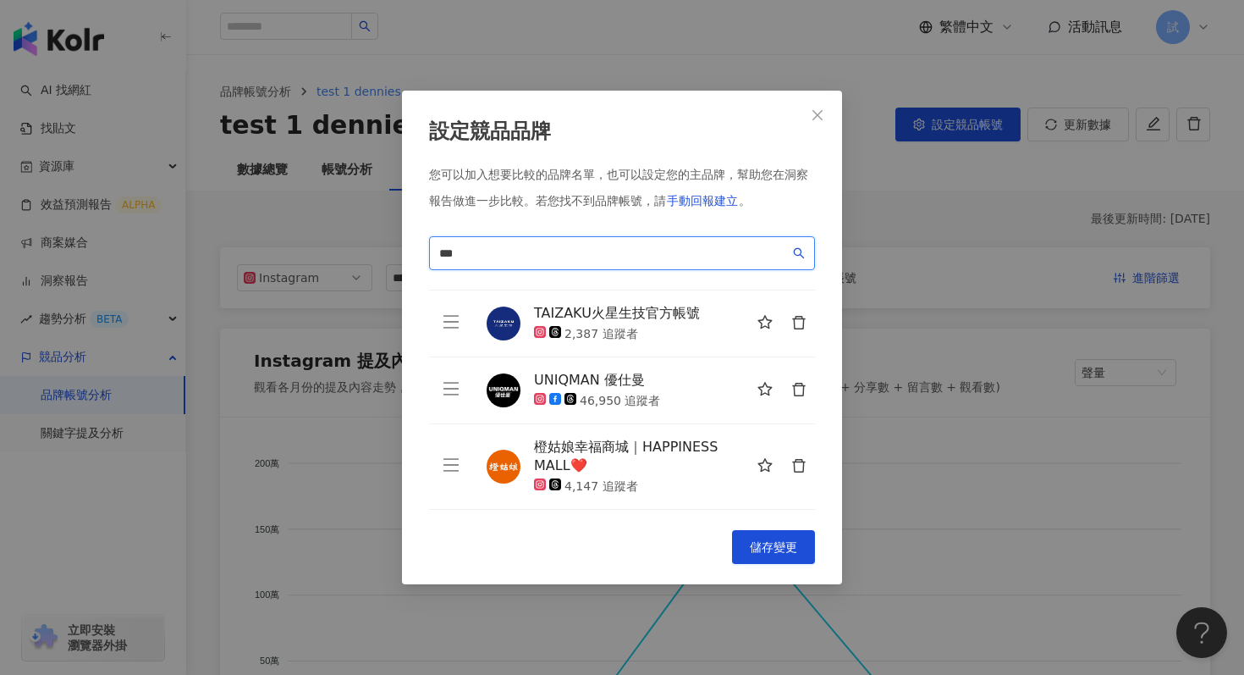
drag, startPoint x: 481, startPoint y: 257, endPoint x: 423, endPoint y: 256, distance: 57.6
click at [422, 256] on div "設定競品品牌 您可以加入想要比較的品牌名單，也可以設定您的主品牌，幫助您在洞察報告做進一步比較。 若您找不到品牌帳號，請 手動回報建立 。 醚立克 *** l…" at bounding box center [622, 337] width 440 height 493
type input "***"
click at [819, 117] on icon "close" at bounding box center [818, 115] width 10 height 10
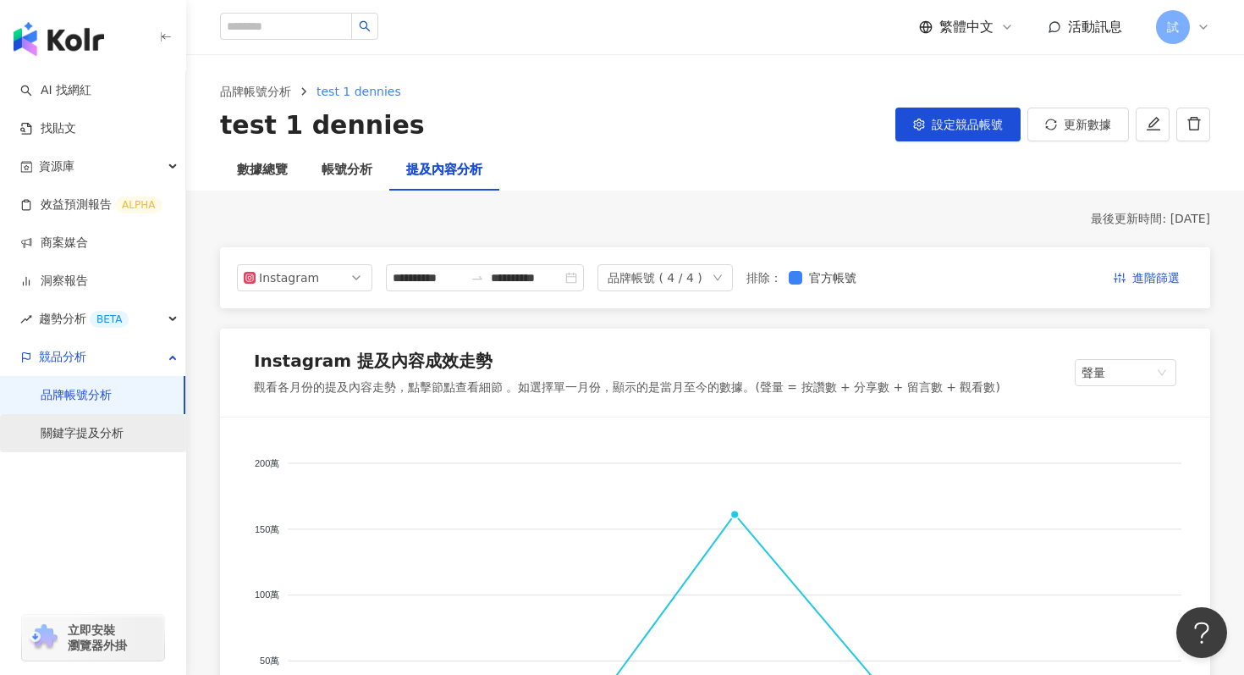
click at [105, 436] on link "關鍵字提及分析" at bounding box center [82, 433] width 83 height 17
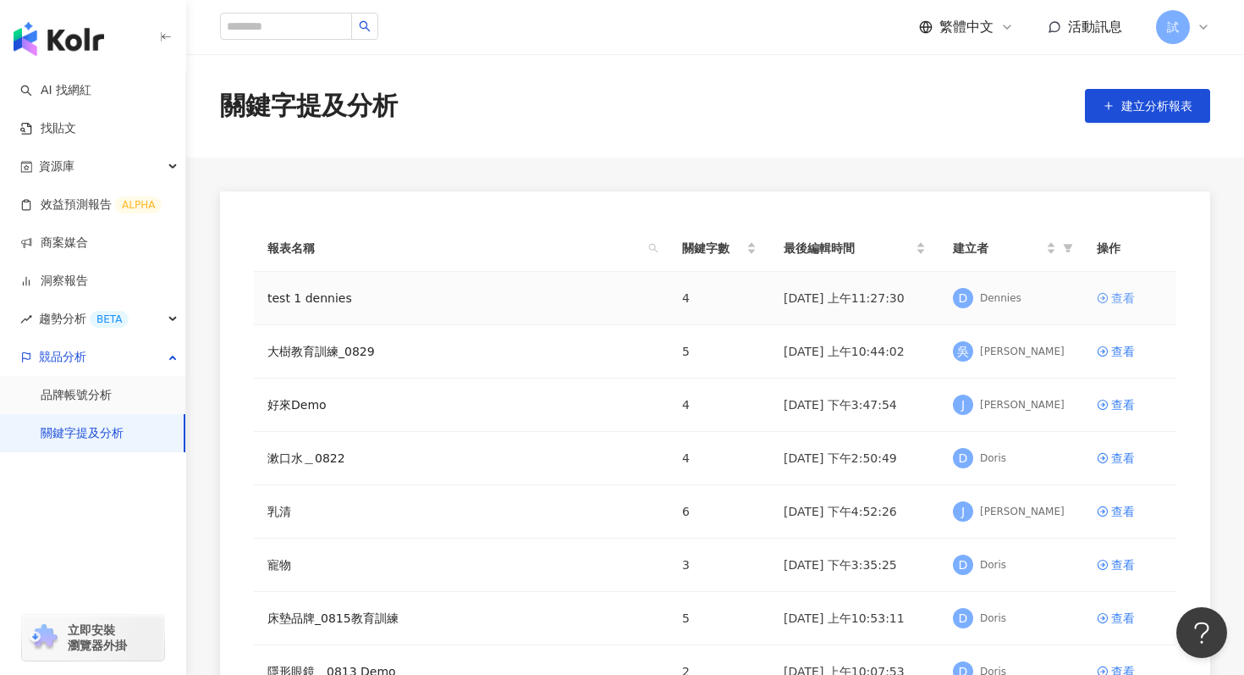
click at [1122, 302] on div "查看" at bounding box center [1123, 298] width 24 height 19
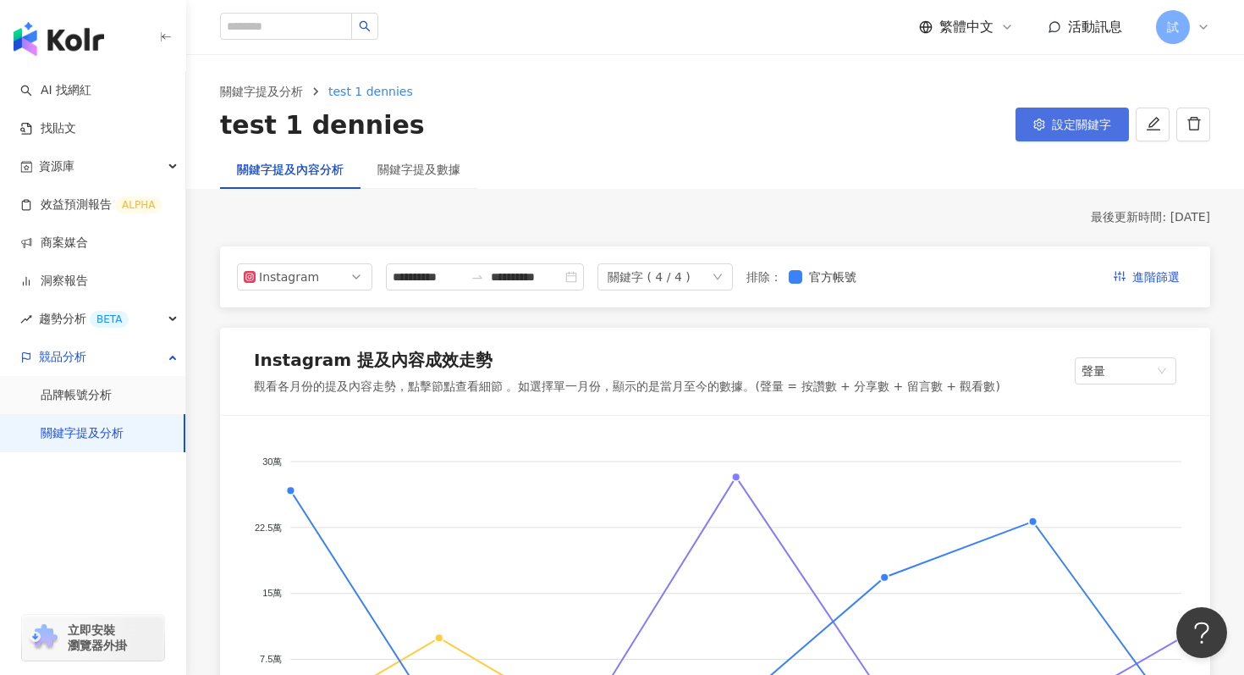
click at [1059, 124] on span "設定關鍵字" at bounding box center [1081, 125] width 59 height 14
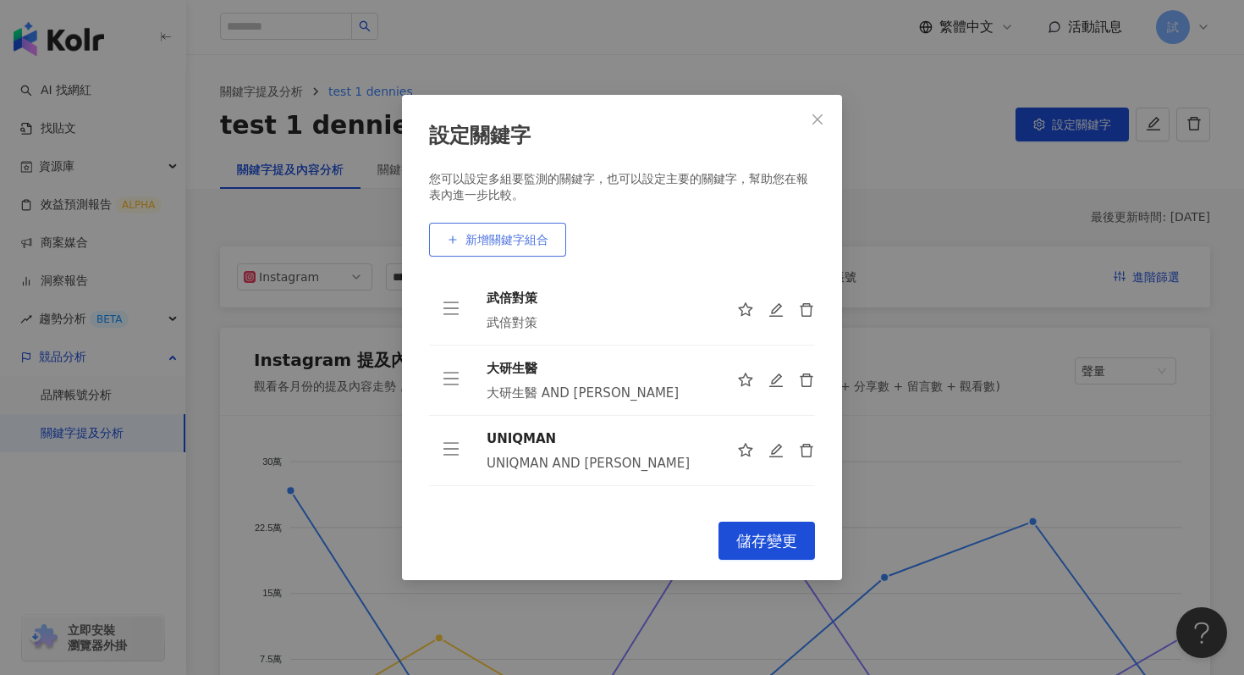
click at [533, 242] on span "新增關鍵字組合" at bounding box center [507, 240] width 83 height 14
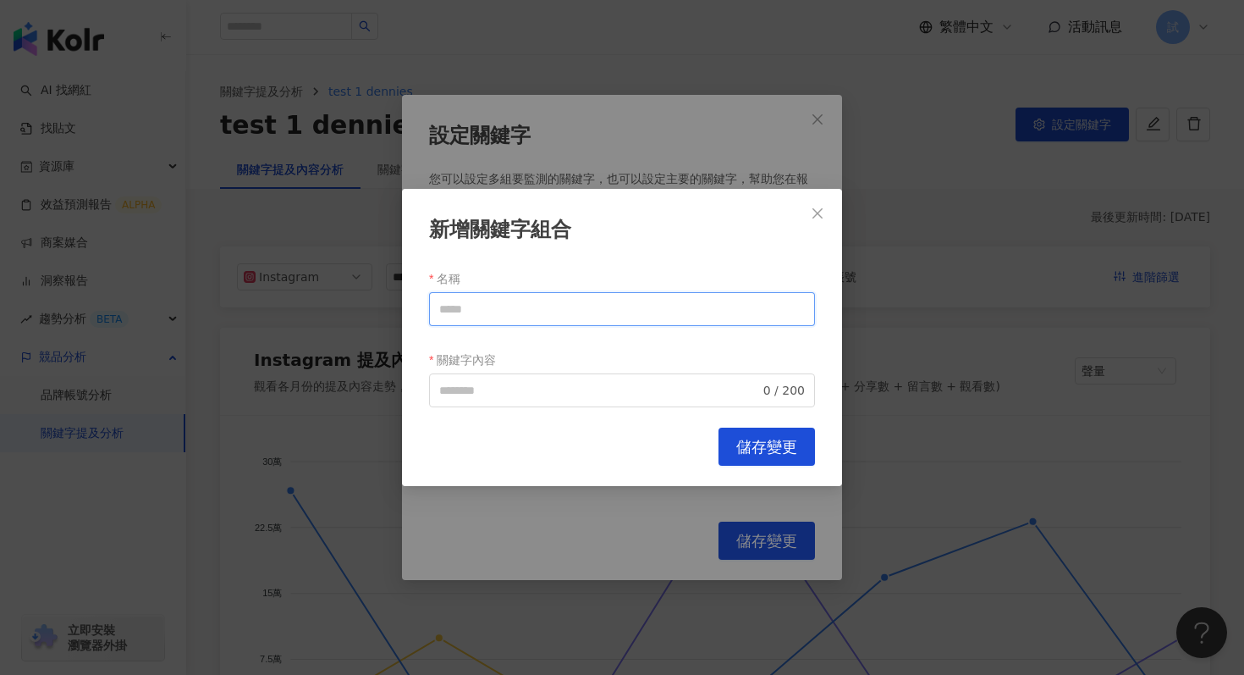
click at [491, 314] on input "名稱" at bounding box center [622, 309] width 386 height 34
paste input "***"
type input "***"
click at [471, 391] on input "關鍵字內容" at bounding box center [599, 390] width 321 height 19
paste input "***"
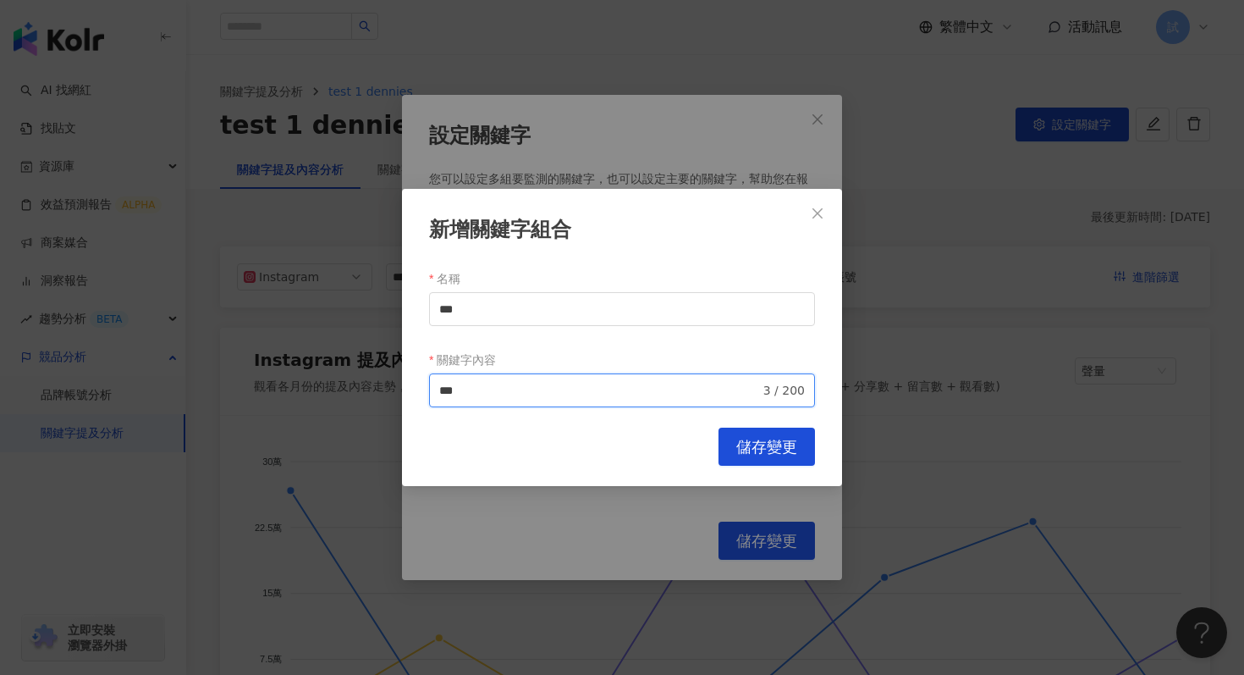
click at [564, 393] on input "***" at bounding box center [599, 390] width 321 height 19
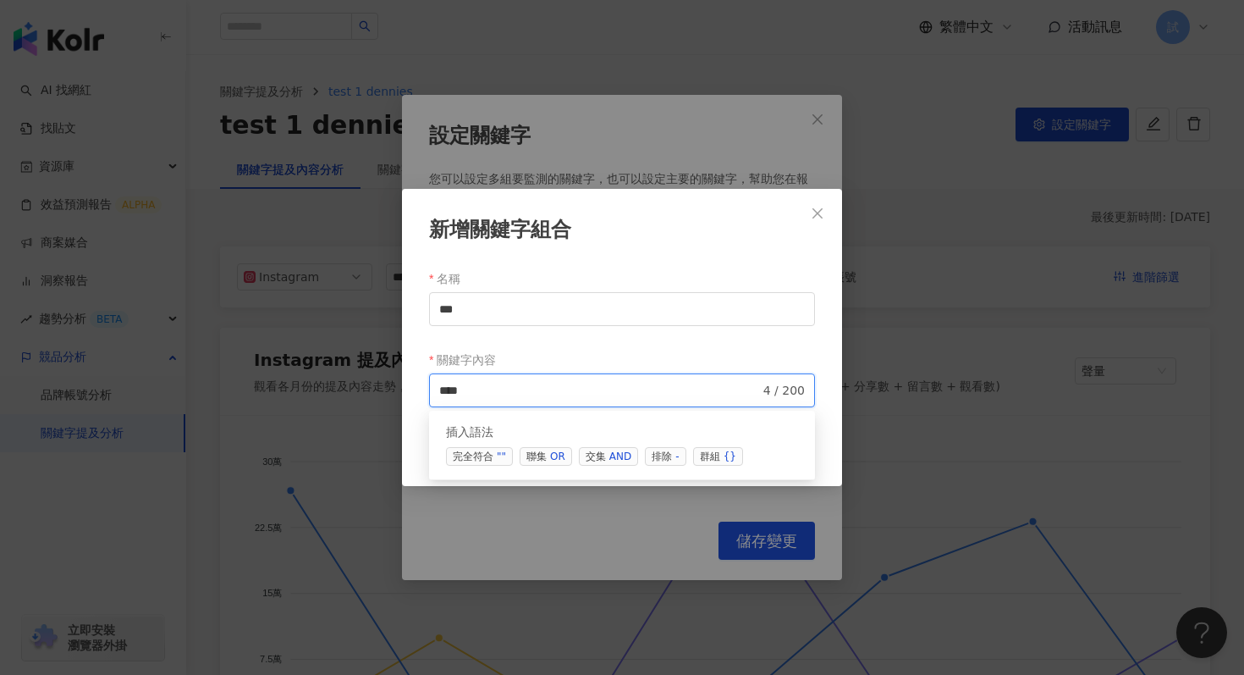
type input "***"
click at [757, 515] on div "新增關鍵字組合 名稱 *** 關鍵字內容 *** 4 / 200 searchOperator 插入語法 完全符合 "" 聯集 OR 交集 AND 排除 - …" at bounding box center [622, 337] width 1244 height 675
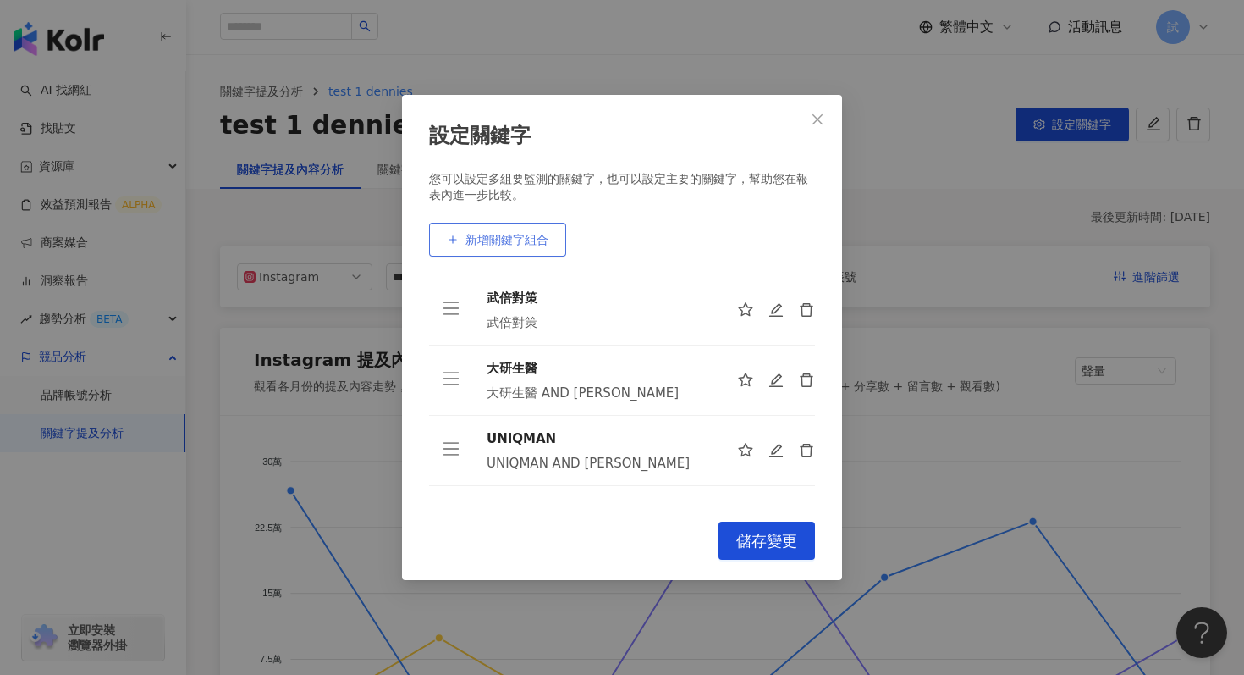
click at [516, 240] on span "新增關鍵字組合" at bounding box center [507, 240] width 83 height 14
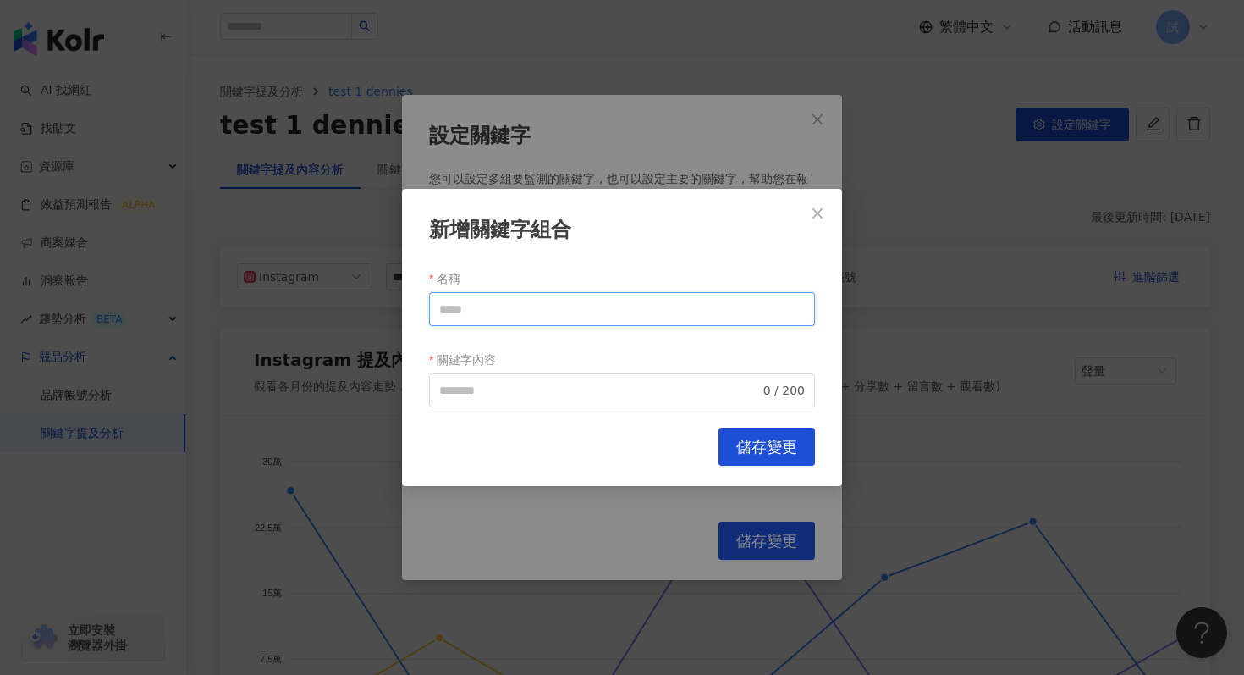
click at [519, 323] on input "名稱" at bounding box center [622, 309] width 386 height 34
paste input "***"
type input "***"
click at [478, 388] on input "關鍵字內容" at bounding box center [599, 390] width 321 height 19
paste input "***"
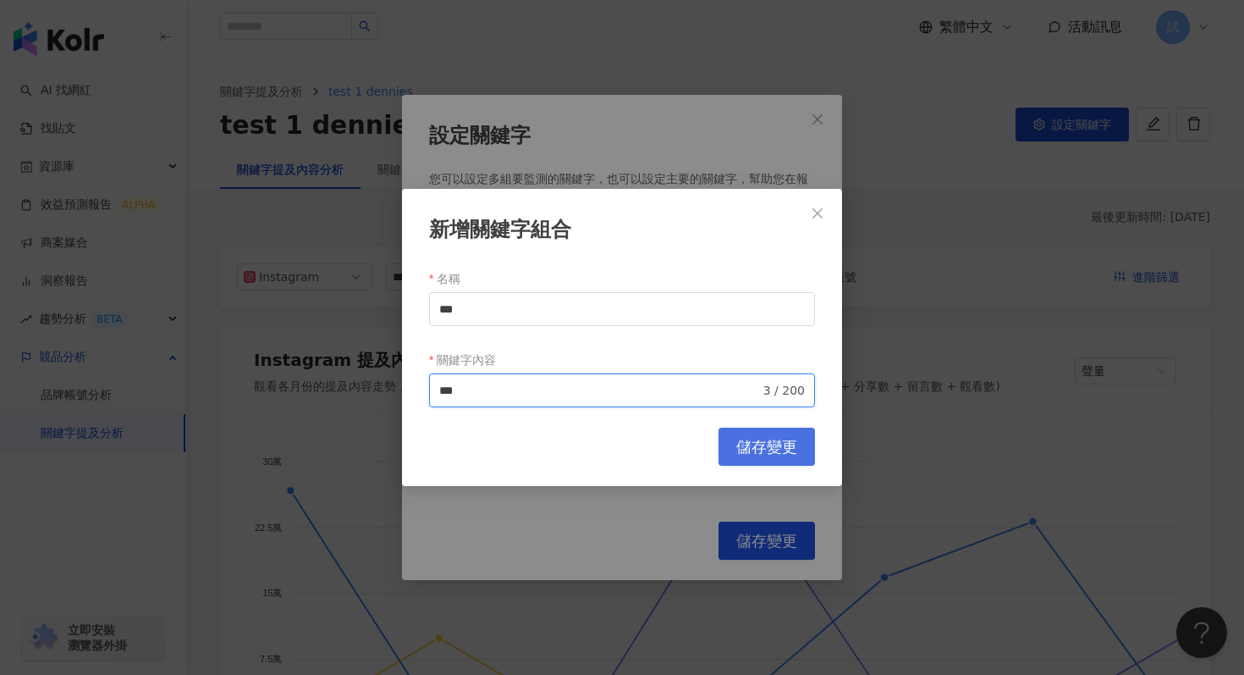
type input "***"
click at [769, 458] on button "儲存變更" at bounding box center [767, 446] width 96 height 38
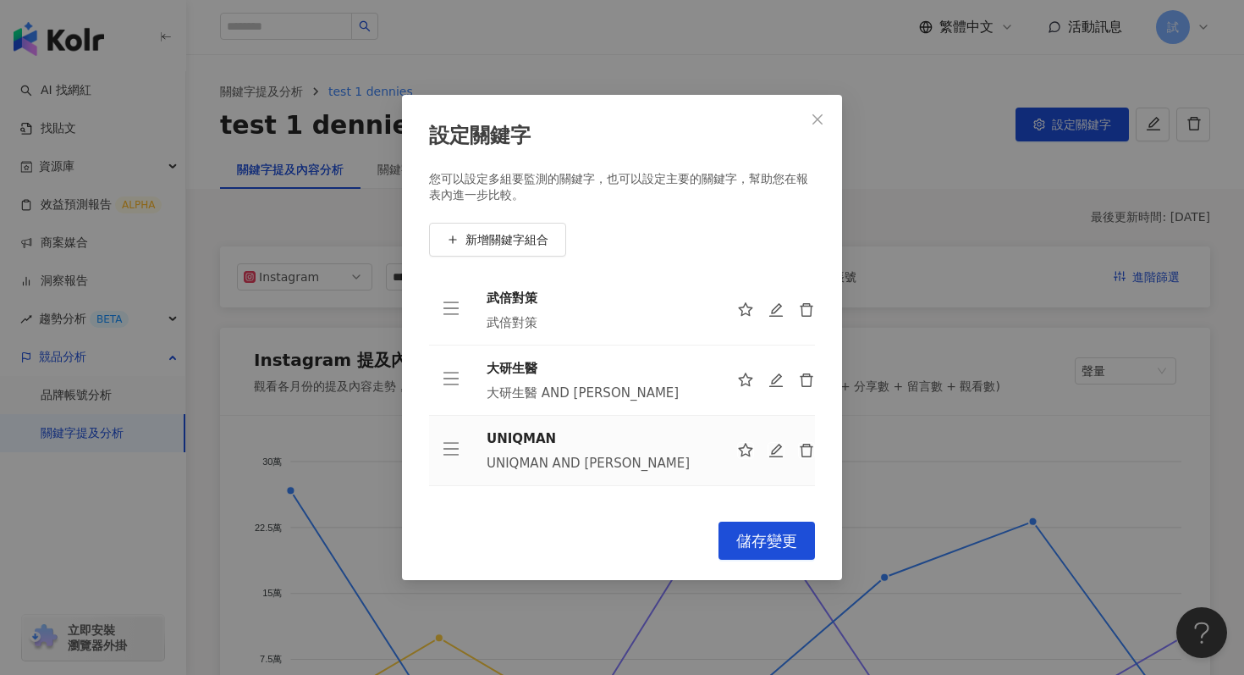
scroll to position [125, 0]
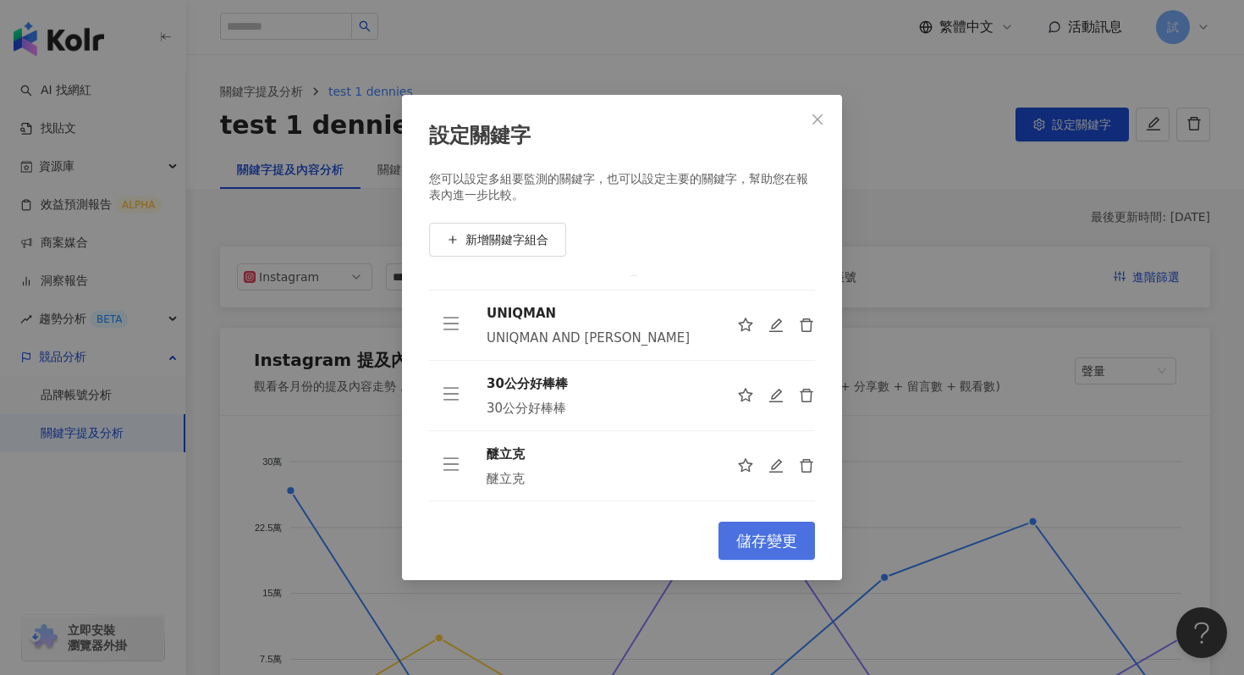
click at [760, 543] on span "儲存變更" at bounding box center [766, 541] width 61 height 19
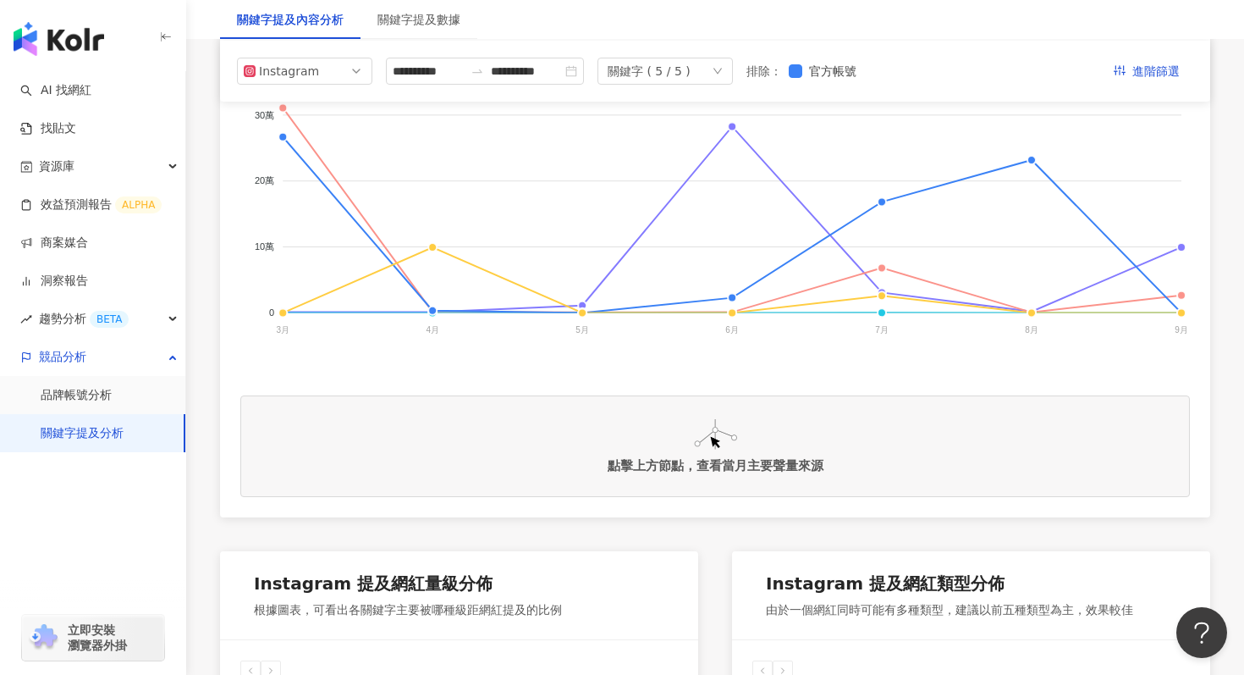
scroll to position [398, 0]
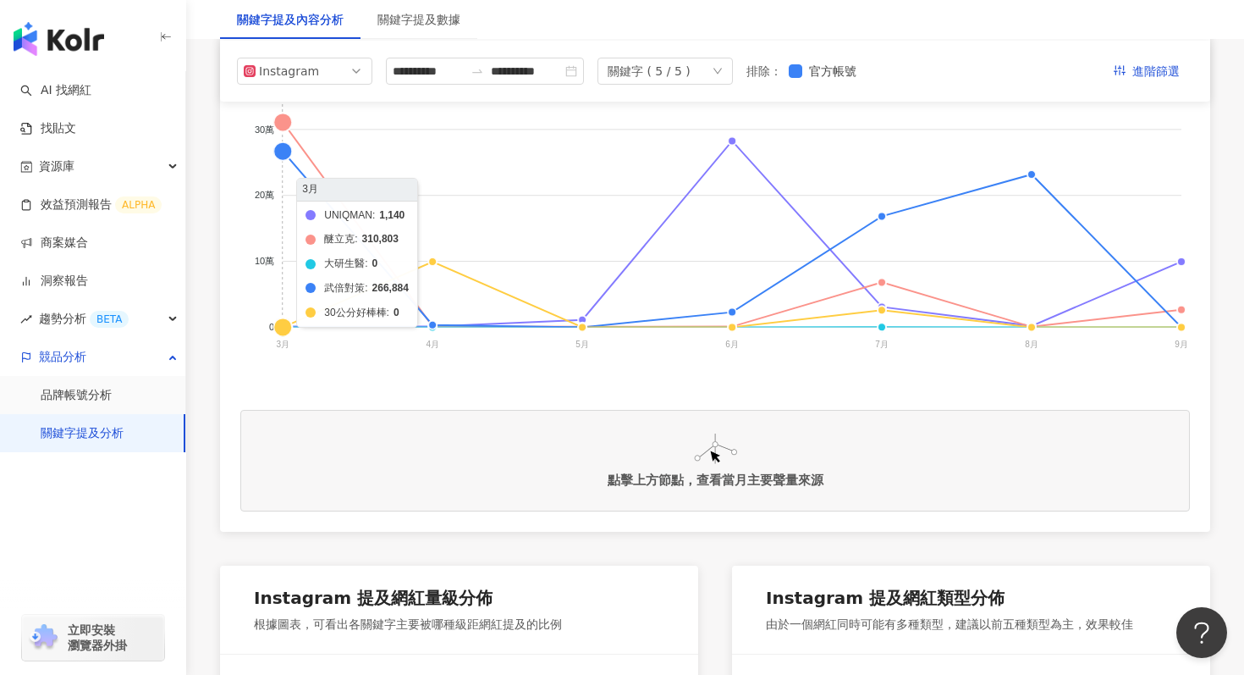
click at [286, 123] on foreignobject "UNIQMAN 醚立克 大研生醫 武倍對策 30公分好棒棒" at bounding box center [715, 207] width 950 height 339
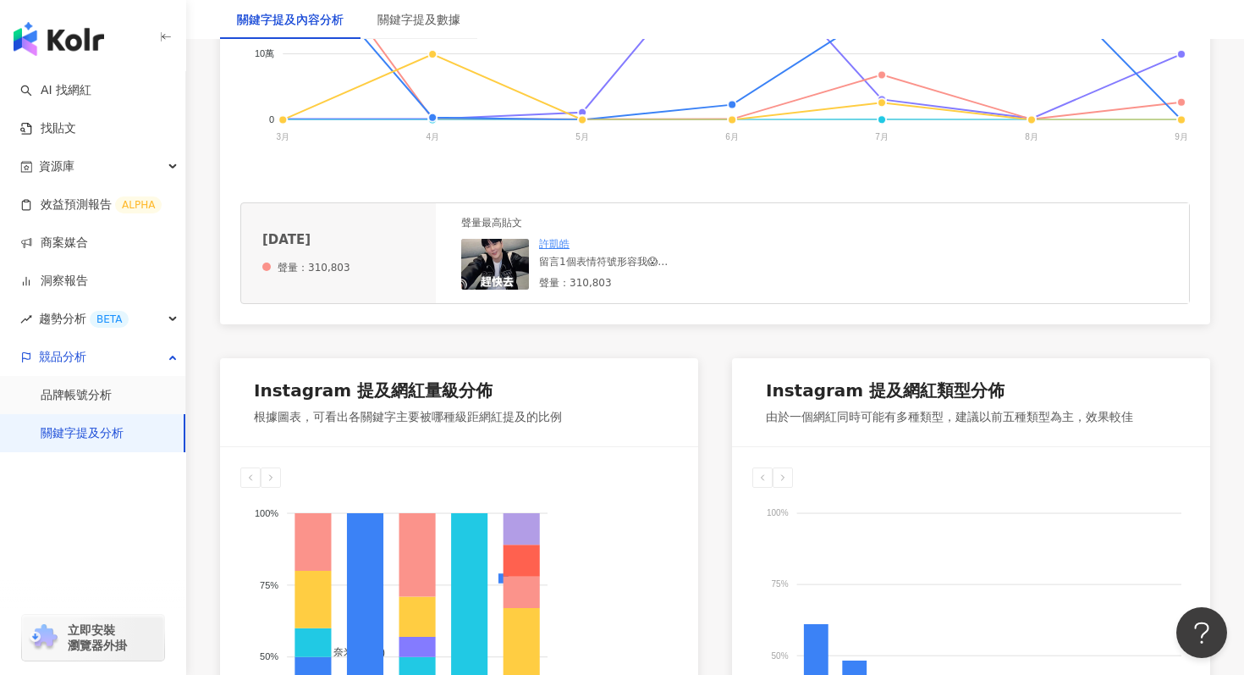
scroll to position [613, 0]
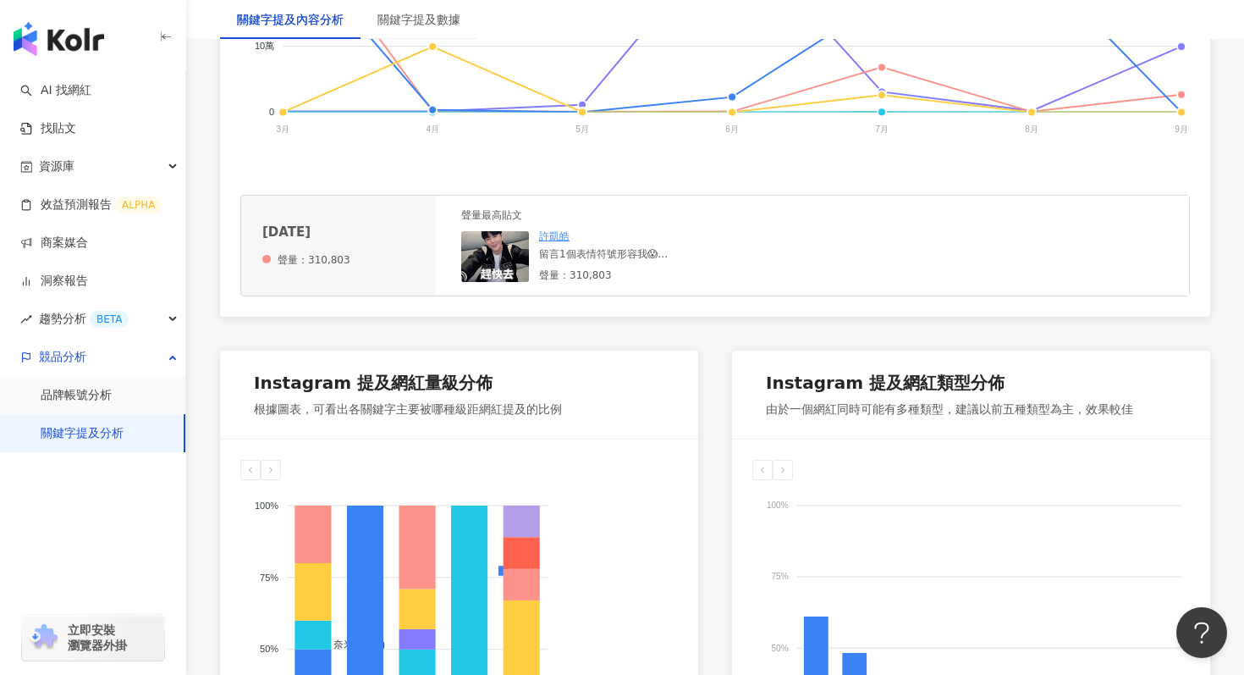
click at [558, 235] on link "許凱皓" at bounding box center [554, 236] width 30 height 12
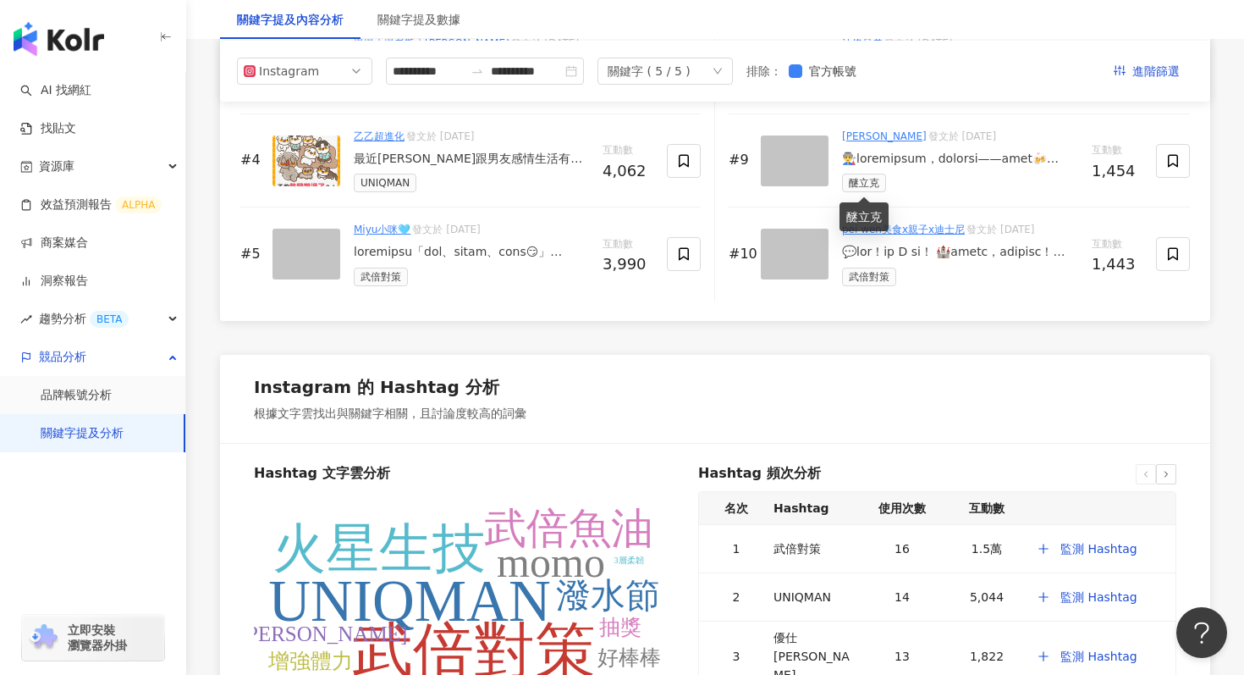
scroll to position [2911, 0]
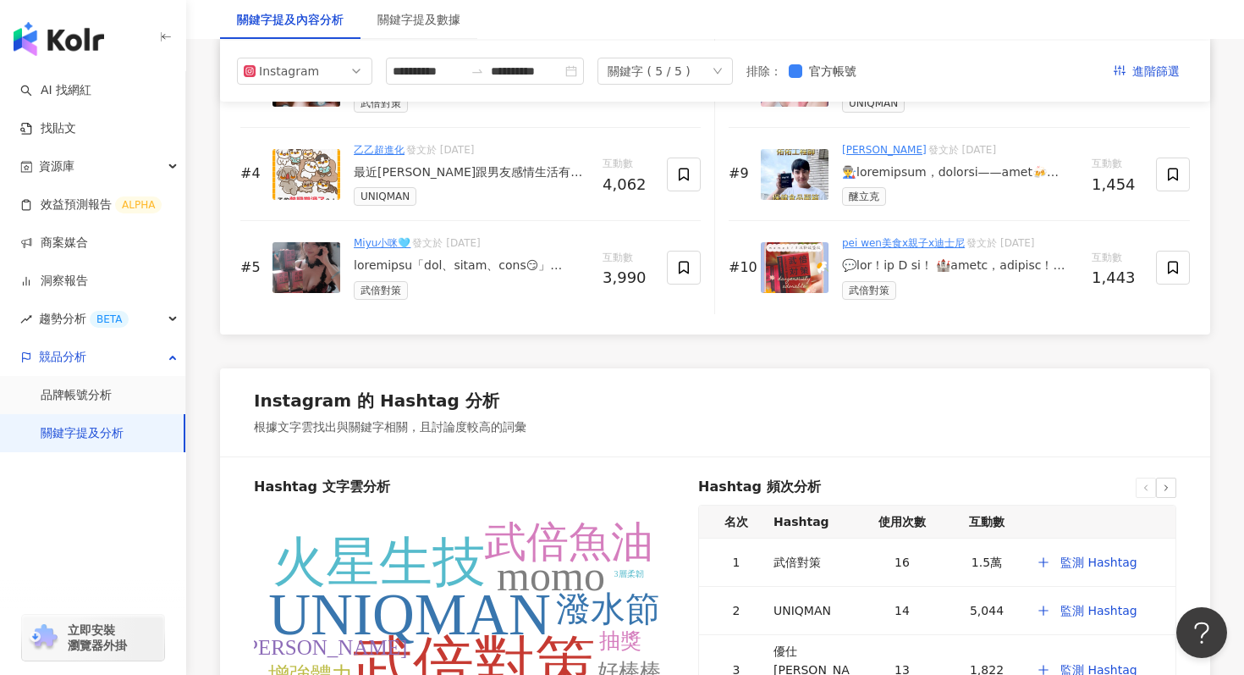
click at [862, 176] on div at bounding box center [960, 172] width 236 height 17
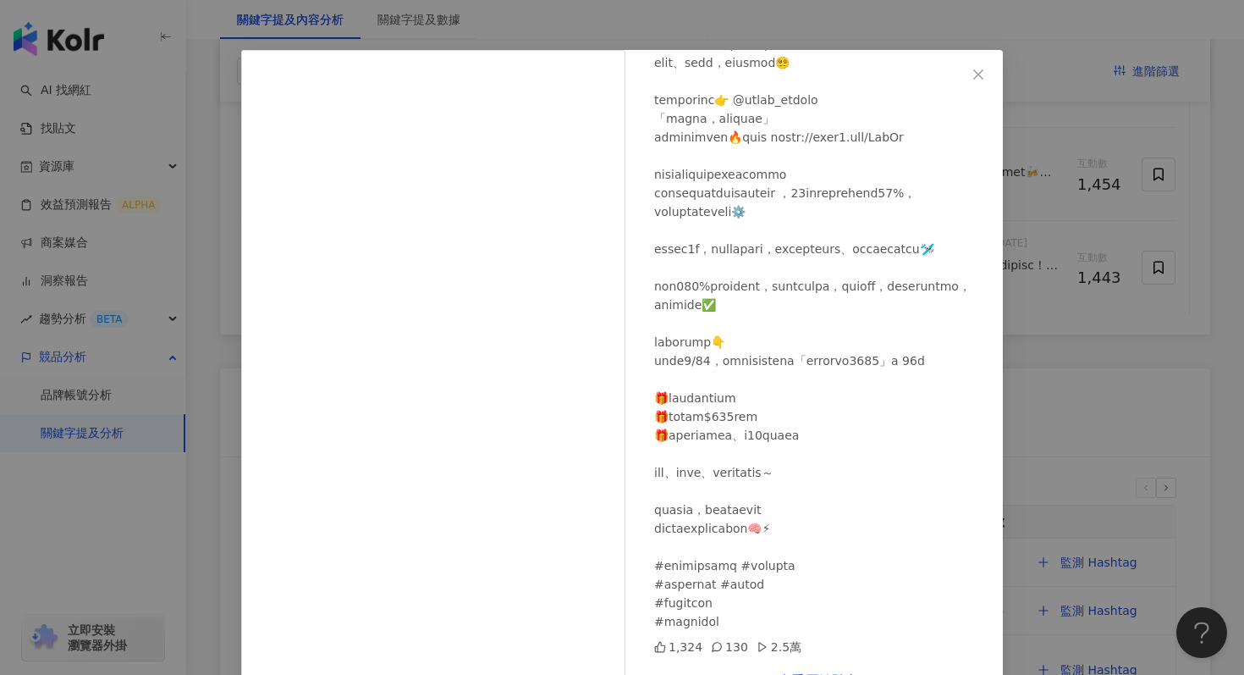
scroll to position [74, 0]
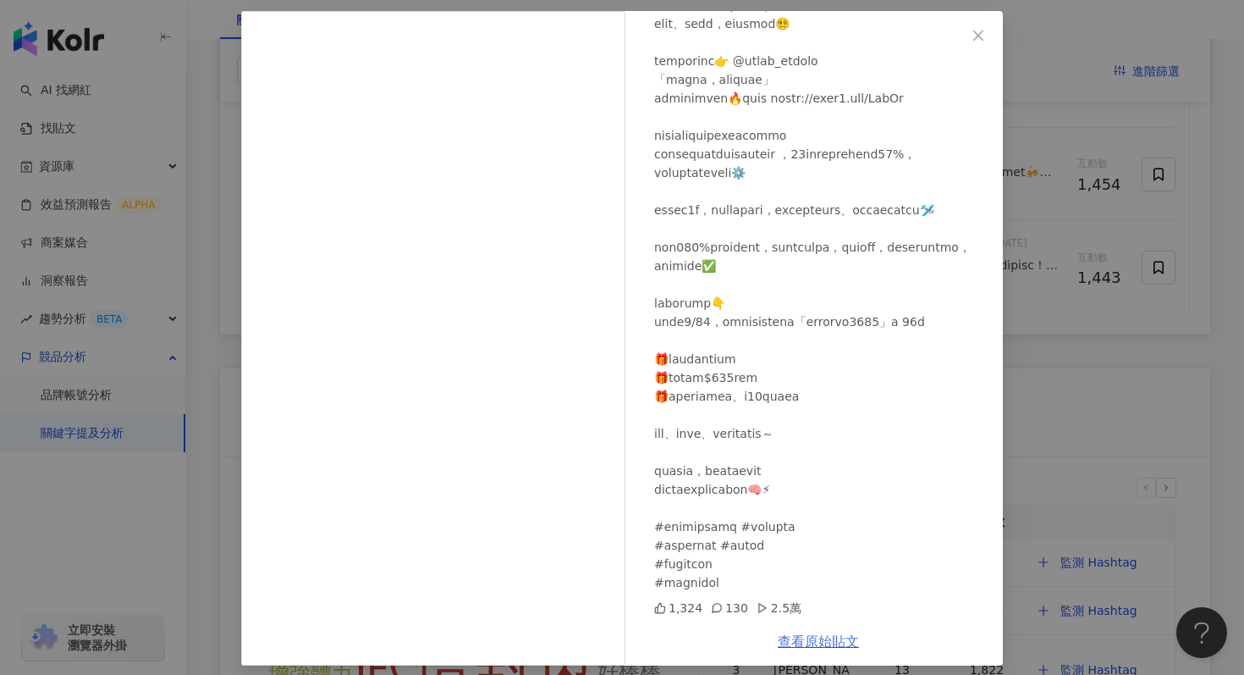
click at [845, 637] on link "查看原始貼文" at bounding box center [818, 641] width 81 height 16
click at [1060, 377] on div "林俊佑 2025/9/1 1,324 130 2.5萬 查看原始貼文" at bounding box center [622, 337] width 1244 height 675
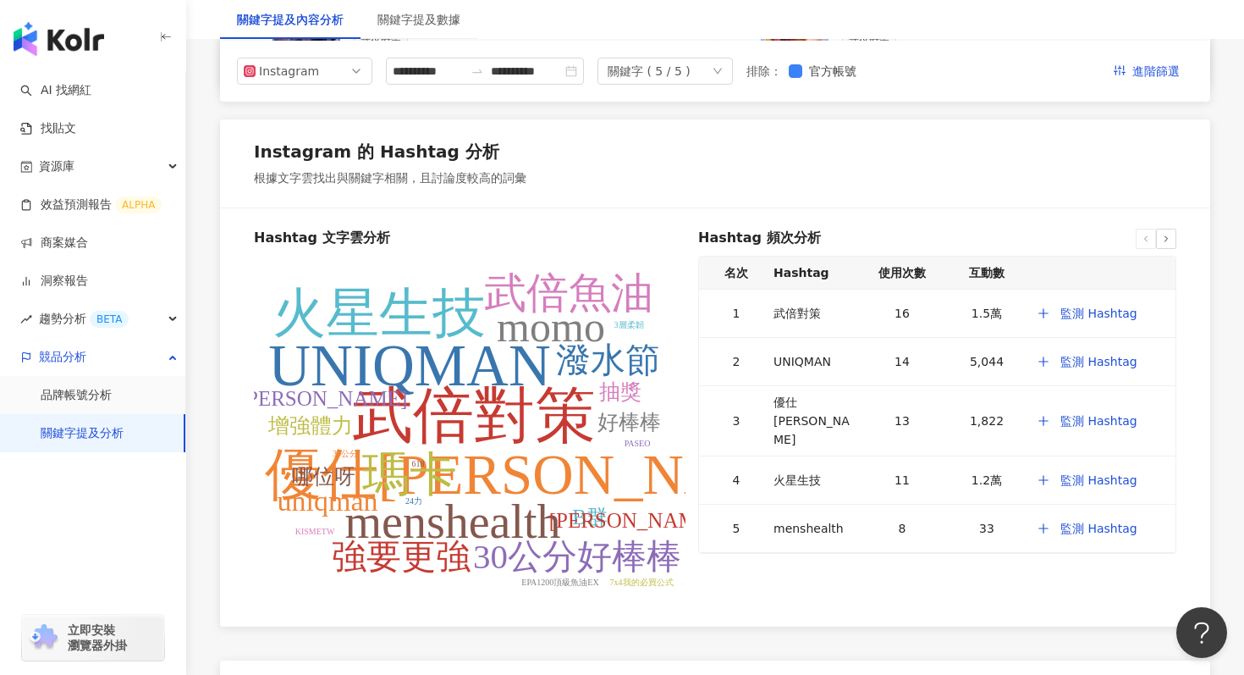
scroll to position [2599, 0]
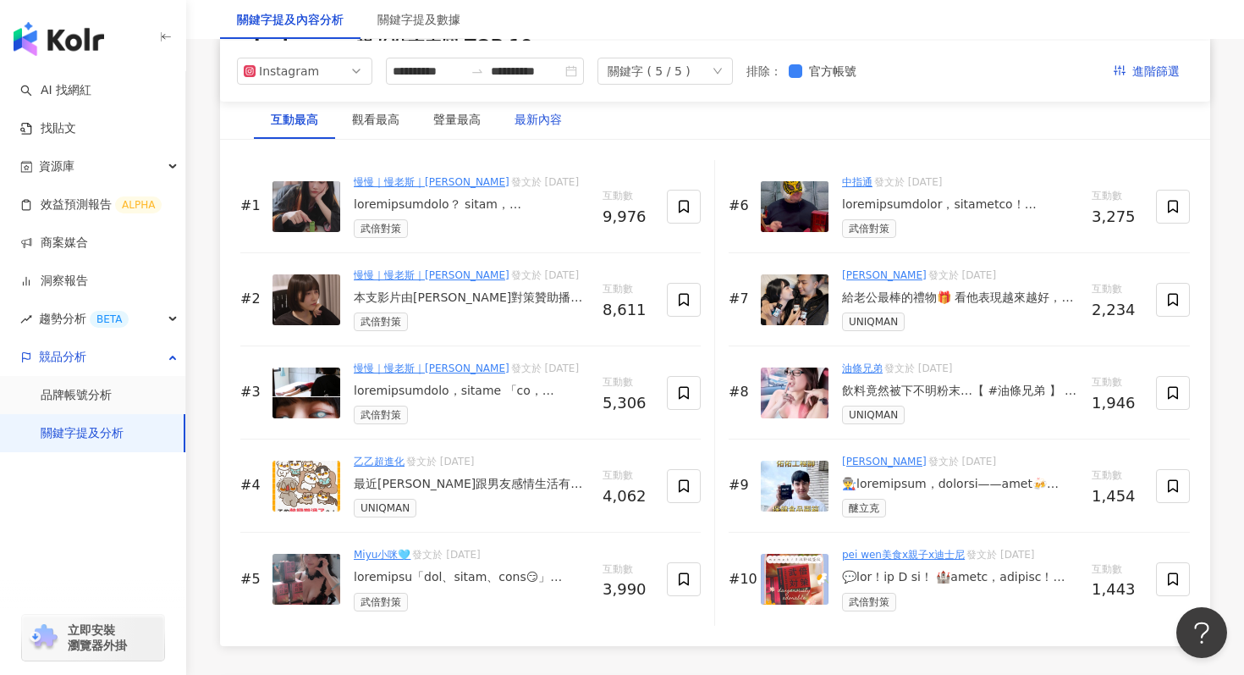
click at [532, 124] on div "最新內容" at bounding box center [538, 119] width 47 height 19
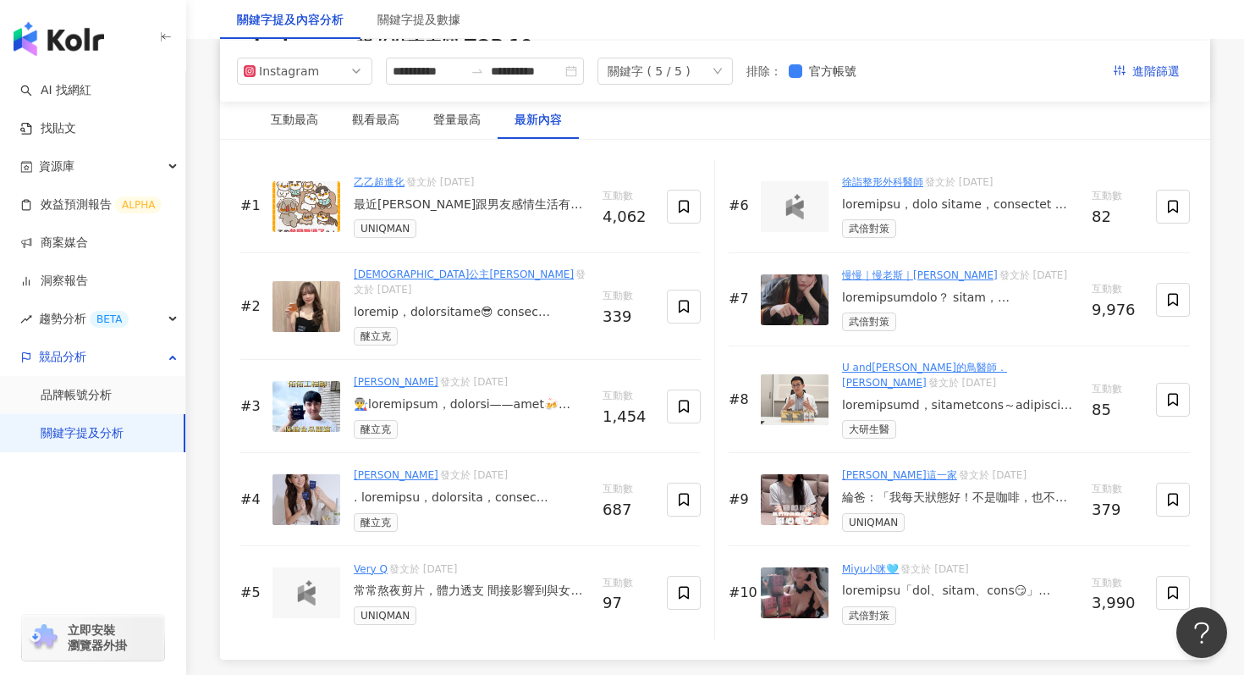
click at [453, 490] on div at bounding box center [471, 497] width 235 height 17
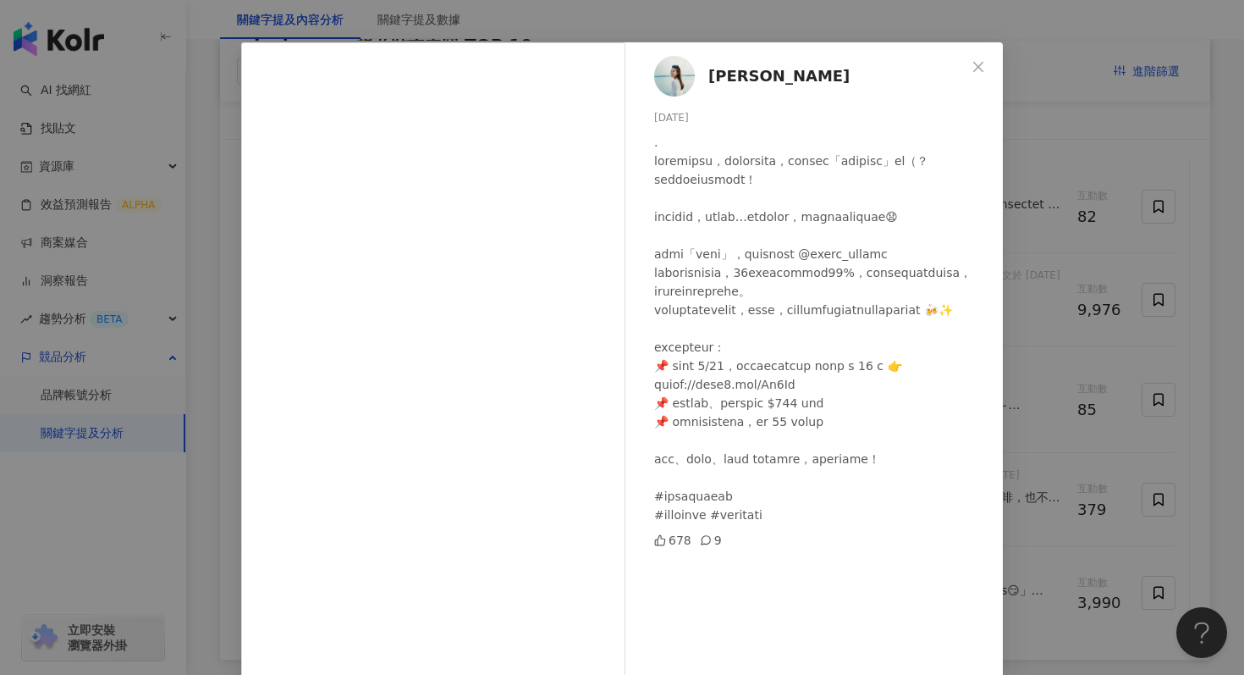
scroll to position [117, 0]
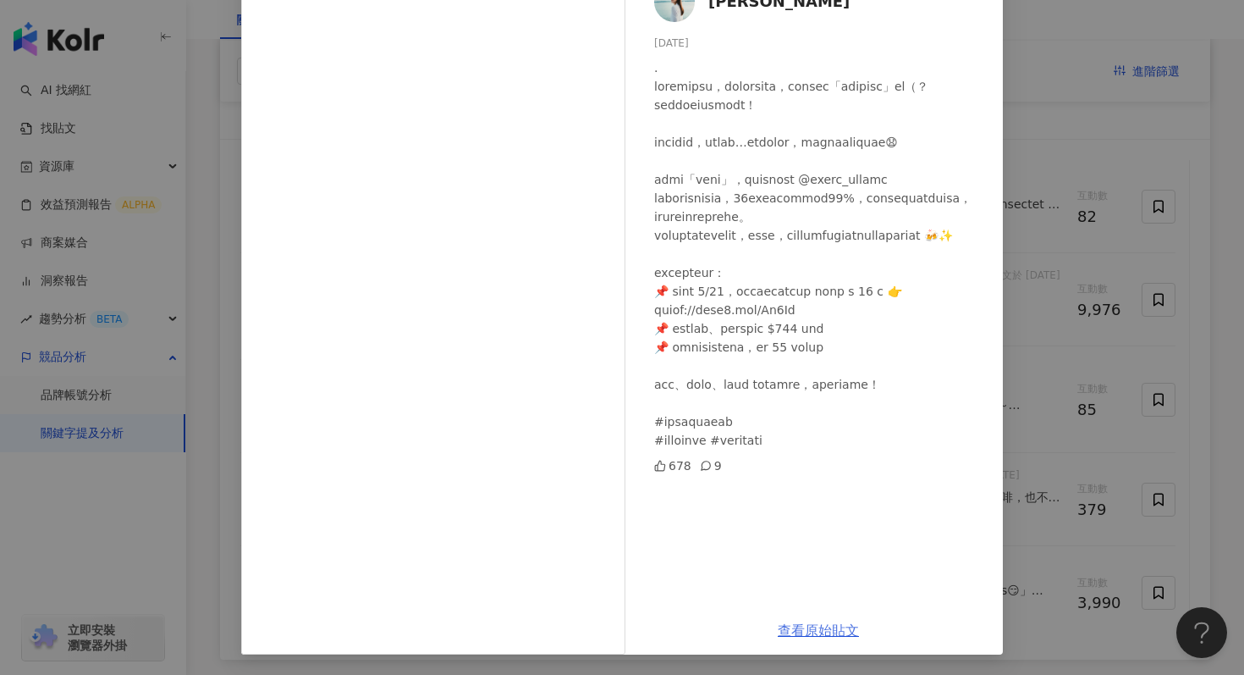
click at [822, 633] on link "查看原始貼文" at bounding box center [818, 630] width 81 height 16
click at [1082, 171] on div "Iris Wei 2025/8/26 678 9 查看原始貼文" at bounding box center [622, 337] width 1244 height 675
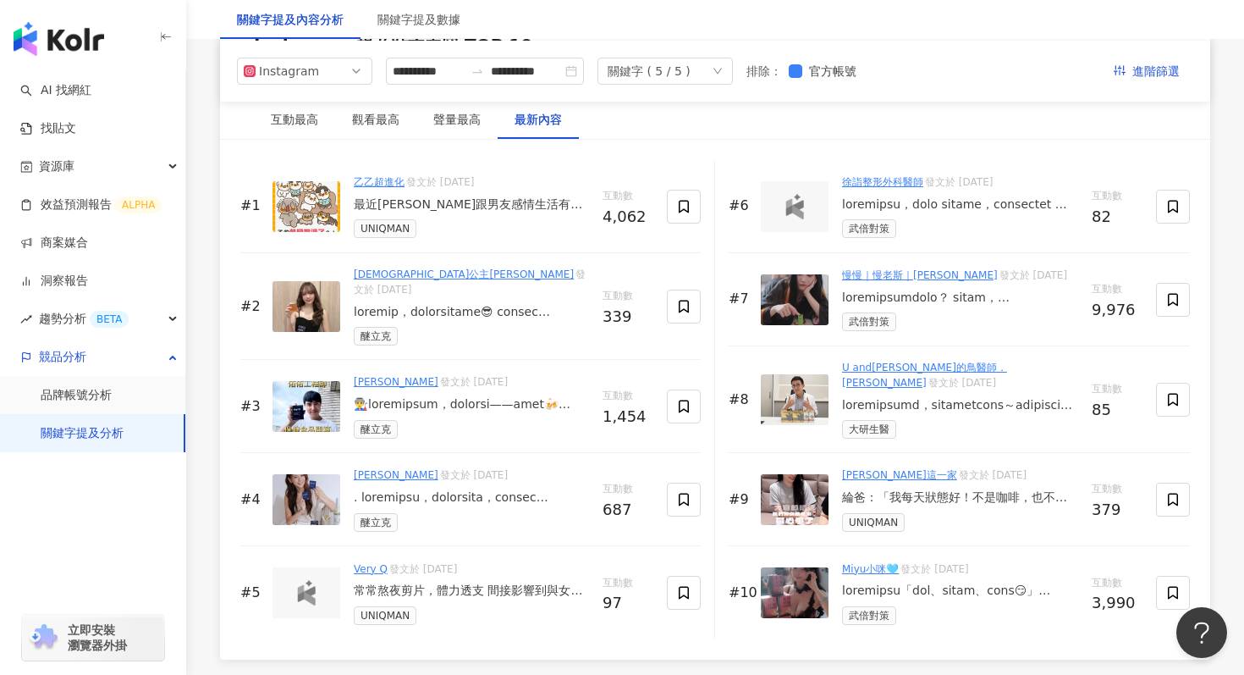
click at [477, 304] on div at bounding box center [471, 312] width 235 height 17
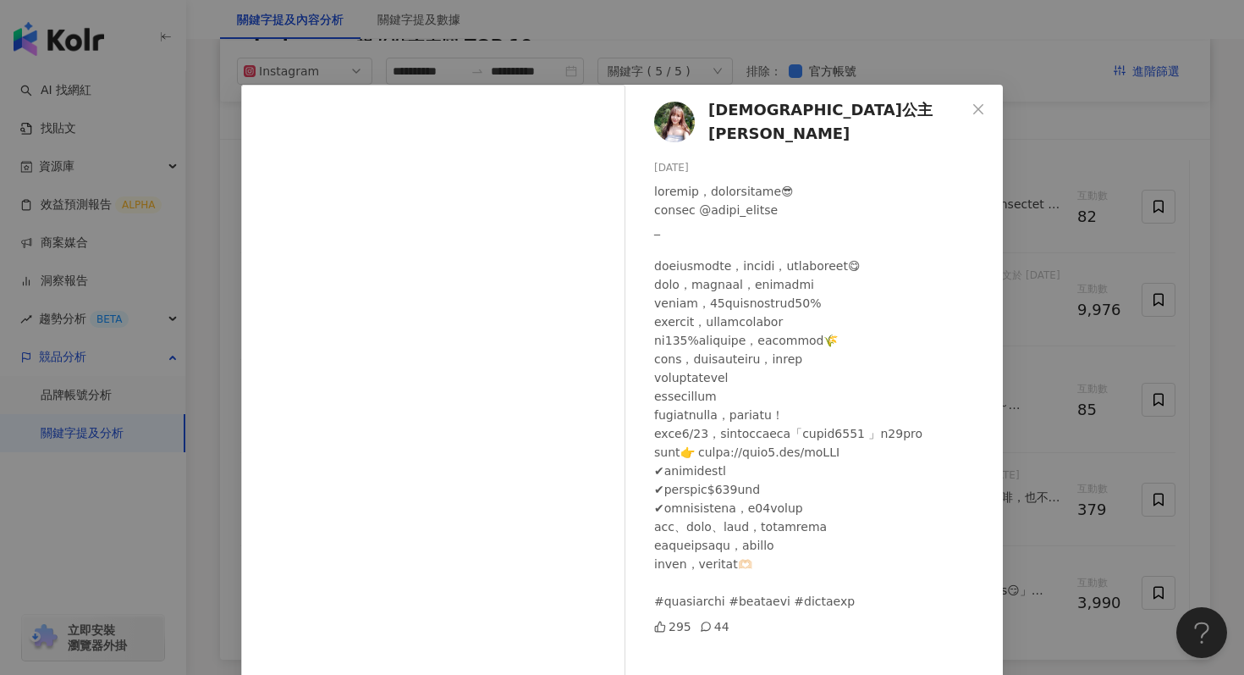
scroll to position [85, 0]
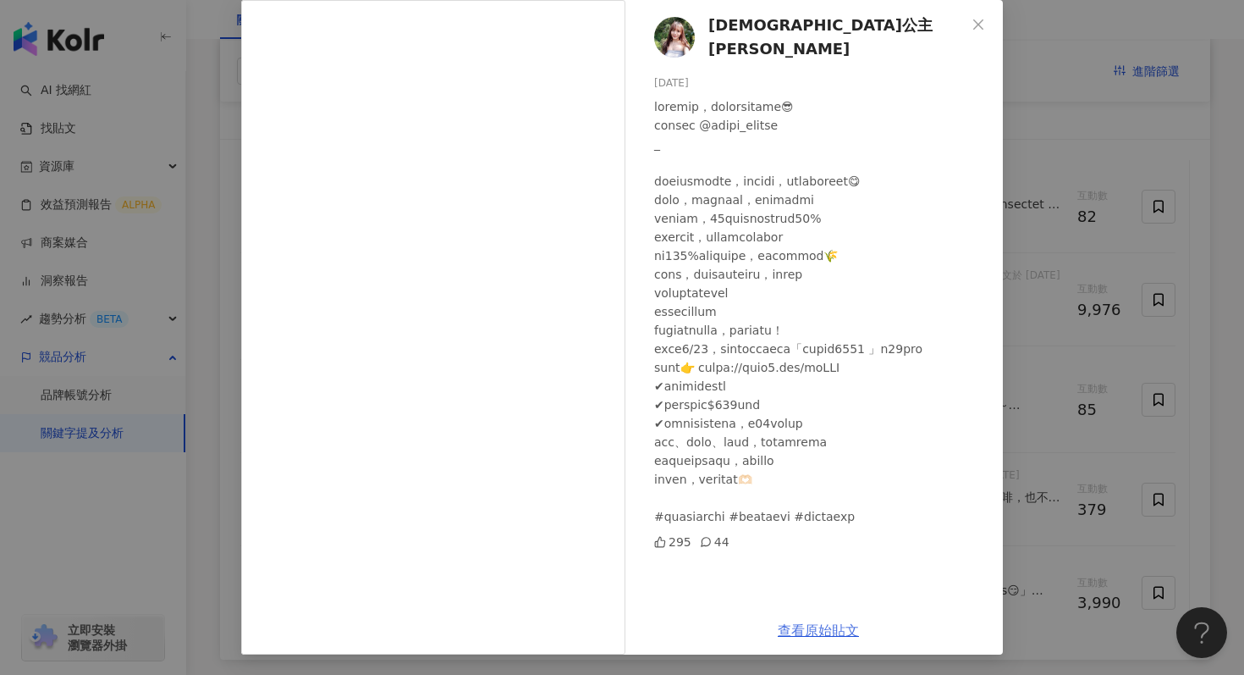
click at [832, 631] on link "查看原始貼文" at bounding box center [818, 630] width 81 height 16
click at [979, 23] on icon "close" at bounding box center [978, 24] width 10 height 10
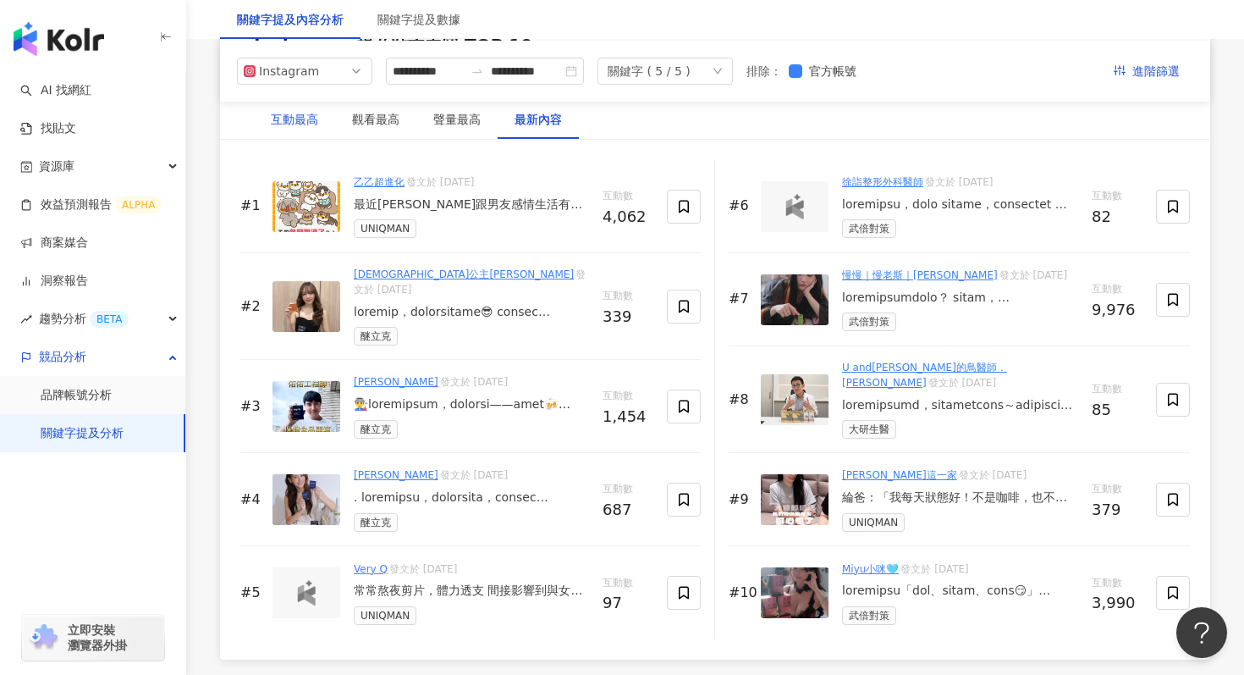
click at [306, 124] on div "互動最高" at bounding box center [294, 119] width 47 height 19
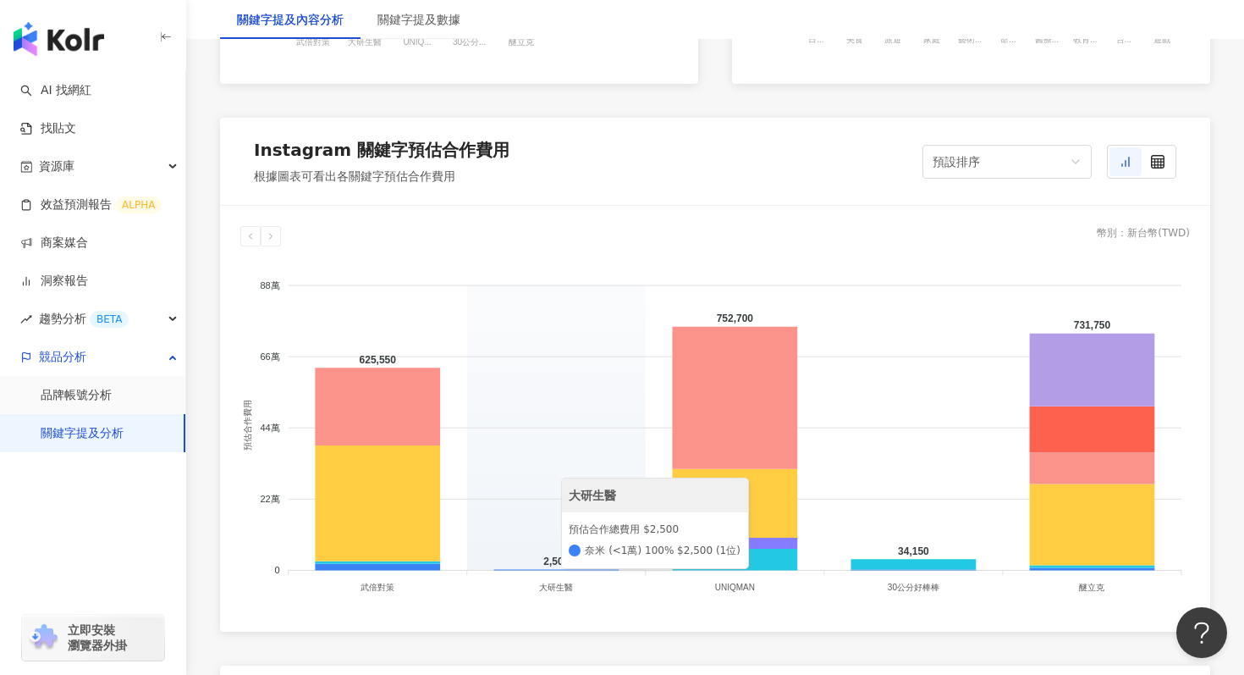
scroll to position [1383, 0]
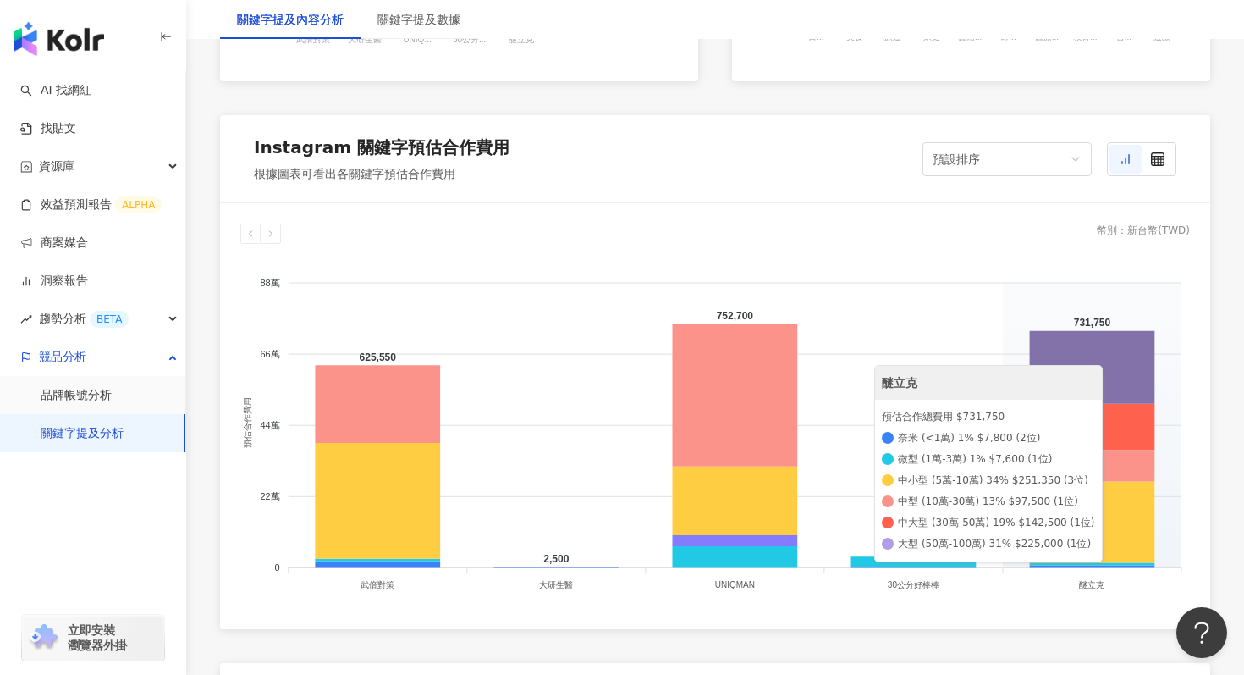
click at [1120, 377] on icon at bounding box center [1092, 367] width 125 height 73
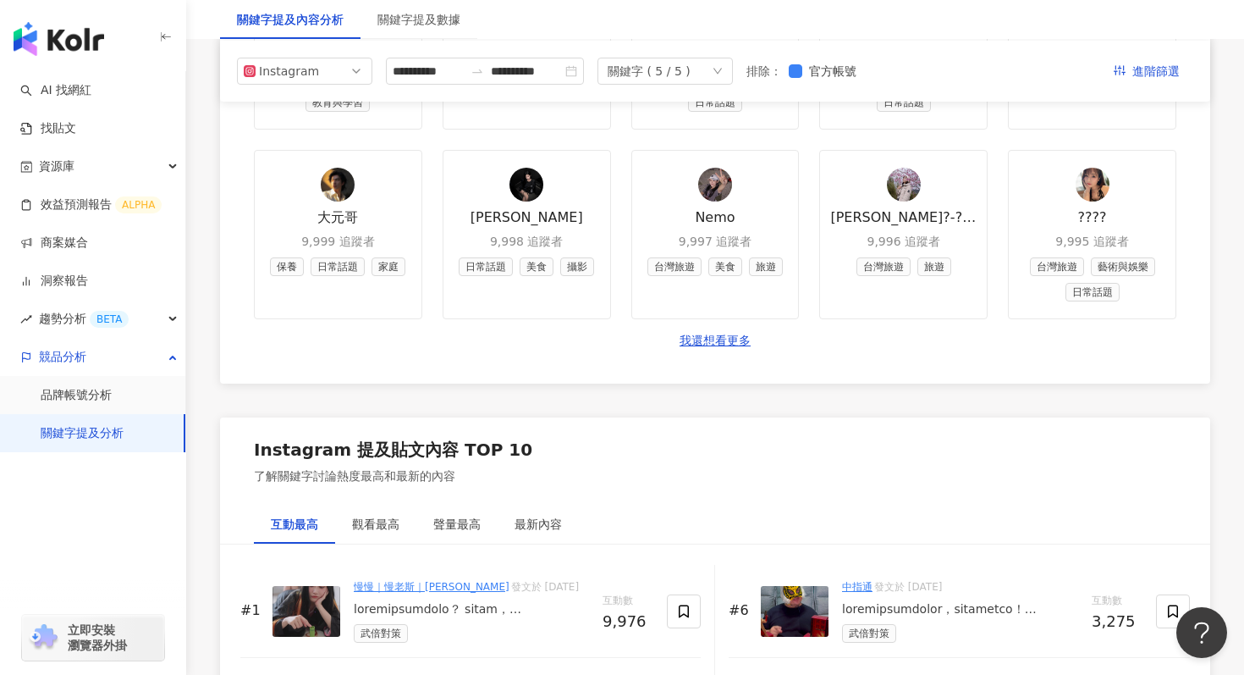
scroll to position [2099, 0]
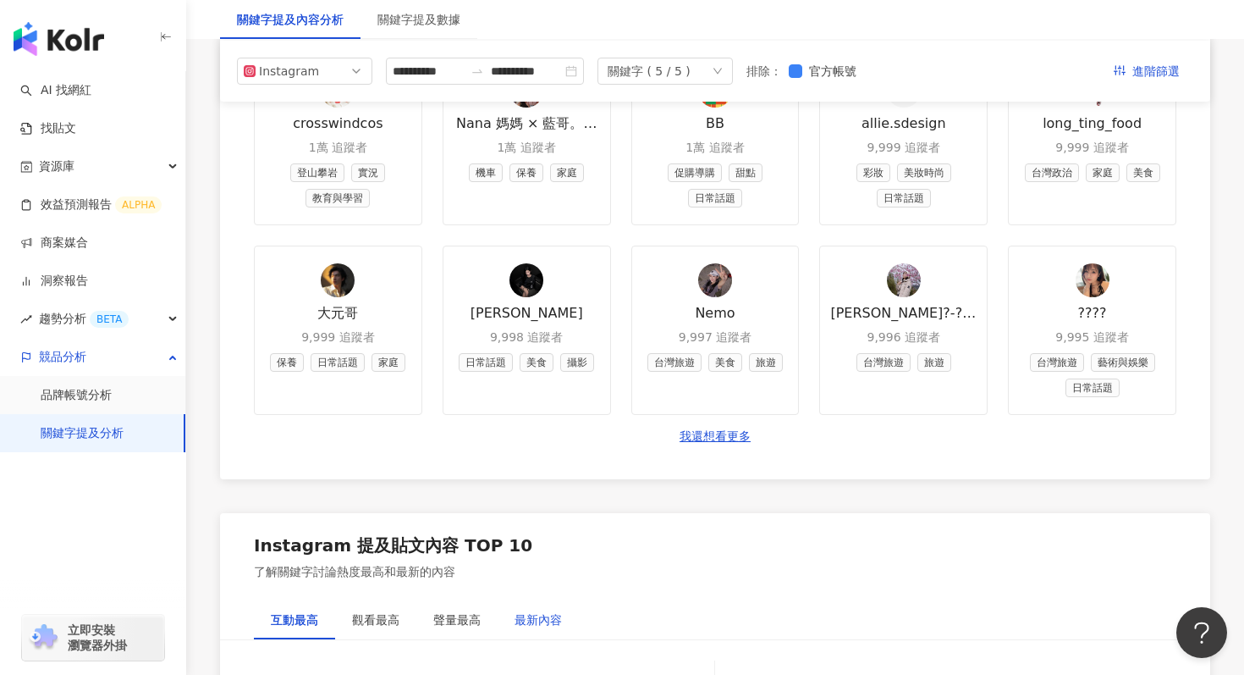
click at [529, 620] on div "最新內容" at bounding box center [538, 619] width 47 height 19
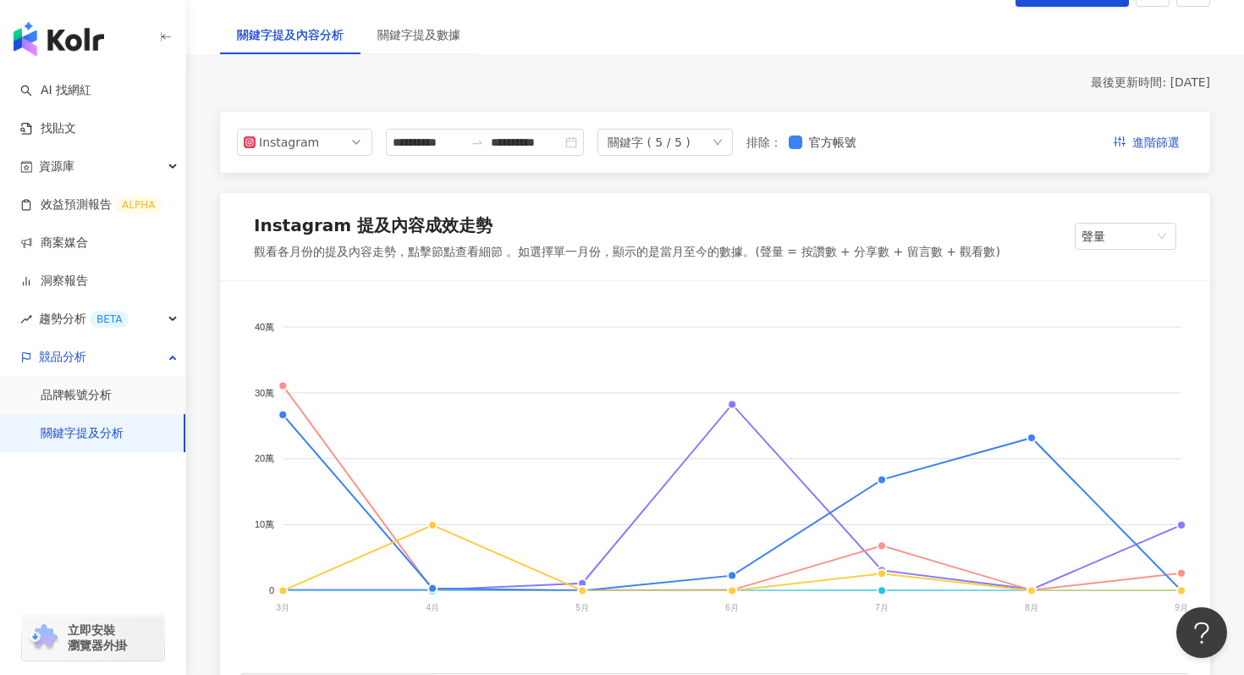
scroll to position [0, 0]
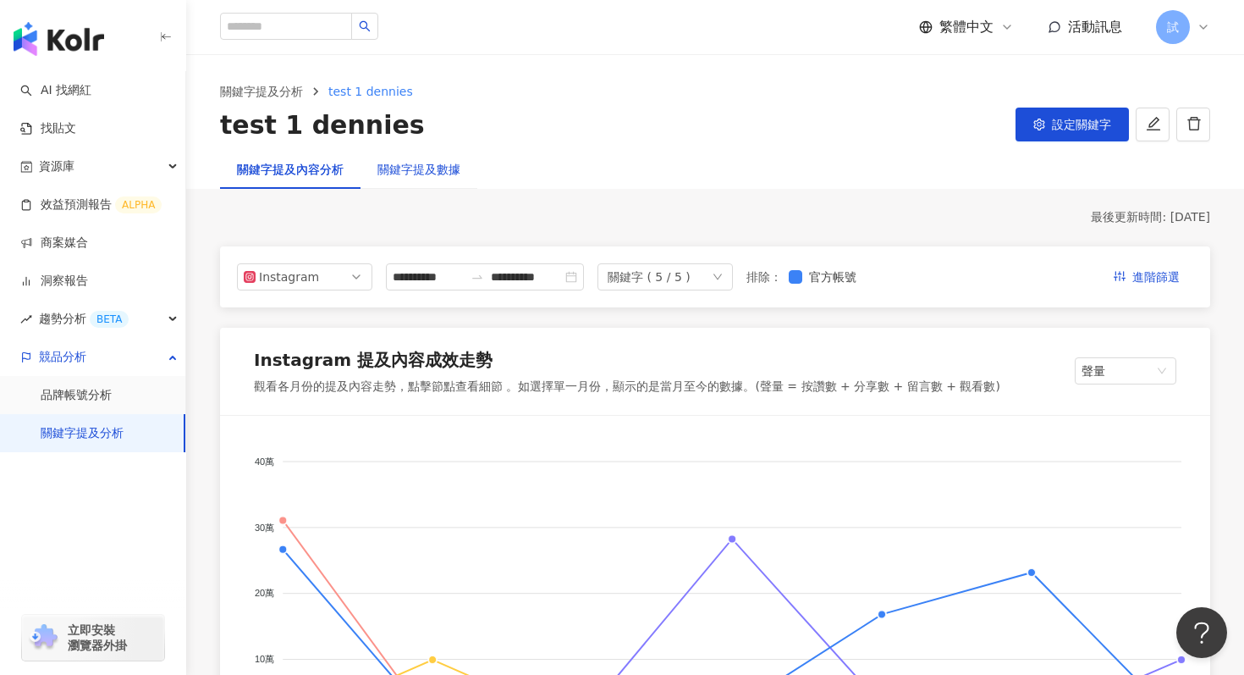
click at [421, 173] on div "關鍵字提及數據" at bounding box center [418, 169] width 83 height 19
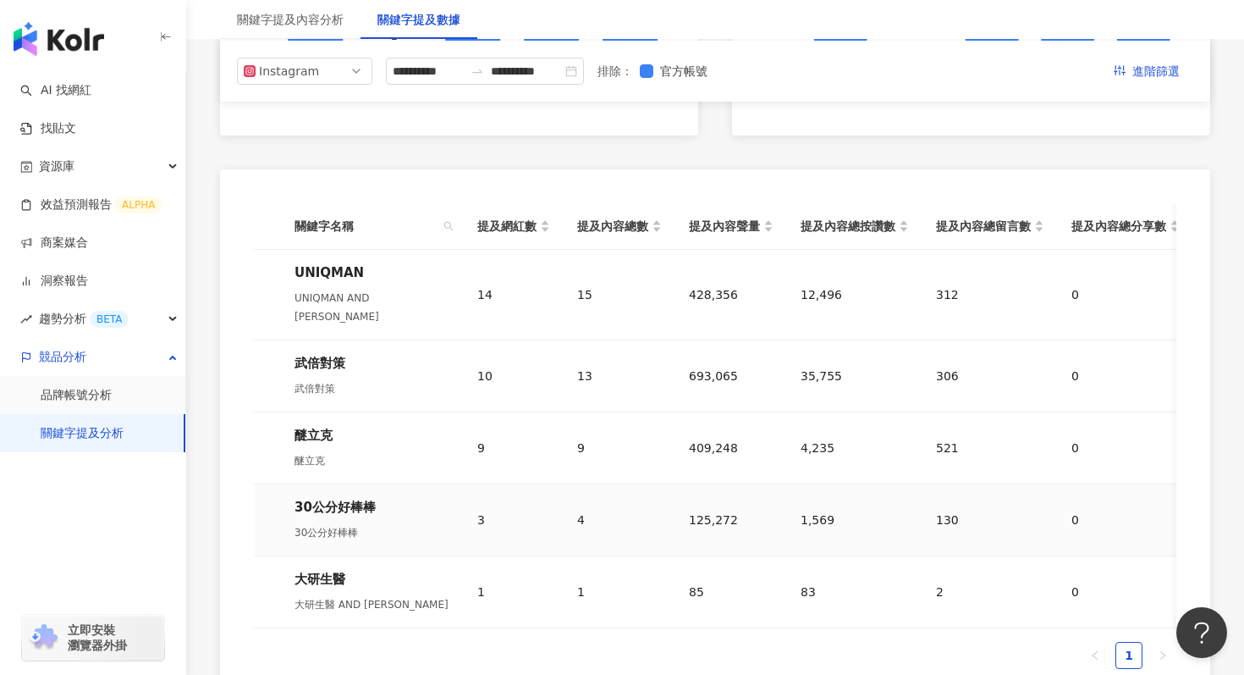
scroll to position [703, 0]
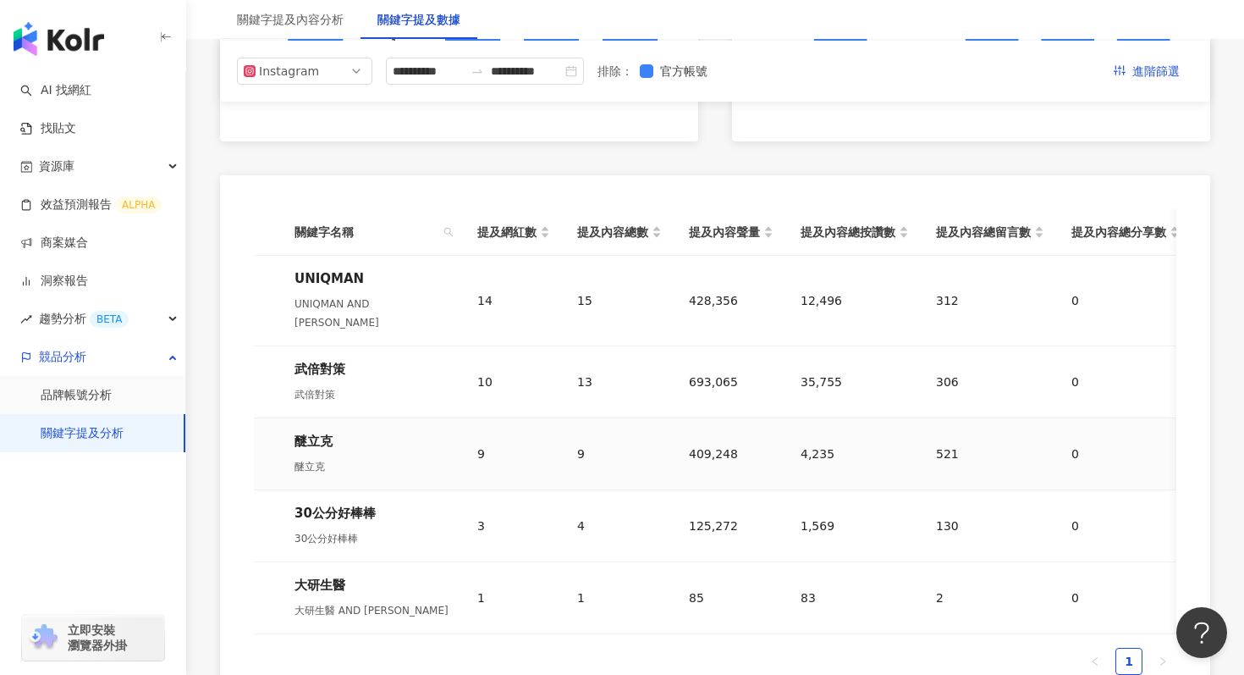
click at [315, 432] on div "醚立克" at bounding box center [373, 441] width 156 height 19
click at [702, 444] on td "409,248" at bounding box center [731, 454] width 112 height 72
click at [742, 490] on td "125,272" at bounding box center [731, 526] width 112 height 72
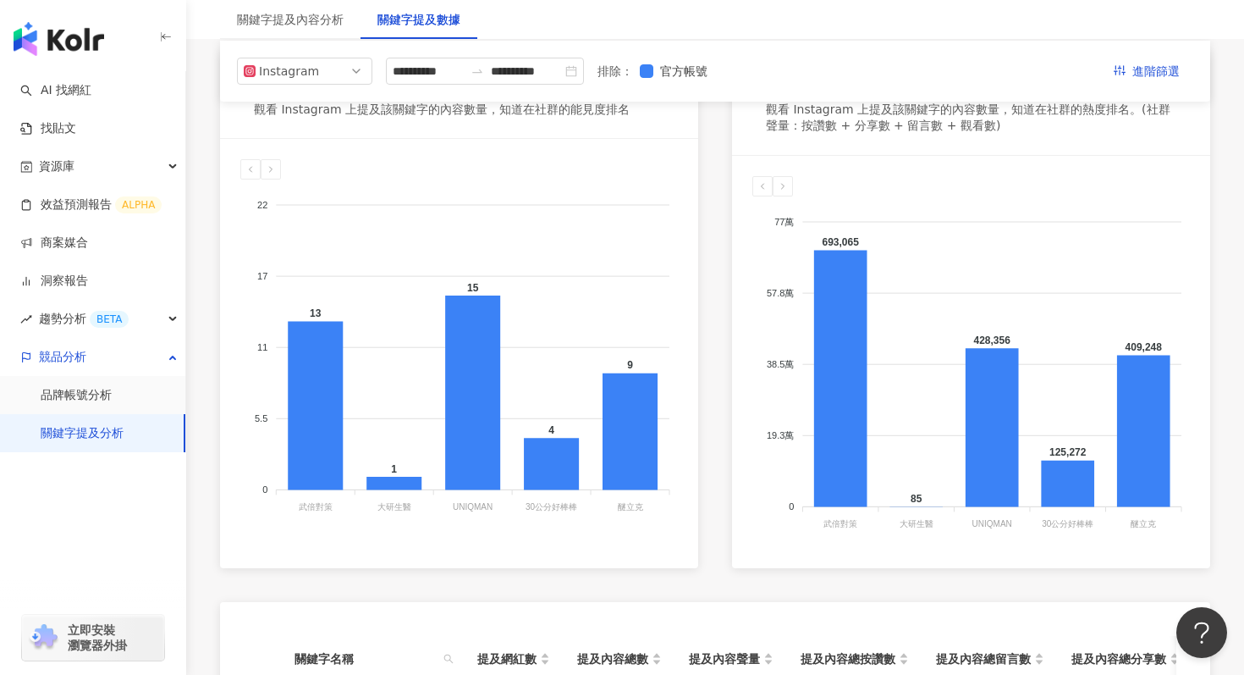
scroll to position [52, 0]
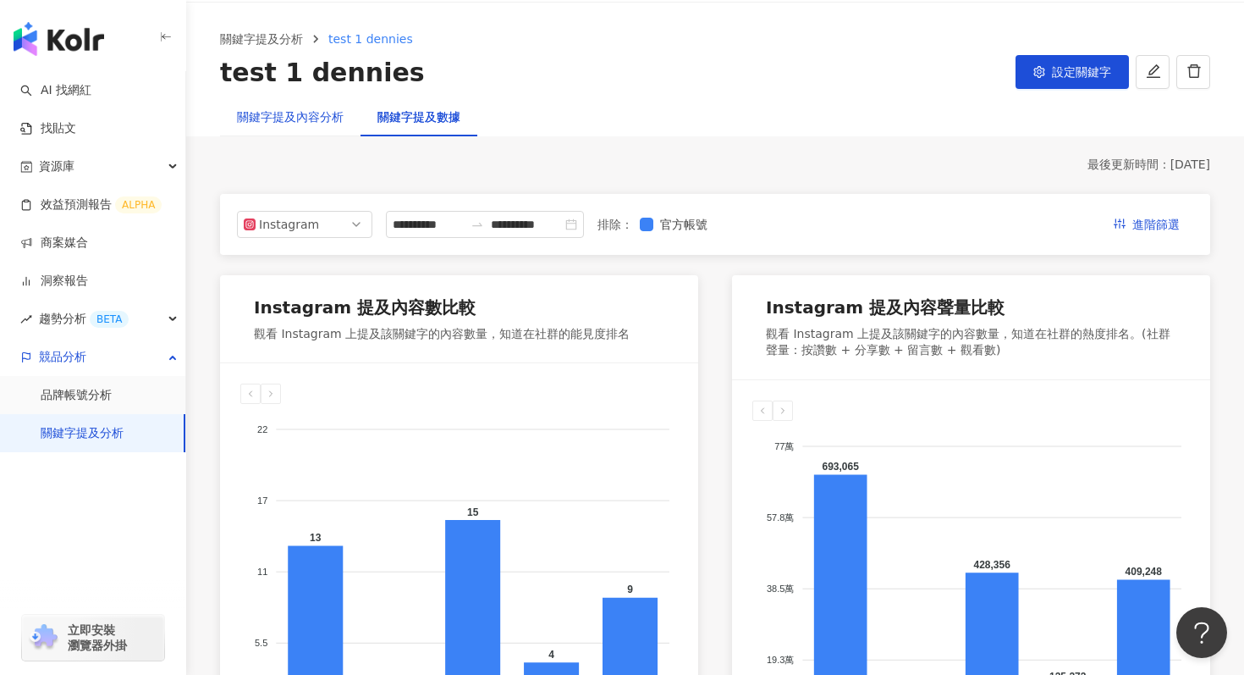
click at [283, 119] on div "關鍵字提及內容分析" at bounding box center [290, 116] width 107 height 19
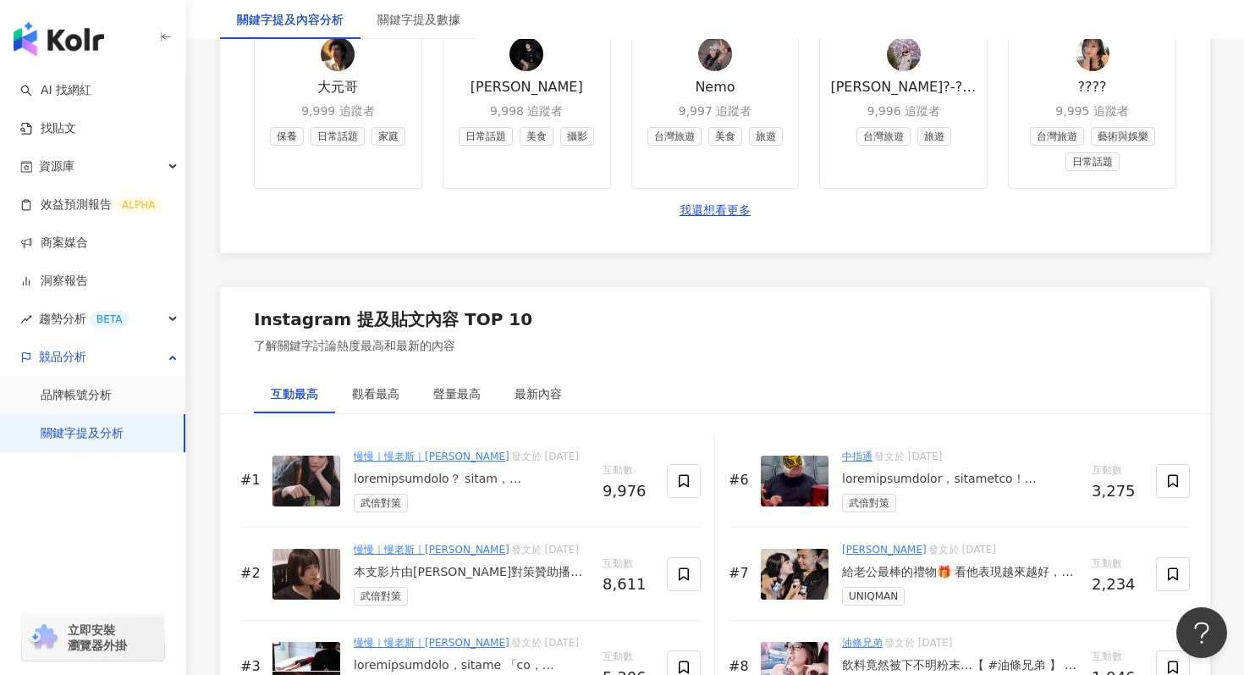
scroll to position [2387, 0]
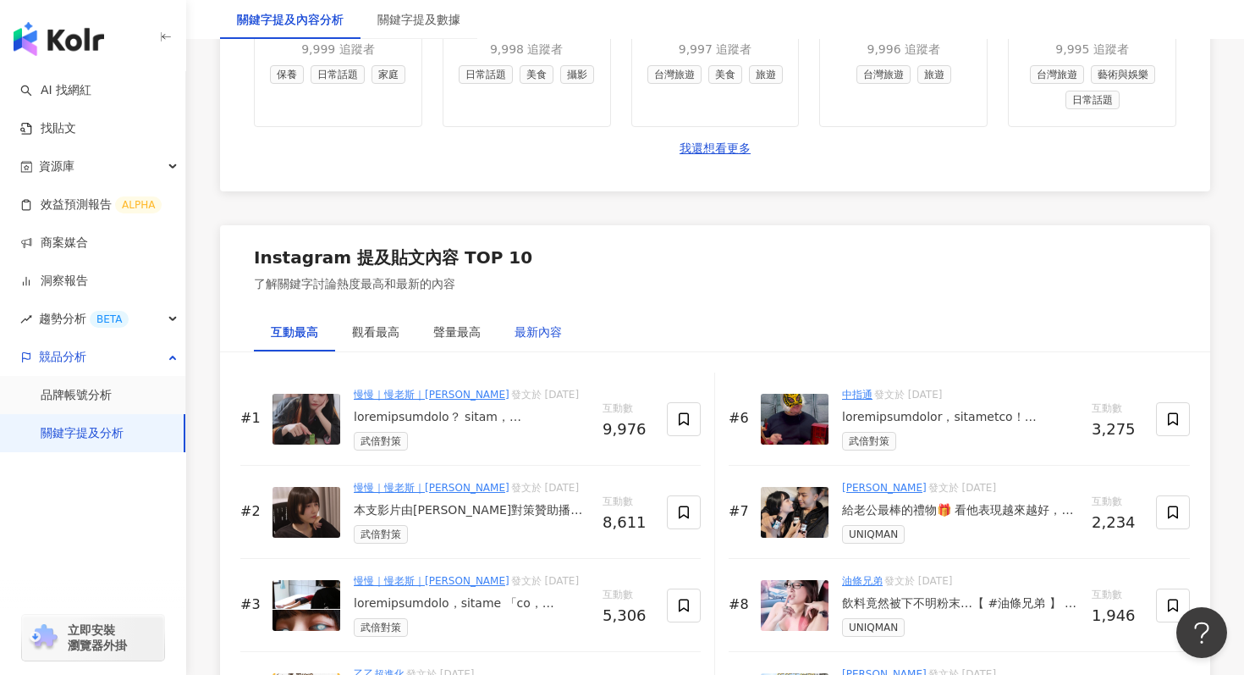
click at [530, 333] on div "最新內容" at bounding box center [538, 331] width 47 height 19
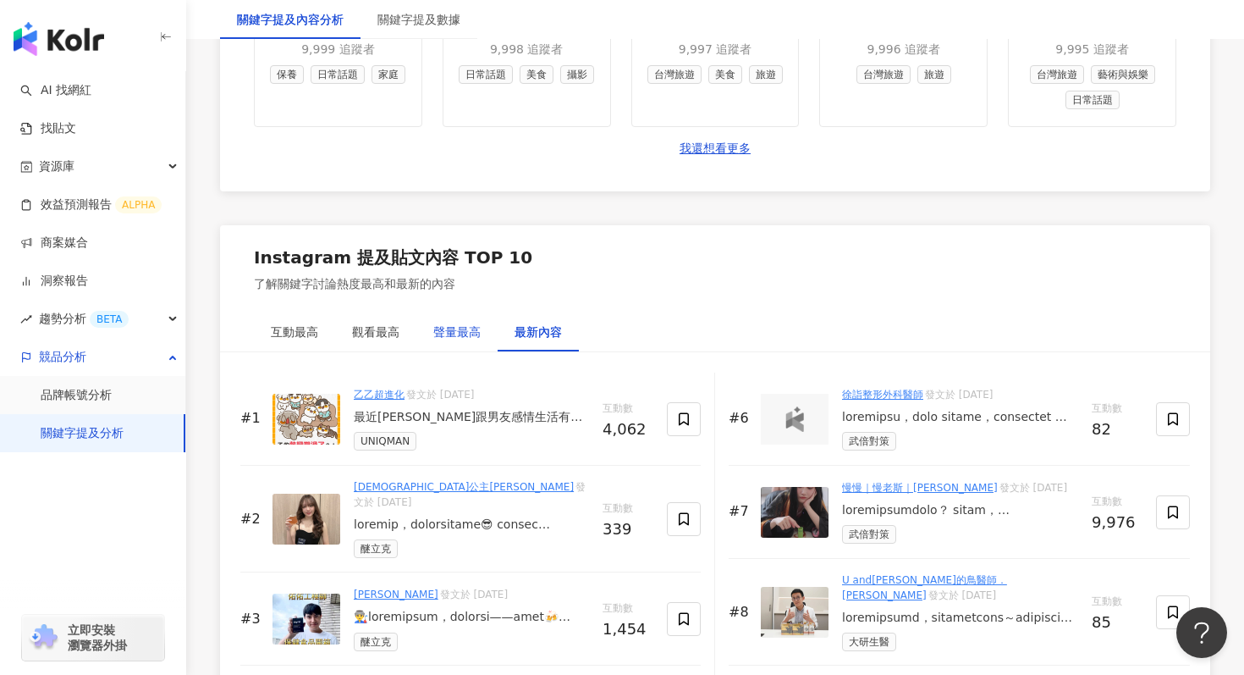
click at [460, 336] on div "聲量最高" at bounding box center [456, 331] width 47 height 19
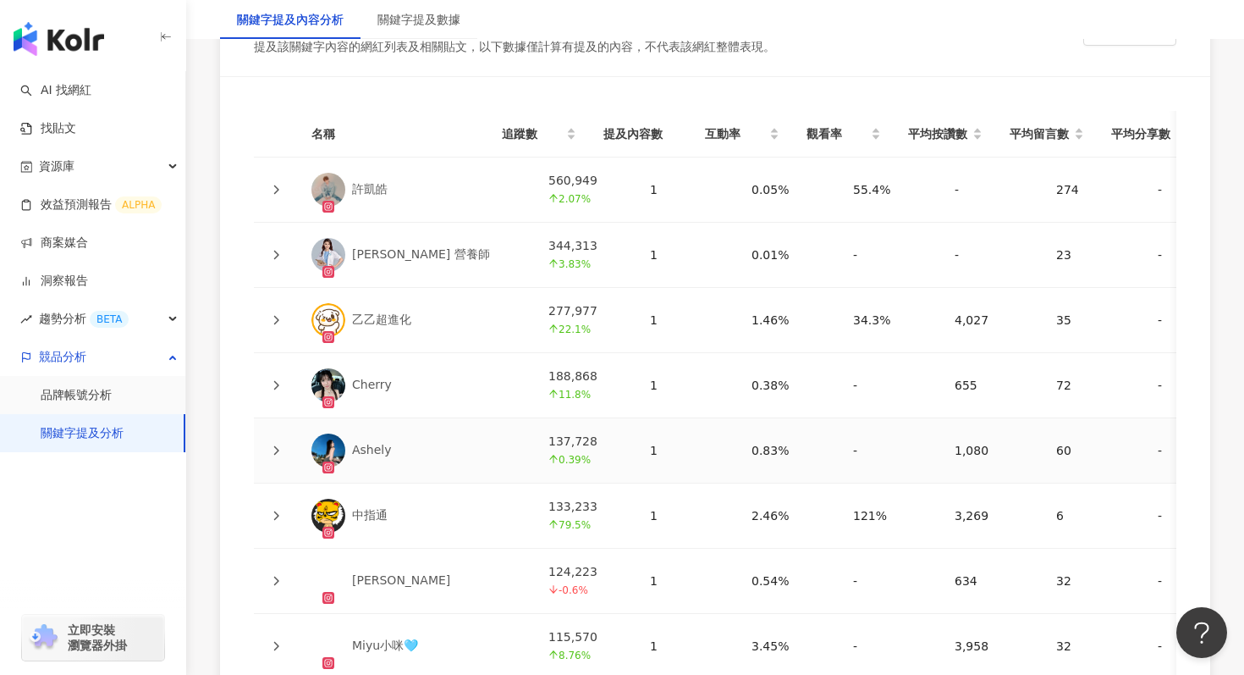
scroll to position [4124, 0]
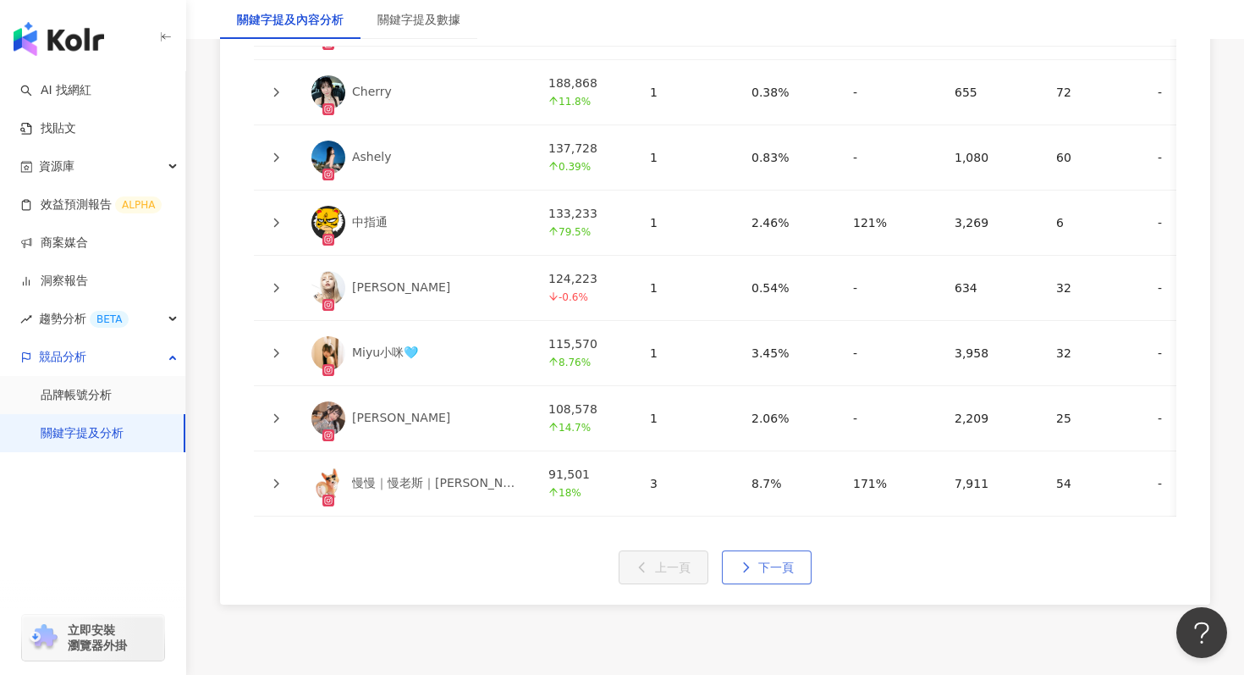
click at [764, 577] on button "下一頁" at bounding box center [767, 567] width 90 height 34
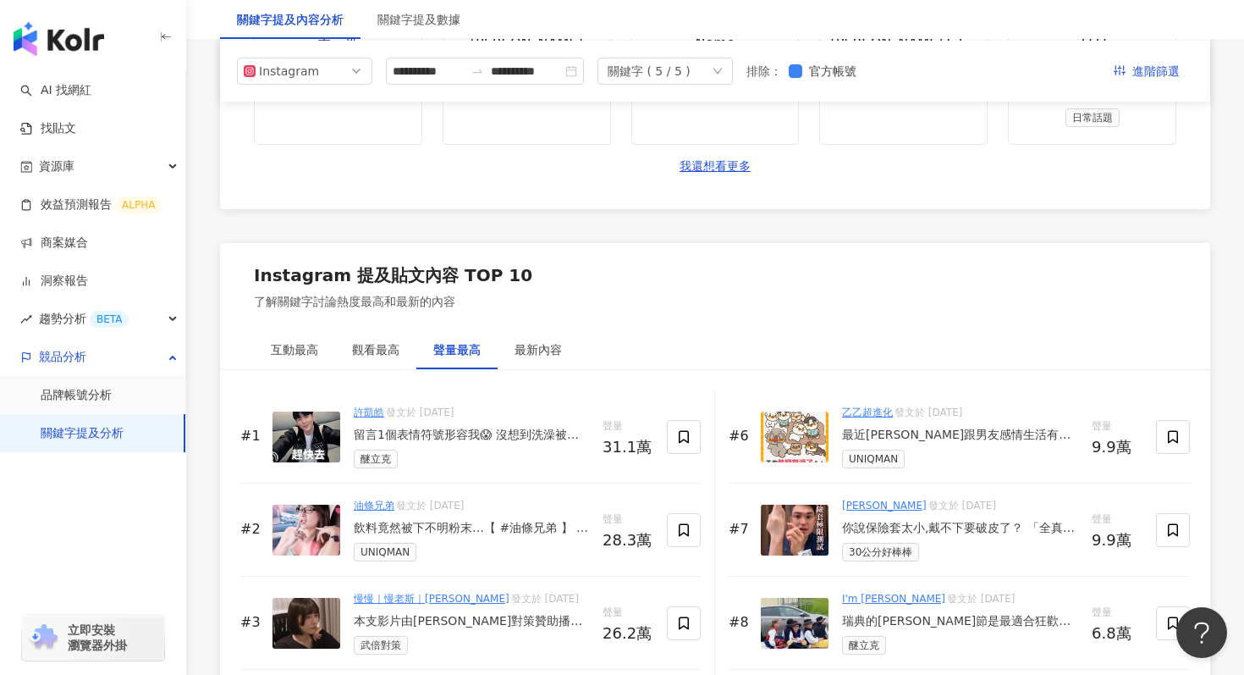
scroll to position [2257, 0]
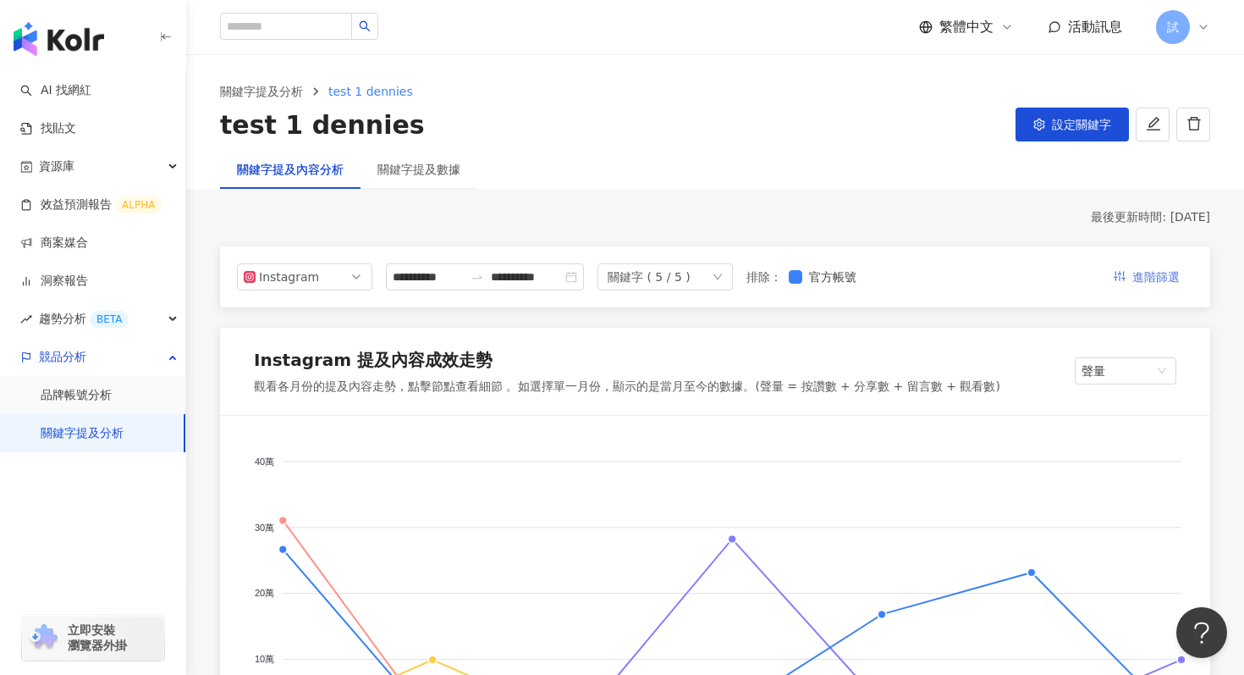
click at [1127, 281] on button "進階篩選" at bounding box center [1146, 276] width 93 height 27
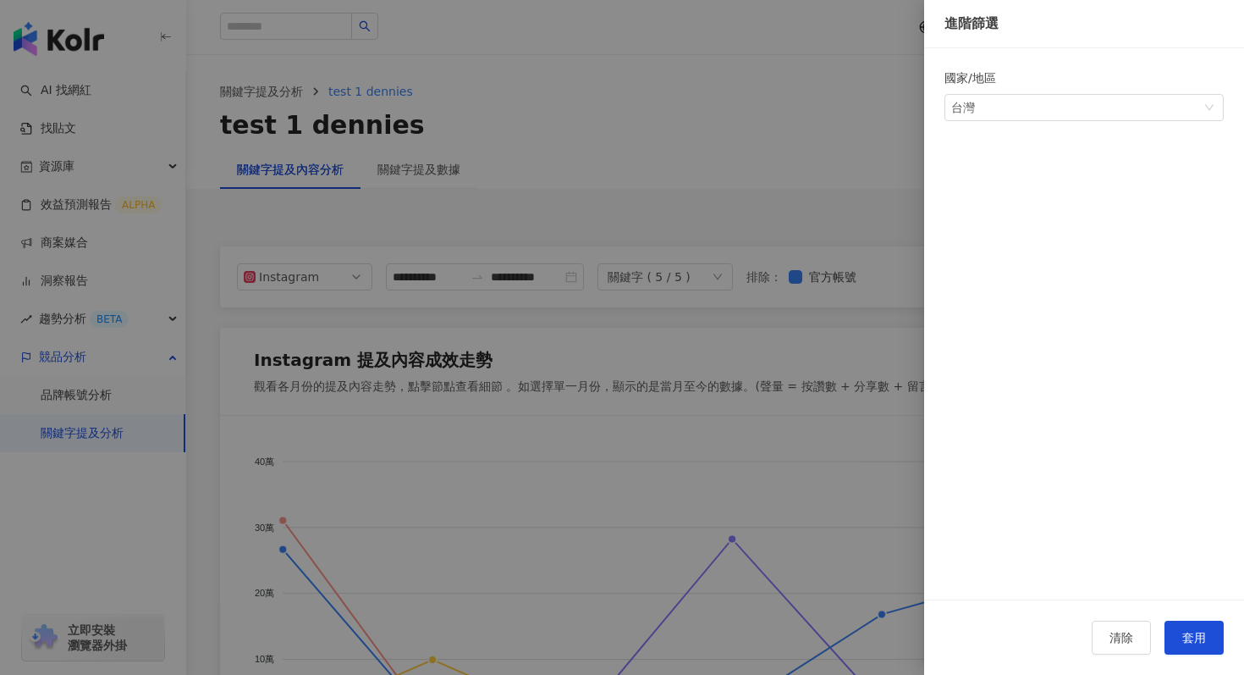
click at [755, 156] on div at bounding box center [622, 337] width 1244 height 675
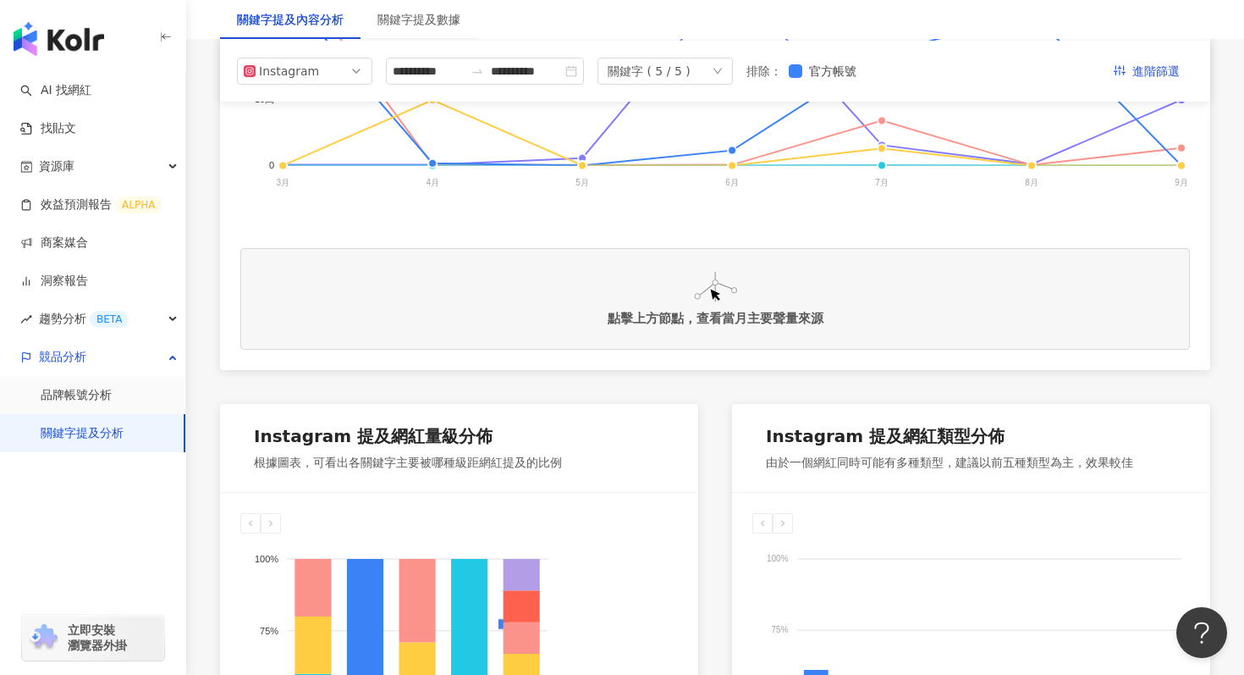
scroll to position [493, 0]
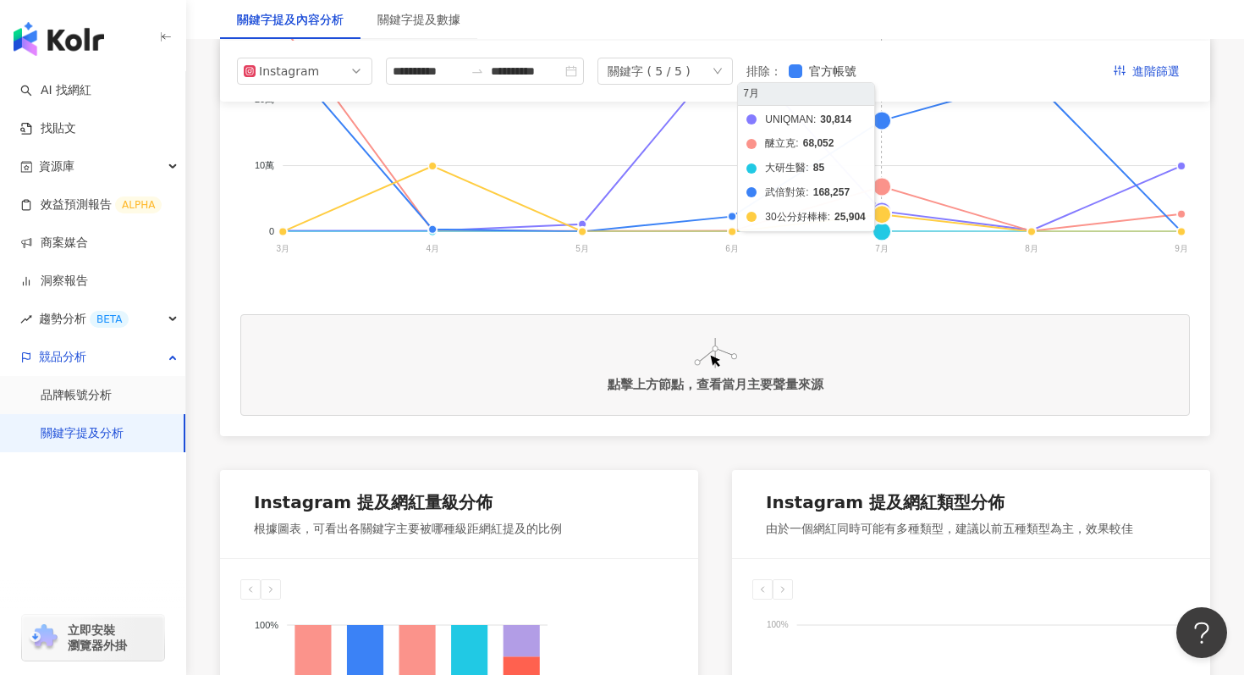
click at [882, 187] on foreignobject "UNIQMAN 醚立克 大研生醫 武倍對策 30公分好棒棒" at bounding box center [715, 111] width 950 height 339
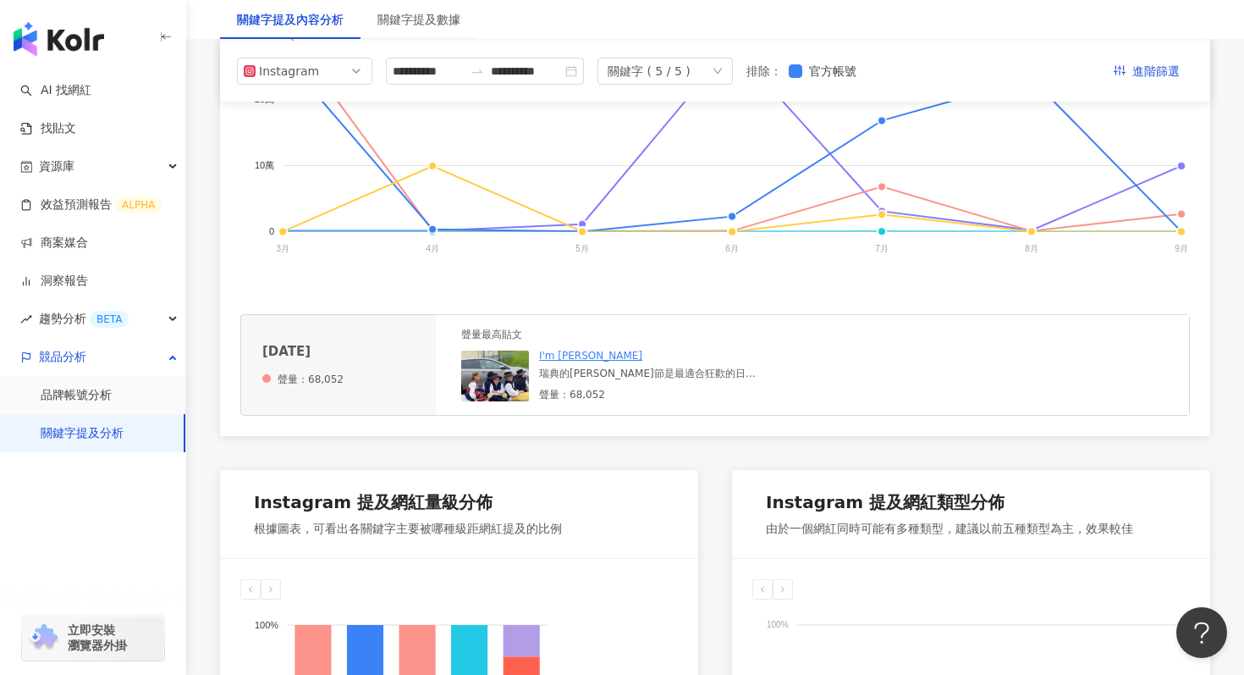
click at [581, 379] on div "瑞典的仲夏節是最適合狂歡的日子⁣ 畢竟可以趴踢到半夜兩點天都還是亮的！⁣ 今年我和朋友聚在一起小酌一番⁣ 隔天就去參加游泳比賽⁣ 好險我在小酌前吃了一包醚立克…" at bounding box center [647, 373] width 217 height 14
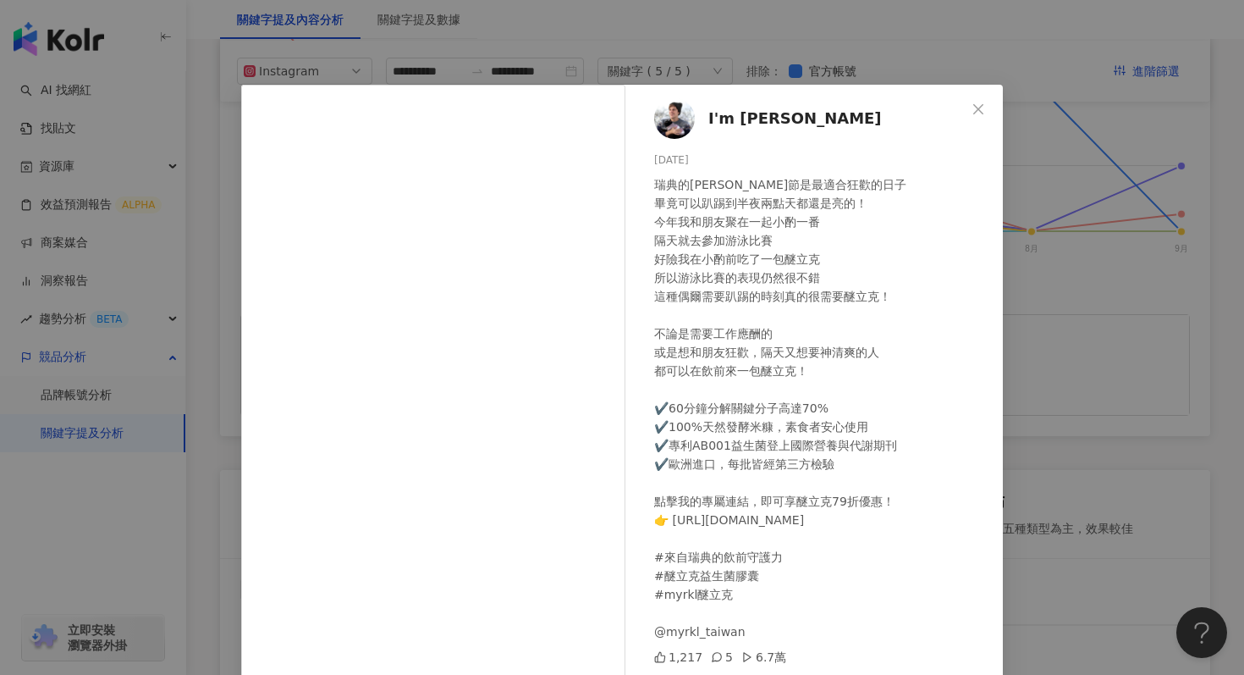
scroll to position [85, 0]
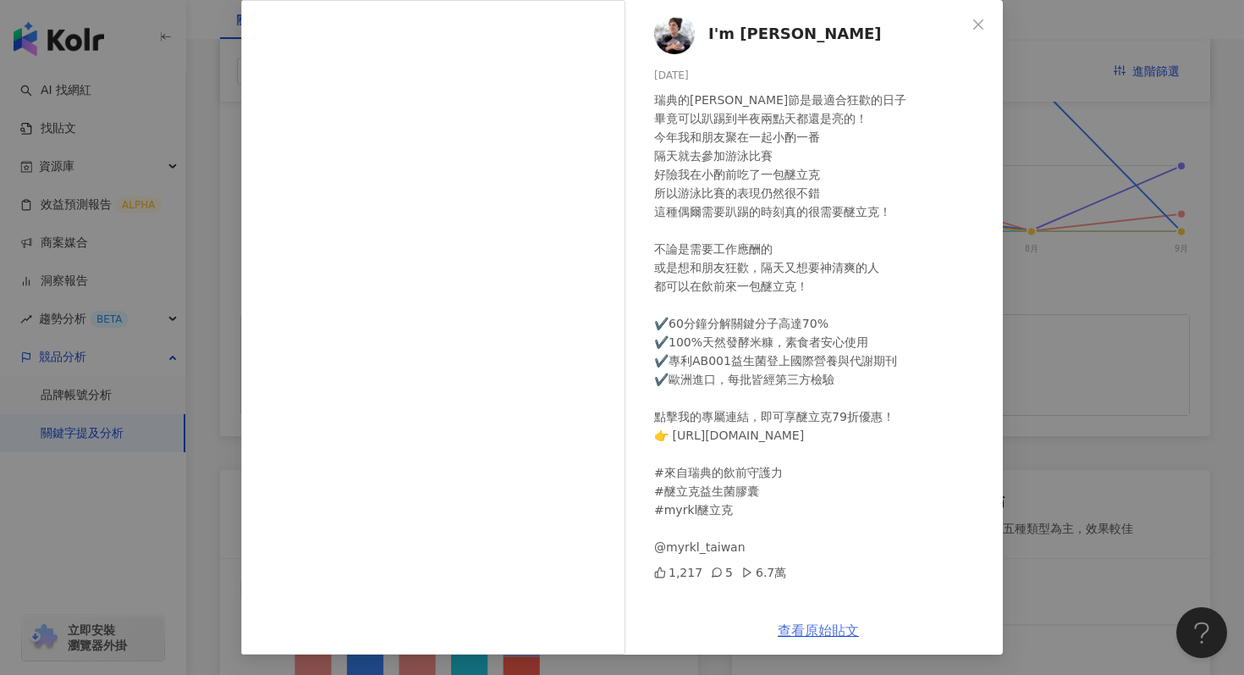
click at [816, 630] on link "查看原始貼文" at bounding box center [818, 630] width 81 height 16
click at [824, 179] on div "瑞典的仲夏節是最適合狂歡的日子⁣ 畢竟可以趴踢到半夜兩點天都還是亮的！⁣ 今年我和朋友聚在一起小酌一番⁣ 隔天就去參加游泳比賽⁣ 好險我在小酌前吃了一包醚立克…" at bounding box center [821, 324] width 335 height 466
click at [984, 24] on icon "close" at bounding box center [979, 25] width 14 height 14
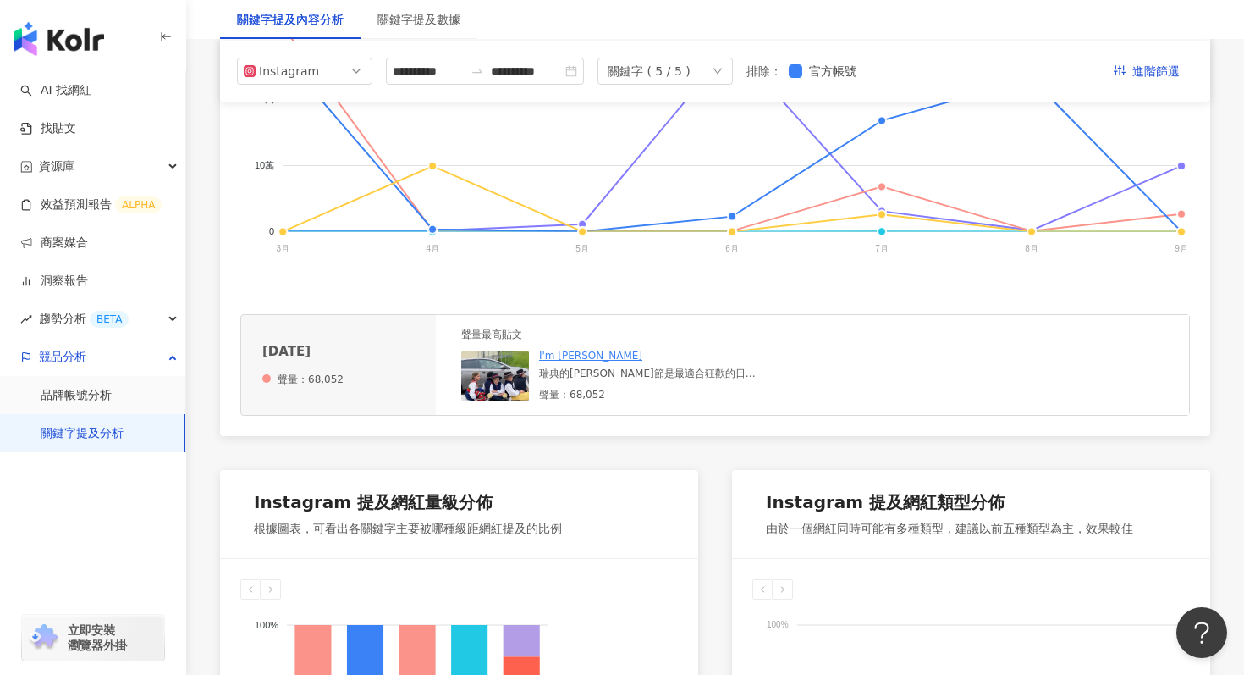
click at [972, 23] on div "關鍵字提及內容分析 關鍵字提及數據" at bounding box center [715, 19] width 1058 height 39
click at [1022, 94] on div "**********" at bounding box center [715, 71] width 990 height 61
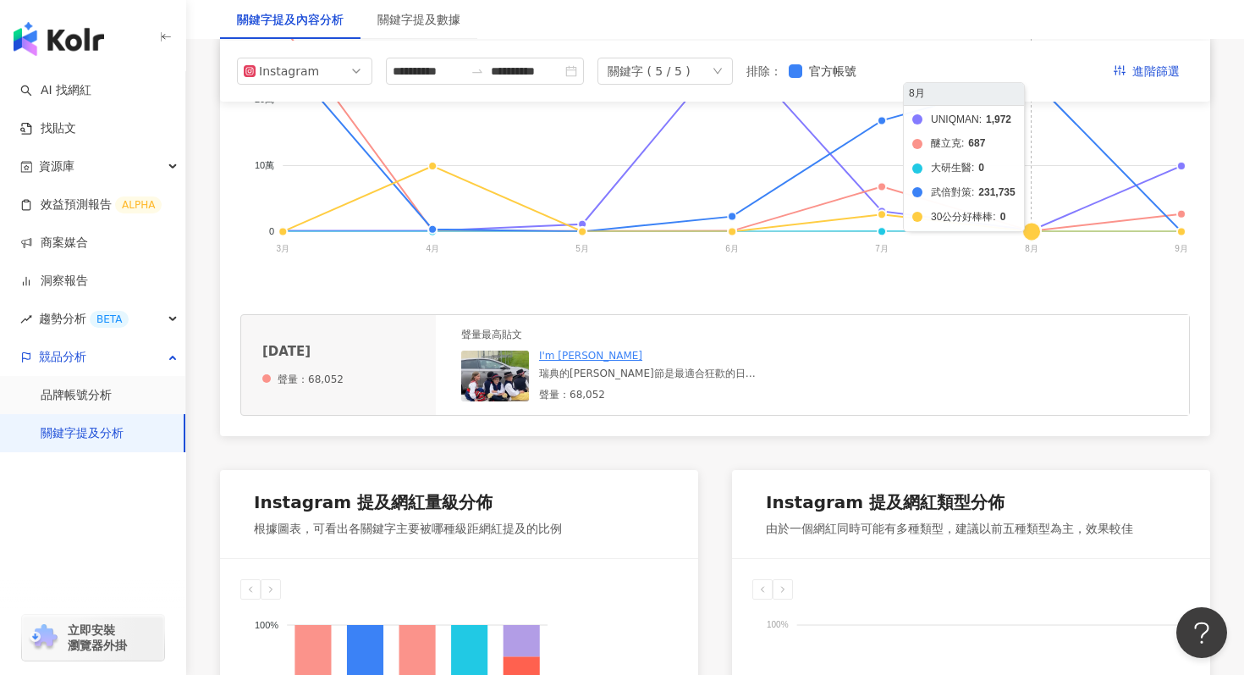
click at [1033, 229] on foreignobject "UNIQMAN 醚立克 大研生醫 武倍對策 30公分好棒棒" at bounding box center [715, 111] width 950 height 339
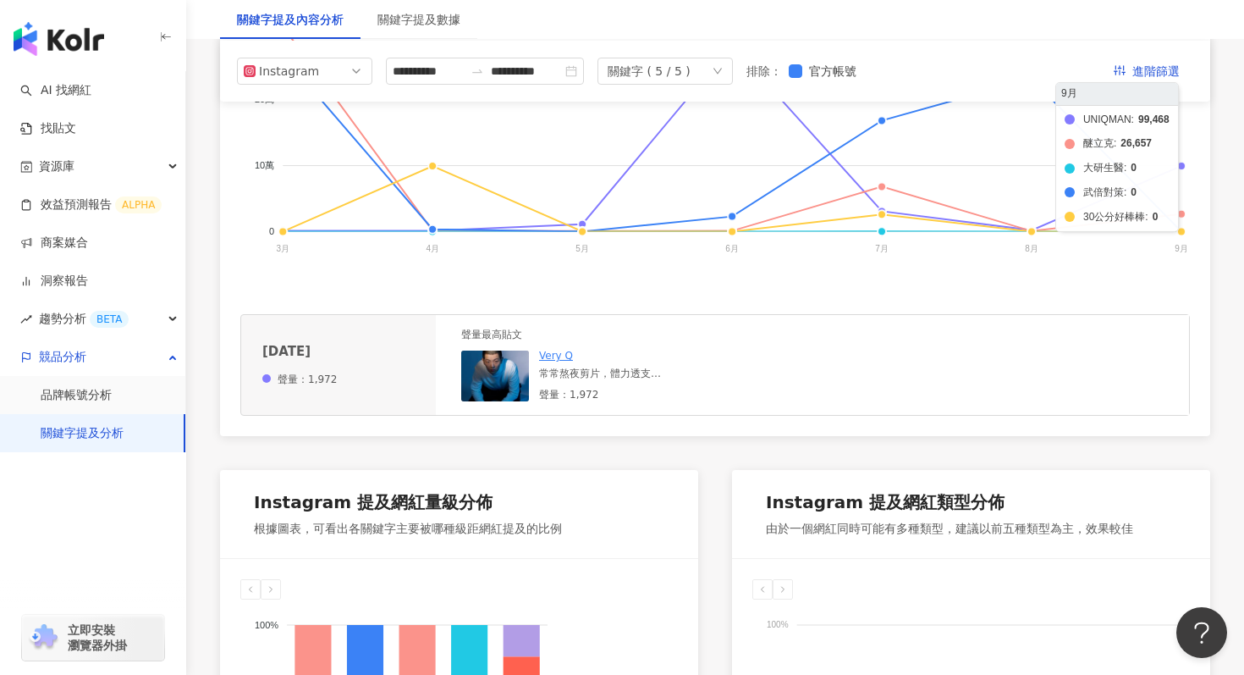
click at [1184, 214] on foreignobject "UNIQMAN 醚立克 大研生醫 武倍對策 30公分好棒棒" at bounding box center [715, 111] width 950 height 339
click at [1181, 213] on foreignobject "UNIQMAN 醚立克 大研生醫 武倍對策 30公分好棒棒" at bounding box center [715, 111] width 950 height 339
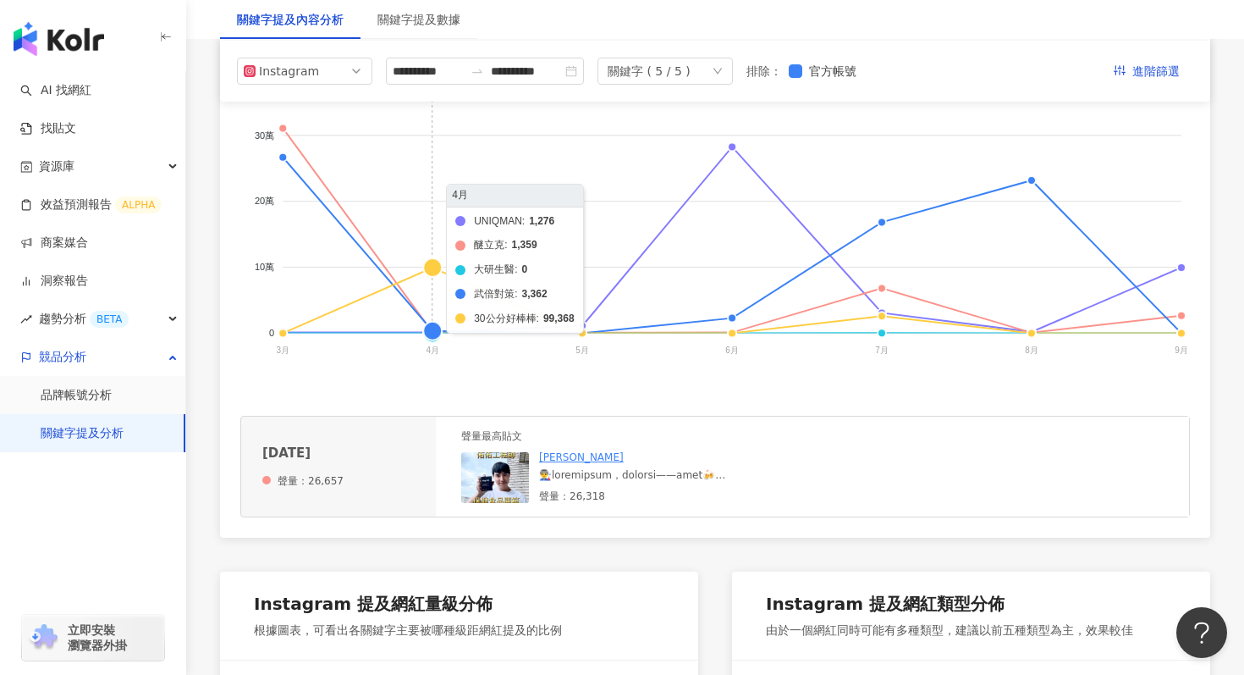
scroll to position [388, 0]
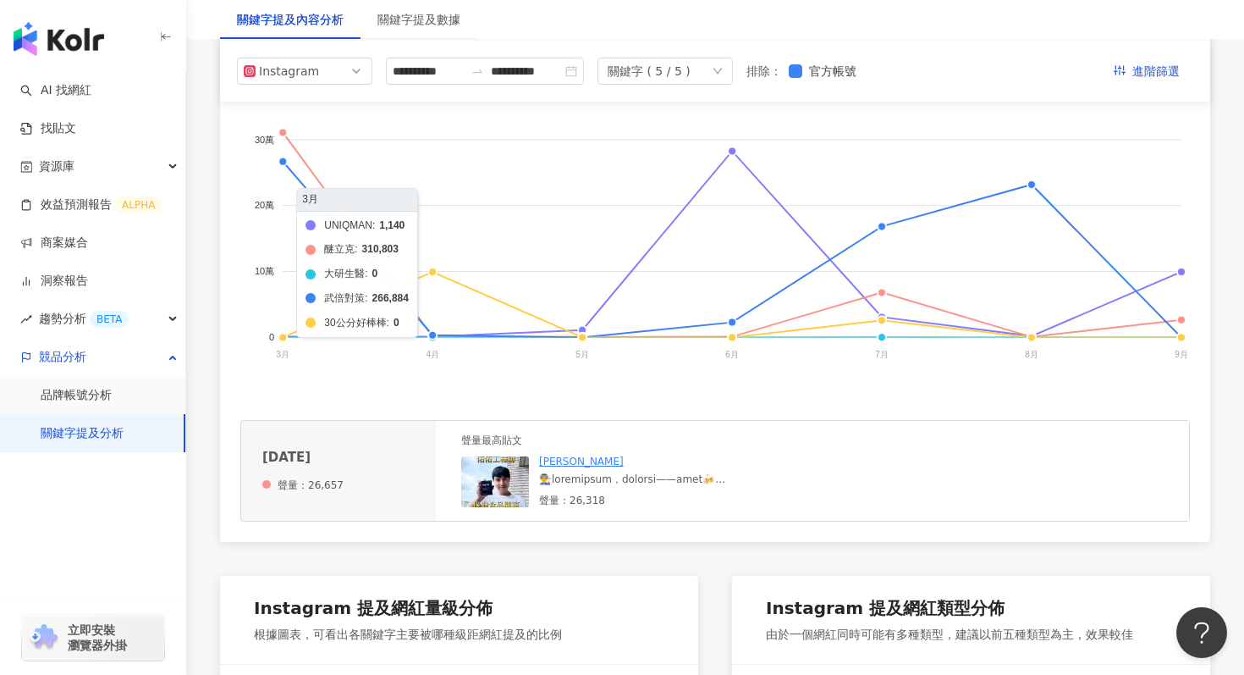
click at [280, 128] on foreignobject "UNIQMAN 醚立克 大研生醫 武倍對策 30公分好棒棒" at bounding box center [715, 217] width 950 height 339
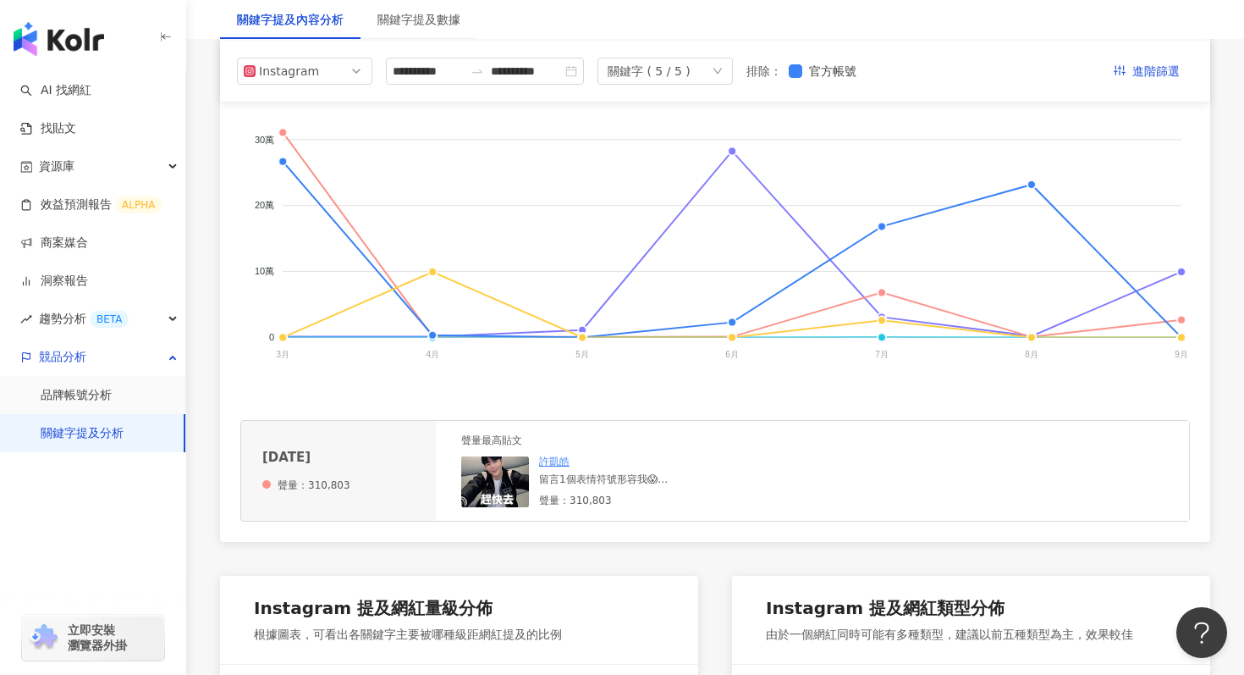
click at [554, 481] on div "留言1個表情符號形容我😱 沒想到洗澡被開門？ 好險我是用森歐黎漾質進化咖啡因涼感控油健髮洗髮精 讓我洗到一半還能借順便介紹..(? 這瓶洗髮精洗完真的很舒服，…" at bounding box center [666, 479] width 254 height 14
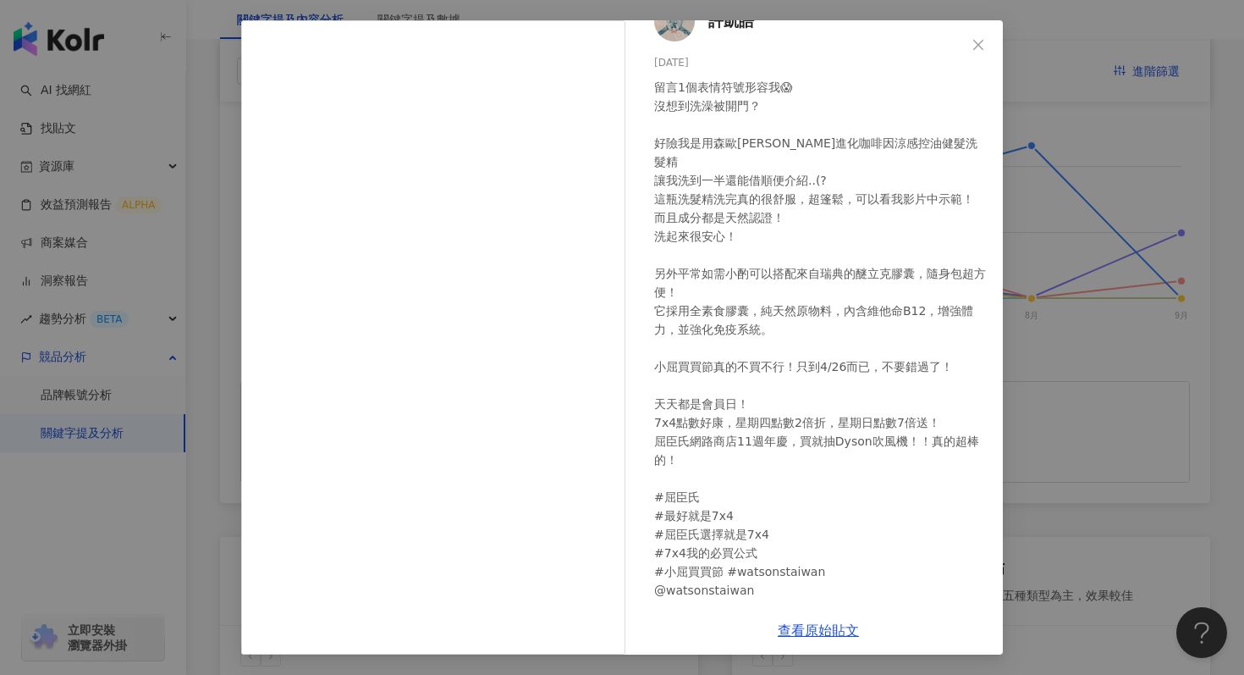
scroll to position [432, 0]
click at [820, 628] on link "查看原始貼文" at bounding box center [818, 630] width 81 height 16
click at [986, 50] on span "Close" at bounding box center [978, 45] width 34 height 14
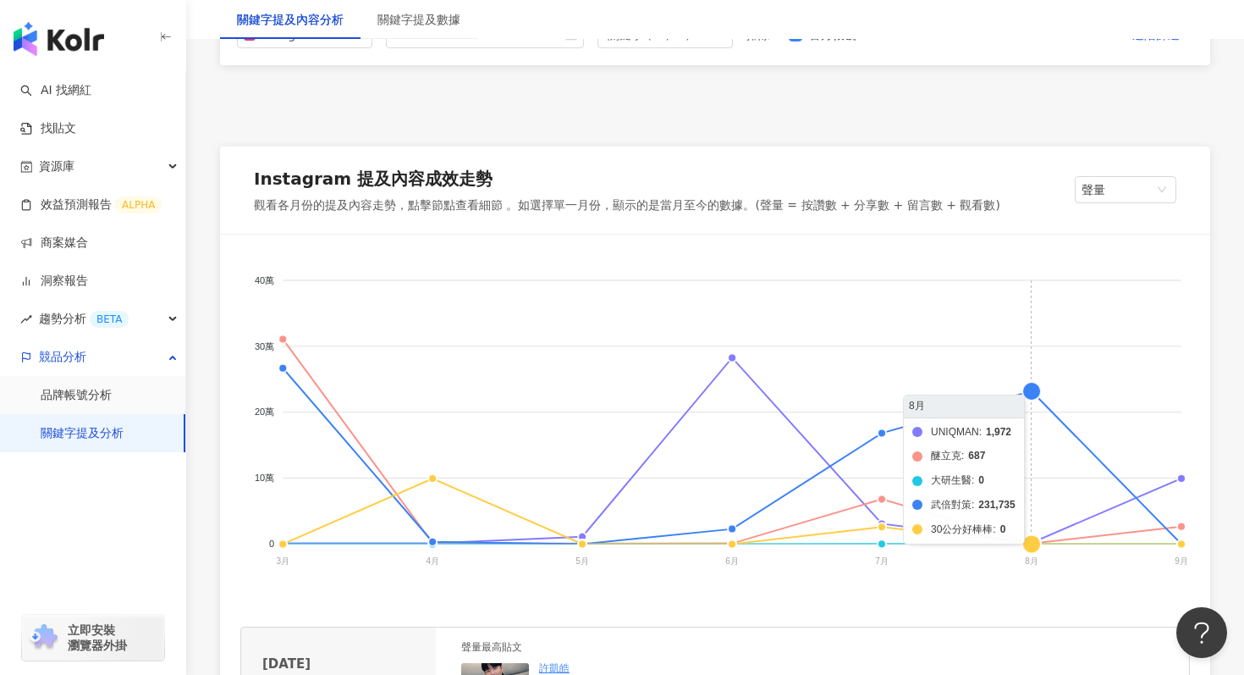
scroll to position [0, 0]
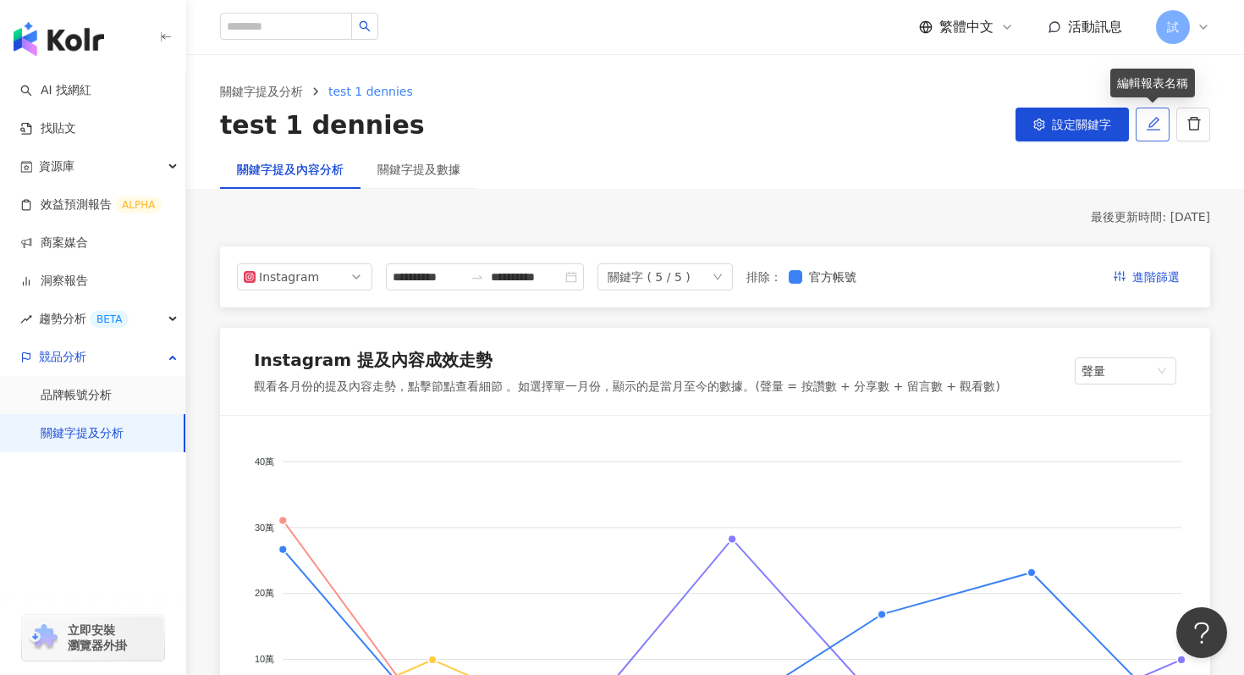
click at [1156, 122] on icon "edit" at bounding box center [1154, 124] width 14 height 14
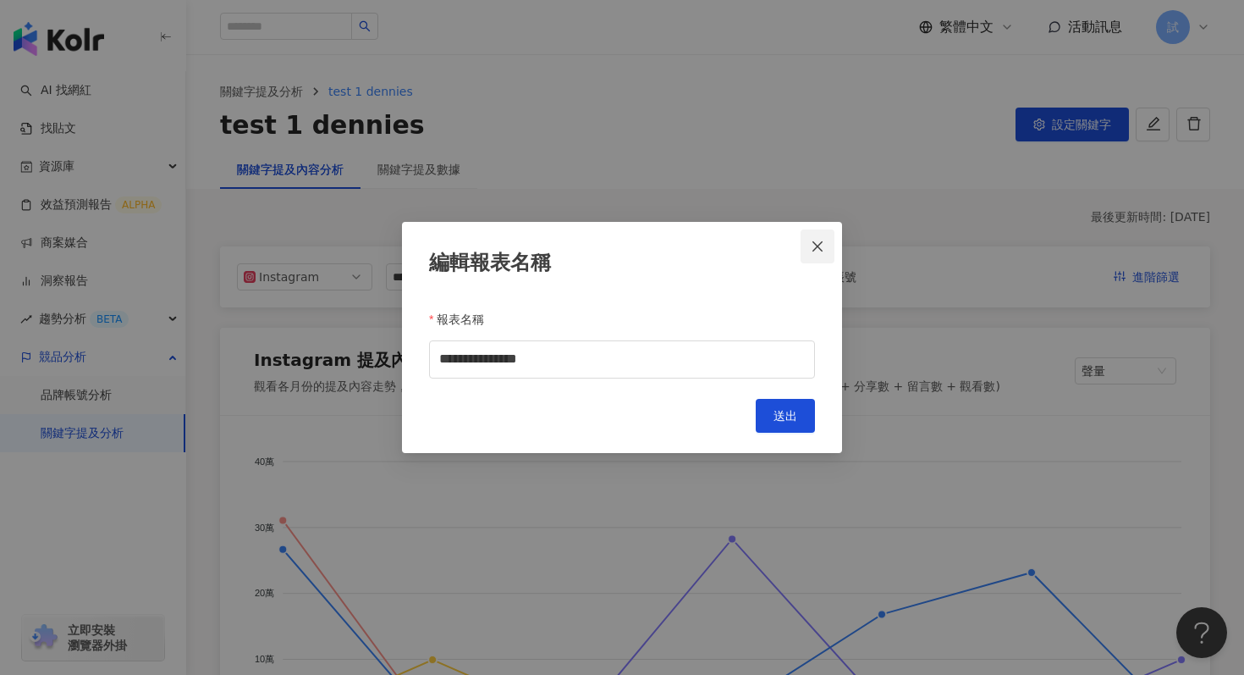
click at [817, 254] on button "Close" at bounding box center [818, 246] width 34 height 34
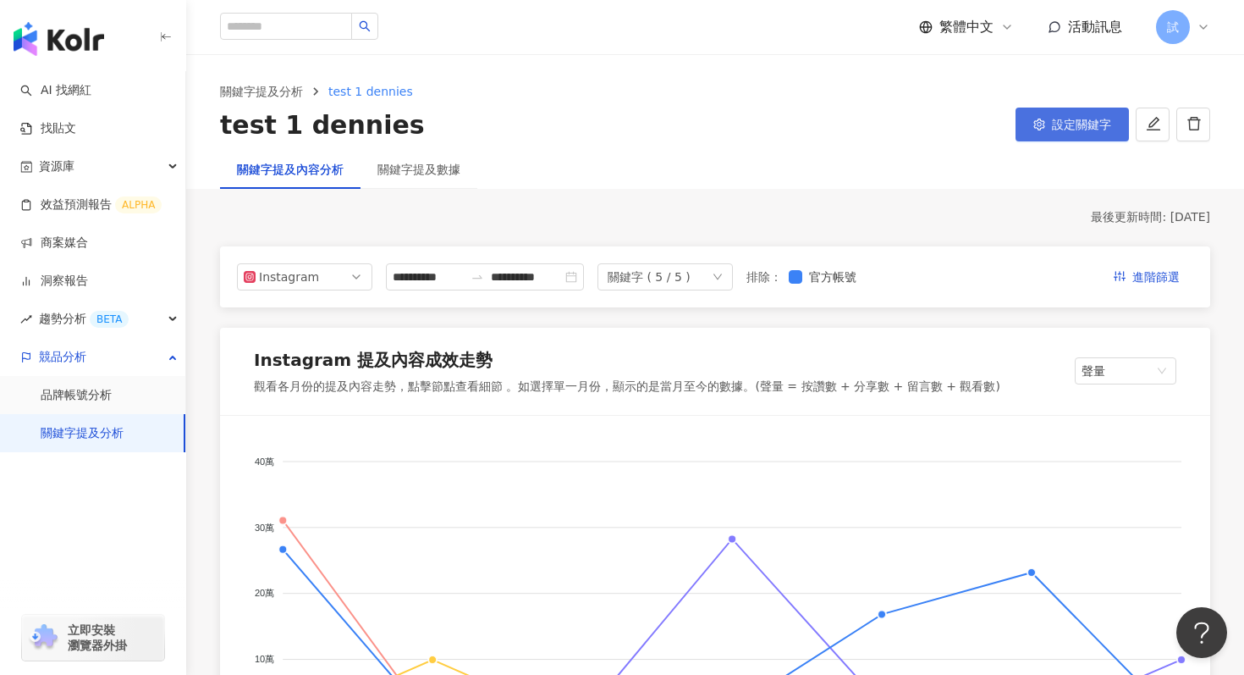
click at [1036, 138] on button "設定關鍵字" at bounding box center [1072, 124] width 113 height 34
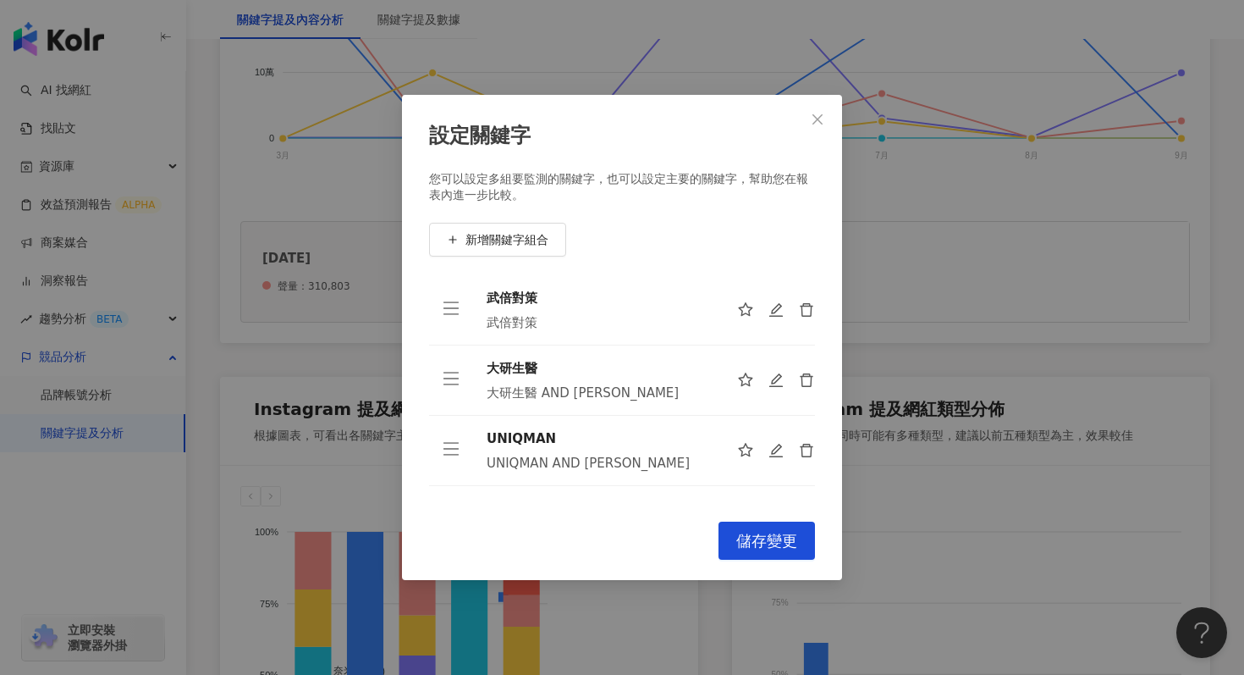
scroll to position [688, 0]
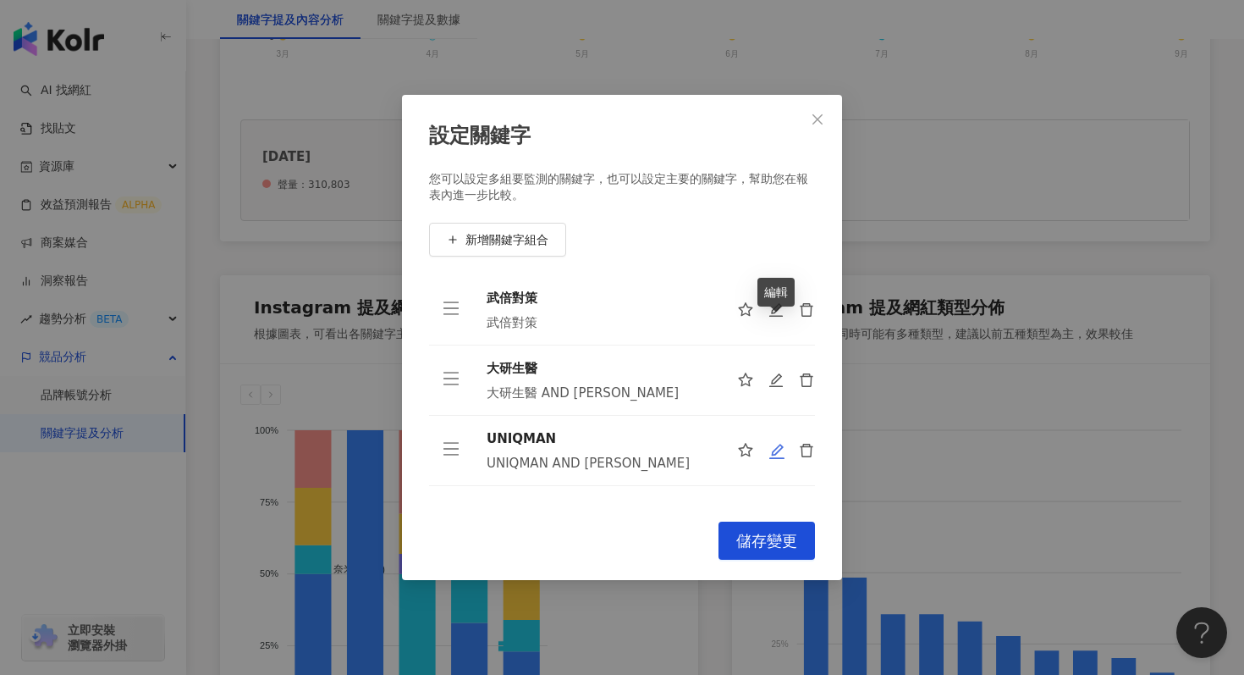
click at [773, 443] on icon "edit" at bounding box center [776, 450] width 15 height 15
type input "*******"
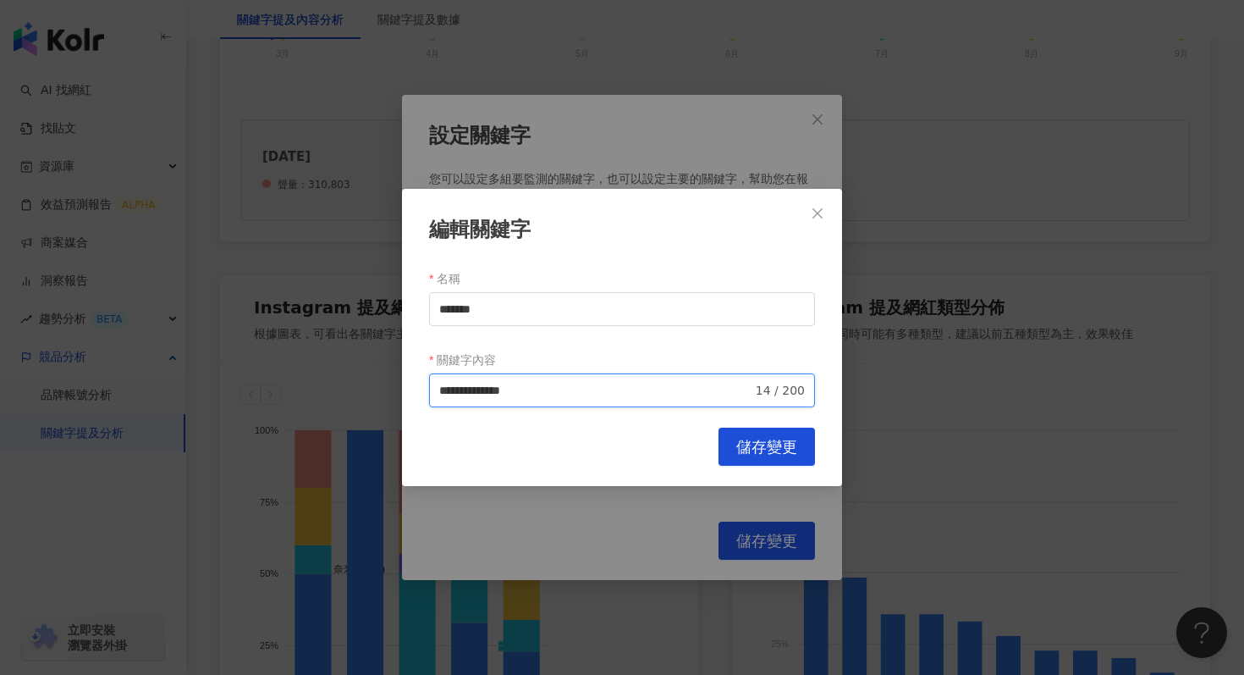
click at [574, 393] on input "**********" at bounding box center [595, 390] width 313 height 19
type input "**********"
click at [778, 450] on span "儲存變更" at bounding box center [766, 447] width 61 height 19
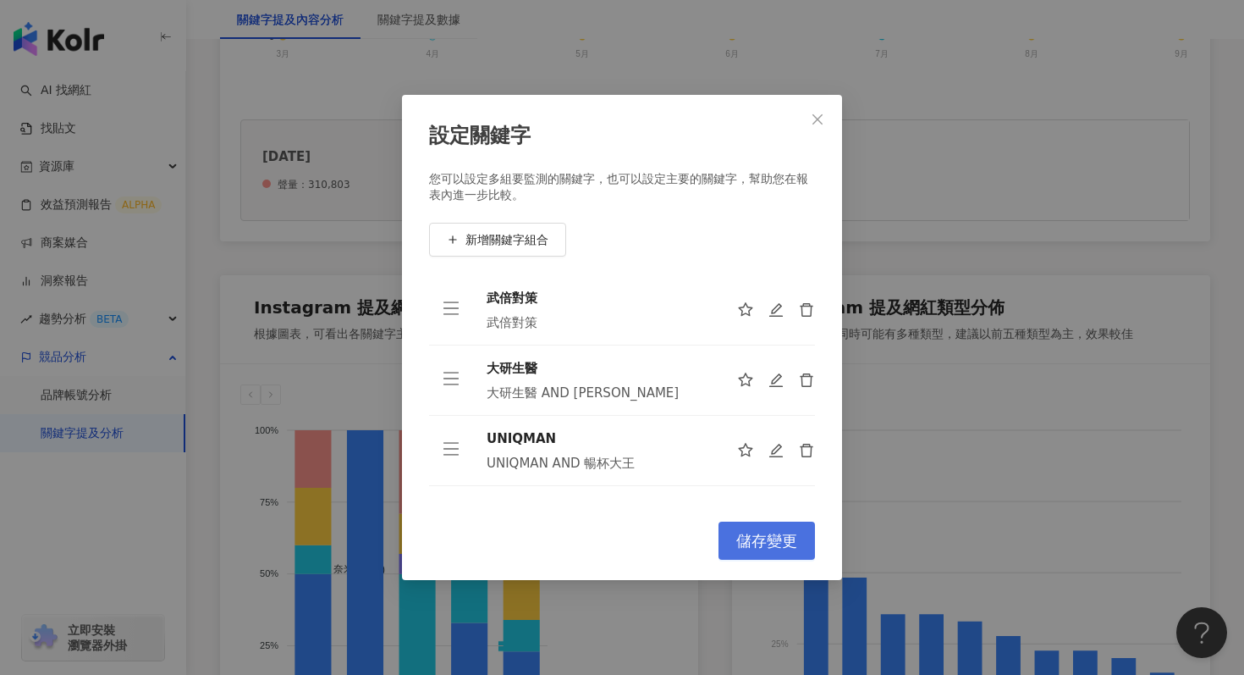
click at [776, 539] on span "儲存變更" at bounding box center [766, 541] width 61 height 19
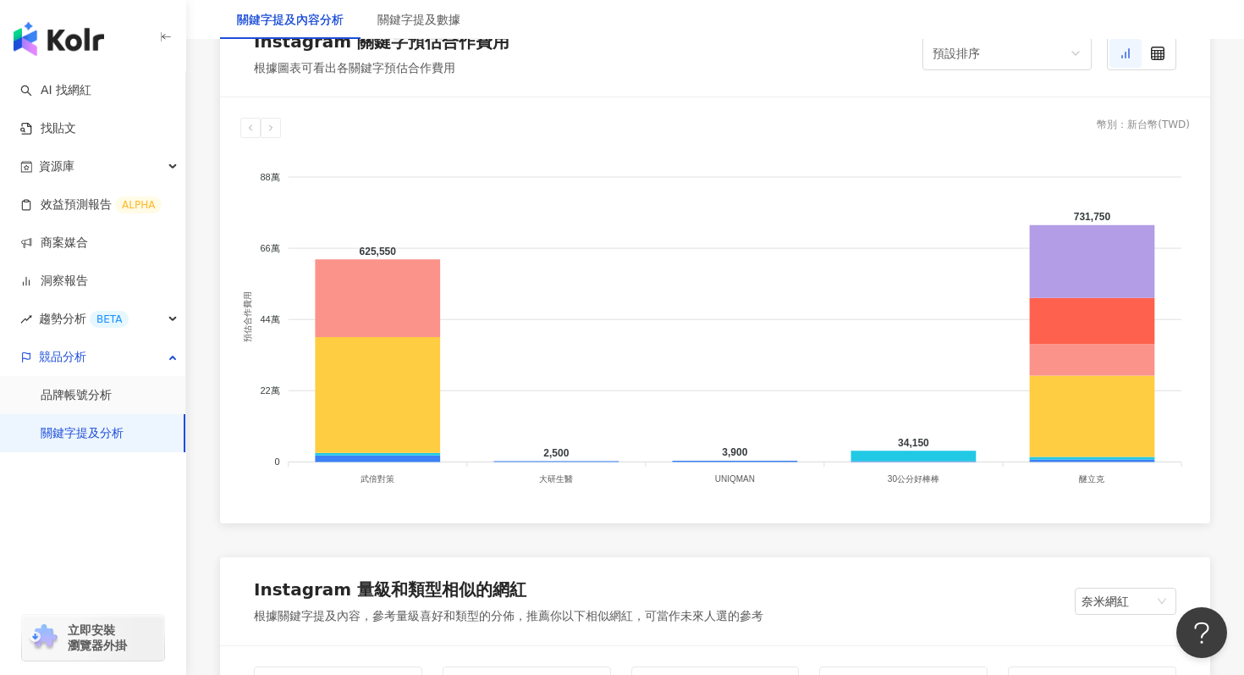
scroll to position [1487, 0]
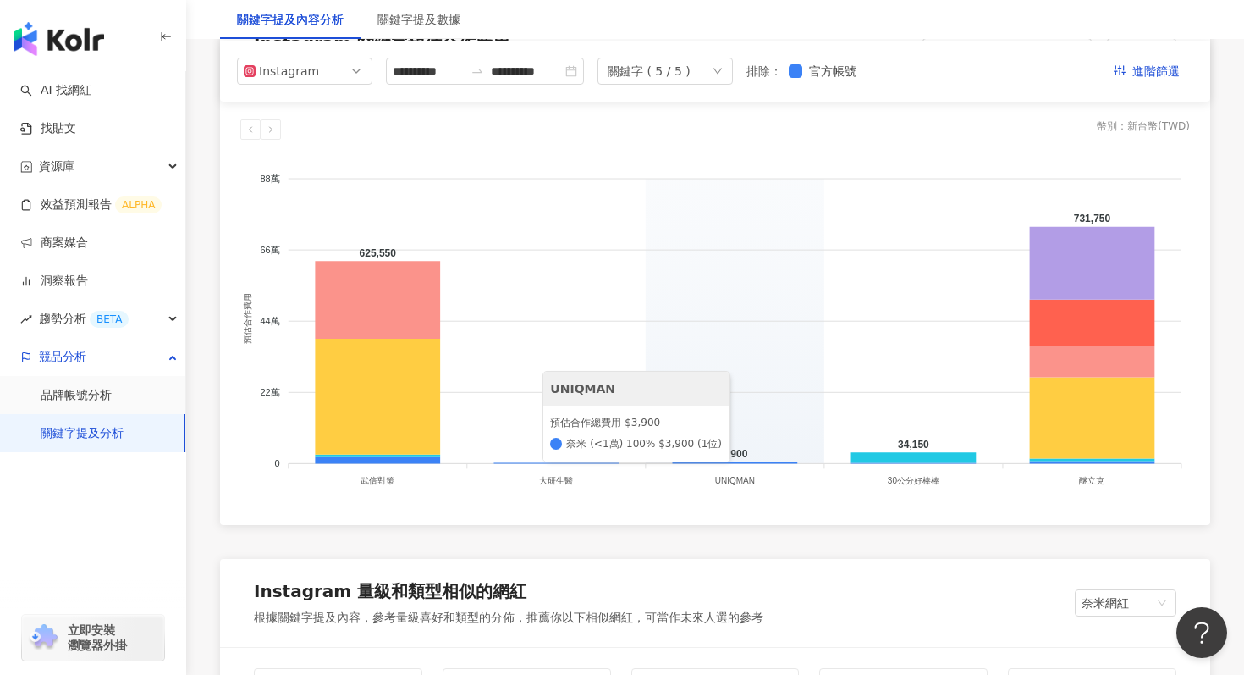
click at [730, 464] on line at bounding box center [735, 464] width 893 height 0
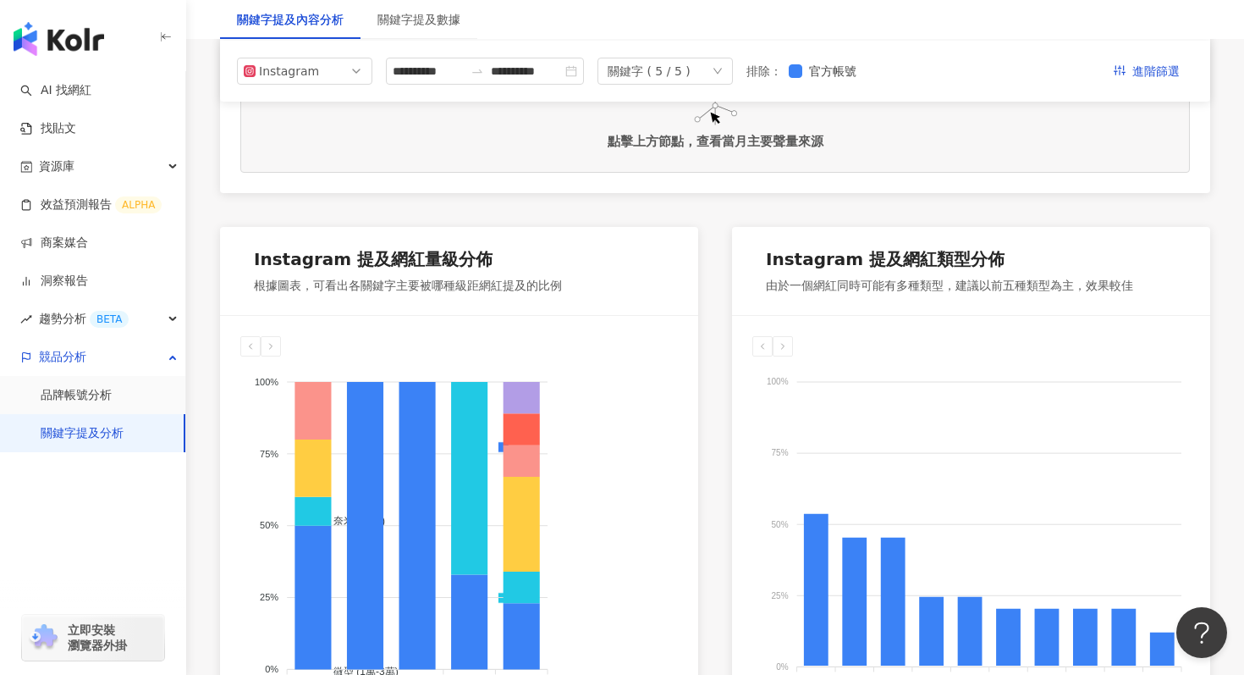
scroll to position [185, 0]
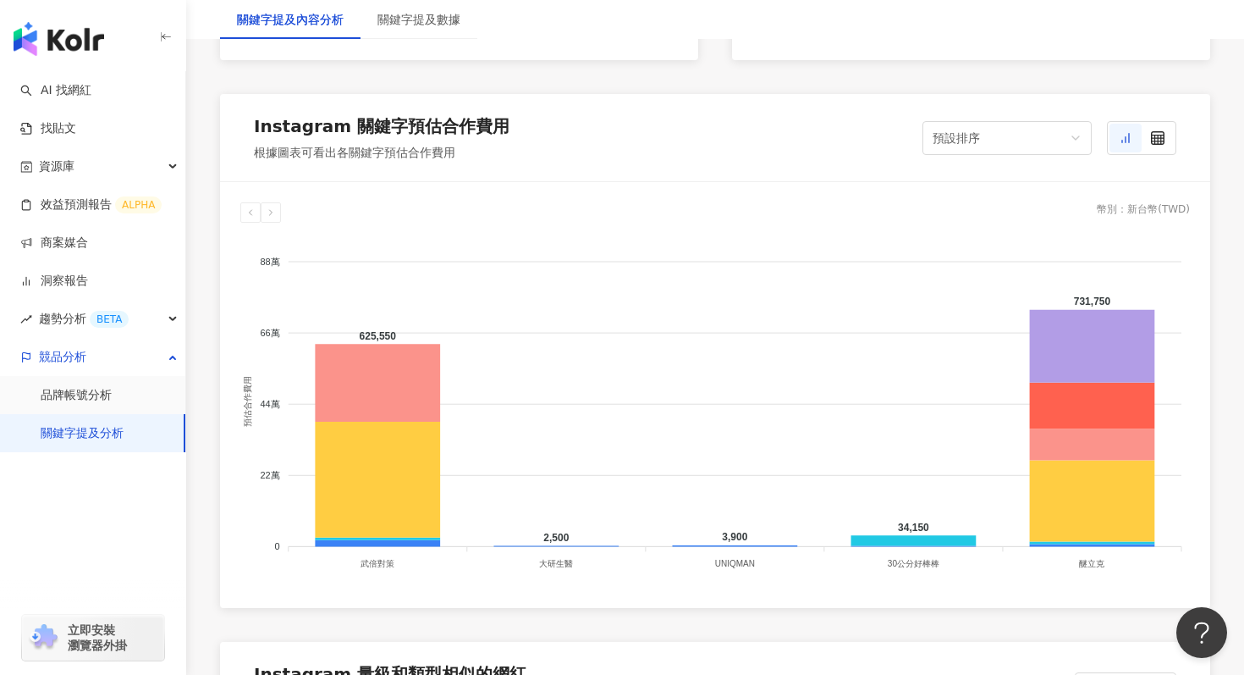
scroll to position [1406, 0]
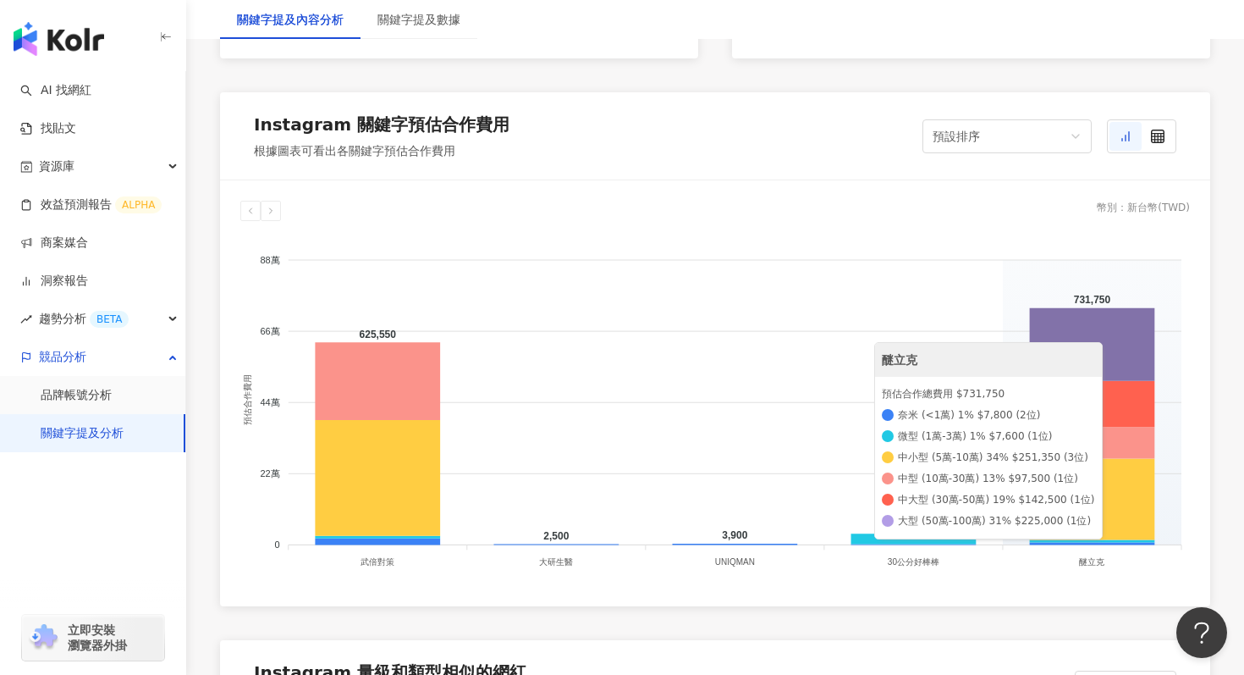
click at [1084, 346] on icon at bounding box center [1092, 344] width 125 height 73
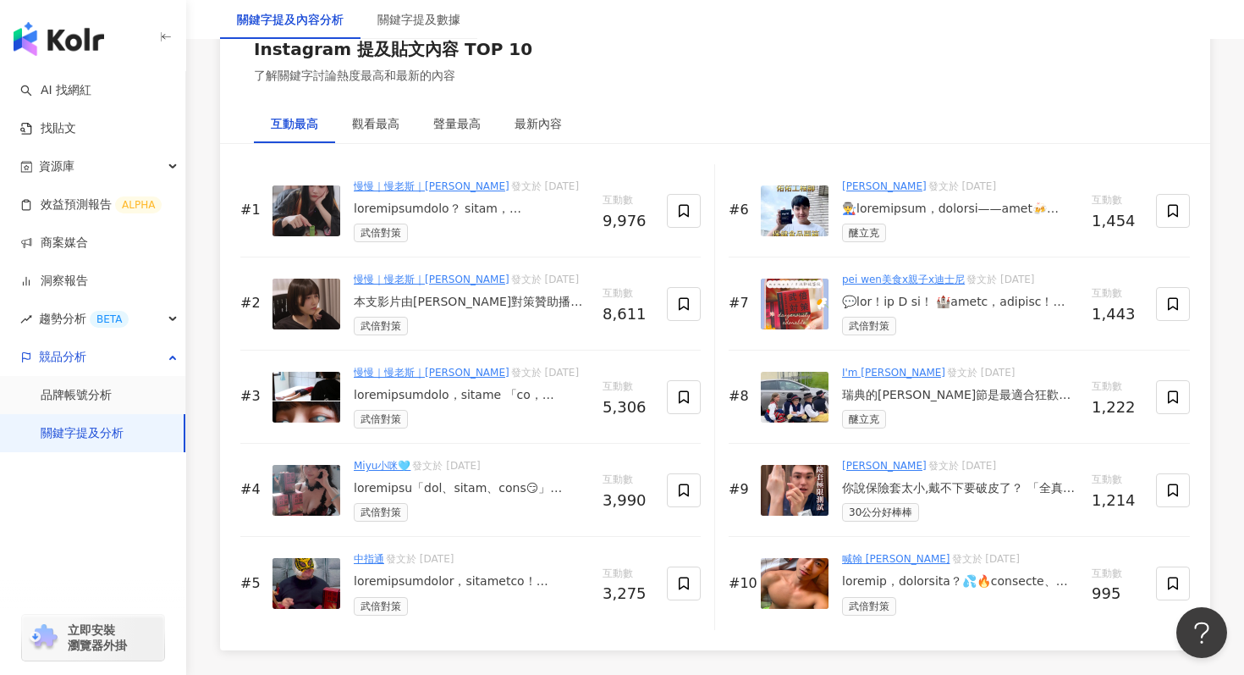
scroll to position [2644, 0]
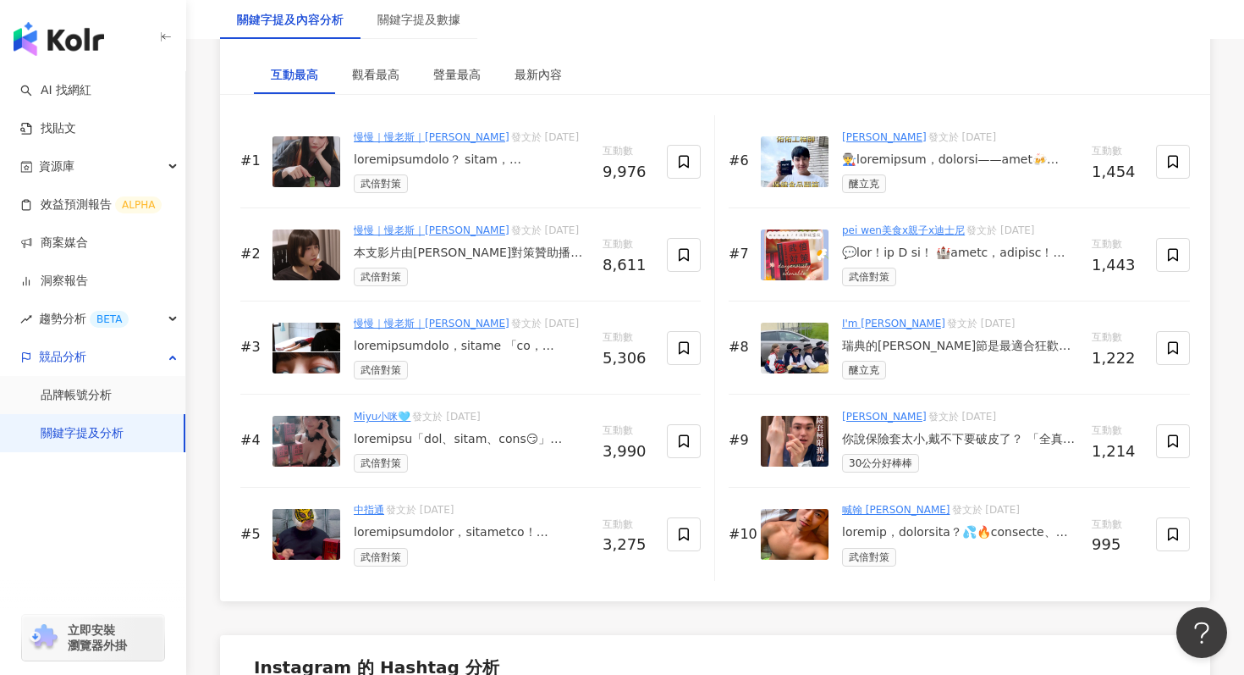
click at [973, 438] on div "你說保險套太小,戴不下要破皮了？ 「全真實測」知名品牌保險套的最大限度！ 是你太小？還是保險套太大？ 標記那個說自己有30cm的男友or朋友😎😎 #保險套 #…" at bounding box center [960, 439] width 236 height 17
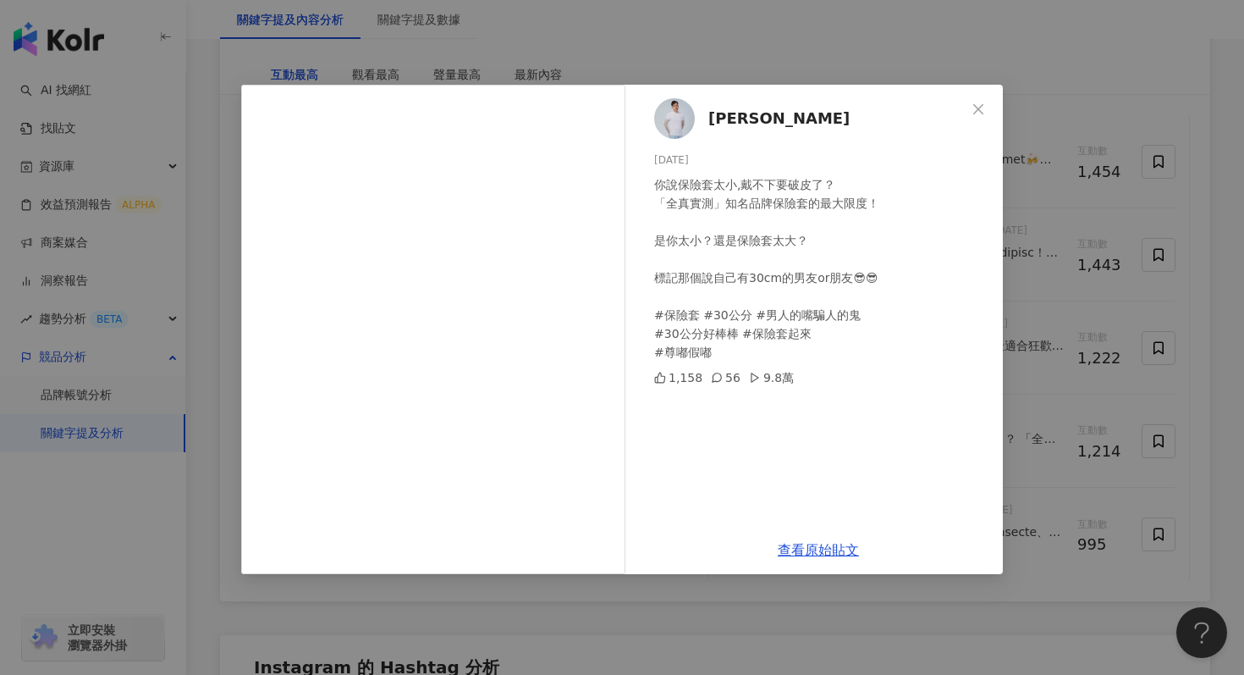
click at [1033, 58] on div "柴克 Zac LiHsuan 2025/4/6 你說保險套太小,戴不下要破皮了？ 「全真實測」知名品牌保險套的最大限度！ 是你太小？還是保險套太大？ 標記那個…" at bounding box center [622, 337] width 1244 height 675
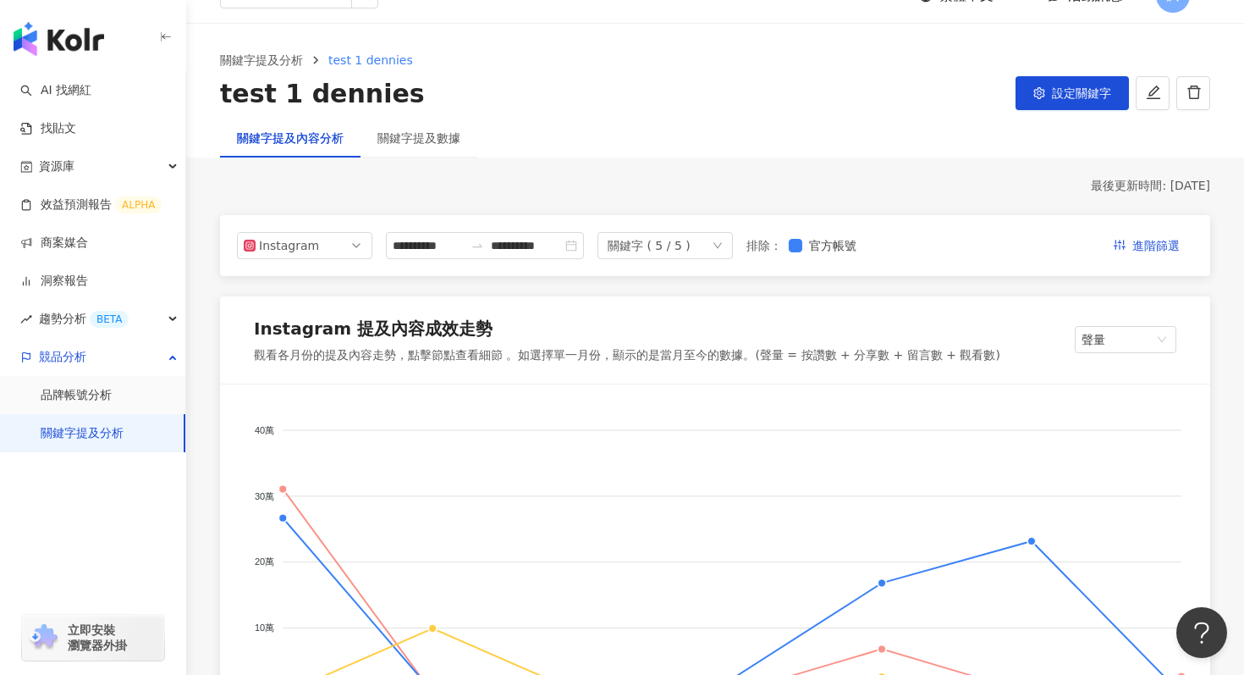
scroll to position [0, 0]
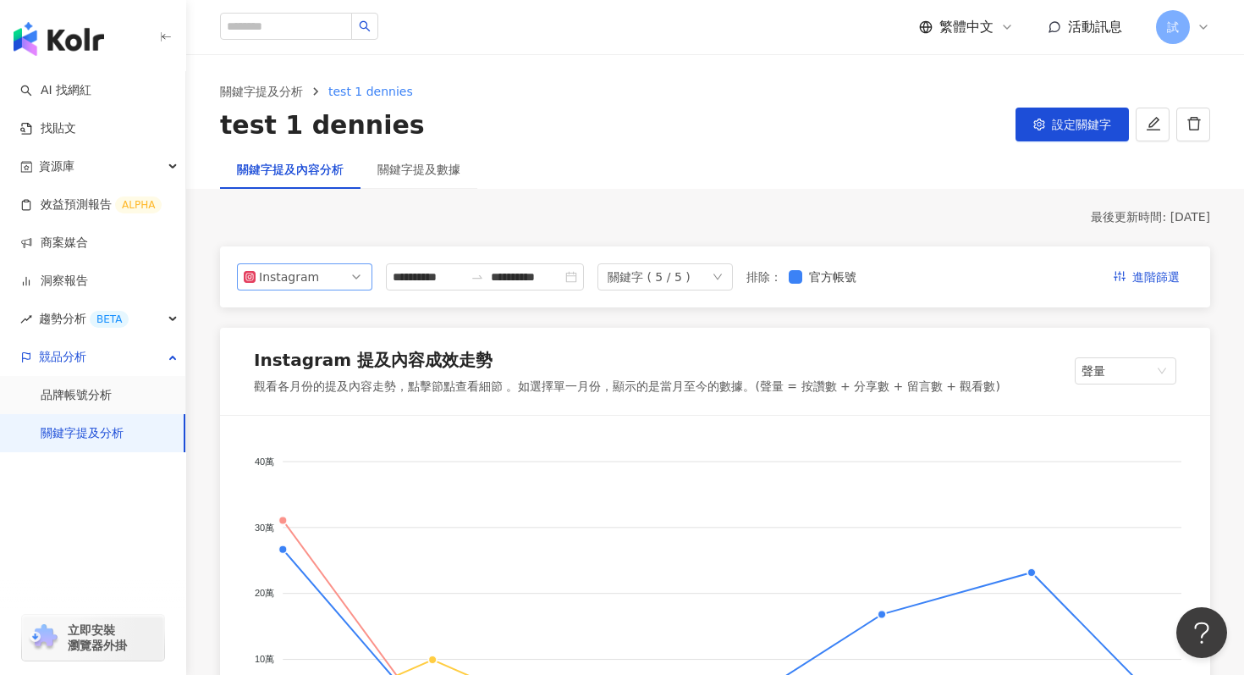
click at [328, 276] on span "Instagram" at bounding box center [305, 276] width 122 height 25
click at [304, 370] on div "YouTube" at bounding box center [293, 373] width 55 height 19
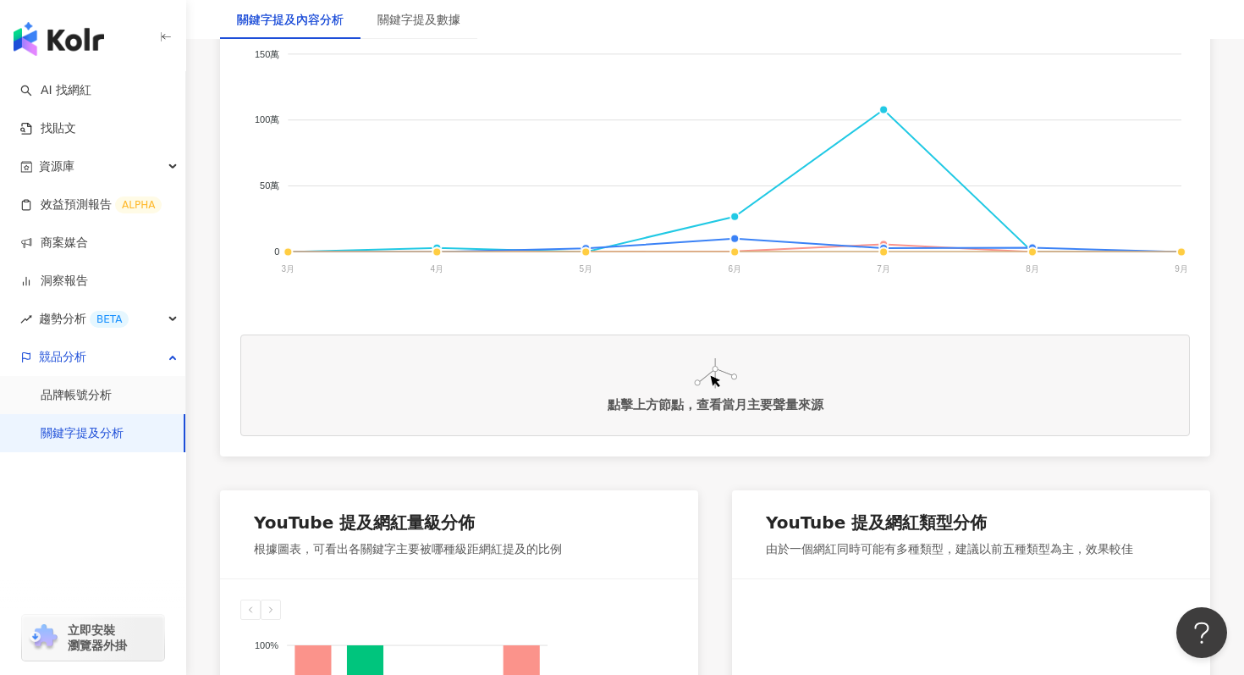
scroll to position [532, 0]
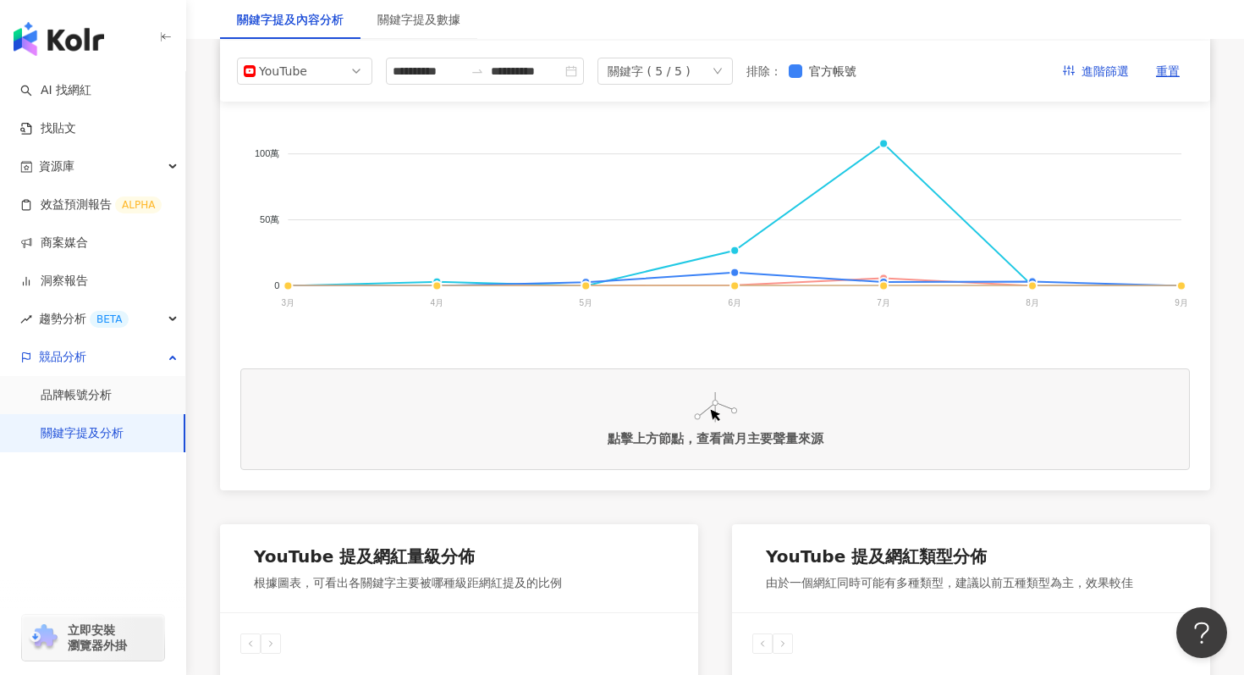
scroll to position [21, 0]
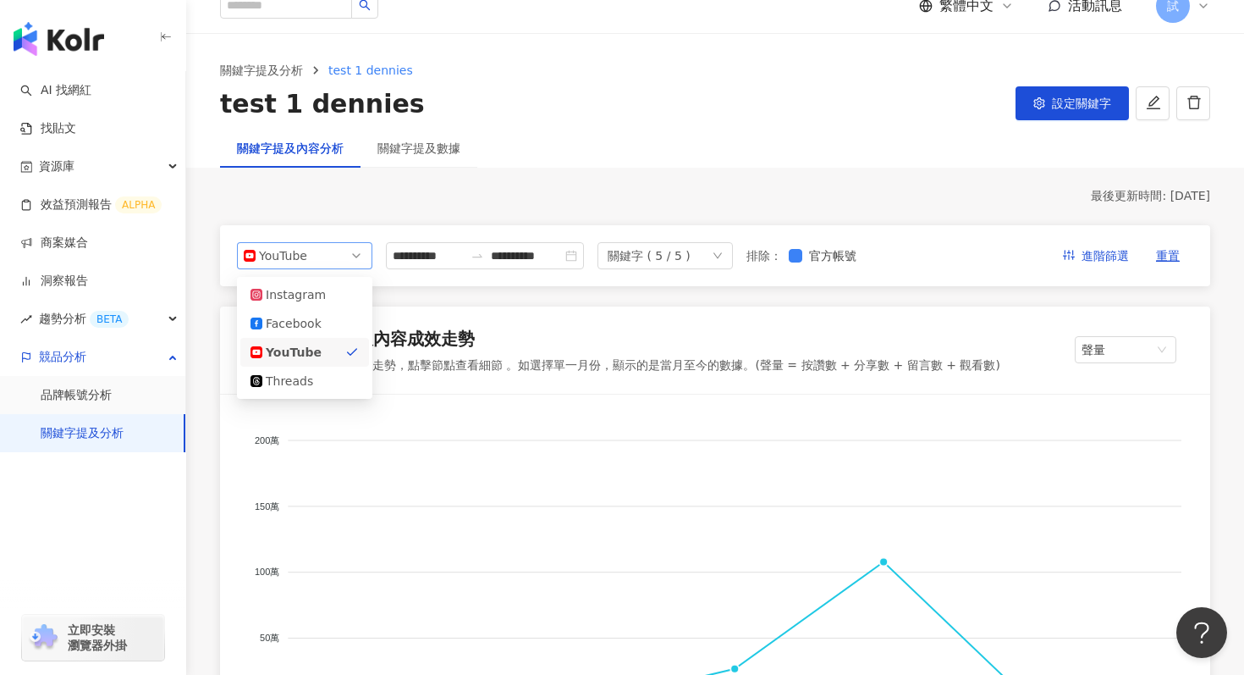
click at [287, 250] on div "YouTube" at bounding box center [286, 255] width 55 height 25
click at [313, 293] on div "Instagram" at bounding box center [293, 294] width 55 height 19
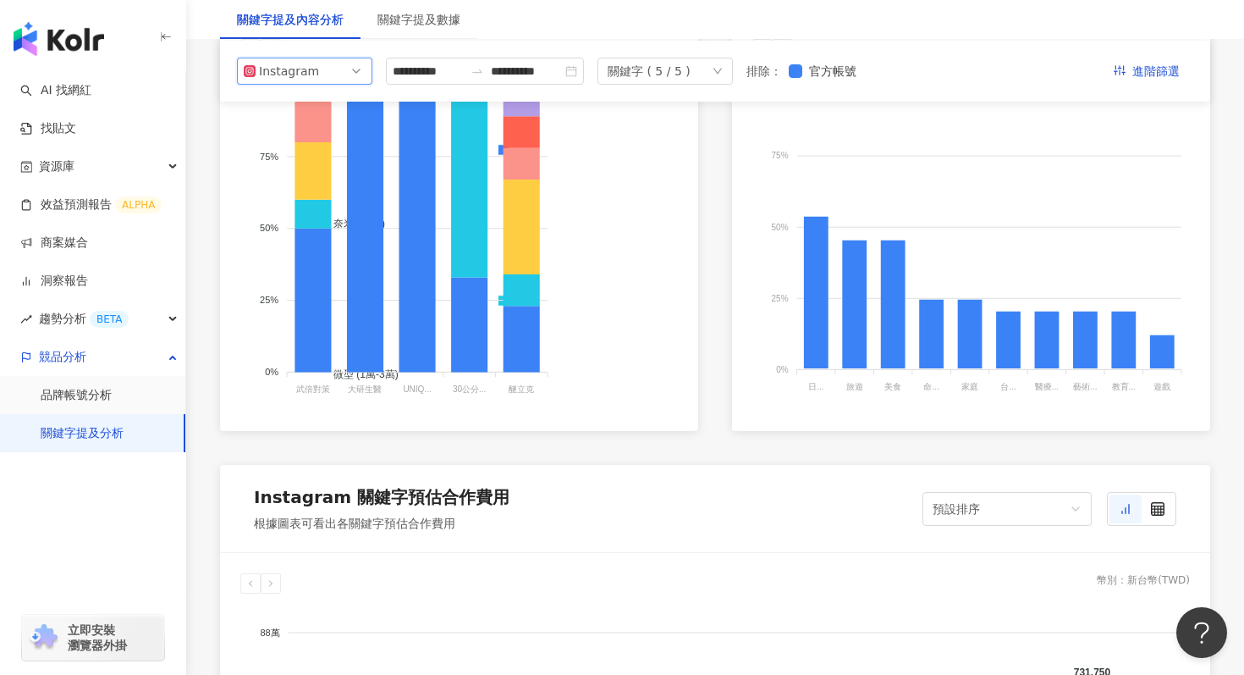
scroll to position [1022, 0]
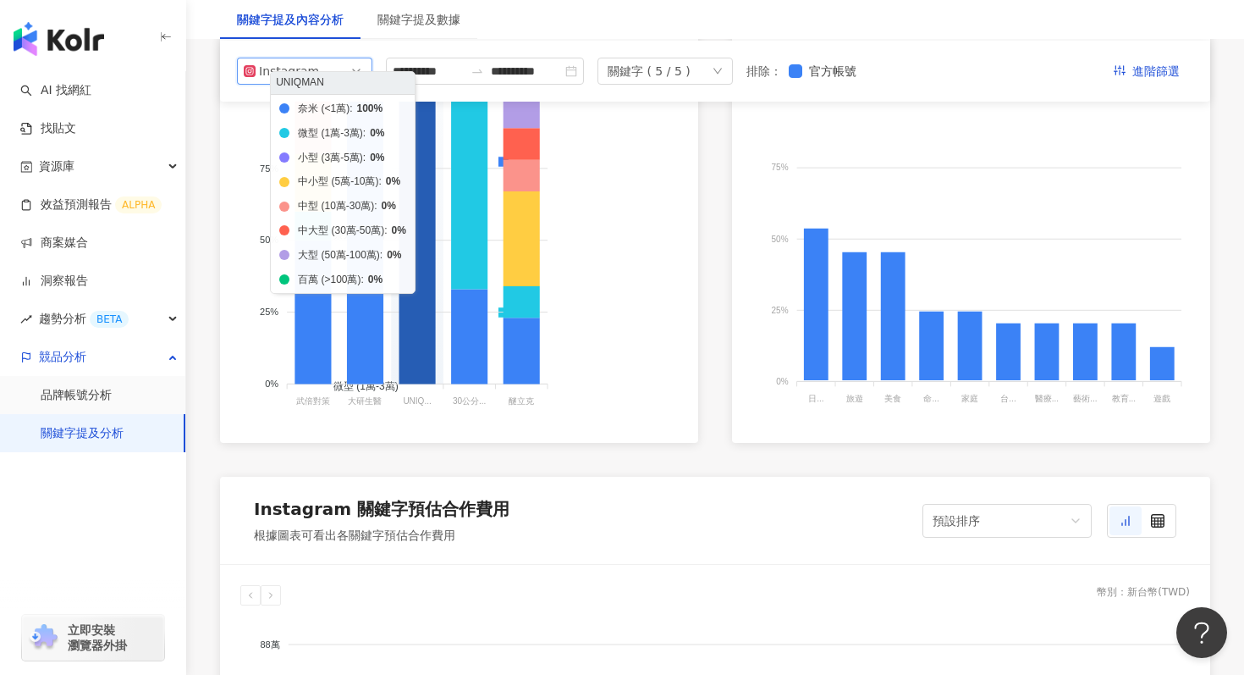
click at [416, 310] on icon at bounding box center [417, 239] width 36 height 287
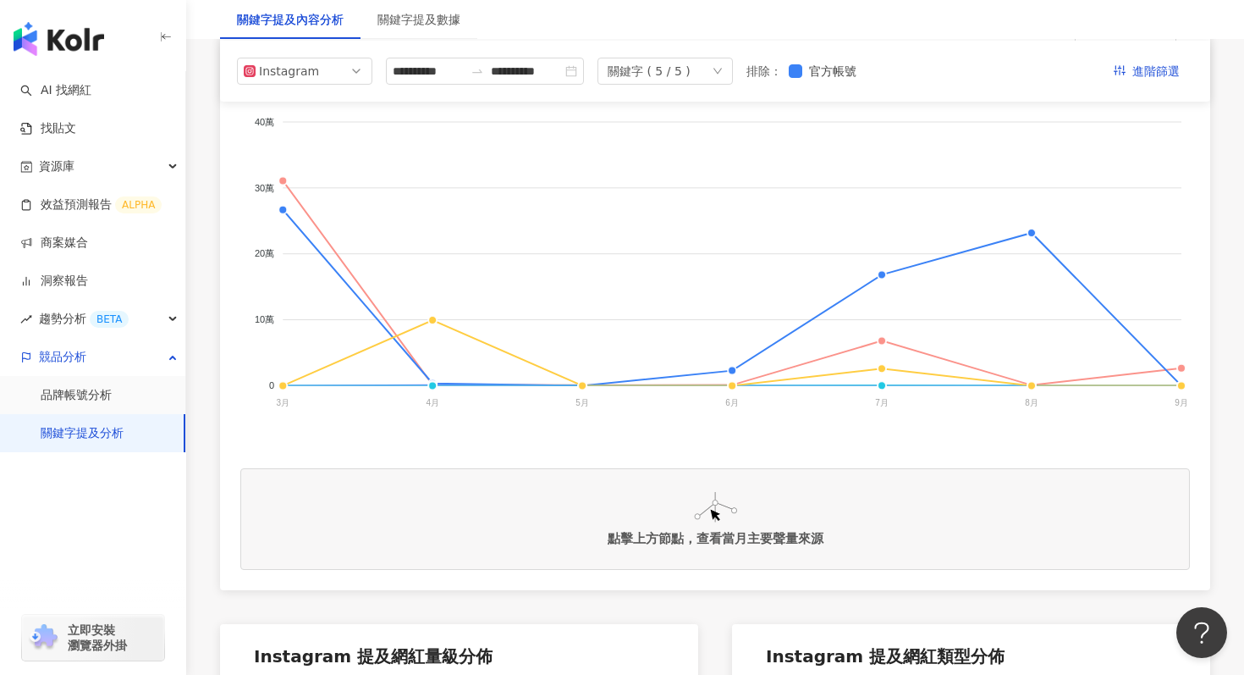
scroll to position [0, 0]
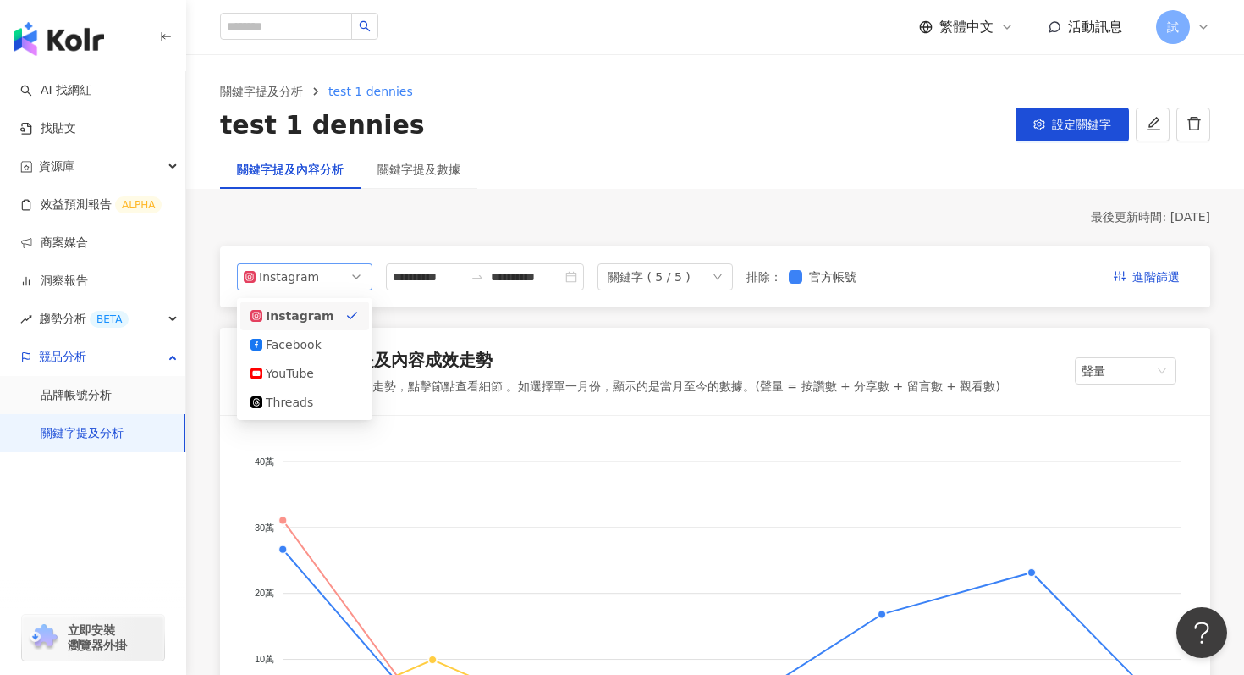
click at [319, 268] on span "Instagram" at bounding box center [305, 276] width 122 height 25
click at [293, 344] on div "Facebook" at bounding box center [293, 344] width 55 height 19
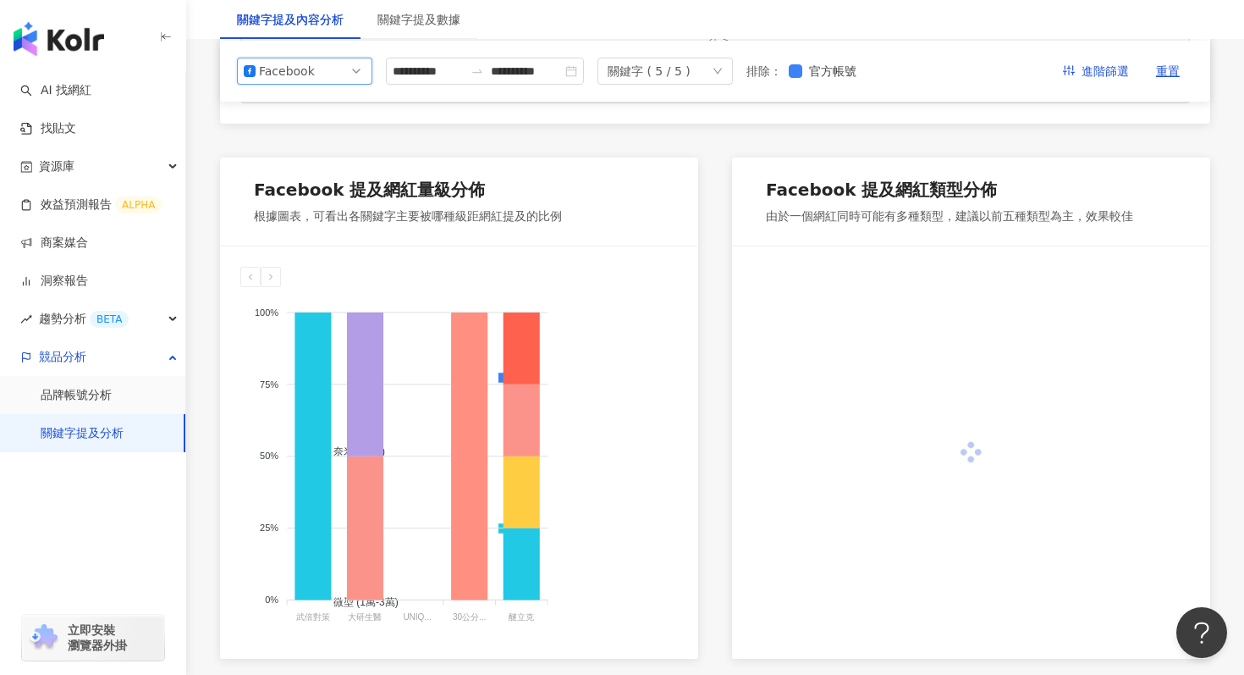
scroll to position [174, 0]
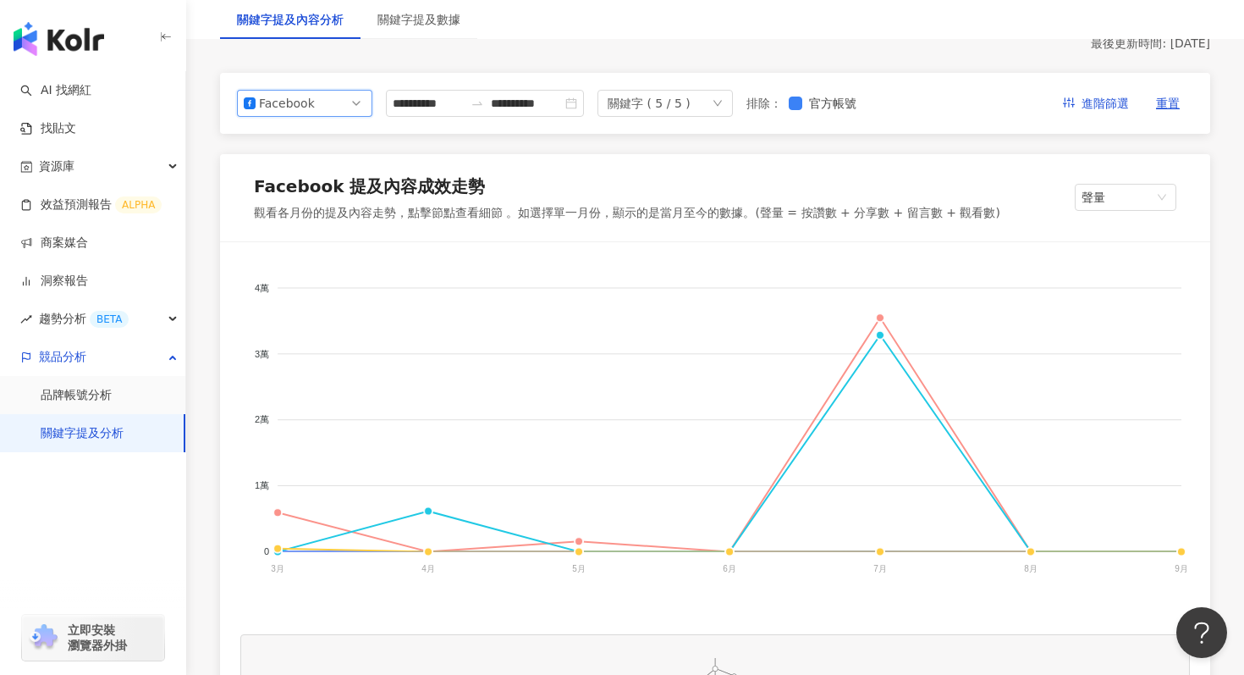
click at [336, 96] on span "Facebook" at bounding box center [305, 103] width 122 height 25
click at [331, 202] on div "YouTube" at bounding box center [305, 199] width 108 height 19
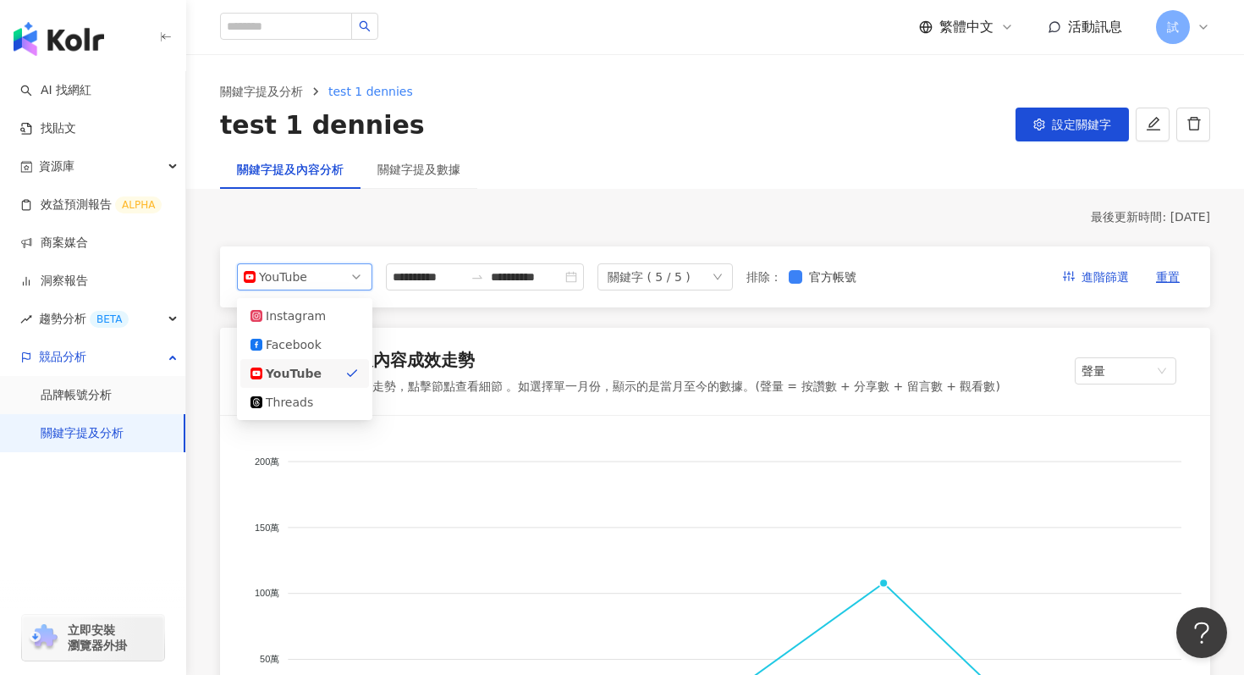
click at [335, 282] on span "YouTube" at bounding box center [305, 276] width 122 height 25
click at [290, 402] on div "Threads" at bounding box center [293, 402] width 55 height 19
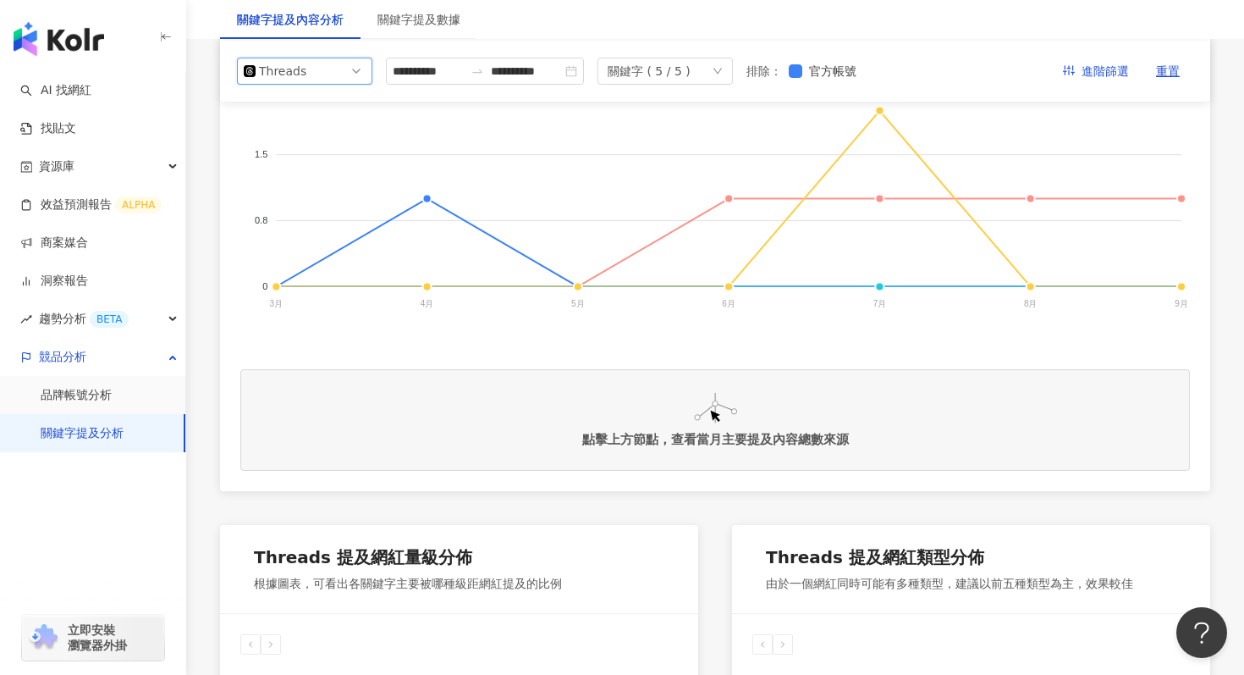
scroll to position [438, 0]
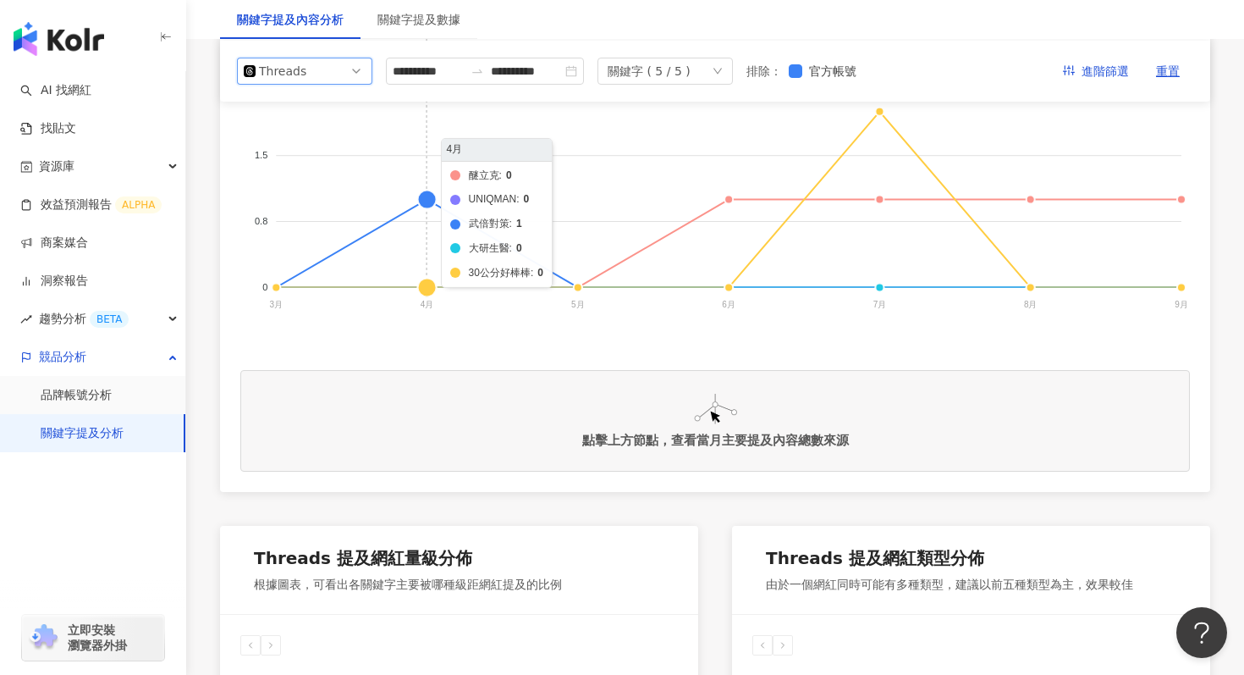
click at [428, 201] on foreignobject "醚立克 UNIQMAN 武倍對策 大研生醫 30公分好棒棒" at bounding box center [715, 167] width 950 height 339
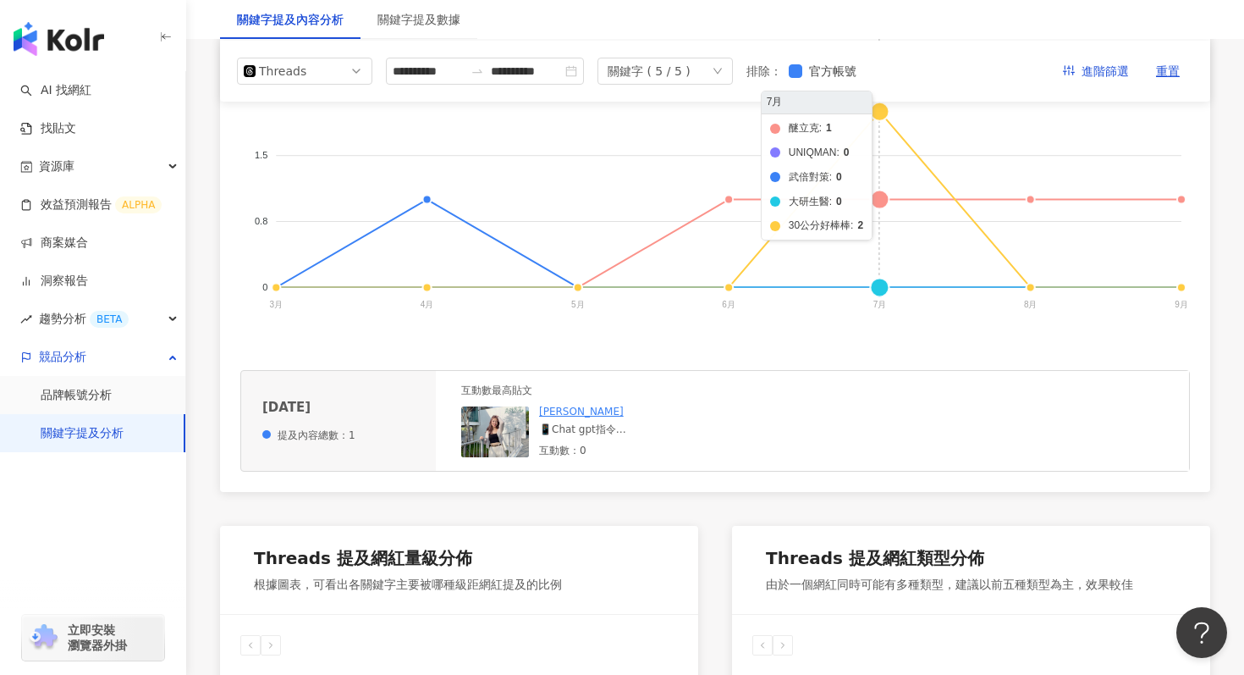
click at [880, 207] on foreignobject "醚立克 UNIQMAN 武倍對策 大研生醫 30公分好棒棒" at bounding box center [715, 167] width 950 height 339
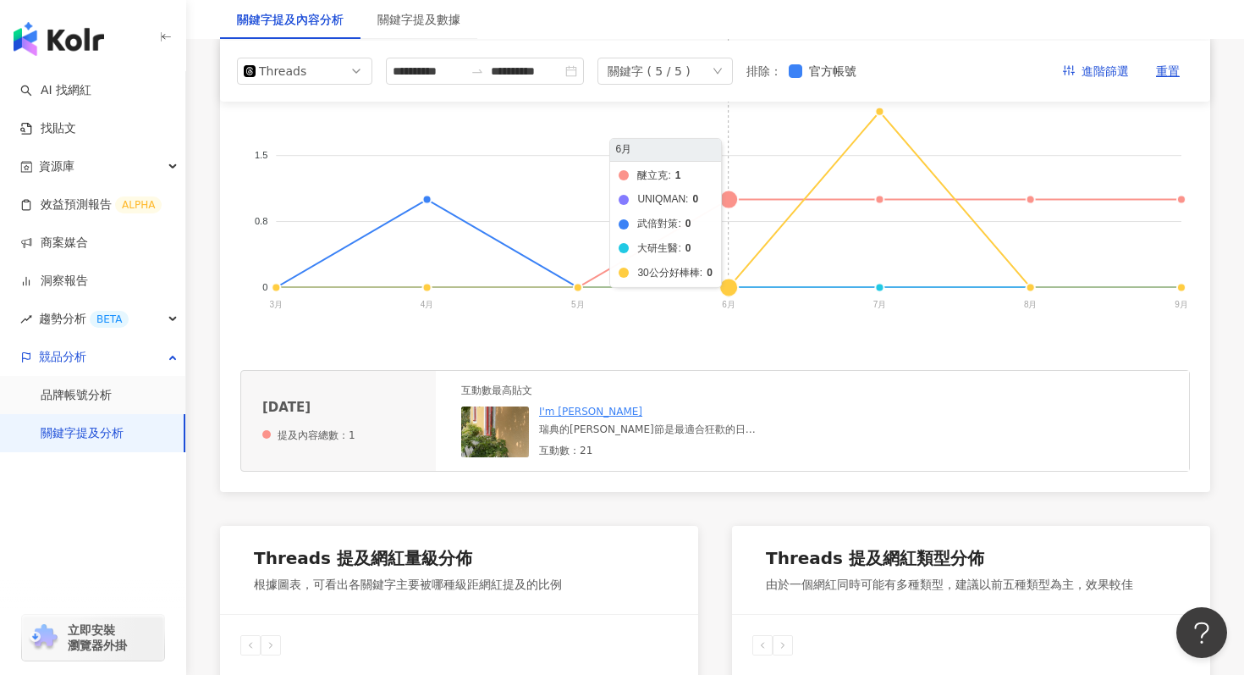
click at [730, 203] on foreignobject "醚立克 UNIQMAN 武倍對策 大研生醫 30公分好棒棒" at bounding box center [715, 167] width 950 height 339
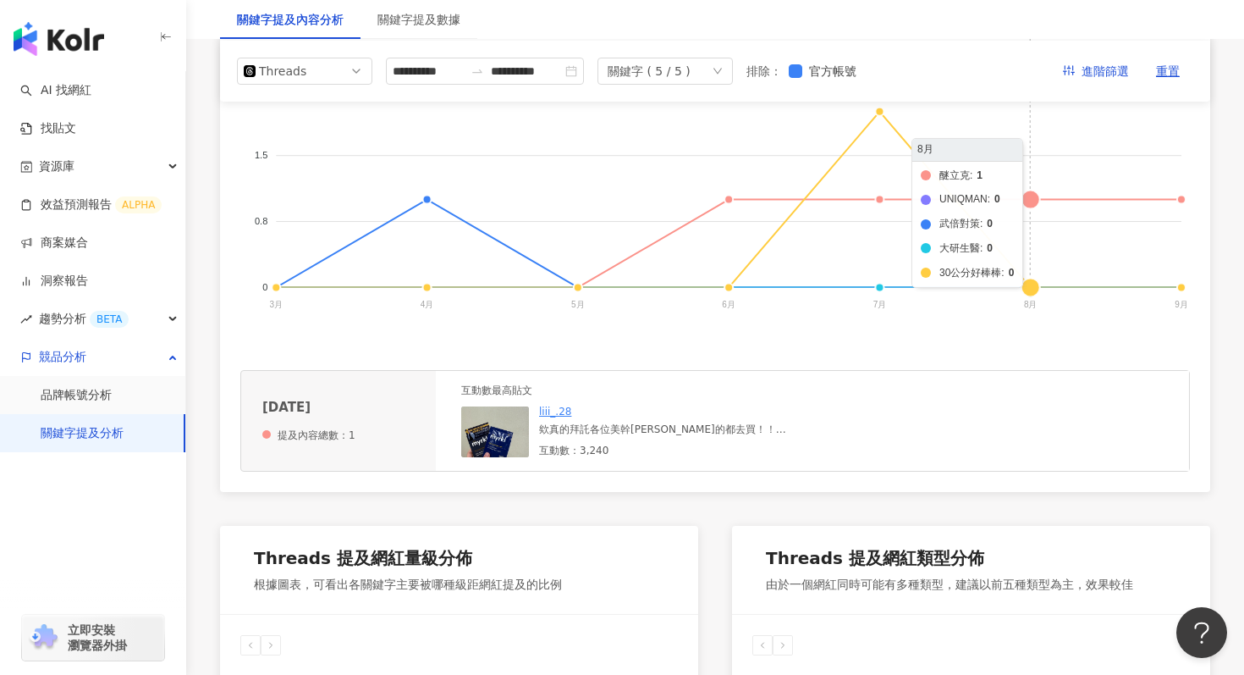
click at [1028, 197] on foreignobject "醚立克 UNIQMAN 武倍對策 大研生醫 30公分好棒棒" at bounding box center [715, 167] width 950 height 339
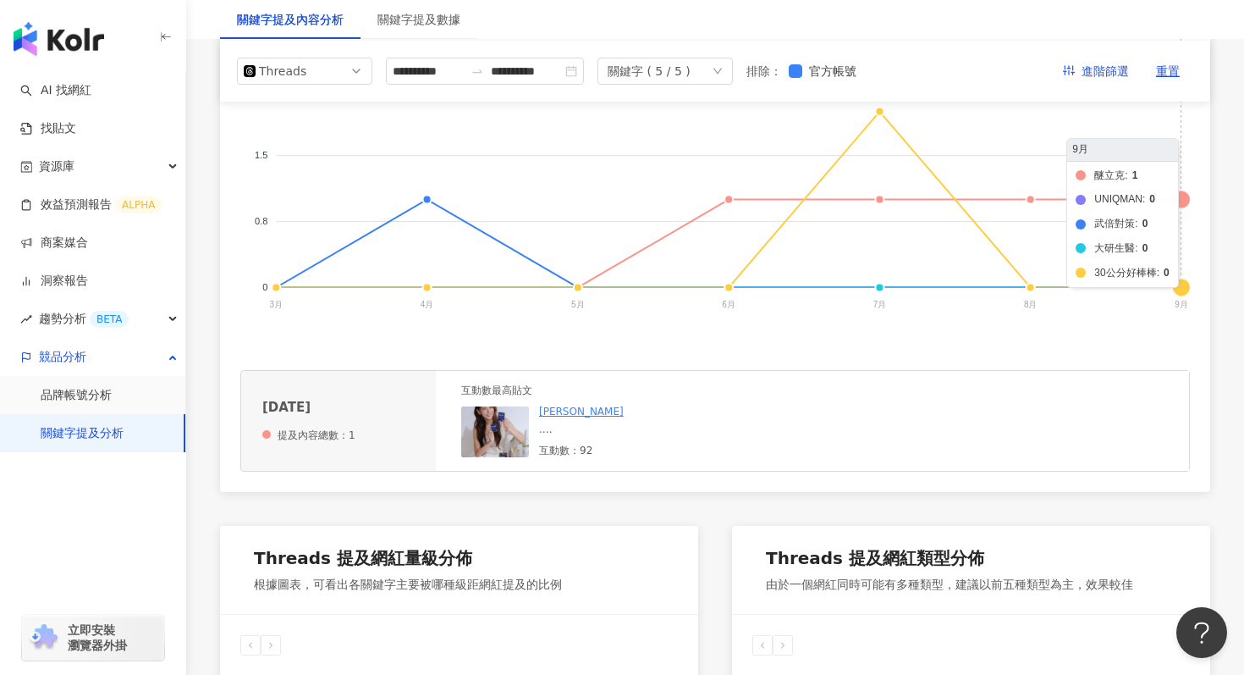
click at [1181, 201] on foreignobject "醚立克 UNIQMAN 武倍對策 大研生醫 30公分好棒棒" at bounding box center [715, 167] width 950 height 339
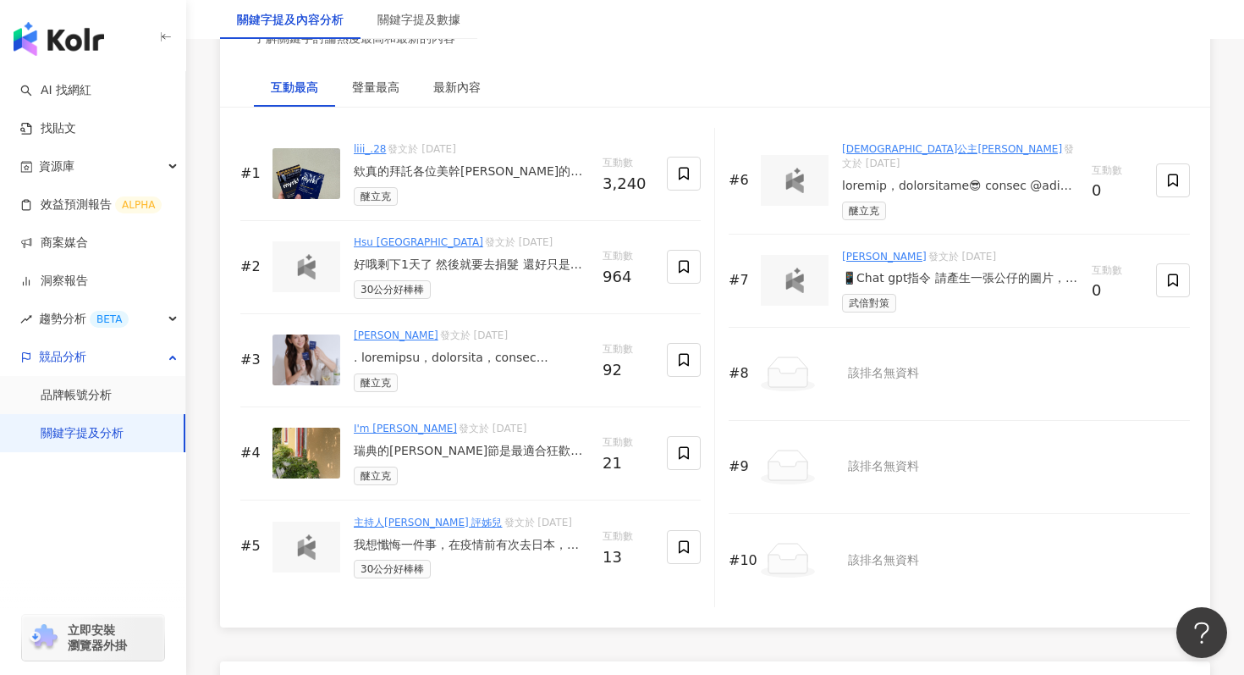
scroll to position [2088, 0]
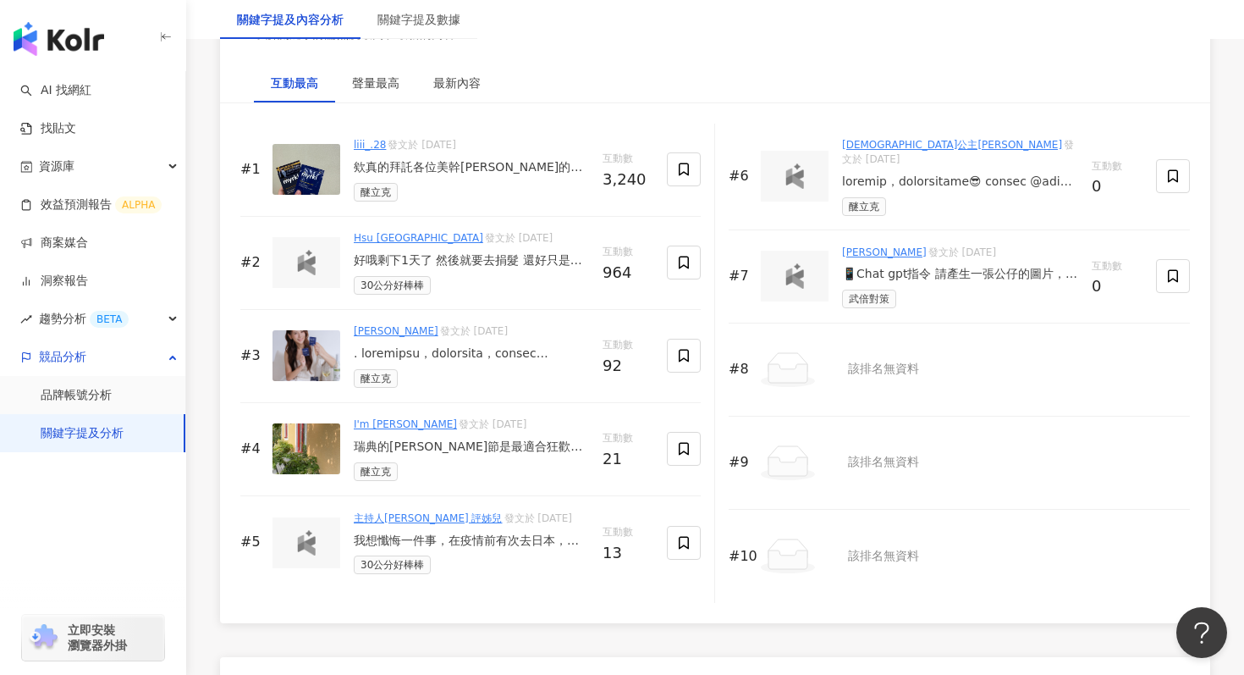
click at [486, 551] on div "主持人Kira 評姊兒 發文於 2025/7/17 我想懺悔一件事，在疫情前有次去日本，可以幫忙買些小東西回來，當年還沒有這麼多日藥美妝鋪，男網友們就請我買當…" at bounding box center [471, 541] width 235 height 63
click at [483, 535] on div "我想懺悔一件事，在疫情前有次去日本，可以幫忙買些小東西回來，當年還沒有這麼多日藥美妝鋪，男網友們就請我買當時最夯的001（印象中代購賣超貴） 到現場之後，才發…" at bounding box center [471, 540] width 235 height 17
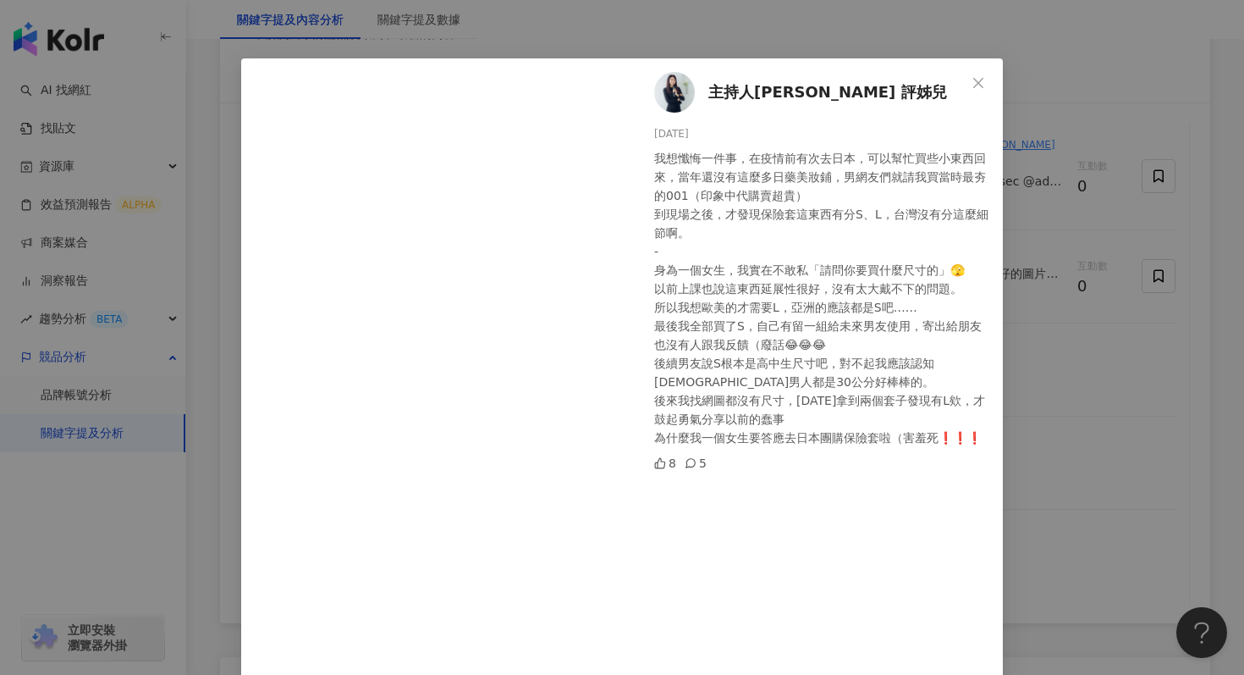
scroll to position [0, 0]
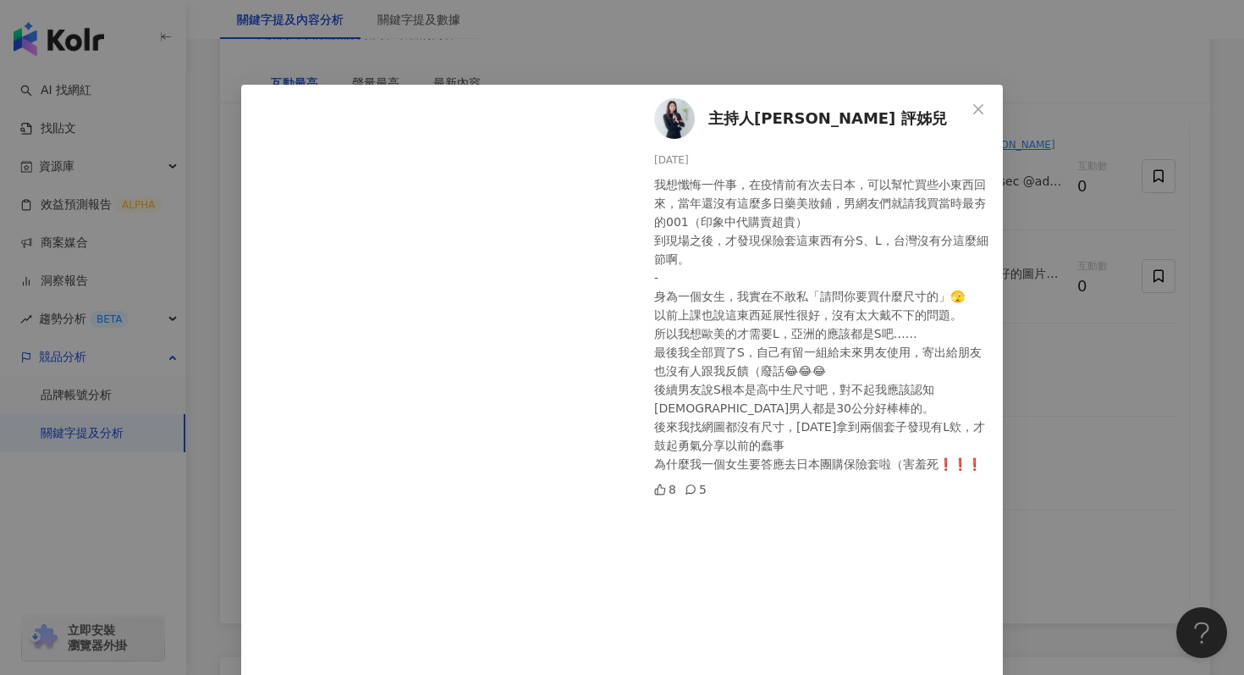
click at [1038, 69] on div "主持人Kira 評姊兒 2025/7/17 我想懺悔一件事，在疫情前有次去日本，可以幫忙買些小東西回來，當年還沒有這麼多日藥美妝鋪，男網友們就請我買當時最夯的…" at bounding box center [622, 337] width 1244 height 675
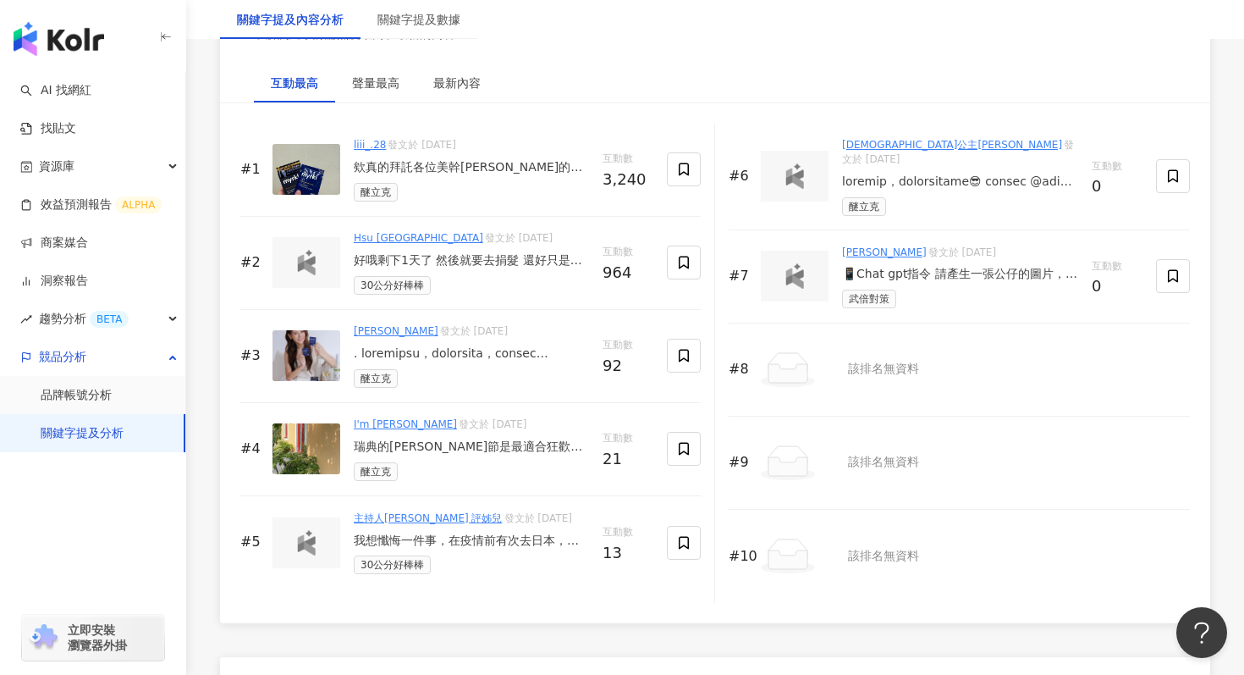
click at [434, 177] on div "liii_.28 發文於 2025/6/30 欸真的拜託各位美幹林的都去買！！🙏 我就是典型酒量差又愛跟喝酒的模板 朋友約喝 完全都是靠意志力在撐… 上週酒精…" at bounding box center [471, 168] width 235 height 63
click at [444, 165] on div "欸真的拜託各位美幹林的都去買！！🙏 我就是典型酒量差又愛跟喝酒的模板 朋友約喝 完全都是靠意志力在撐… 上週酒精路跑前想說找找 有沒有能幫忙代謝酒精的 看能不…" at bounding box center [471, 167] width 235 height 17
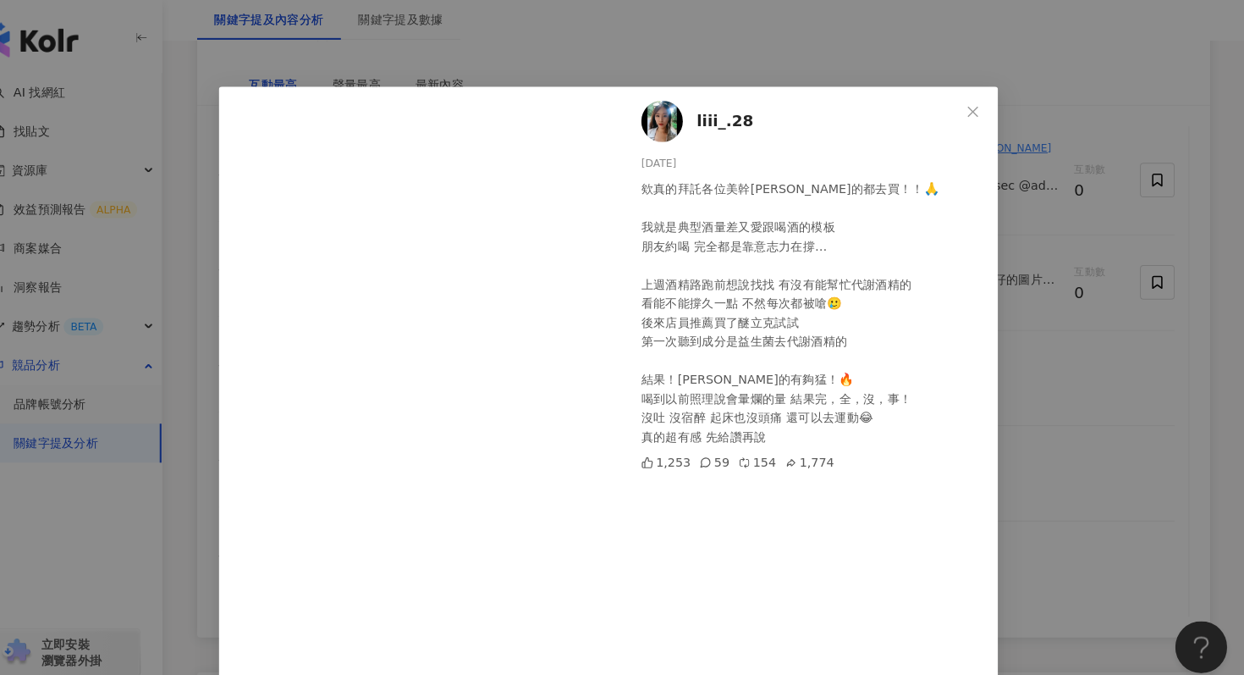
scroll to position [2078, 0]
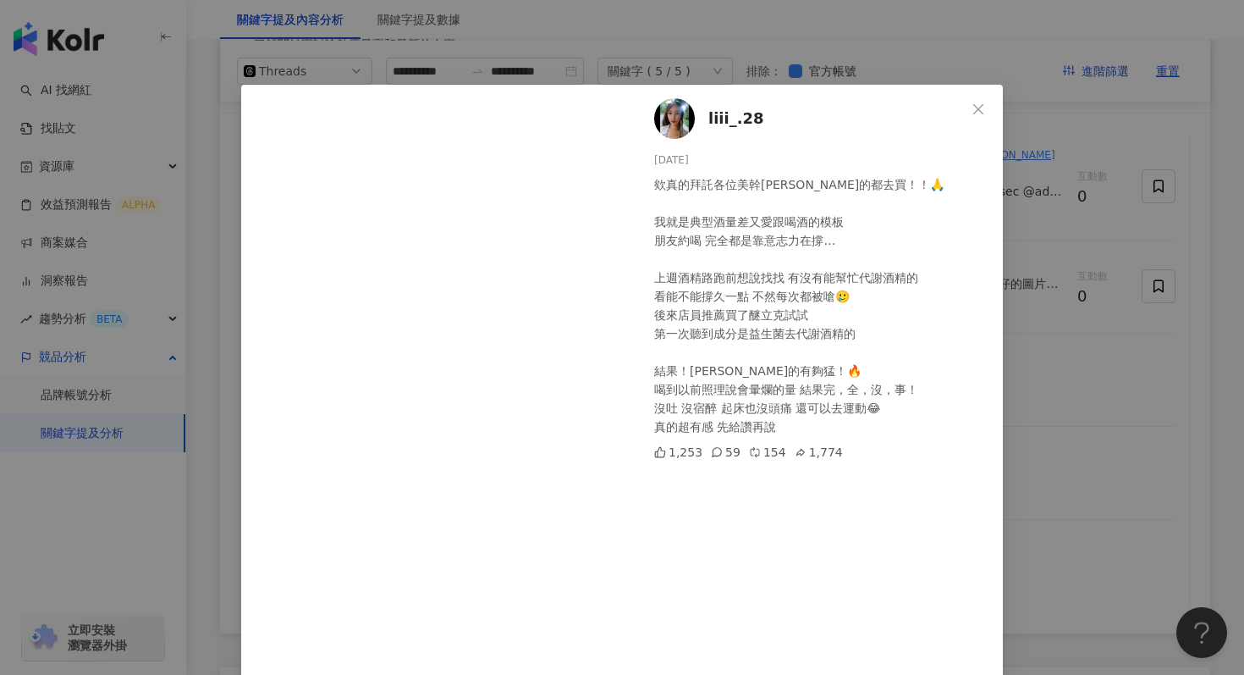
click at [736, 121] on span "liii_.28" at bounding box center [736, 119] width 56 height 24
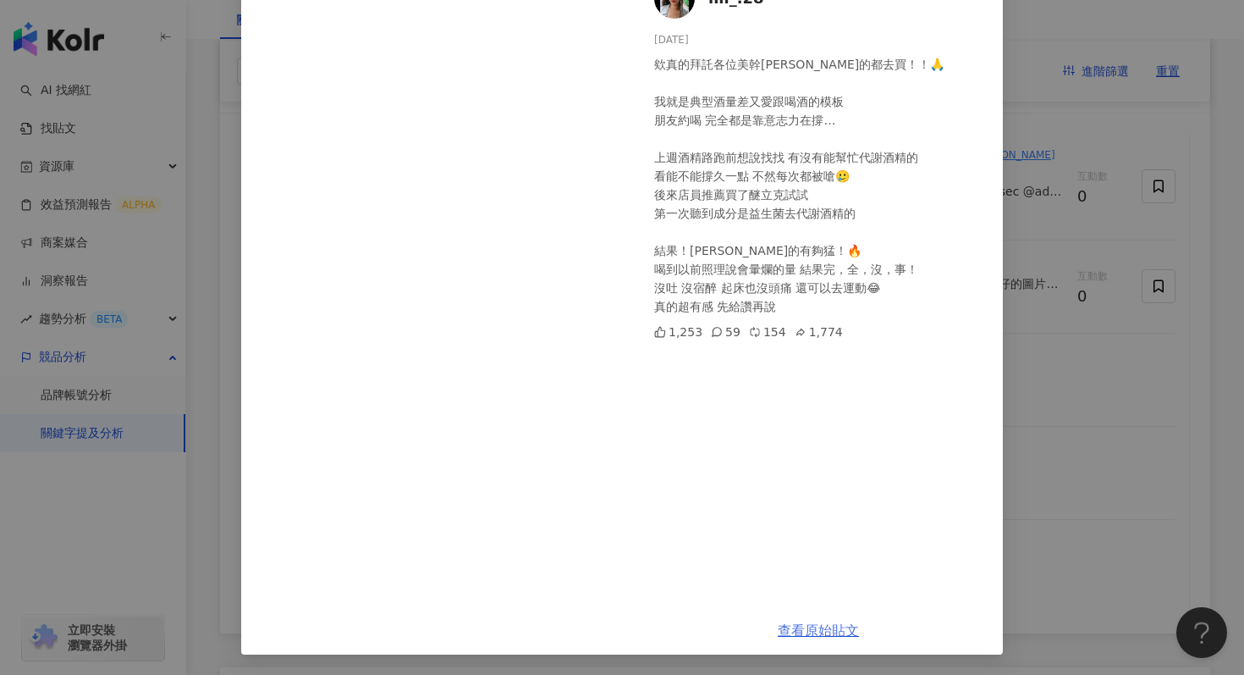
click at [805, 634] on link "查看原始貼文" at bounding box center [818, 630] width 81 height 16
